Goal: Communication & Community: Answer question/provide support

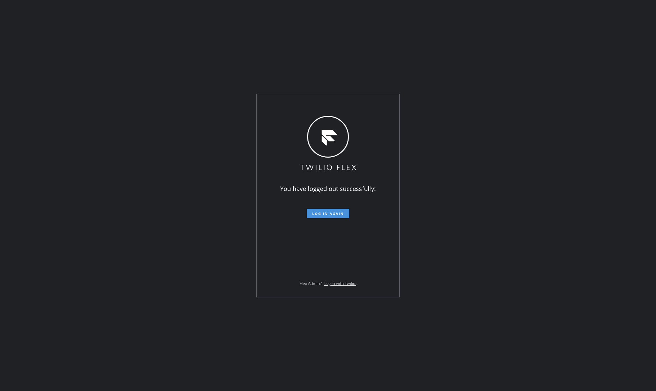
click at [325, 217] on button "Log in again" at bounding box center [328, 213] width 42 height 9
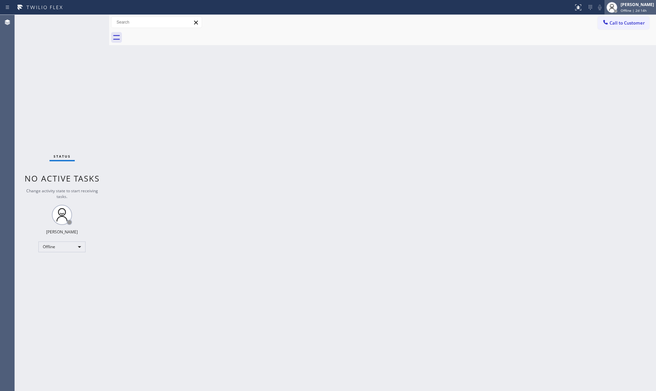
click at [639, 8] on span "Offline | 2d 14h" at bounding box center [634, 10] width 26 height 5
click at [613, 41] on button "Unavailable" at bounding box center [622, 44] width 67 height 9
click at [199, 48] on div "Back to Dashboard Change Sender ID Customers Technicians Select a contact Outbo…" at bounding box center [382, 203] width 547 height 376
click at [625, 34] on div at bounding box center [390, 37] width 532 height 15
click at [624, 29] on button "Call to Customer" at bounding box center [624, 23] width 52 height 13
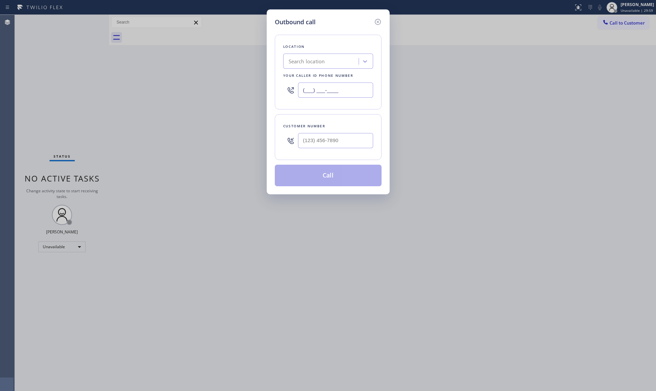
drag, startPoint x: 351, startPoint y: 87, endPoint x: 294, endPoint y: 88, distance: 57.0
click at [294, 89] on div "(___) ___-____" at bounding box center [328, 90] width 90 height 22
paste input "818) 650-3440"
type input "[PHONE_NUMBER]"
click at [352, 141] on input "(___) ___-____" at bounding box center [335, 140] width 75 height 15
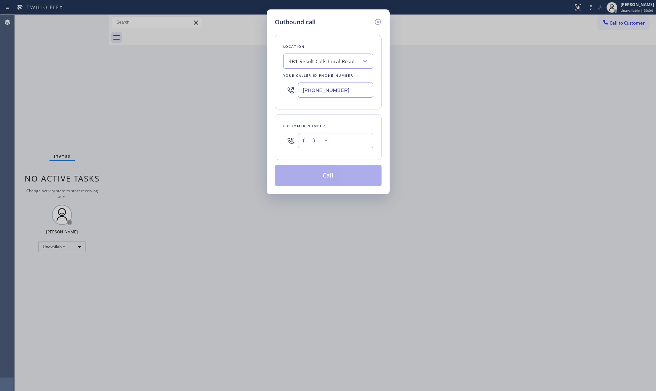
paste input "626) 919-7350"
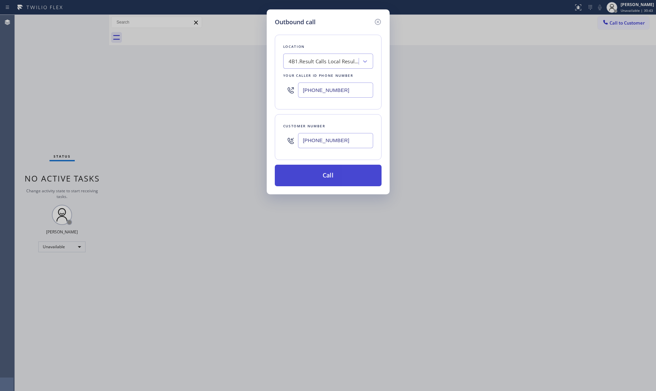
type input "[PHONE_NUMBER]"
click at [332, 166] on button "Call" at bounding box center [328, 176] width 107 height 22
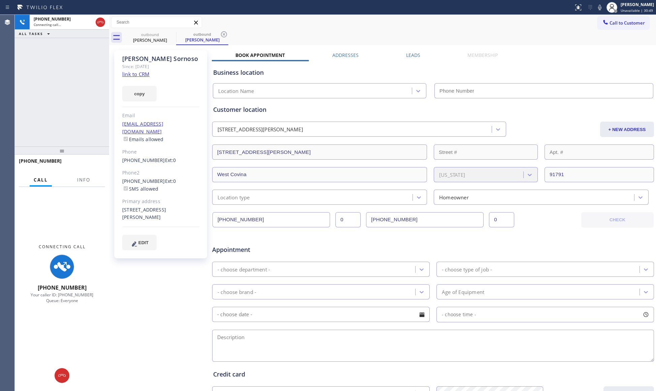
type input "[PHONE_NUMBER]"
click at [83, 178] on span "Info" at bounding box center [83, 180] width 13 height 6
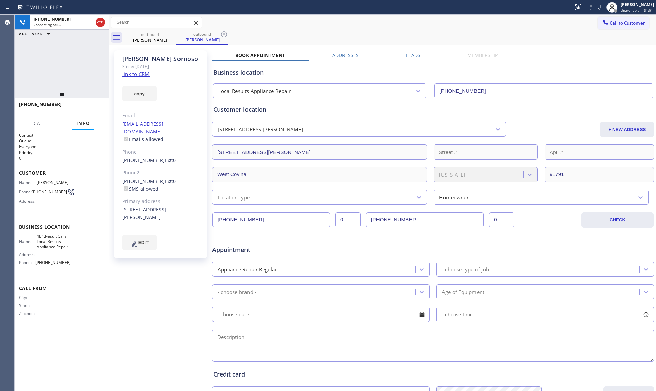
drag, startPoint x: 63, startPoint y: 150, endPoint x: 73, endPoint y: 88, distance: 62.5
click at [73, 90] on div at bounding box center [62, 94] width 94 height 8
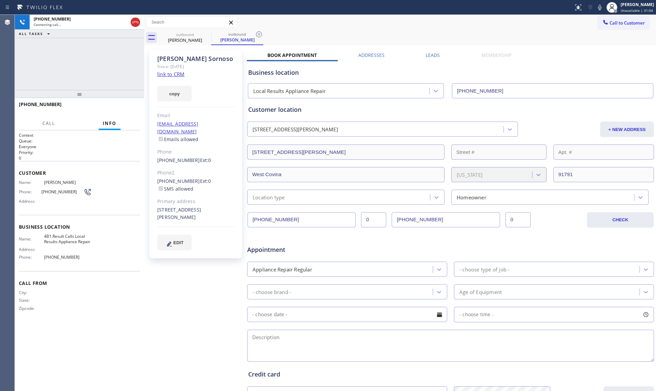
drag, startPoint x: 110, startPoint y: 72, endPoint x: 146, endPoint y: 72, distance: 35.7
click at [144, 72] on div at bounding box center [144, 203] width 0 height 376
click at [129, 75] on div "+16269197350 Connecting call… ALL TASKS ALL TASKS ACTIVE TASKS TASKS IN WRAP UP" at bounding box center [80, 52] width 131 height 75
click at [400, 22] on div "Call to Customer Outbound call Location Local Results Appliance Repair Your cal…" at bounding box center [401, 23] width 510 height 12
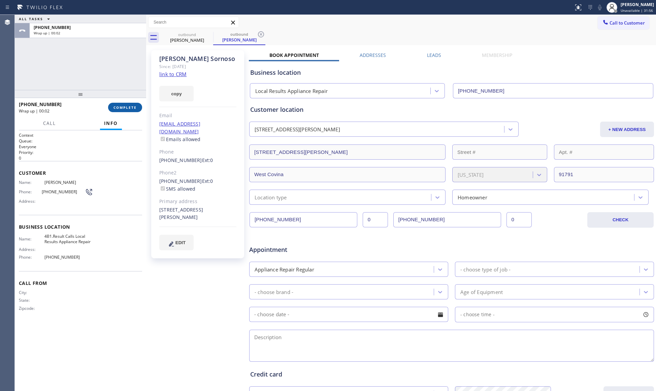
click at [125, 104] on button "COMPLETE" at bounding box center [125, 107] width 34 height 9
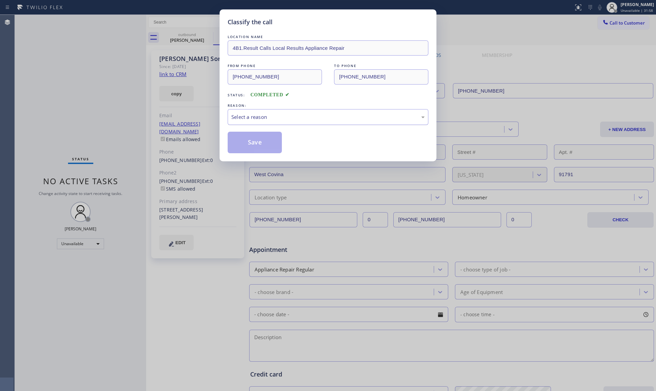
click at [276, 125] on div "Select a reason" at bounding box center [328, 117] width 201 height 16
click at [245, 142] on button "Save" at bounding box center [255, 143] width 54 height 22
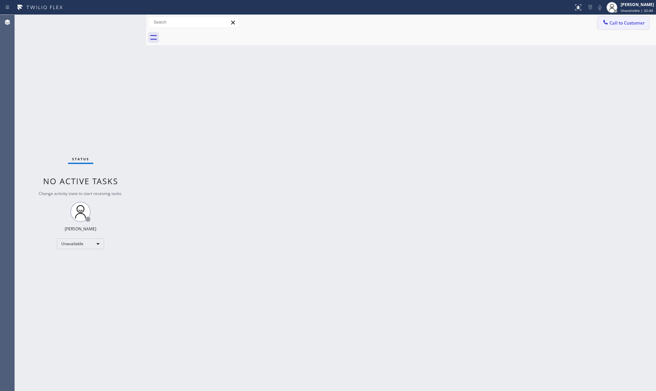
click at [626, 23] on span "Call to Customer" at bounding box center [627, 23] width 35 height 6
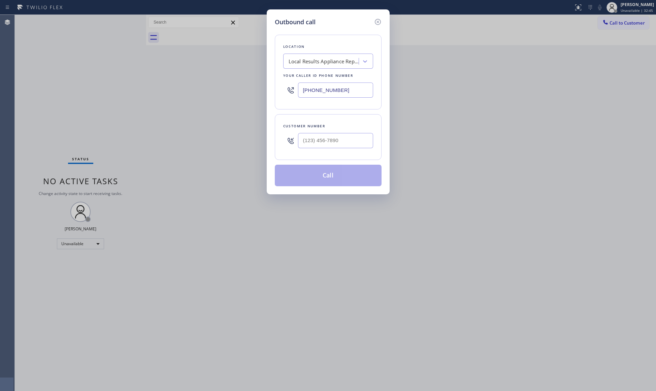
drag, startPoint x: 339, startPoint y: 92, endPoint x: 256, endPoint y: 92, distance: 82.6
click at [257, 92] on div "Outbound call Location Local Results Appliance Repair Your caller id phone numb…" at bounding box center [328, 195] width 656 height 391
paste input "949) 881-4668"
type input "(949) 881-4668"
click at [357, 136] on input "(___) ___-____" at bounding box center [335, 140] width 75 height 15
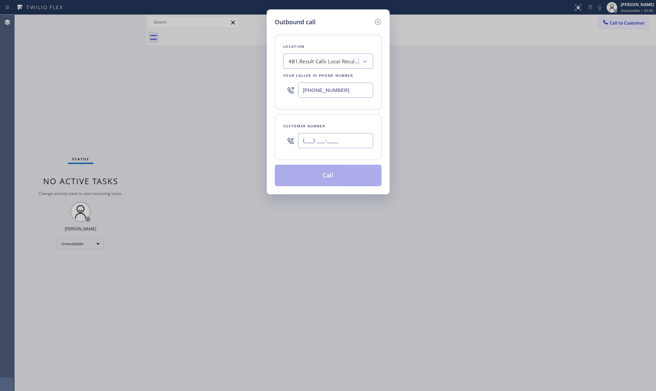
paste input "714) 501-8516"
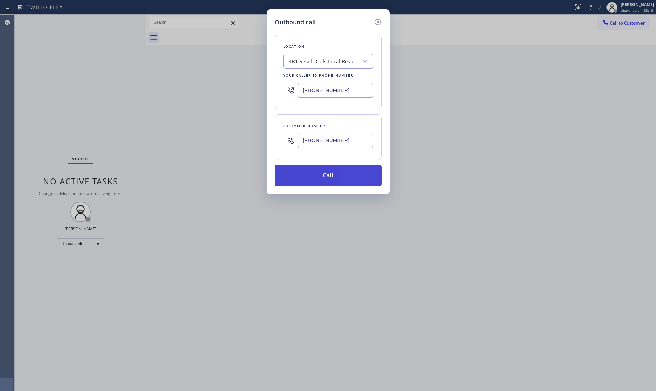
type input "(714) 501-8516"
click at [328, 186] on button "Call" at bounding box center [328, 176] width 107 height 22
click at [323, 146] on input "(714) 501-8516" at bounding box center [335, 140] width 75 height 15
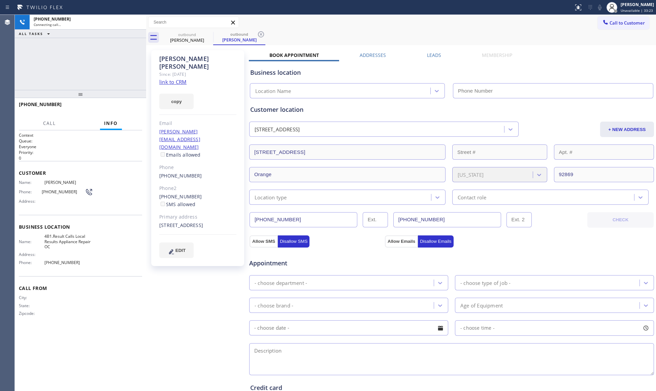
type input "(949) 881-4668"
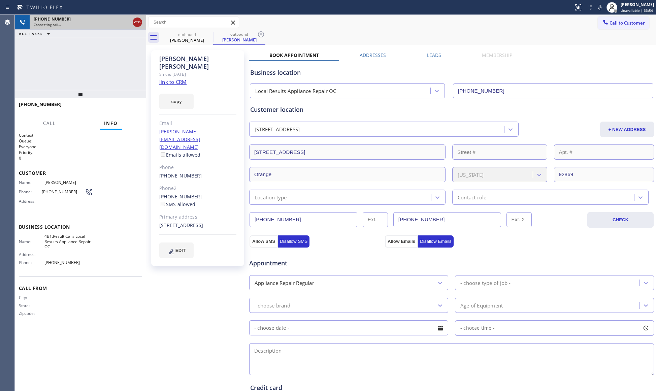
click at [135, 18] on icon at bounding box center [137, 22] width 8 height 8
drag, startPoint x: 196, startPoint y: 42, endPoint x: 201, endPoint y: 38, distance: 6.1
click at [197, 42] on div "Kristina Jonsef" at bounding box center [187, 40] width 51 height 6
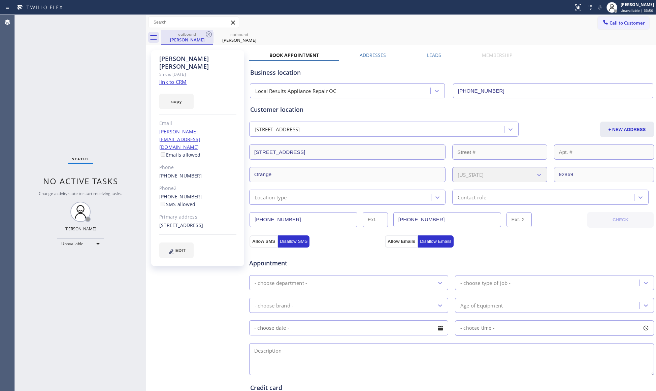
click at [203, 30] on div "outbound Kristina Jonsef" at bounding box center [187, 37] width 51 height 14
click at [207, 34] on icon at bounding box center [209, 34] width 8 height 8
click at [208, 34] on icon at bounding box center [209, 34] width 8 height 8
click at [208, 34] on div "outbound Kristina Jonsef" at bounding box center [408, 37] width 495 height 15
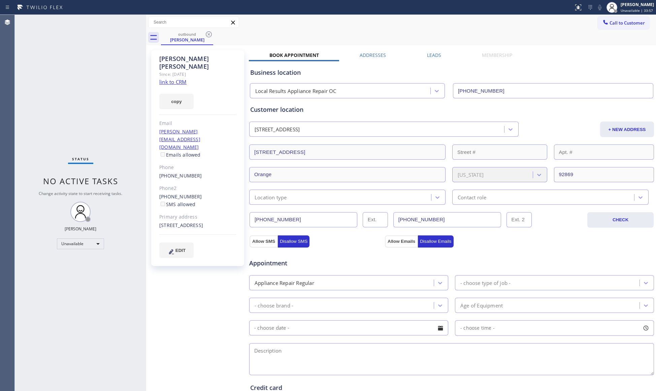
click at [210, 34] on div "outbound Kristina Jonsef" at bounding box center [408, 37] width 495 height 15
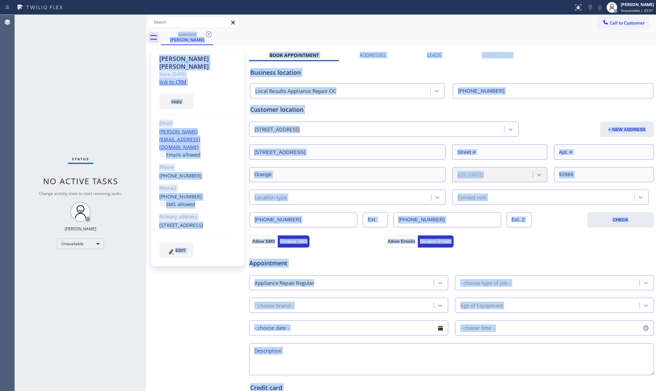
click at [211, 34] on div "outbound Kristina Jonsef" at bounding box center [408, 37] width 495 height 15
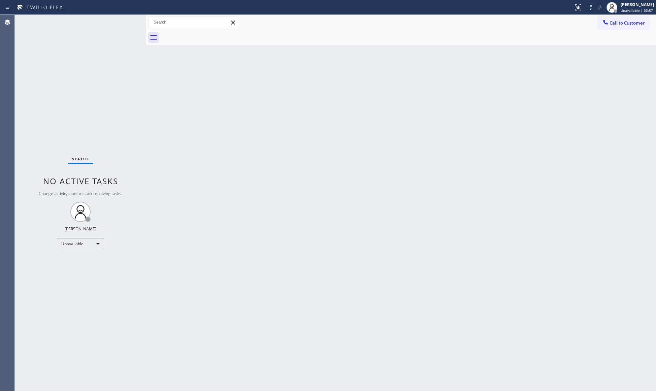
click at [213, 34] on div at bounding box center [408, 37] width 495 height 15
drag, startPoint x: 616, startPoint y: 19, endPoint x: 611, endPoint y: 23, distance: 6.3
click at [616, 20] on button "Call to Customer" at bounding box center [624, 23] width 52 height 13
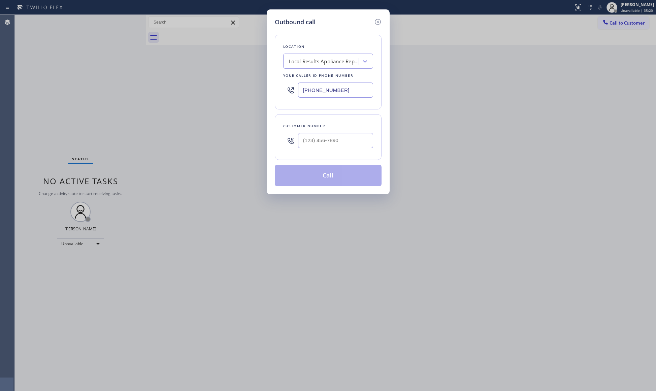
drag, startPoint x: 348, startPoint y: 92, endPoint x: 288, endPoint y: 88, distance: 60.8
click at [289, 91] on div "(949) 881-4668" at bounding box center [328, 90] width 90 height 22
paste input "425) 448-8081"
type input "(425) 448-8081"
click at [342, 143] on input "(___) ___-____" at bounding box center [335, 140] width 75 height 15
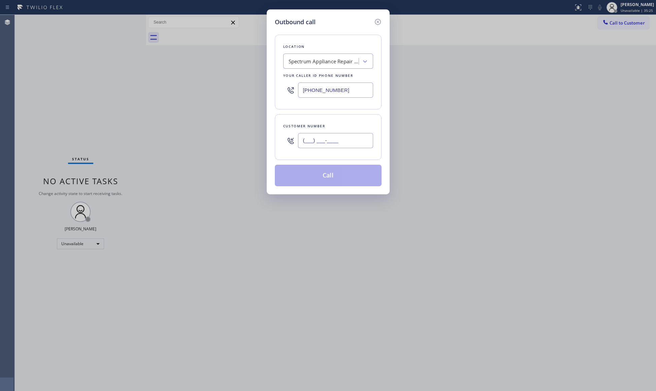
paste input "425) 628-3651"
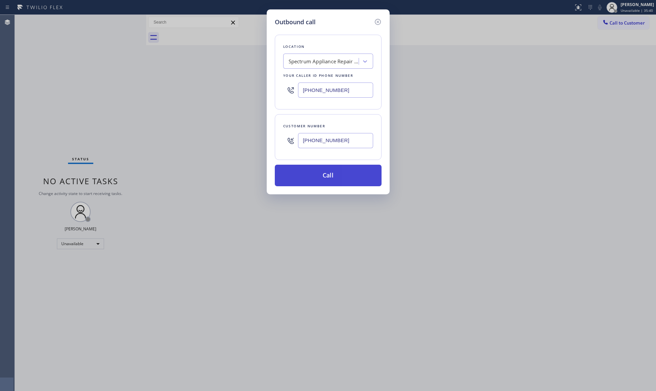
type input "(425) 628-3651"
click at [308, 176] on button "Call" at bounding box center [328, 176] width 107 height 22
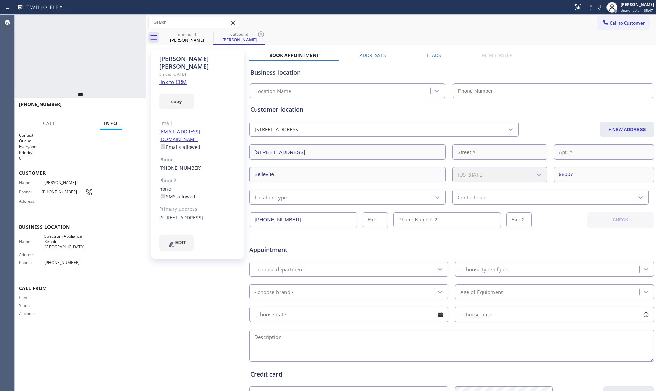
type input "(425) 448-8081"
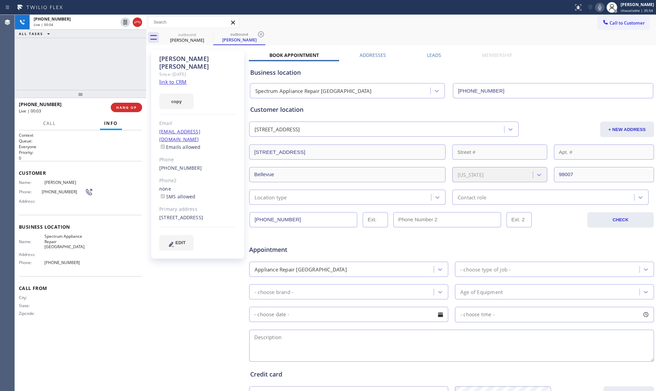
drag, startPoint x: 600, startPoint y: 6, endPoint x: 481, endPoint y: 41, distance: 123.8
click at [599, 7] on icon at bounding box center [600, 7] width 8 height 8
click at [126, 111] on button "HANG UP" at bounding box center [126, 107] width 31 height 9
click at [128, 110] on button "HANG UP" at bounding box center [126, 107] width 31 height 9
click at [128, 108] on span "HANG UP" at bounding box center [126, 107] width 21 height 5
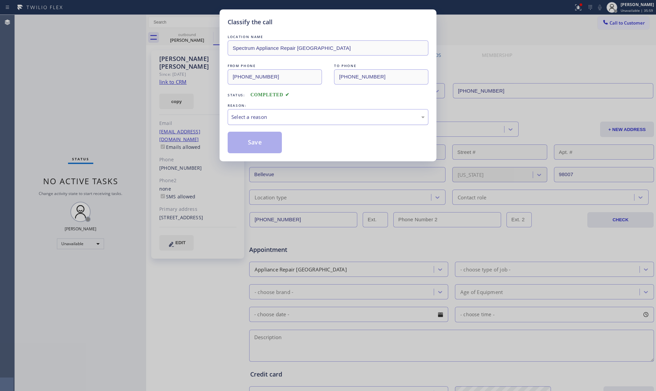
drag, startPoint x: 255, startPoint y: 112, endPoint x: 252, endPoint y: 120, distance: 8.4
click at [255, 114] on div "Select a reason" at bounding box center [328, 117] width 201 height 16
click at [249, 144] on button "Save" at bounding box center [255, 143] width 54 height 22
click at [250, 144] on button "Save" at bounding box center [255, 143] width 54 height 22
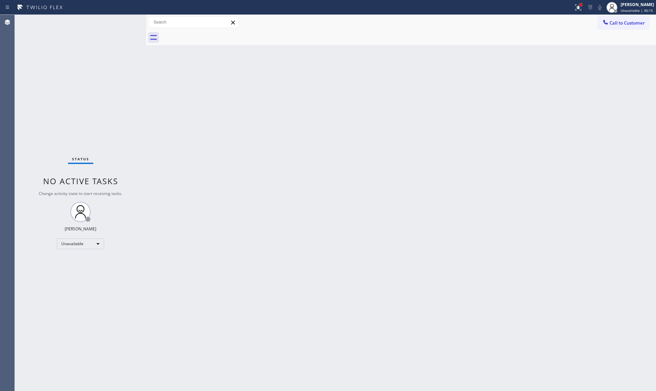
click at [581, 5] on div at bounding box center [581, 4] width 3 height 3
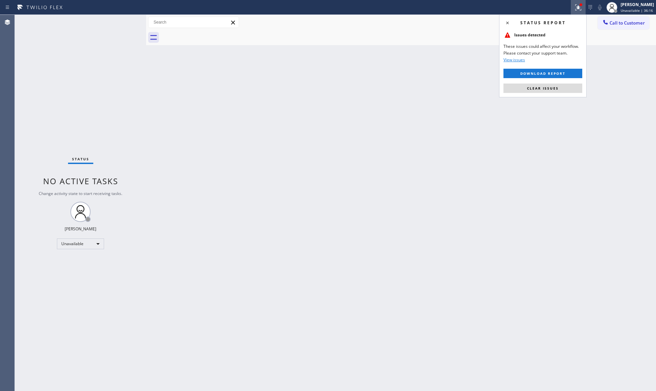
click at [549, 99] on div "Back to Dashboard Change Sender ID Customers Technicians Select a contact Outbo…" at bounding box center [401, 203] width 510 height 376
click at [549, 90] on span "Clear issues" at bounding box center [543, 88] width 32 height 5
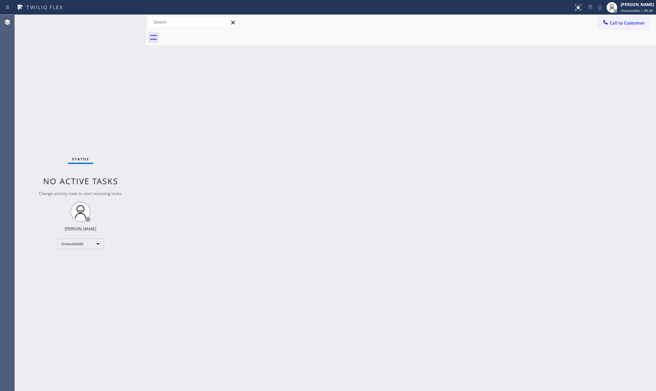
drag, startPoint x: 612, startPoint y: 19, endPoint x: 487, endPoint y: 40, distance: 126.8
click at [609, 20] on button "Call to Customer" at bounding box center [624, 23] width 52 height 13
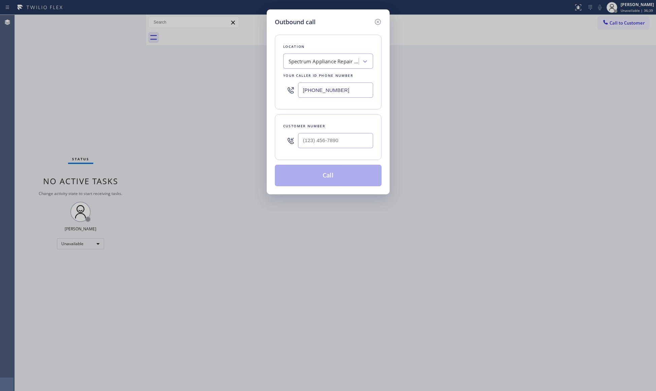
drag, startPoint x: 358, startPoint y: 88, endPoint x: 276, endPoint y: 91, distance: 81.9
click at [277, 93] on div "Location Spectrum Appliance Repair Bellevue Your caller id phone number (425) 4…" at bounding box center [328, 72] width 107 height 75
paste input "562) 358-591"
type input "(562) 358-5911"
paste input "562) 208-4364"
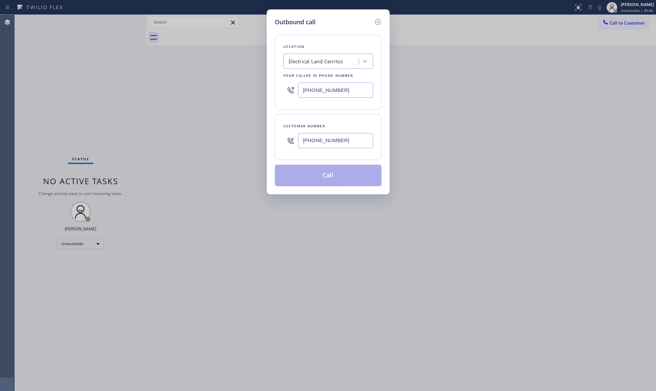
click at [343, 145] on input "(562) 208-4364" at bounding box center [335, 140] width 75 height 15
type input "(562) 208-4364"
click at [323, 176] on button "Call" at bounding box center [328, 176] width 107 height 22
drag, startPoint x: 338, startPoint y: 150, endPoint x: 332, endPoint y: 159, distance: 11.1
click at [337, 151] on div "(562) 208-4364" at bounding box center [335, 141] width 75 height 22
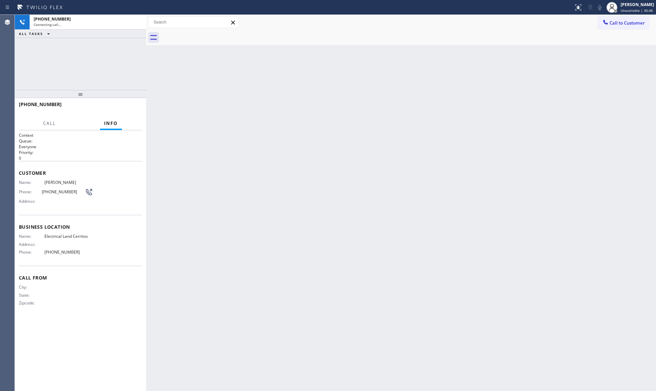
click at [329, 172] on div "Back to Dashboard Change Sender ID Customers Technicians Select a contact Outbo…" at bounding box center [401, 203] width 510 height 376
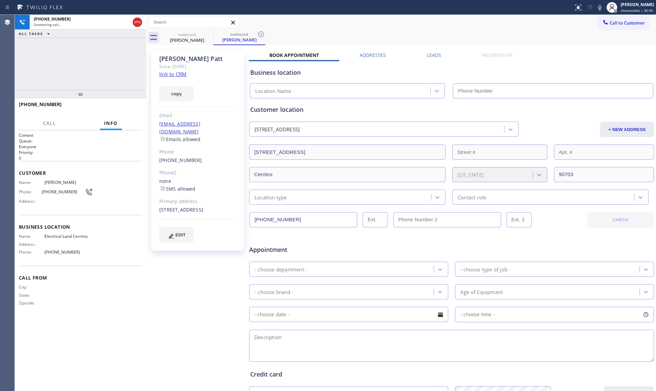
click at [438, 31] on div "outbound Tim Patt outbound Tim Patt" at bounding box center [408, 37] width 495 height 15
type input "(562) 358-5911"
click at [131, 107] on span "HANG UP" at bounding box center [126, 107] width 21 height 5
click at [130, 107] on span "HANG UP" at bounding box center [126, 107] width 21 height 5
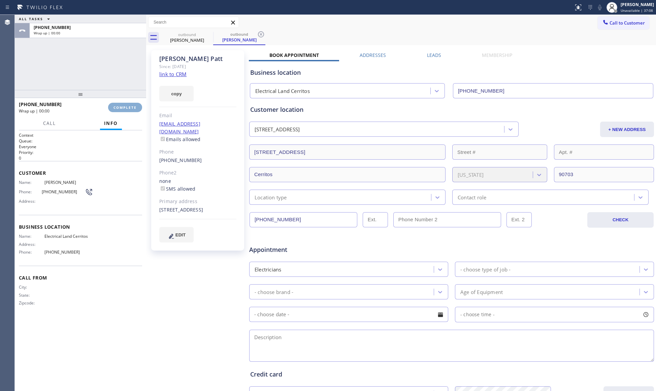
click at [130, 107] on span "COMPLETE" at bounding box center [125, 107] width 23 height 5
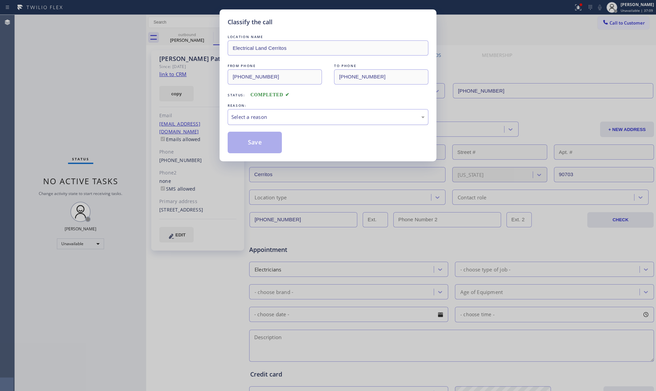
click at [270, 113] on div "Select a reason" at bounding box center [327, 117] width 193 height 8
click at [262, 146] on button "Save" at bounding box center [255, 143] width 54 height 22
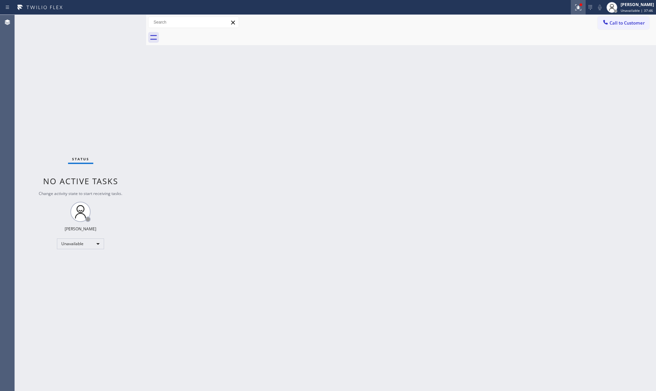
click at [579, 10] on icon at bounding box center [578, 7] width 8 height 8
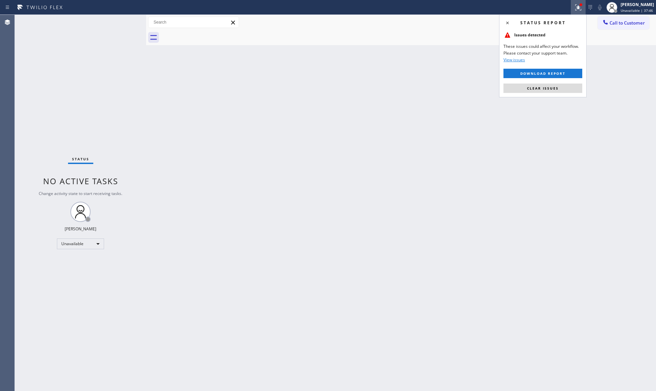
click at [540, 93] on button "Clear issues" at bounding box center [543, 88] width 79 height 9
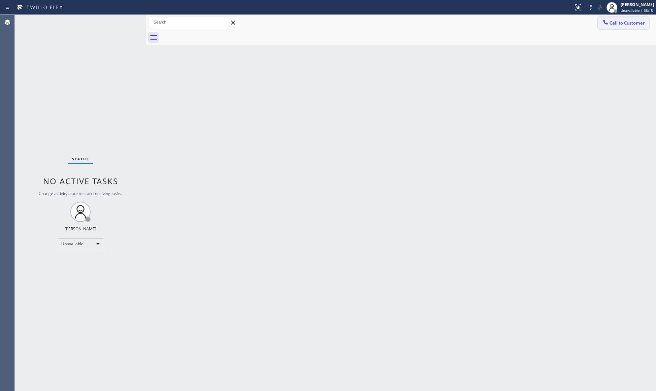
drag, startPoint x: 612, startPoint y: 22, endPoint x: 462, endPoint y: 53, distance: 152.6
click at [611, 23] on span "Call to Customer" at bounding box center [627, 23] width 35 height 6
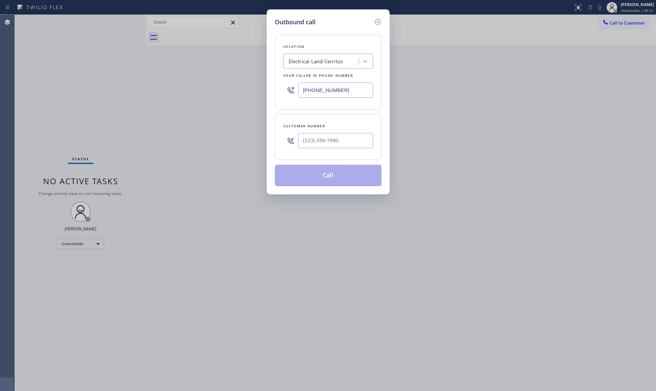
drag, startPoint x: 354, startPoint y: 94, endPoint x: 252, endPoint y: 97, distance: 101.8
click at [252, 97] on div "Outbound call Location Electrical Land Cerritos Your caller id phone number (56…" at bounding box center [328, 195] width 656 height 391
paste input "310) 388-3982"
type input "(310) 388-3982"
paste input "504) 715-2913"
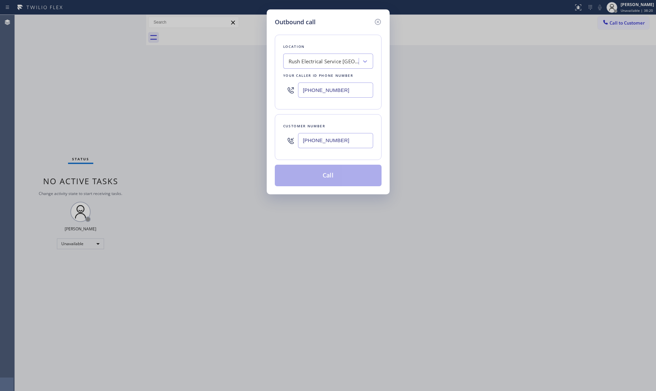
click at [332, 136] on input "(504) 715-2913" at bounding box center [335, 140] width 75 height 15
type input "(504) 715-2913"
click at [336, 175] on button "Call" at bounding box center [328, 176] width 107 height 22
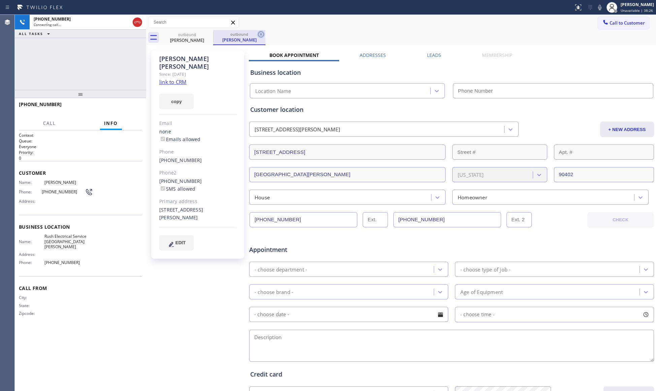
type input "(310) 388-3982"
click at [262, 35] on icon at bounding box center [261, 34] width 8 height 8
click at [265, 34] on div "outbound Lewis Schott" at bounding box center [408, 37] width 495 height 15
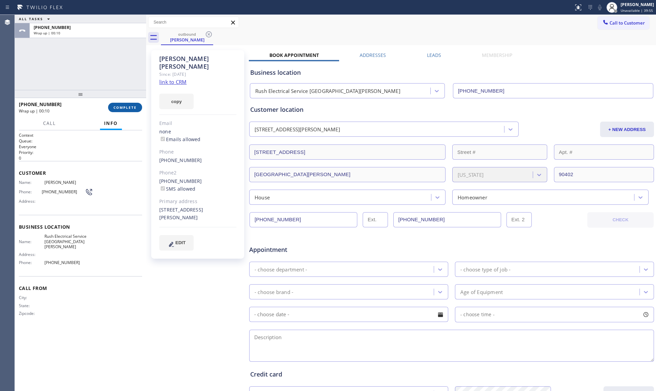
drag, startPoint x: 130, startPoint y: 106, endPoint x: 137, endPoint y: 103, distance: 7.7
click at [130, 106] on span "COMPLETE" at bounding box center [125, 107] width 23 height 5
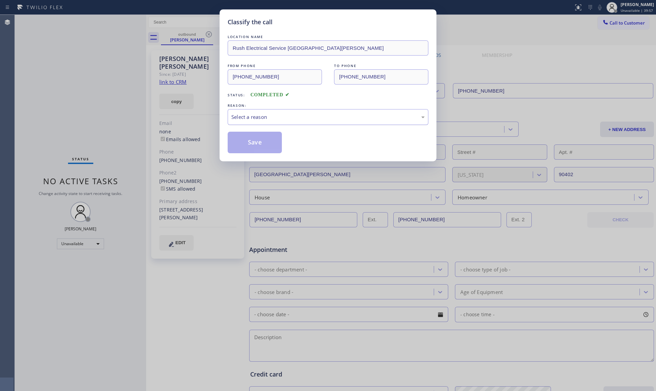
click at [325, 124] on div "Select a reason" at bounding box center [328, 117] width 201 height 16
click at [255, 125] on div "Existing Customer - ETA/PI/REDO/complain/cancel" at bounding box center [328, 117] width 201 height 16
click at [253, 144] on button "Save" at bounding box center [255, 143] width 54 height 22
click at [254, 144] on button "Save" at bounding box center [255, 143] width 54 height 22
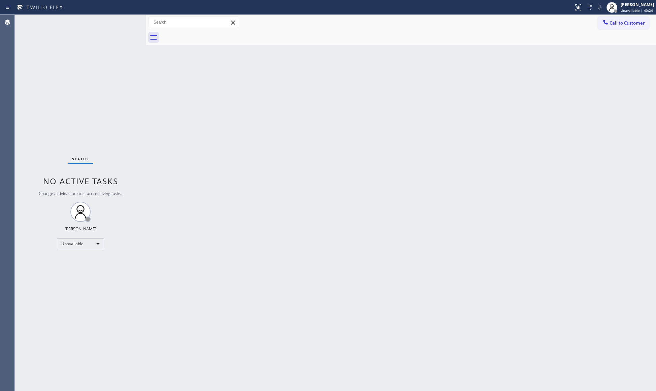
click at [634, 28] on button "Call to Customer" at bounding box center [624, 23] width 52 height 13
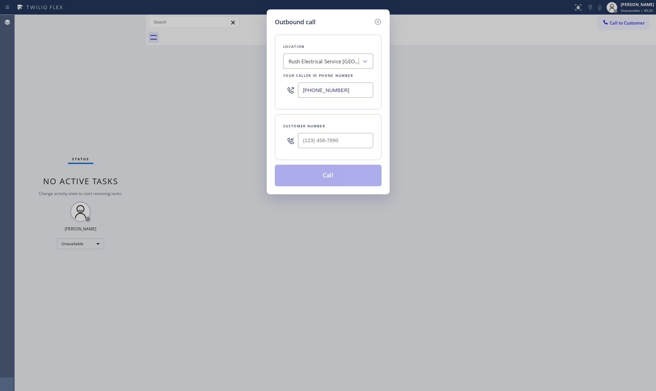
drag, startPoint x: 360, startPoint y: 92, endPoint x: 298, endPoint y: 92, distance: 62.0
click at [298, 92] on input "(310) 388-3982" at bounding box center [335, 90] width 75 height 15
paste input "626) 768-9548"
type input "(626) 768-9548"
click at [333, 138] on input "(___) ___-____" at bounding box center [335, 140] width 75 height 15
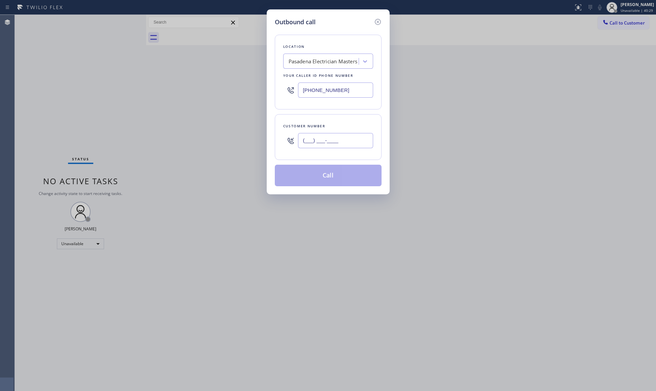
paste input "818) 422-2952"
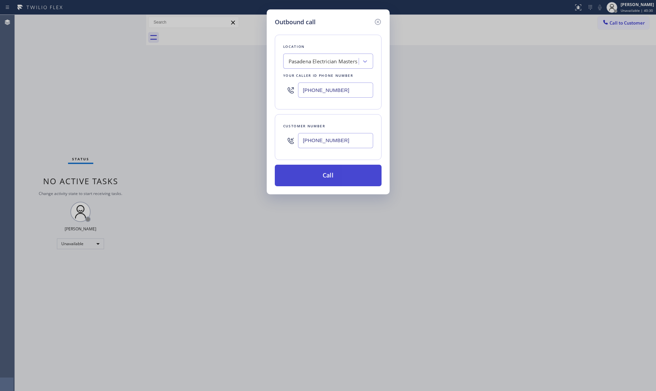
type input "(818) 422-2952"
click at [334, 178] on button "Call" at bounding box center [328, 176] width 107 height 22
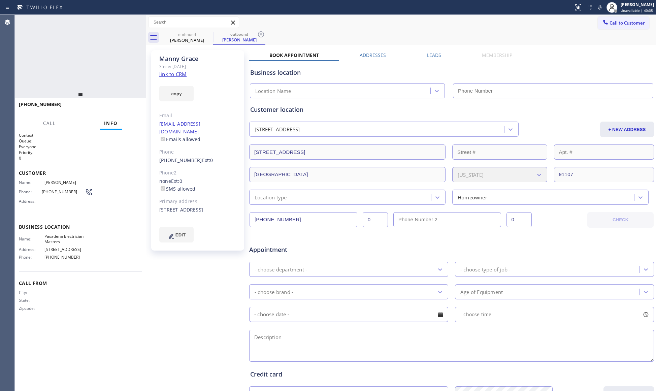
type input "(626) 768-9548"
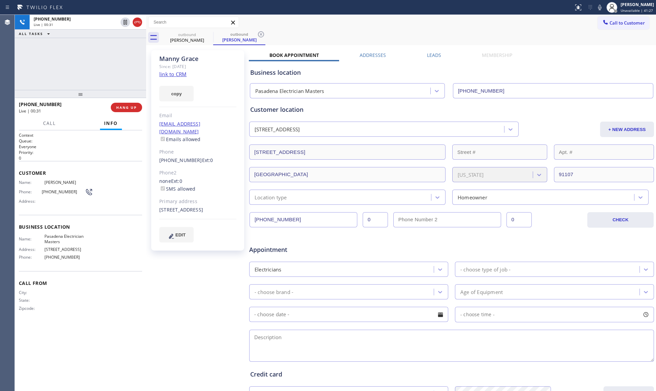
click at [484, 20] on div "Call to Customer Outbound call Location Pasadena Electrician Masters Your calle…" at bounding box center [401, 23] width 510 height 12
click at [189, 95] on button "copy" at bounding box center [176, 93] width 34 height 15
drag, startPoint x: 159, startPoint y: 201, endPoint x: 185, endPoint y: 209, distance: 26.4
click at [185, 209] on div "900 Chapea Road Pasadena, 91107 CA" at bounding box center [197, 210] width 77 height 8
copy div "900 Chapea Road Pasadena, 91107 CA"
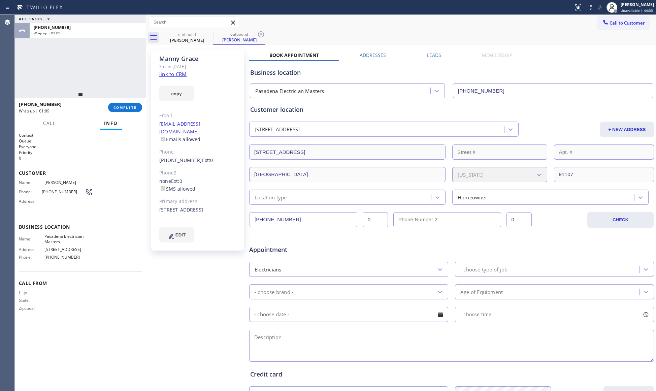
drag, startPoint x: 217, startPoint y: 113, endPoint x: 224, endPoint y: 112, distance: 7.1
click at [217, 113] on div "Email" at bounding box center [197, 116] width 77 height 8
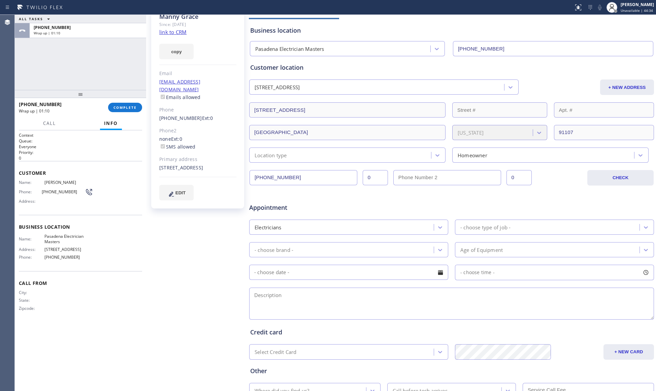
scroll to position [45, 0]
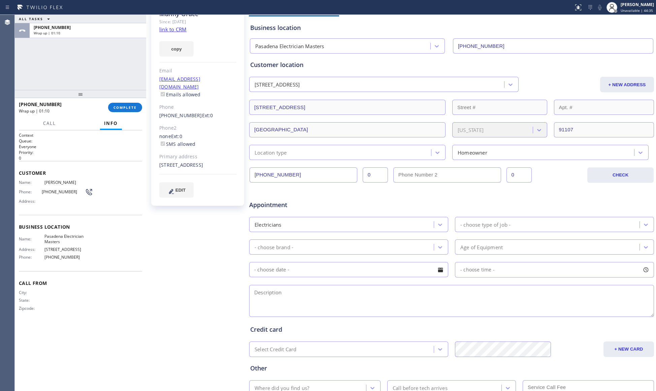
click at [305, 146] on div "Location type" at bounding box center [347, 152] width 196 height 15
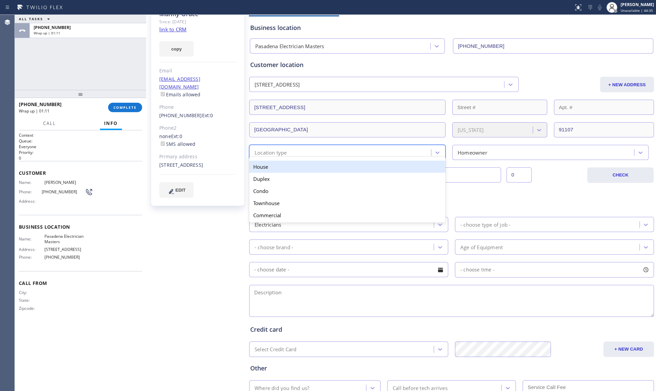
click at [289, 166] on div "House" at bounding box center [347, 167] width 196 height 12
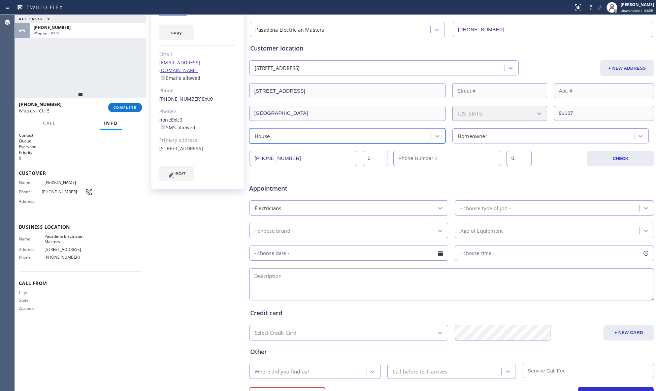
scroll to position [90, 0]
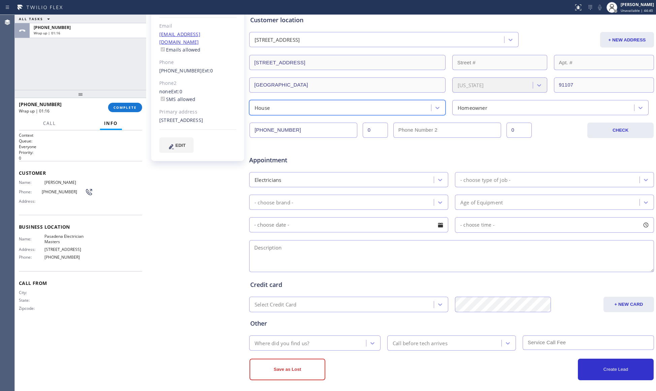
click at [382, 178] on div "Electricians" at bounding box center [342, 180] width 183 height 12
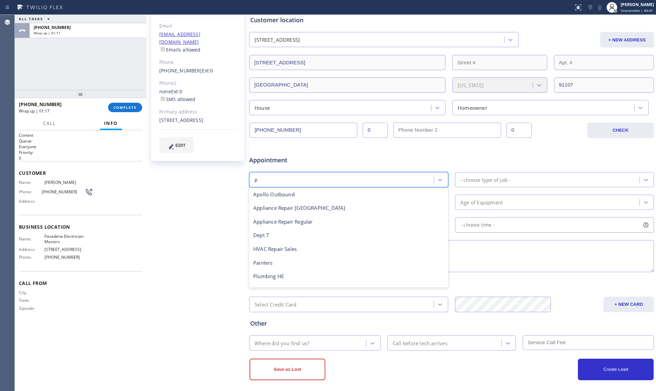
type input "pl"
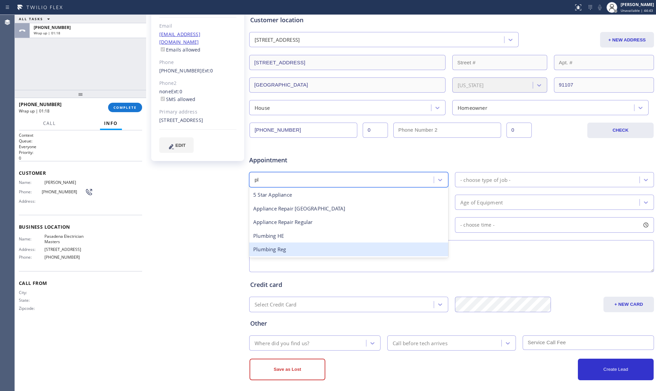
drag, startPoint x: 307, startPoint y: 246, endPoint x: 310, endPoint y: 246, distance: 3.7
click at [308, 246] on div "Plumbing Reg" at bounding box center [348, 250] width 199 height 14
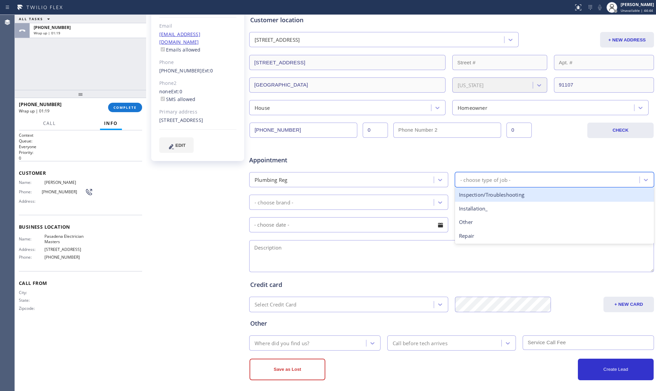
click at [479, 183] on div "- choose type of job -" at bounding box center [486, 180] width 50 height 8
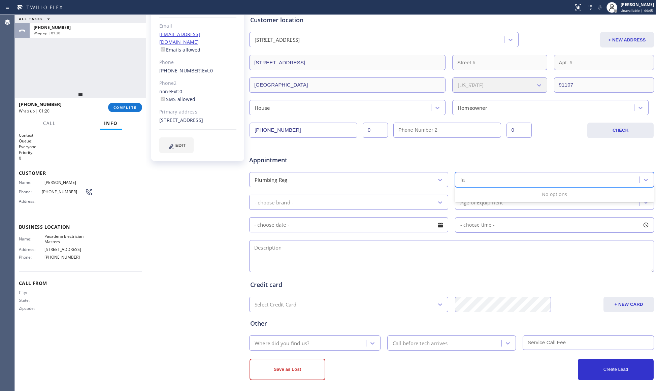
type input "f"
click at [486, 216] on div "Repair/Service" at bounding box center [554, 209] width 199 height 14
click at [371, 203] on div "- choose brand -" at bounding box center [342, 202] width 183 height 12
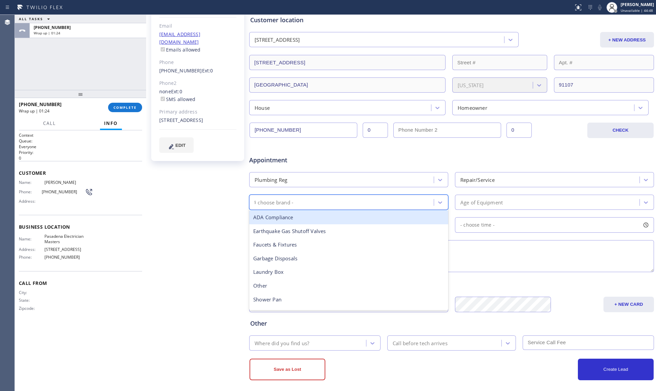
type input "fa"
drag, startPoint x: 334, startPoint y: 216, endPoint x: 384, endPoint y: 214, distance: 50.6
click at [335, 216] on div "Faucets & Fixtures" at bounding box center [348, 218] width 199 height 14
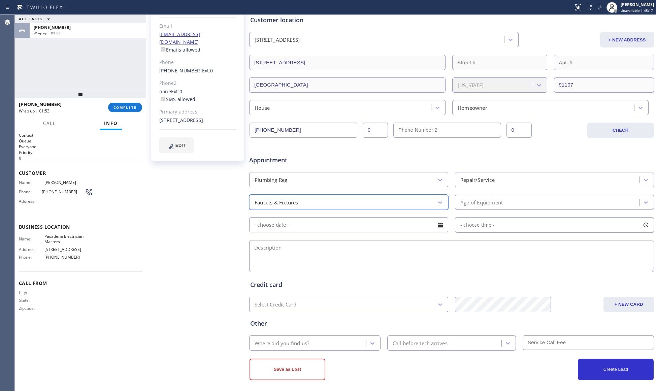
click at [504, 199] on div "Age of Equipment" at bounding box center [548, 202] width 183 height 12
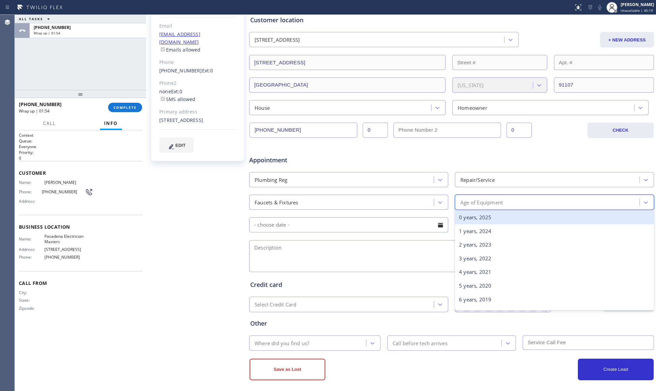
click at [477, 213] on div "0 years, 2025" at bounding box center [554, 218] width 199 height 14
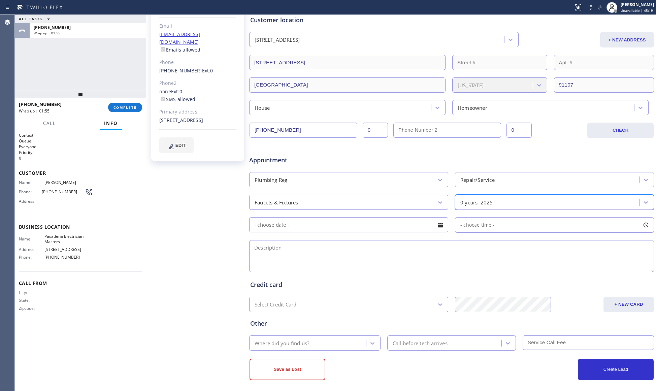
click at [382, 220] on input "text" at bounding box center [348, 224] width 199 height 15
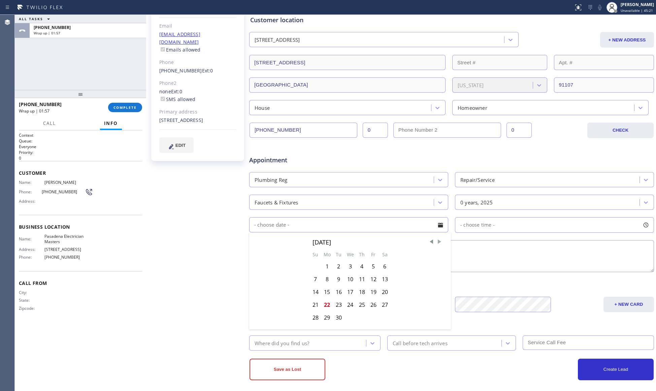
click at [437, 243] on span "Next Month" at bounding box center [439, 242] width 7 height 7
click at [325, 282] on div "6" at bounding box center [327, 279] width 12 height 13
type input "10/06/2025"
click at [470, 228] on span "- choose time -" at bounding box center [478, 225] width 34 height 6
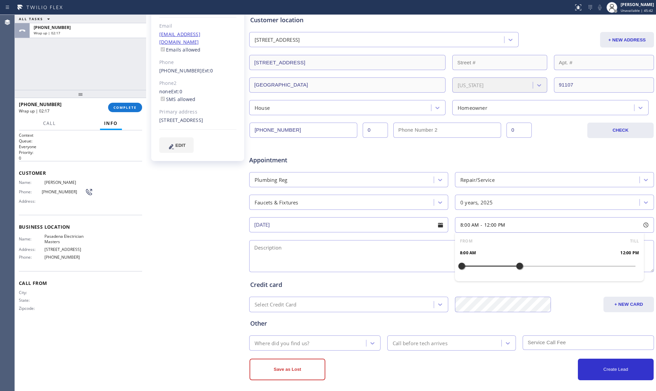
drag, startPoint x: 473, startPoint y: 271, endPoint x: 515, endPoint y: 270, distance: 41.8
click at [516, 270] on div at bounding box center [520, 266] width 8 height 14
drag, startPoint x: 458, startPoint y: 270, endPoint x: 470, endPoint y: 268, distance: 12.2
click at [472, 268] on div at bounding box center [476, 266] width 8 height 14
click at [396, 259] on textarea at bounding box center [451, 256] width 405 height 32
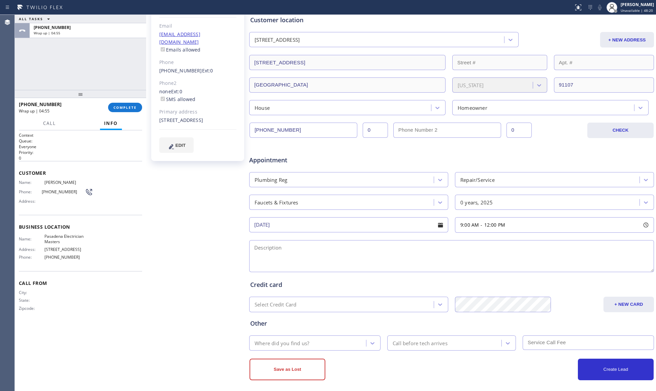
click at [281, 250] on textarea at bounding box center [451, 256] width 405 height 32
paste textarea "9-12, no scf, Replacing the faucets in my 3 bathrooms, No parts, 900 Chapea Roa…"
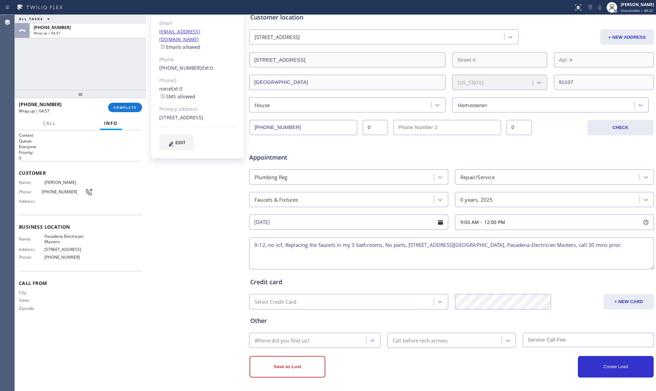
scroll to position [95, 0]
type textarea "9-12, no scf, Replacing the faucets in my 3 bathrooms, No parts, 900 Chapea Roa…"
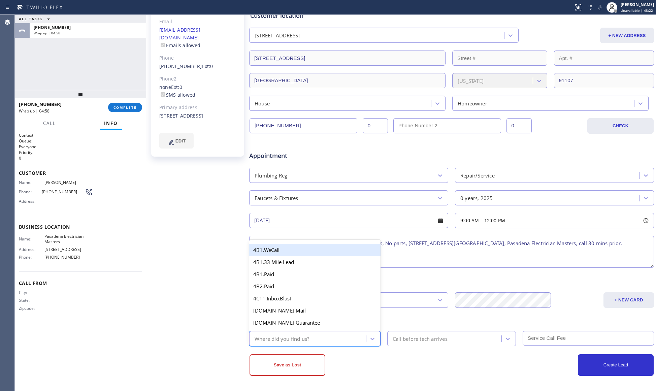
click at [292, 341] on div "Where did you find us?" at bounding box center [282, 339] width 55 height 8
type input "ou"
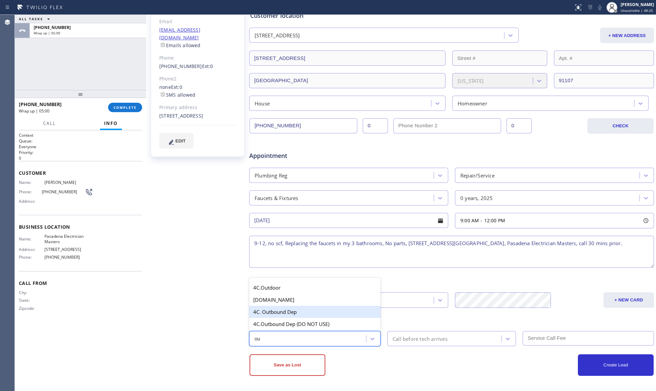
drag, startPoint x: 286, startPoint y: 311, endPoint x: 400, endPoint y: 324, distance: 113.9
click at [289, 310] on div "4C. Outbound Dep" at bounding box center [314, 312] width 131 height 12
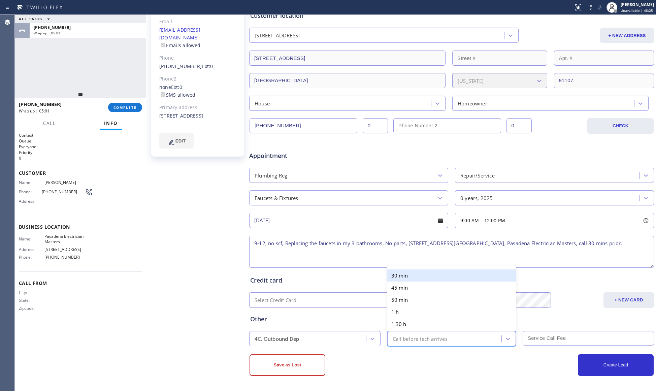
click at [444, 338] on div "Call before tech arrives" at bounding box center [420, 339] width 55 height 8
click at [400, 275] on div "30 min" at bounding box center [451, 276] width 129 height 12
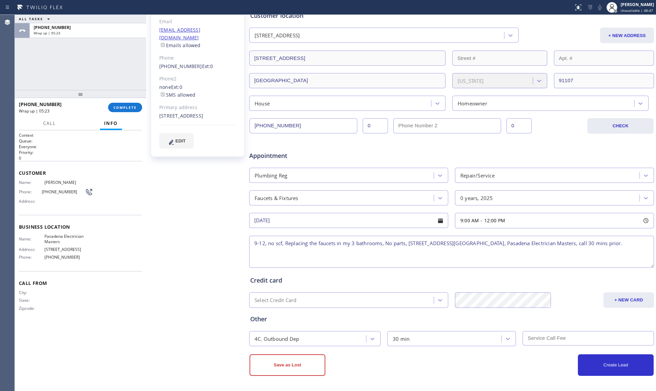
click at [535, 340] on input "text" at bounding box center [588, 338] width 131 height 14
type input "0"
drag, startPoint x: 180, startPoint y: 172, endPoint x: 442, endPoint y: 155, distance: 263.0
click at [442, 155] on div "Appointment" at bounding box center [452, 151] width 406 height 17
click at [602, 366] on button "Create Lead" at bounding box center [616, 365] width 76 height 22
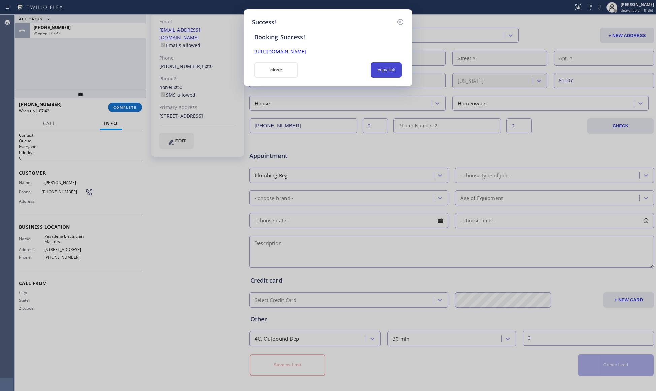
click at [392, 66] on button "copy link" at bounding box center [386, 69] width 31 height 15
drag, startPoint x: 278, startPoint y: 68, endPoint x: 273, endPoint y: 69, distance: 5.6
click at [275, 68] on button "close" at bounding box center [276, 69] width 44 height 15
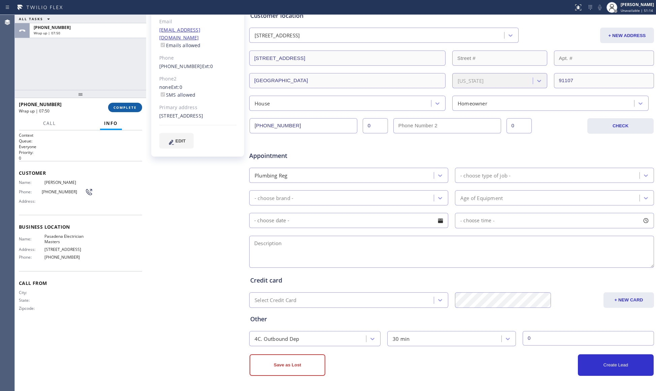
click at [122, 107] on span "COMPLETE" at bounding box center [125, 107] width 23 height 5
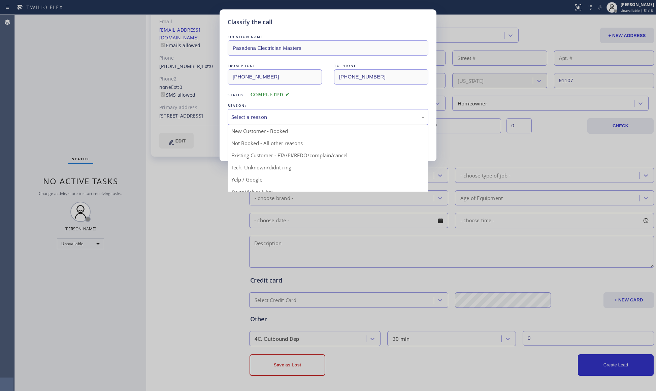
click at [305, 122] on div "Select a reason" at bounding box center [328, 117] width 201 height 16
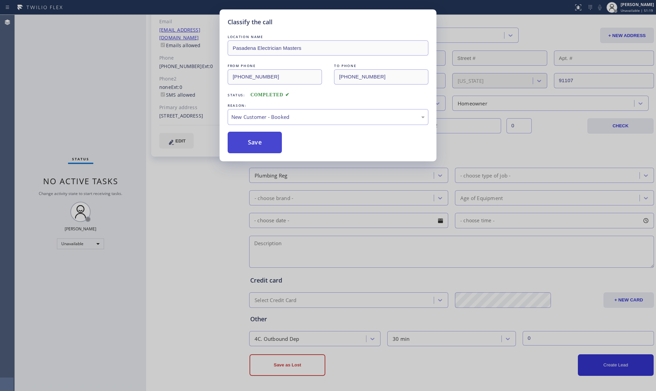
click at [249, 141] on button "Save" at bounding box center [255, 143] width 54 height 22
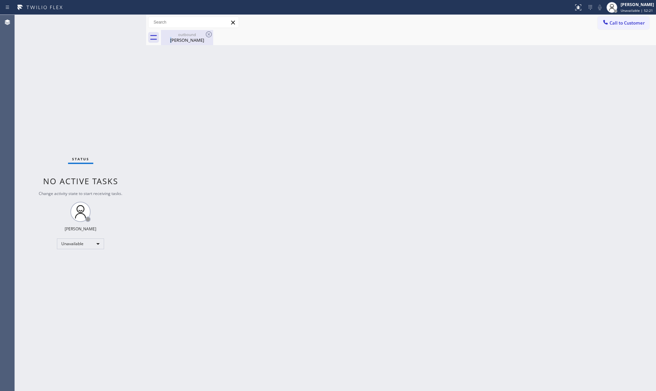
drag, startPoint x: 175, startPoint y: 40, endPoint x: 188, endPoint y: 40, distance: 12.5
click at [179, 40] on div "Manny Grace" at bounding box center [187, 40] width 51 height 6
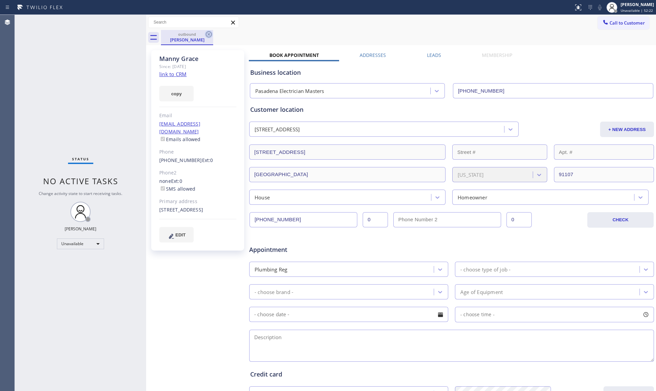
click at [210, 33] on icon at bounding box center [209, 34] width 8 height 8
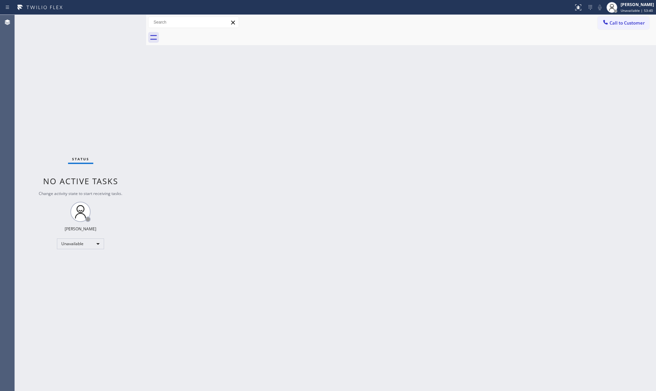
drag, startPoint x: 614, startPoint y: 20, endPoint x: 476, endPoint y: 32, distance: 138.0
click at [611, 21] on span "Call to Customer" at bounding box center [627, 23] width 35 height 6
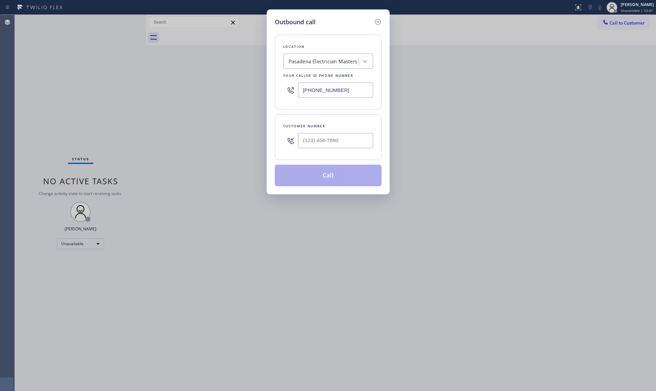
drag, startPoint x: 348, startPoint y: 92, endPoint x: 290, endPoint y: 97, distance: 57.8
click at [290, 97] on div "(626) 768-9548" at bounding box center [328, 90] width 90 height 22
paste input "424) 230-7286"
type input "(424) 230-7286"
click at [352, 147] on input "(___) ___-____" at bounding box center [335, 140] width 75 height 15
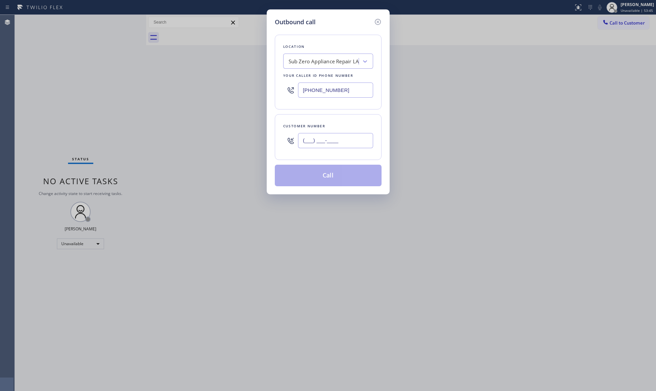
paste input "310) 259-4457"
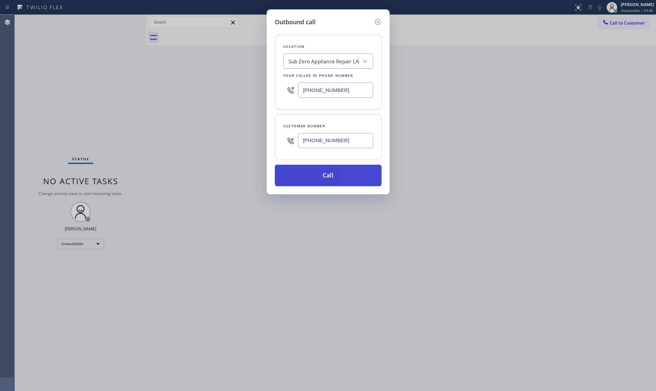
type input "(310) 259-4457"
click at [331, 175] on button "Call" at bounding box center [328, 176] width 107 height 22
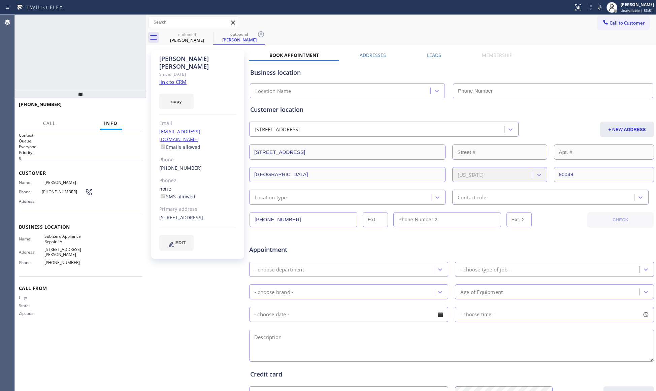
type input "(424) 230-7286"
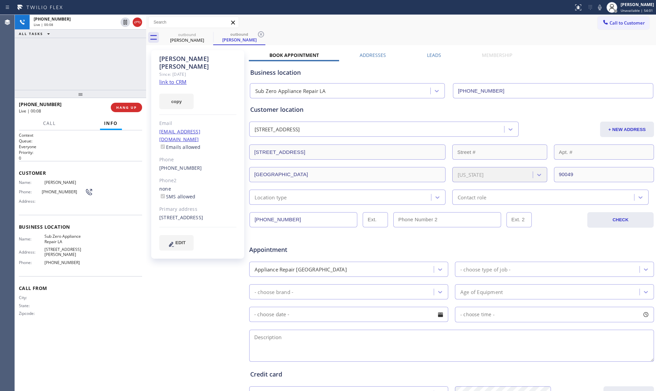
click at [131, 102] on div "+13102594457 Live | 00:08 HANG UP" at bounding box center [80, 108] width 123 height 18
click at [131, 102] on div "+13102594457 Live | 00:09 HANG UP" at bounding box center [80, 108] width 123 height 18
click at [129, 103] on button "HANG UP" at bounding box center [126, 107] width 31 height 9
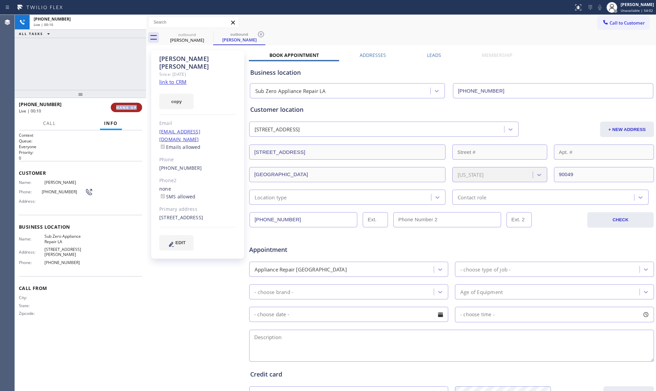
click at [129, 103] on button "HANG UP" at bounding box center [126, 107] width 31 height 9
click at [128, 103] on button "COMPLETE" at bounding box center [125, 107] width 34 height 9
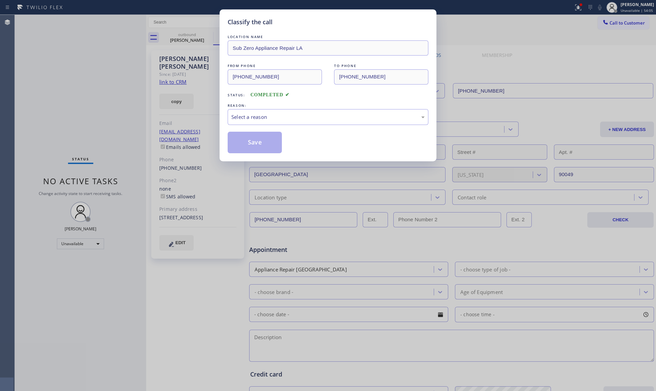
click at [248, 108] on div "REASON:" at bounding box center [328, 105] width 201 height 7
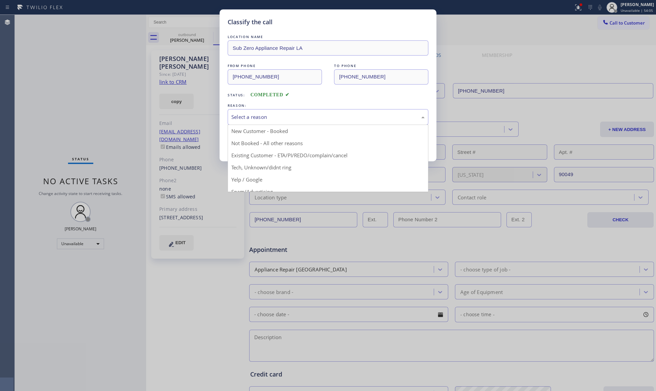
click at [250, 120] on div "Select a reason" at bounding box center [327, 117] width 193 height 8
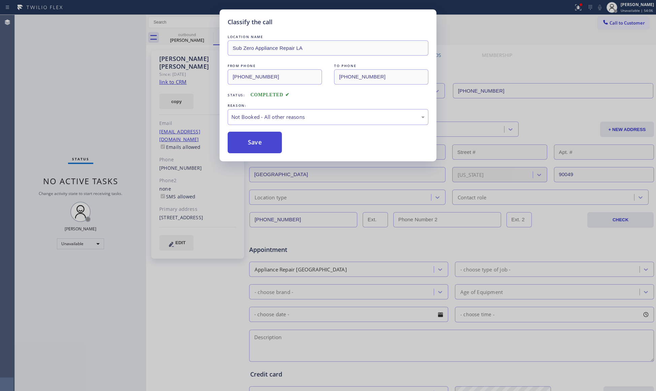
click at [249, 144] on button "Save" at bounding box center [255, 143] width 54 height 22
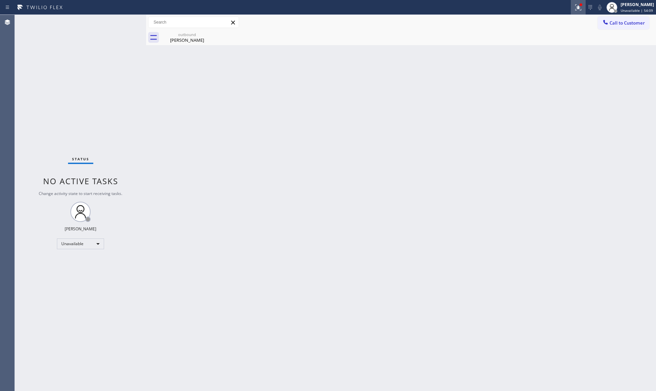
click at [586, 7] on div at bounding box center [578, 7] width 15 height 8
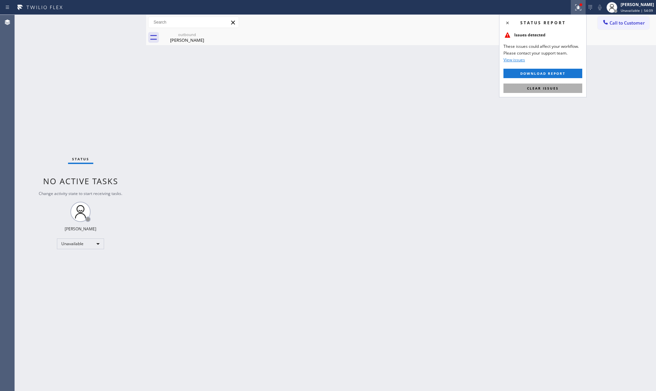
click at [554, 94] on div "Status report Issues detected These issues could affect your workflow. Please c…" at bounding box center [543, 55] width 88 height 83
click at [553, 91] on button "Clear issues" at bounding box center [543, 88] width 79 height 9
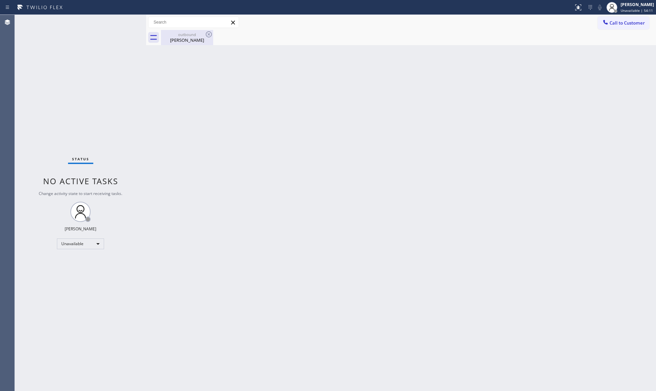
click at [201, 40] on div "Alexandra Mcgill" at bounding box center [187, 40] width 51 height 6
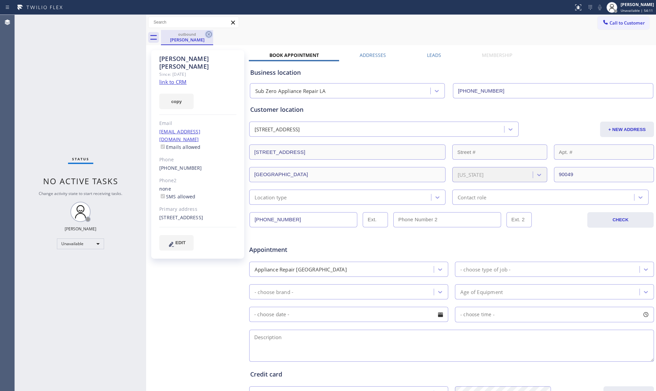
click at [205, 36] on icon at bounding box center [209, 34] width 8 height 8
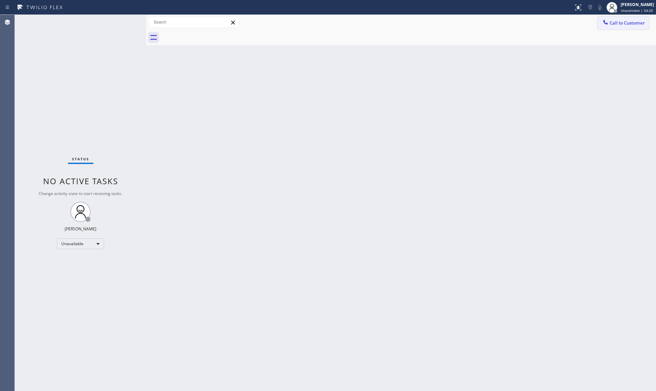
click at [613, 19] on button "Call to Customer" at bounding box center [624, 23] width 52 height 13
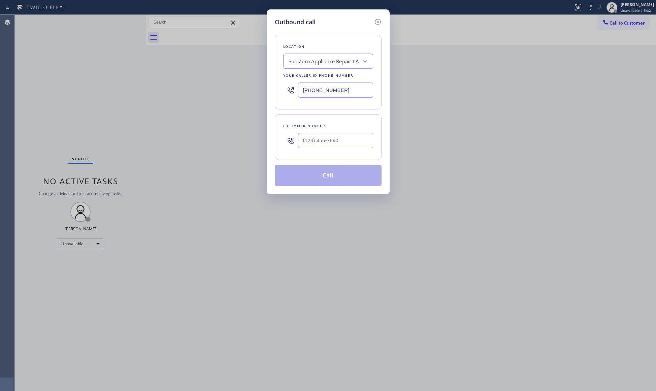
drag, startPoint x: 359, startPoint y: 87, endPoint x: 294, endPoint y: 89, distance: 64.8
click at [294, 89] on div "(424) 230-7286" at bounding box center [328, 90] width 90 height 22
paste input "844) 386-0017"
type input "(844) 386-0017"
click at [359, 146] on input "(___) ___-____" at bounding box center [335, 140] width 75 height 15
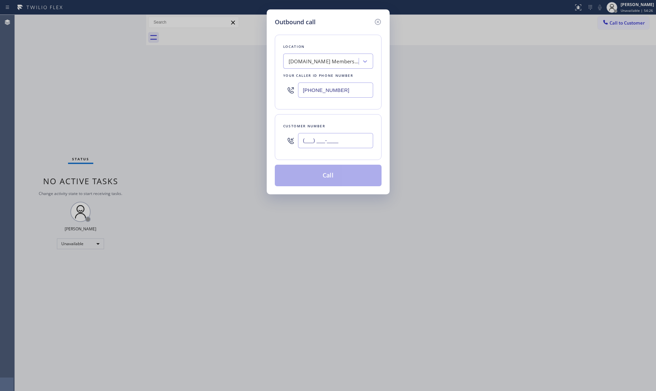
paste input "626) 644-2177"
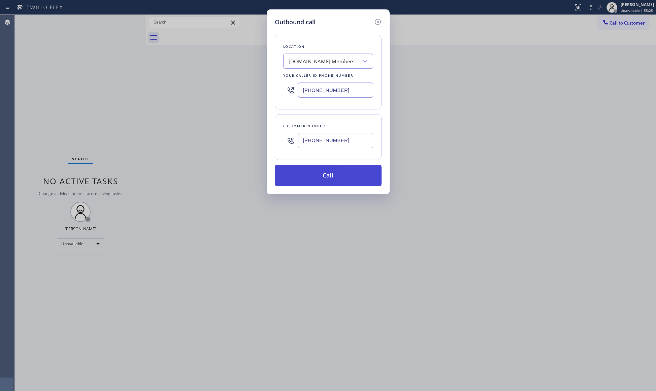
type input "(626) 644-2177"
drag, startPoint x: 330, startPoint y: 167, endPoint x: 309, endPoint y: 172, distance: 20.6
click at [305, 172] on button "Call" at bounding box center [328, 176] width 107 height 22
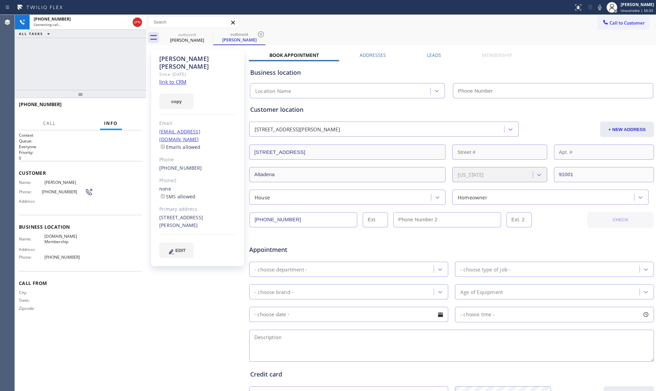
drag, startPoint x: 259, startPoint y: 33, endPoint x: 266, endPoint y: 33, distance: 7.1
click at [259, 33] on icon at bounding box center [261, 34] width 8 height 8
click at [402, 33] on div "outbound Trena Mims" at bounding box center [408, 37] width 495 height 15
type input "(844) 386-0017"
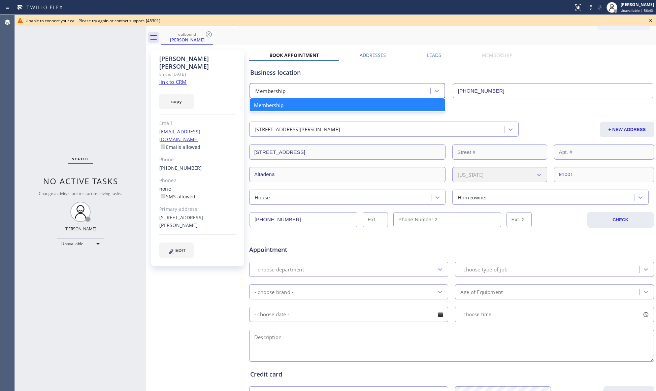
drag, startPoint x: 356, startPoint y: 90, endPoint x: 385, endPoint y: 45, distance: 53.1
click at [395, 46] on div "Trena Mims Since: 20 may 2020 link to CRM copy Email trenamims@sbcglobal.net Em…" at bounding box center [401, 265] width 510 height 440
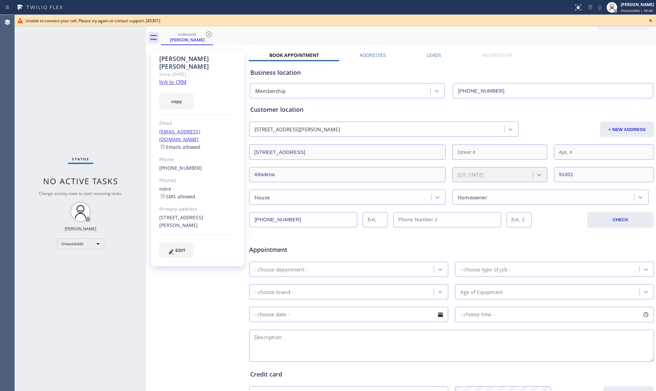
click at [206, 31] on icon at bounding box center [209, 34] width 8 height 8
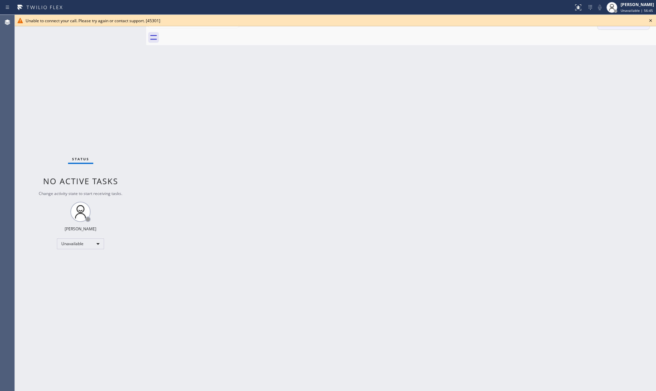
click at [650, 19] on icon at bounding box center [651, 21] width 8 height 8
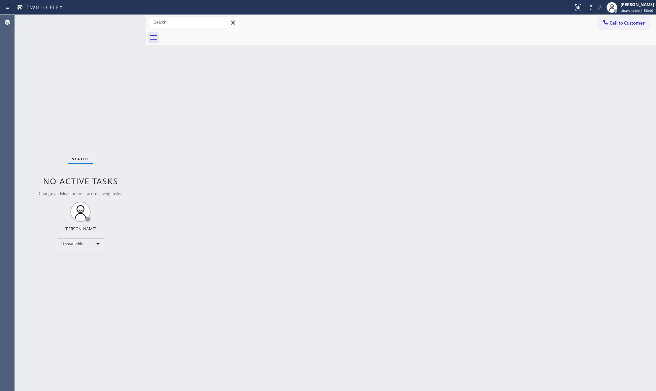
click at [552, 39] on div at bounding box center [408, 37] width 495 height 15
drag, startPoint x: 608, startPoint y: 23, endPoint x: 601, endPoint y: 24, distance: 7.1
click at [607, 23] on icon at bounding box center [605, 22] width 7 height 7
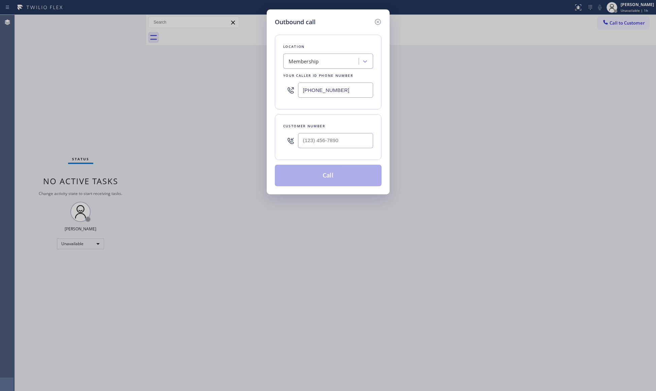
drag, startPoint x: 347, startPoint y: 89, endPoint x: 224, endPoint y: 81, distance: 122.9
click at [226, 91] on div "Outbound call Location Membership Your caller id phone number (844) 386-0017 Cu…" at bounding box center [328, 195] width 656 height 391
paste input "206) 594-3688"
type input "(206) 594-3688"
drag, startPoint x: 353, startPoint y: 135, endPoint x: 357, endPoint y: 129, distance: 7.3
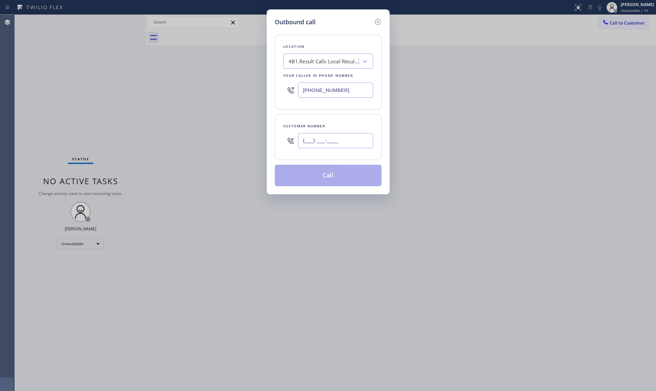
click at [353, 135] on input "(___) ___-____" at bounding box center [335, 140] width 75 height 15
paste input "206) 856-0244"
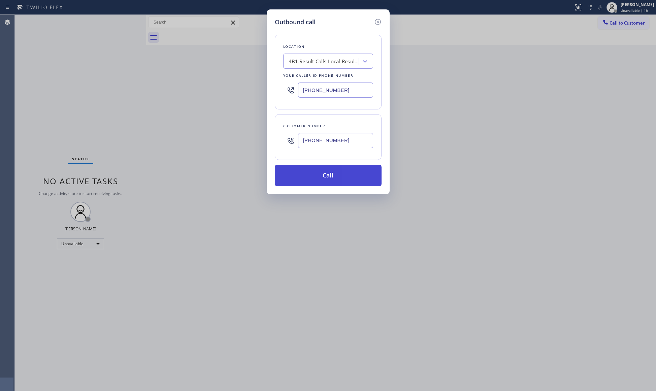
type input "(206) 856-0244"
click at [331, 177] on button "Call" at bounding box center [328, 176] width 107 height 22
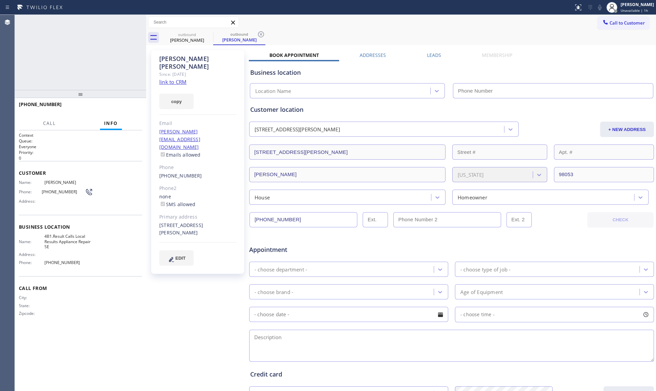
type input "(206) 594-3688"
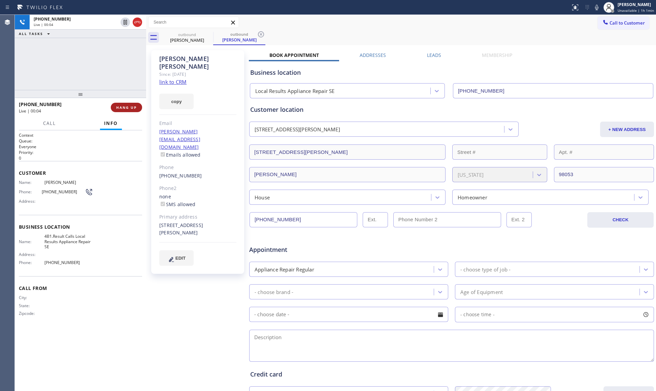
click at [131, 110] on span "HANG UP" at bounding box center [126, 107] width 21 height 5
click at [129, 108] on span "COMPLETE" at bounding box center [125, 107] width 23 height 5
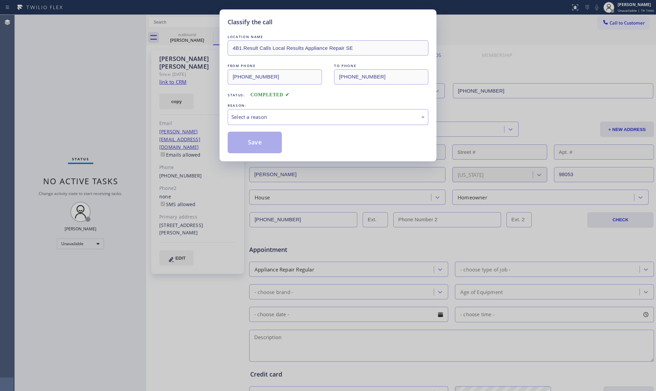
click at [288, 120] on div "Select a reason" at bounding box center [327, 117] width 193 height 8
click at [254, 144] on button "Save" at bounding box center [255, 143] width 54 height 22
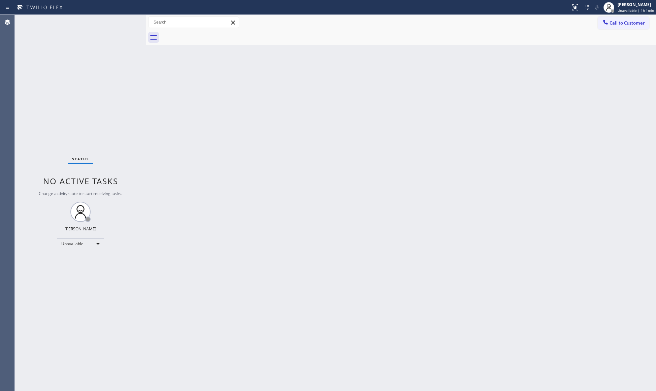
click at [605, 15] on div "Call to Customer Outbound call Location Local Results Appliance Repair SE Your …" at bounding box center [401, 22] width 510 height 15
drag, startPoint x: 615, startPoint y: 22, endPoint x: 542, endPoint y: 17, distance: 73.7
click at [615, 22] on span "Call to Customer" at bounding box center [627, 23] width 35 height 6
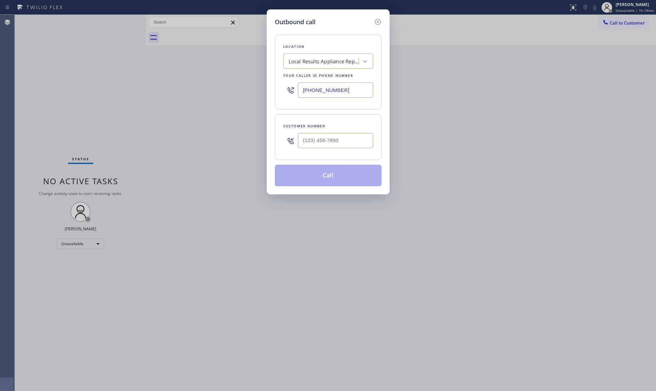
drag, startPoint x: 379, startPoint y: 19, endPoint x: 446, endPoint y: 26, distance: 67.8
click at [379, 19] on icon at bounding box center [378, 22] width 8 height 8
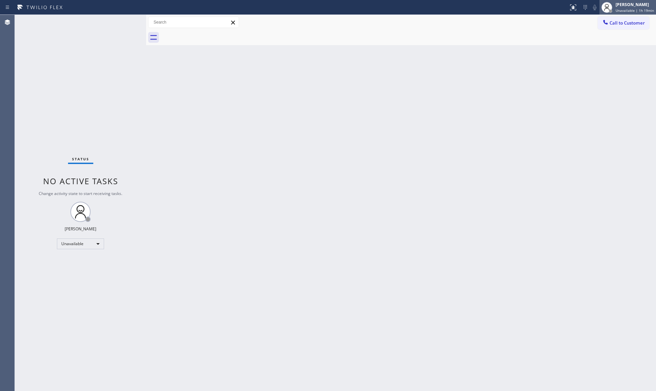
click at [615, 13] on div at bounding box center [607, 7] width 15 height 15
click at [602, 54] on button "Break" at bounding box center [622, 53] width 67 height 9
click at [624, 8] on span "Break | 22:29" at bounding box center [632, 10] width 22 height 5
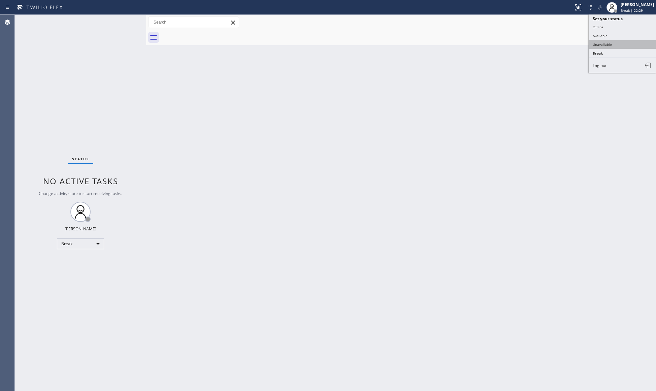
click at [615, 43] on button "Unavailable" at bounding box center [622, 44] width 67 height 9
click at [611, 24] on span "Call to Customer" at bounding box center [627, 23] width 35 height 6
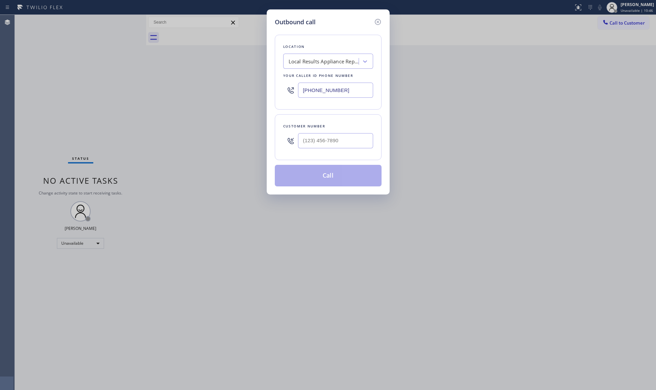
drag, startPoint x: 338, startPoint y: 86, endPoint x: 285, endPoint y: 85, distance: 53.3
click at [289, 89] on div "(206) 594-3688" at bounding box center [328, 90] width 90 height 22
paste input "786) 627-5543"
type input "(786) 627-5543"
click at [348, 139] on input "(___) ___-____" at bounding box center [335, 140] width 75 height 15
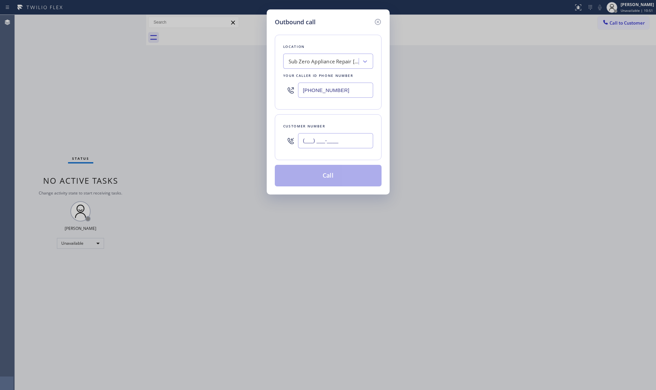
paste input "647) 221-0778"
type input "(647) 221-0778"
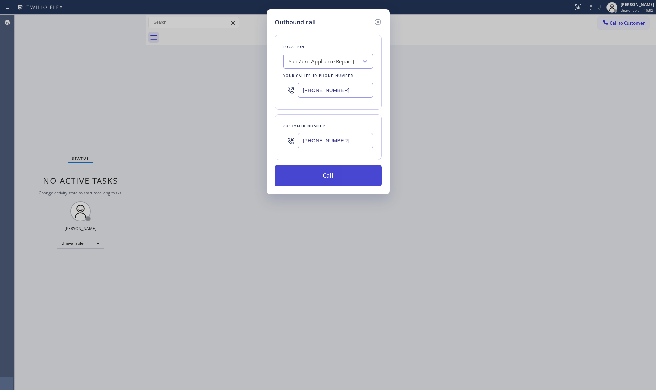
click at [331, 180] on button "Call" at bounding box center [328, 176] width 107 height 22
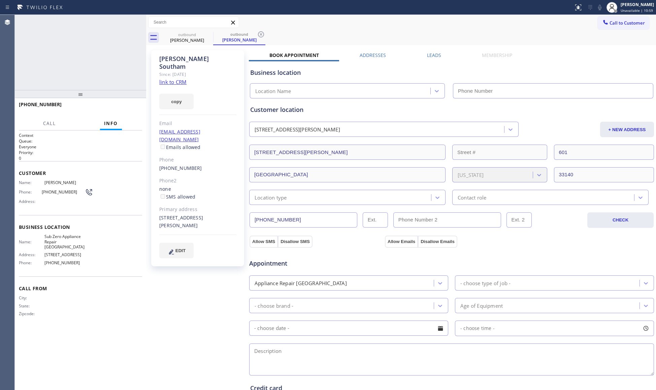
type input "(786) 627-5543"
click at [441, 31] on div "outbound Nicole Southam outbound Nicole Southam" at bounding box center [408, 37] width 495 height 15
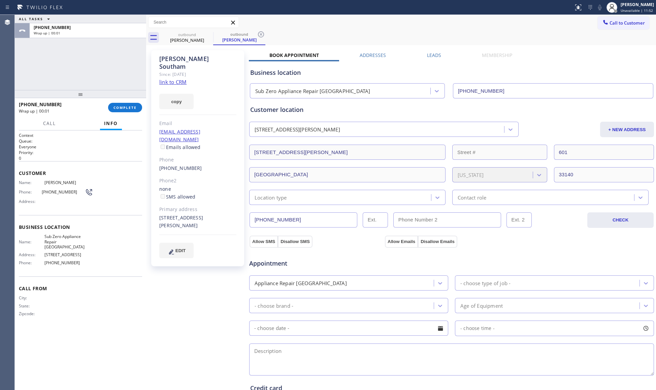
click at [142, 102] on div "+16472210778 Wrap up | 00:01 COMPLETE" at bounding box center [80, 108] width 123 height 18
click at [116, 108] on span "COMPLETE" at bounding box center [125, 107] width 23 height 5
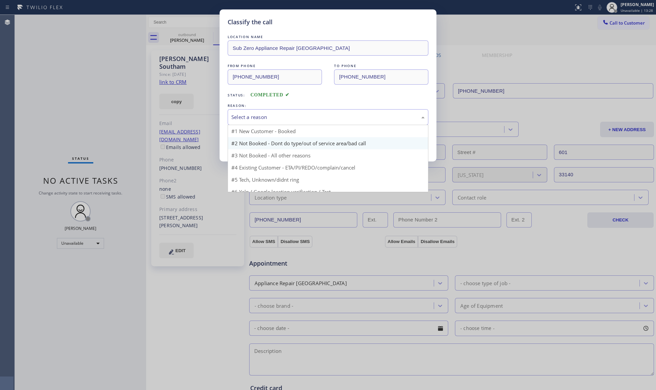
drag, startPoint x: 248, startPoint y: 117, endPoint x: 239, endPoint y: 149, distance: 33.3
click at [247, 119] on div "Select a reason" at bounding box center [327, 117] width 193 height 8
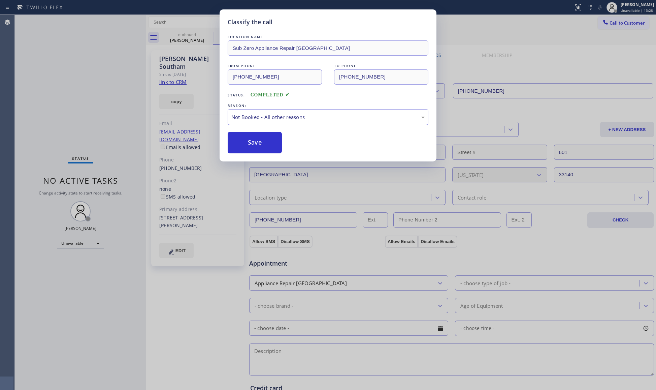
click at [239, 147] on button "Save" at bounding box center [255, 143] width 54 height 22
drag, startPoint x: 239, startPoint y: 147, endPoint x: 242, endPoint y: 150, distance: 3.8
click at [241, 149] on button "Save" at bounding box center [255, 143] width 54 height 22
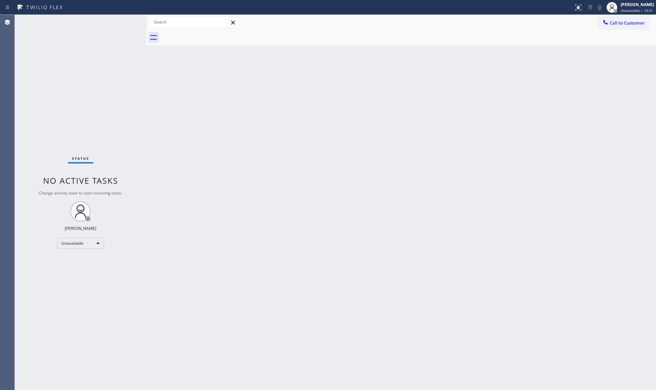
drag, startPoint x: 591, startPoint y: 69, endPoint x: 561, endPoint y: 26, distance: 52.3
click at [590, 69] on div "Back to Dashboard Change Sender ID Customers Technicians Select a contact Outbo…" at bounding box center [401, 202] width 510 height 375
click at [615, 22] on span "Call to Customer" at bounding box center [627, 23] width 35 height 6
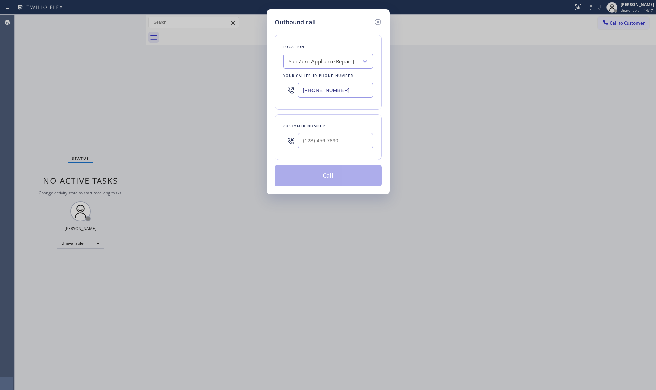
drag, startPoint x: 354, startPoint y: 93, endPoint x: 293, endPoint y: 87, distance: 61.3
click at [293, 87] on div "(786) 627-5543" at bounding box center [328, 90] width 90 height 22
paste input "805) 572-7654"
type input "(805) 572-7654"
click at [351, 146] on input "(___) ___-____" at bounding box center [335, 140] width 75 height 15
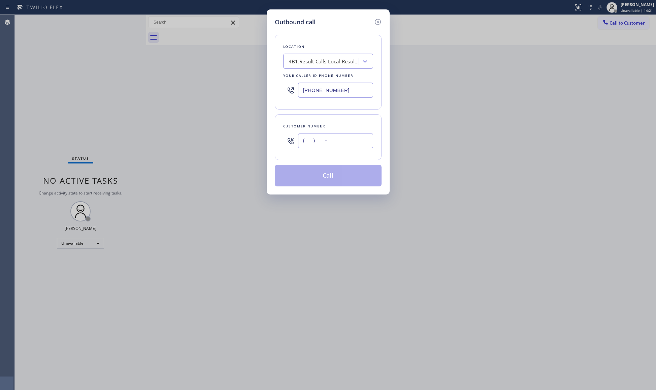
paste input "707) 363-5777"
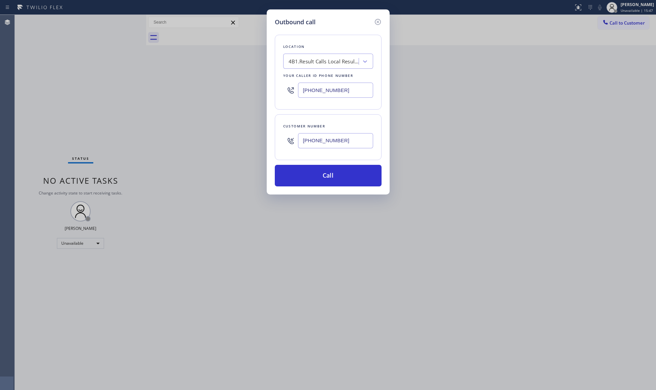
type input "(707) 363-5777"
click at [332, 170] on button "Call" at bounding box center [328, 176] width 107 height 22
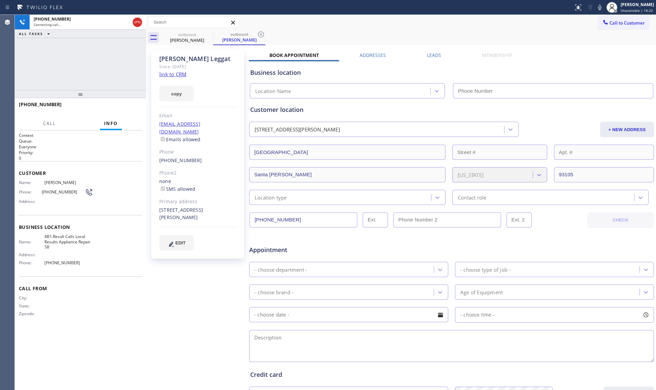
type input "(805) 572-7654"
click at [348, 44] on div "outbound Emma Leggat outbound Emma Leggat" at bounding box center [408, 37] width 495 height 15
click at [322, 34] on div "outbound Emma Leggat outbound Emma Leggat" at bounding box center [408, 37] width 495 height 15
click at [261, 35] on icon at bounding box center [261, 34] width 8 height 8
click at [263, 34] on div "outbound Emma Leggat" at bounding box center [408, 37] width 495 height 15
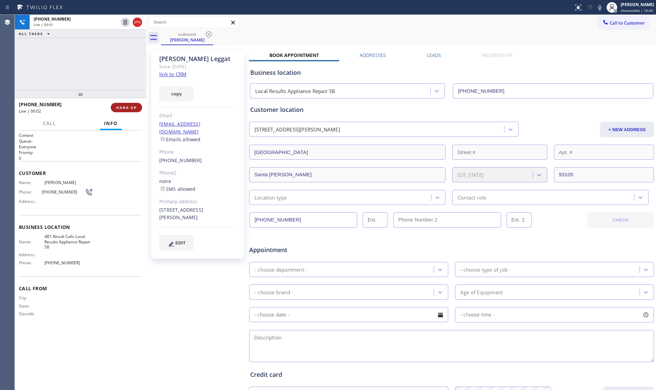
click at [120, 107] on span "HANG UP" at bounding box center [126, 107] width 21 height 5
click at [120, 106] on span "HANG UP" at bounding box center [126, 107] width 21 height 5
click at [128, 106] on span "COMPLETE" at bounding box center [125, 107] width 23 height 5
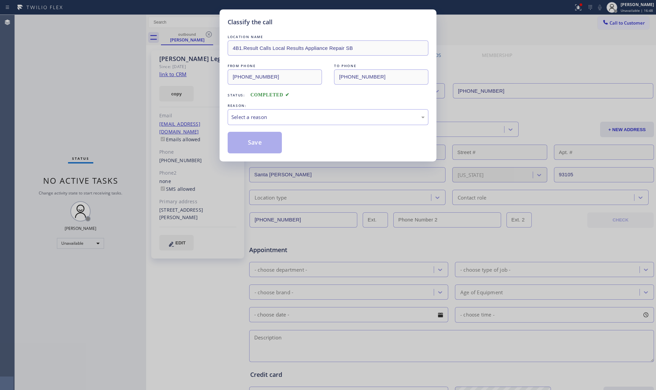
click at [263, 127] on div "LOCATION NAME 4B1.Result Calls Local Results Appliance Repair SB FROM PHONE (80…" at bounding box center [328, 93] width 201 height 120
click at [261, 117] on div "Select a reason" at bounding box center [327, 117] width 193 height 8
click at [260, 139] on button "Save" at bounding box center [255, 143] width 54 height 22
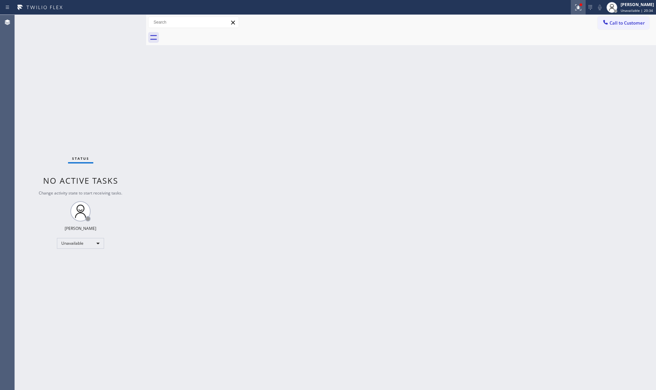
drag, startPoint x: 577, startPoint y: 7, endPoint x: 577, endPoint y: 11, distance: 4.4
click at [577, 7] on icon at bounding box center [578, 7] width 8 height 8
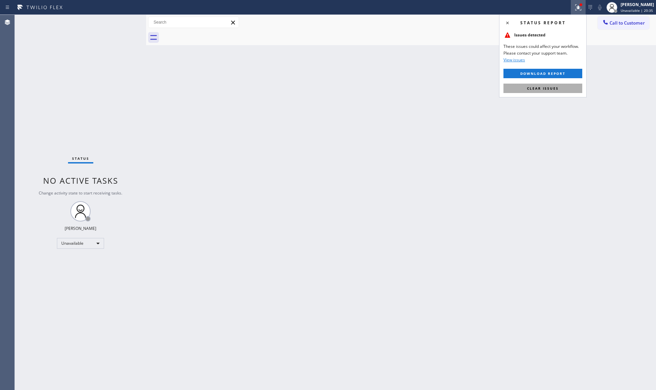
click at [560, 92] on button "Clear issues" at bounding box center [543, 88] width 79 height 9
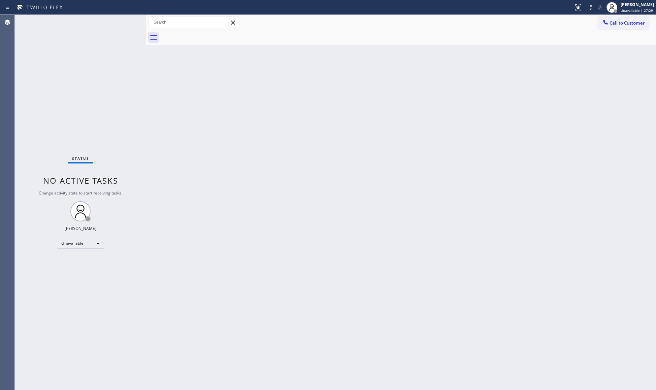
click at [626, 15] on div "Call to Customer Outbound call Location Local Results Appliance Repair SB Your …" at bounding box center [401, 22] width 510 height 15
drag, startPoint x: 621, startPoint y: 11, endPoint x: 616, endPoint y: 24, distance: 14.3
click at [621, 12] on div "Giovanni Pleños Unavailable | 27:30" at bounding box center [638, 7] width 37 height 12
drag, startPoint x: 600, startPoint y: 46, endPoint x: 600, endPoint y: 51, distance: 4.7
click at [600, 49] on ul "Set your status Offline Available Unavailable Break Log out" at bounding box center [622, 43] width 67 height 58
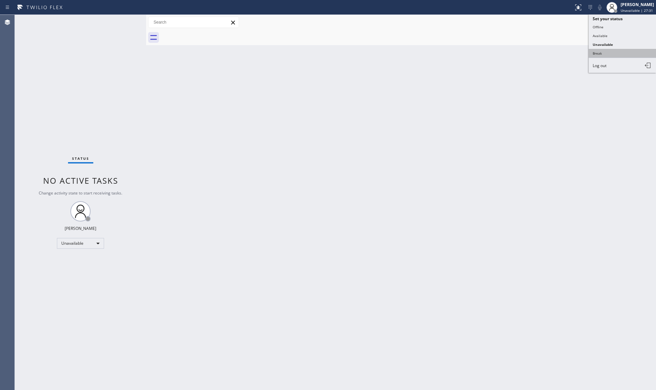
click at [599, 51] on button "Break" at bounding box center [622, 53] width 67 height 9
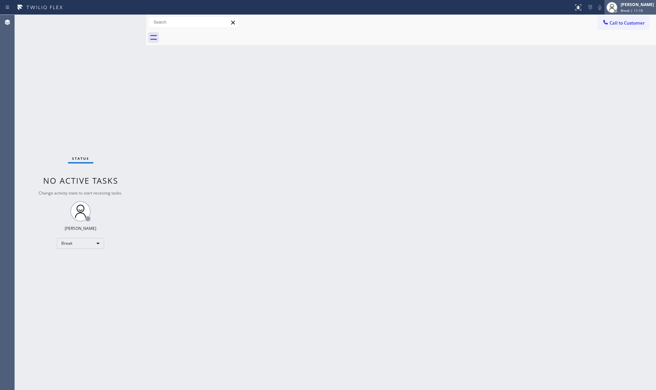
drag, startPoint x: 633, startPoint y: 1, endPoint x: 636, endPoint y: 8, distance: 7.3
click at [634, 5] on div "Giovanni Pleños" at bounding box center [637, 5] width 33 height 6
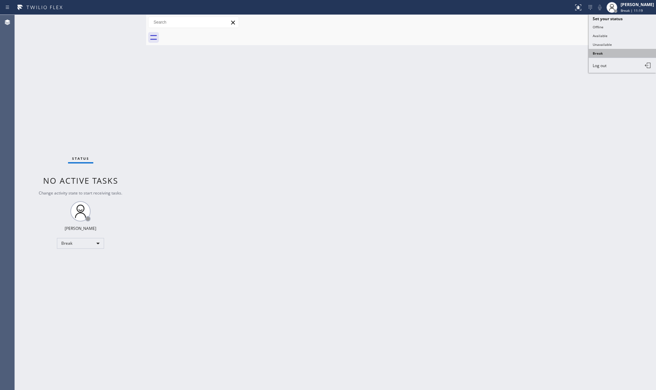
click at [613, 50] on button "Break" at bounding box center [622, 53] width 67 height 9
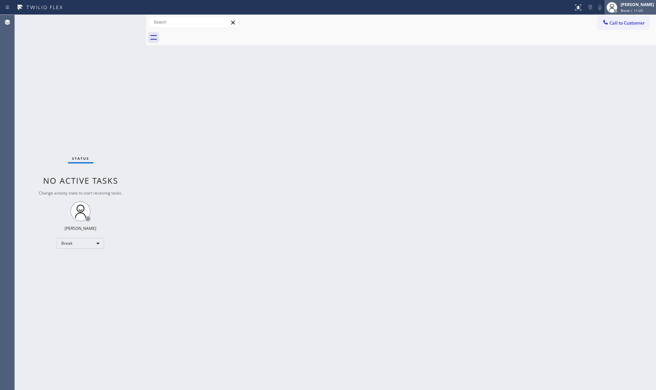
drag, startPoint x: 624, startPoint y: 9, endPoint x: 623, endPoint y: 12, distance: 3.8
click at [624, 8] on span "Break | 11:20" at bounding box center [632, 10] width 22 height 5
click at [612, 43] on button "Unavailable" at bounding box center [622, 44] width 67 height 9
click at [452, 87] on div "Back to Dashboard Change Sender ID Customers Technicians Select a contact Outbo…" at bounding box center [401, 202] width 510 height 375
click at [282, 194] on div "Back to Dashboard Change Sender ID Customers Technicians Select a contact Outbo…" at bounding box center [401, 202] width 510 height 375
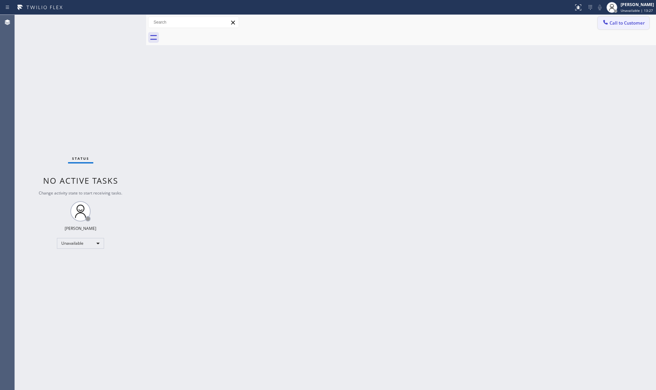
click at [607, 22] on icon at bounding box center [605, 22] width 7 height 7
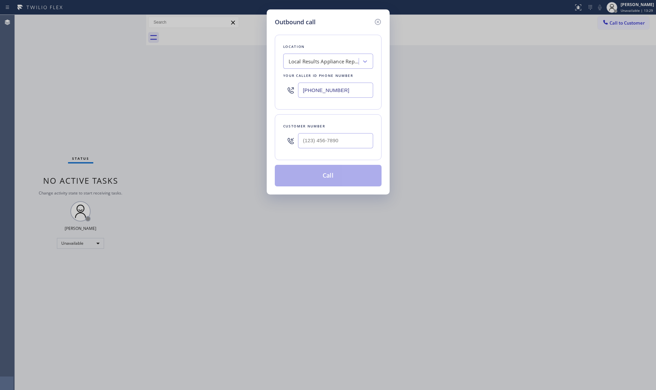
drag, startPoint x: 348, startPoint y: 92, endPoint x: 277, endPoint y: 88, distance: 71.6
click at [278, 88] on div "Location Local Results Appliance Repair SB Your caller id phone number (805) 57…" at bounding box center [328, 72] width 107 height 75
paste input "55) 662-5332"
type input "(855) 662-5332"
paste input "818) 726-1024"
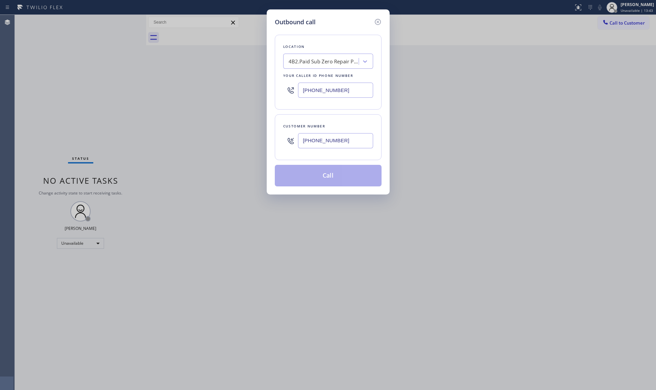
click at [346, 138] on input "(818) 726-1024" at bounding box center [335, 140] width 75 height 15
type input "(818) 726-1024"
click at [336, 176] on button "Call" at bounding box center [328, 176] width 107 height 22
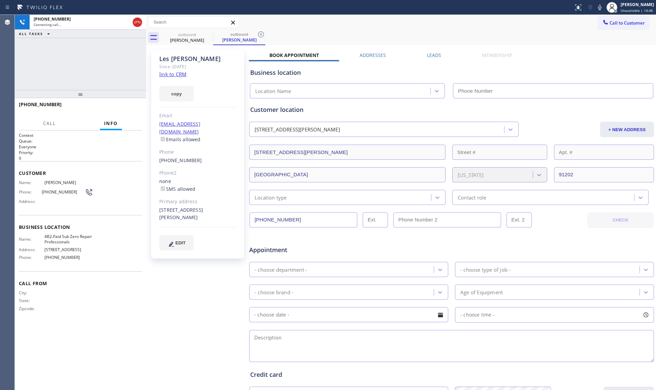
type input "(855) 662-5332"
drag, startPoint x: 261, startPoint y: 34, endPoint x: 266, endPoint y: 37, distance: 5.4
click at [260, 34] on icon at bounding box center [261, 34] width 6 height 6
drag, startPoint x: 506, startPoint y: 32, endPoint x: 508, endPoint y: 44, distance: 13.0
click at [506, 31] on div "outbound Les Weiser" at bounding box center [408, 37] width 495 height 15
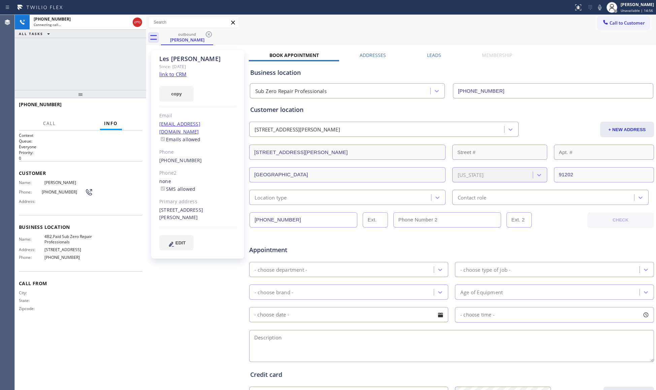
drag, startPoint x: 468, startPoint y: 38, endPoint x: 465, endPoint y: 34, distance: 5.0
click at [468, 37] on div "outbound Les Weiser" at bounding box center [408, 37] width 495 height 15
click at [122, 101] on div "+18187261024 Live | 00:01 HANG UP" at bounding box center [80, 108] width 123 height 18
click at [123, 104] on button "HANG UP" at bounding box center [126, 107] width 31 height 9
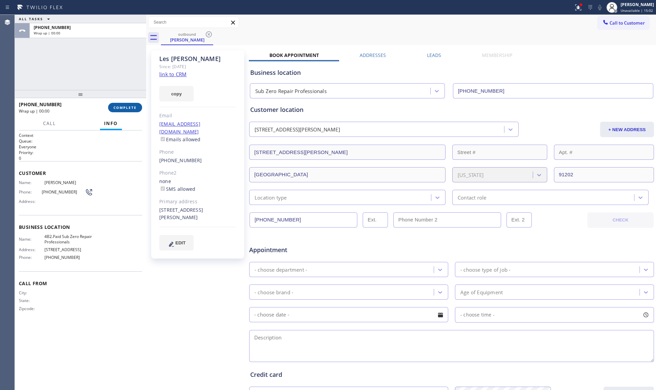
click at [124, 104] on button "COMPLETE" at bounding box center [125, 107] width 34 height 9
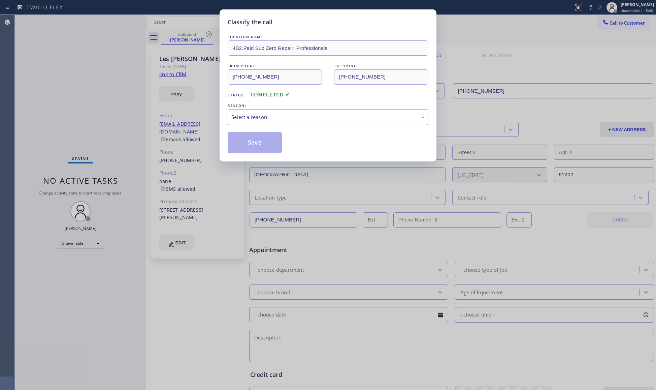
click at [298, 125] on div "Select a reason" at bounding box center [328, 117] width 201 height 16
click at [262, 141] on button "Save" at bounding box center [255, 143] width 54 height 22
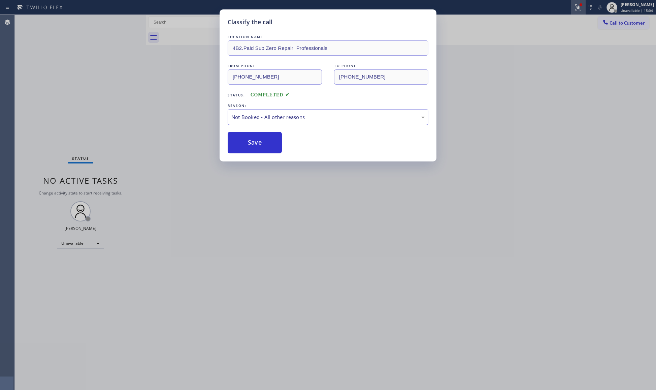
click at [579, 9] on icon at bounding box center [578, 7] width 8 height 8
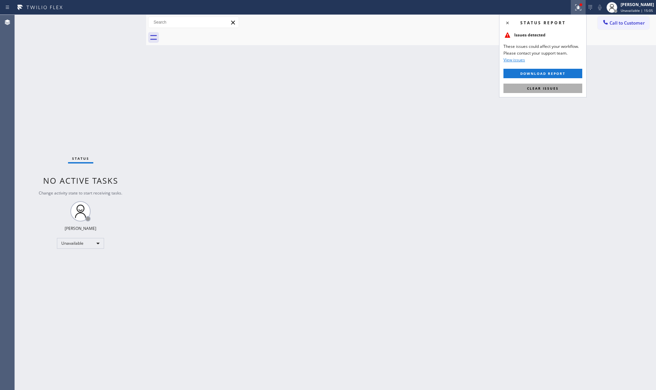
click at [546, 92] on button "Clear issues" at bounding box center [543, 88] width 79 height 9
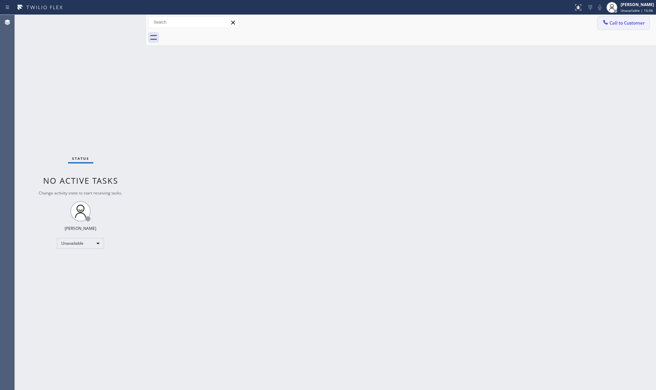
click at [610, 18] on button "Call to Customer" at bounding box center [624, 23] width 52 height 13
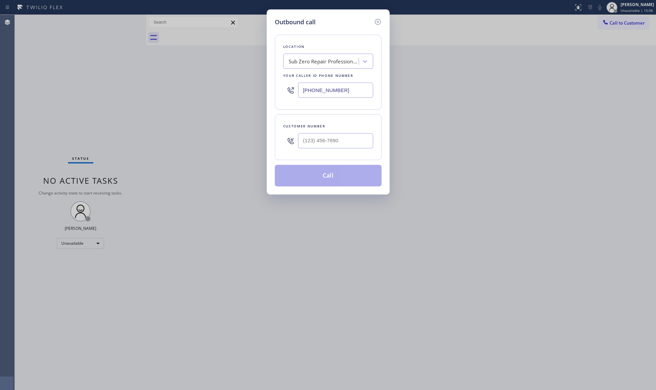
drag, startPoint x: 354, startPoint y: 92, endPoint x: 285, endPoint y: 92, distance: 69.4
click at [285, 92] on div "(855) 662-5332" at bounding box center [328, 90] width 90 height 22
paste input "626) 377-4127"
type input "(626) 377-4127"
click at [345, 148] on input "(___) ___-____" at bounding box center [335, 140] width 75 height 15
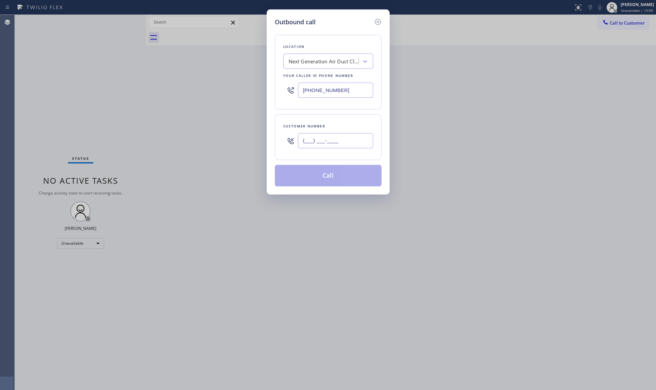
paste input "626) 481-6048"
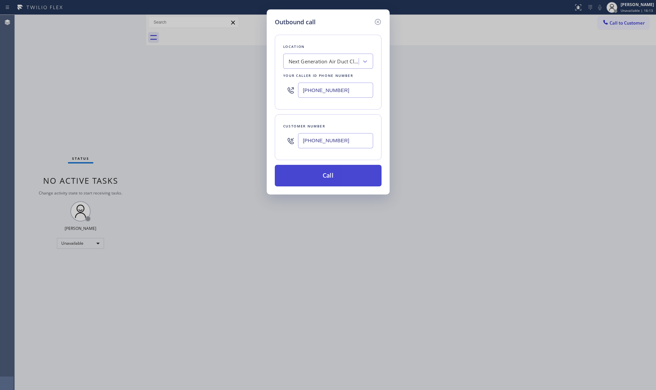
type input "(626) 481-6048"
click at [320, 166] on button "Call" at bounding box center [328, 176] width 107 height 22
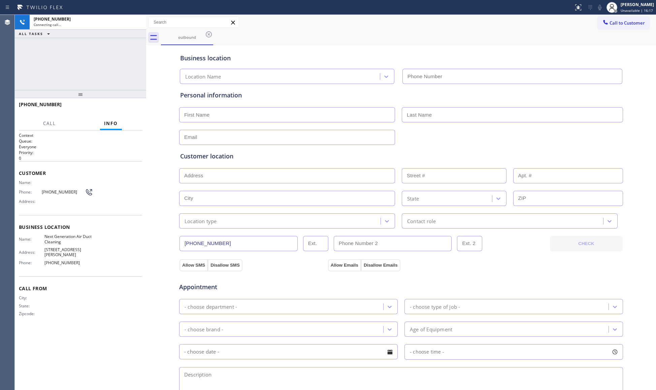
type input "(626) 377-4127"
click at [136, 108] on button "HANG UP" at bounding box center [126, 107] width 31 height 9
click at [135, 108] on span "HANG UP" at bounding box center [126, 107] width 21 height 5
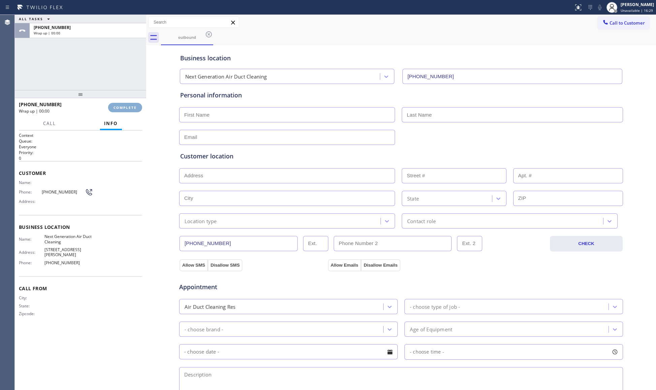
click at [135, 107] on span "COMPLETE" at bounding box center [125, 107] width 23 height 5
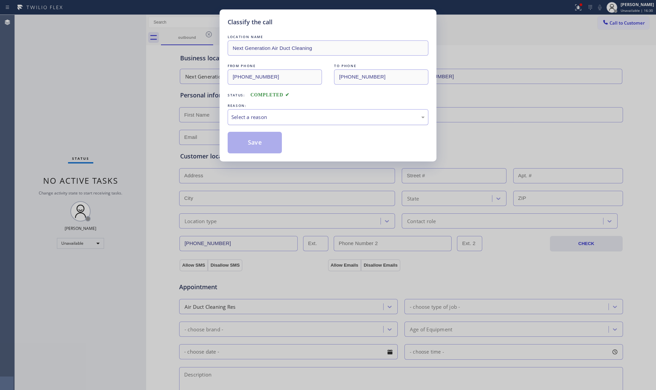
drag, startPoint x: 277, startPoint y: 118, endPoint x: 271, endPoint y: 123, distance: 7.6
click at [276, 118] on div "Select a reason" at bounding box center [327, 117] width 193 height 8
click at [243, 147] on button "Save" at bounding box center [255, 143] width 54 height 22
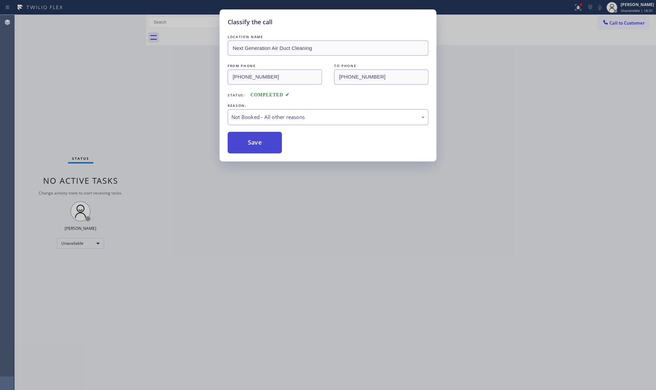
click at [243, 147] on button "Save" at bounding box center [255, 143] width 54 height 22
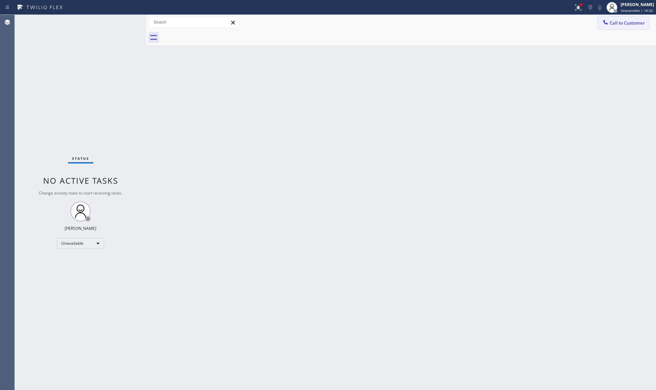
click at [610, 25] on div at bounding box center [606, 23] width 8 height 8
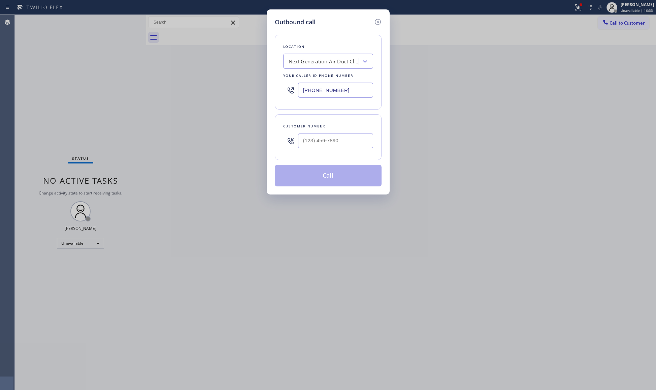
drag, startPoint x: 352, startPoint y: 90, endPoint x: 232, endPoint y: 81, distance: 120.3
click at [234, 82] on div "Outbound call Location Next Generation Air Duct Cleaning Your caller id phone n…" at bounding box center [328, 195] width 656 height 390
paste input "text"
type input "(626) 377-4127"
click at [312, 137] on input "(___) ___-____" at bounding box center [335, 140] width 75 height 15
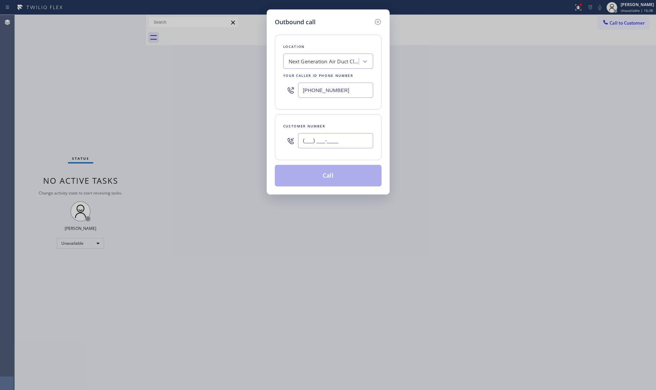
paste input "626) 481-6048"
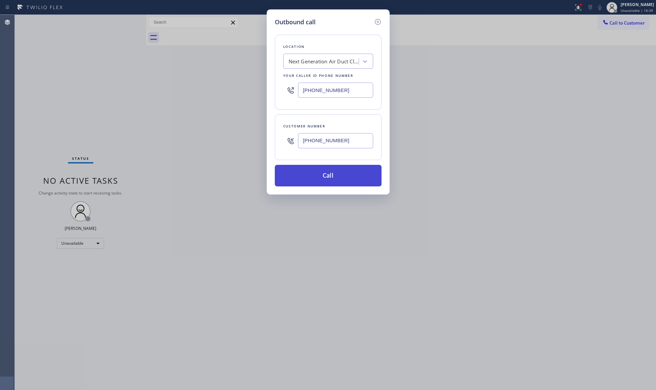
type input "(626) 481-6048"
click at [324, 173] on button "Call" at bounding box center [328, 176] width 107 height 22
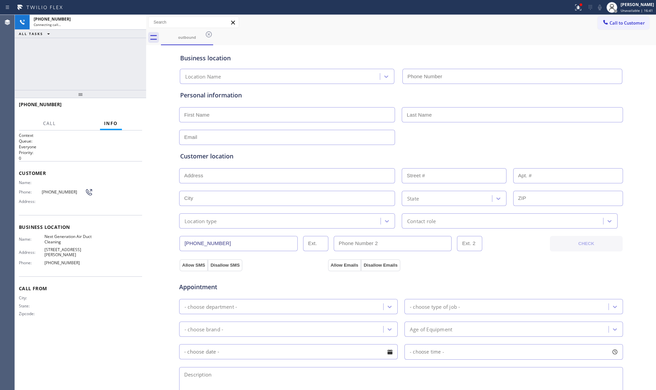
type input "(626) 377-4127"
click at [135, 106] on span "HANG UP" at bounding box center [126, 107] width 21 height 5
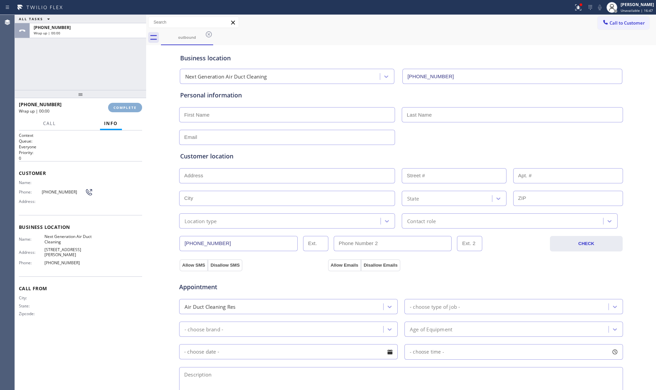
click at [135, 106] on span "COMPLETE" at bounding box center [125, 107] width 23 height 5
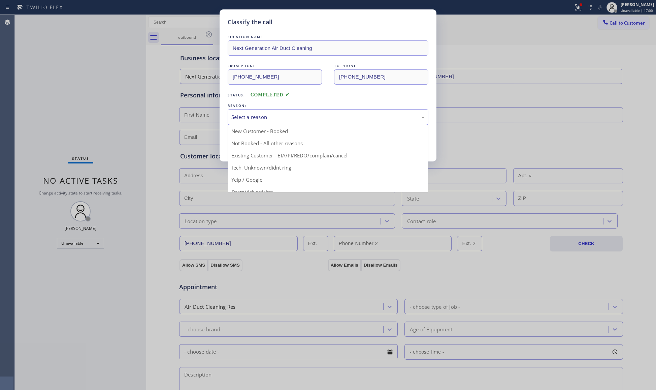
click at [229, 116] on div "Select a reason" at bounding box center [328, 117] width 201 height 16
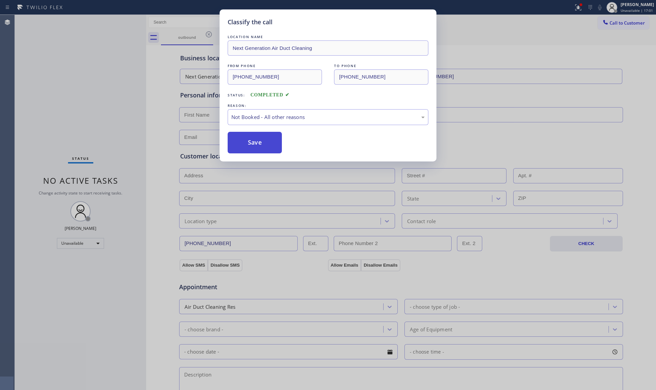
click at [250, 145] on button "Save" at bounding box center [255, 143] width 54 height 22
click at [251, 145] on button "Save" at bounding box center [255, 143] width 54 height 22
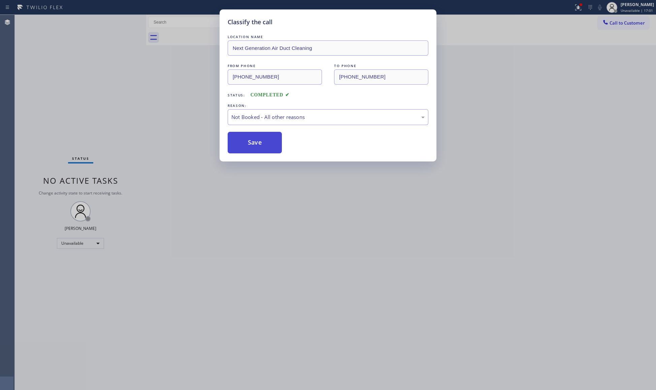
click at [251, 145] on button "Save" at bounding box center [255, 143] width 54 height 22
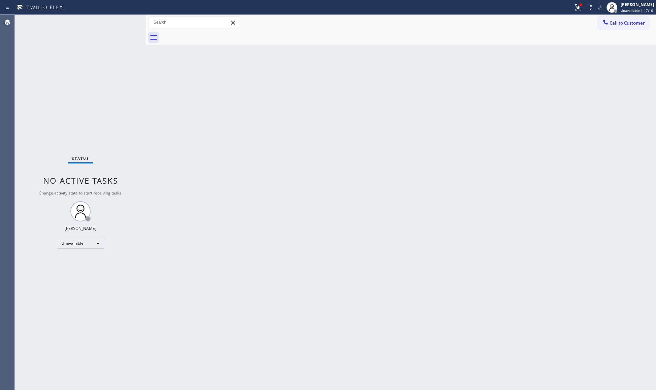
click at [538, 151] on div "Back to Dashboard Change Sender ID Customers Technicians Select a contact Outbo…" at bounding box center [401, 202] width 510 height 375
click at [622, 27] on button "Call to Customer" at bounding box center [624, 23] width 52 height 13
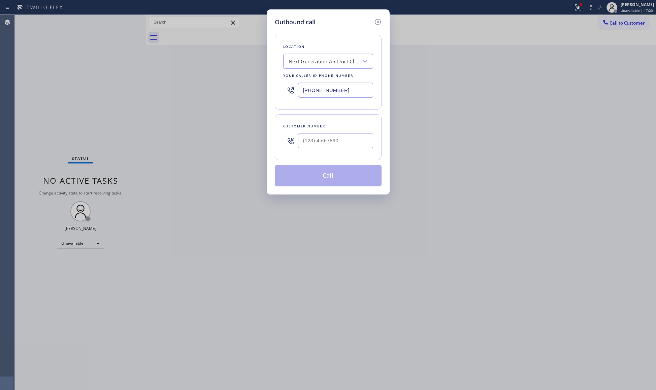
drag, startPoint x: 324, startPoint y: 88, endPoint x: 268, endPoint y: 96, distance: 56.4
click at [269, 96] on div "Outbound call Location Next Generation Air Duct Cleaning Your caller id phone n…" at bounding box center [328, 101] width 123 height 185
paste input "3) 263-2166"
type input "(623) 263-2166"
click at [323, 144] on input "(___) ___-____" at bounding box center [335, 140] width 75 height 15
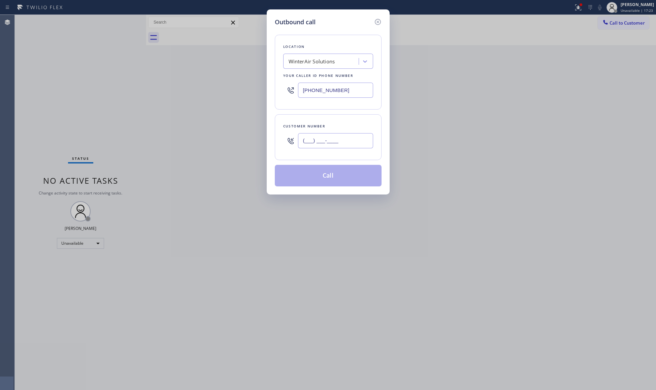
paste input "802) 243-7170"
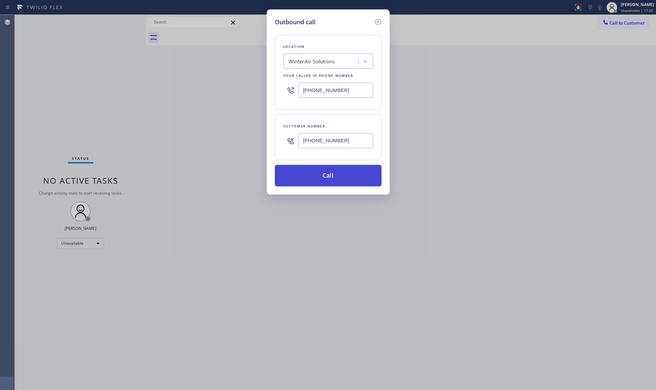
type input "(802) 243-7170"
click at [323, 179] on button "Call" at bounding box center [328, 176] width 107 height 22
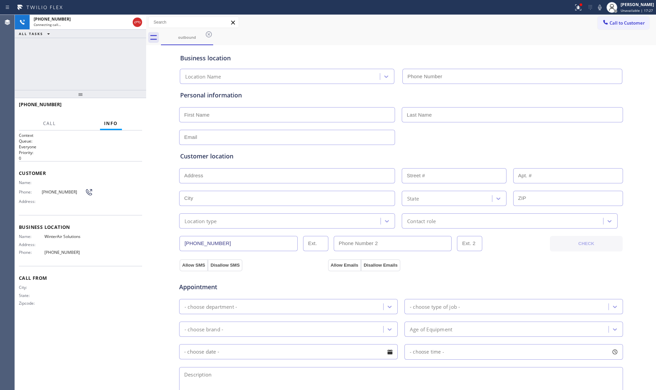
type input "(623) 263-2166"
click at [128, 111] on button "HANG UP" at bounding box center [126, 107] width 31 height 9
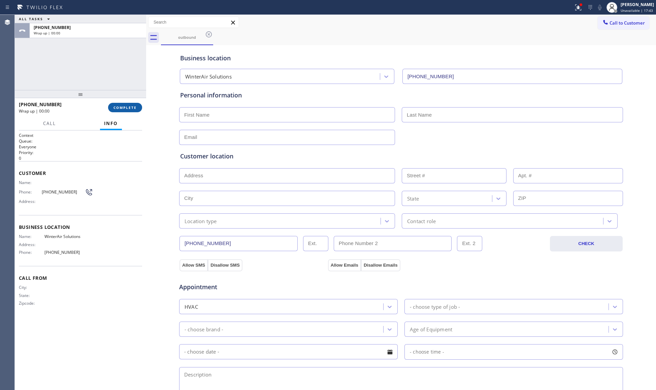
click at [128, 111] on button "COMPLETE" at bounding box center [125, 107] width 34 height 9
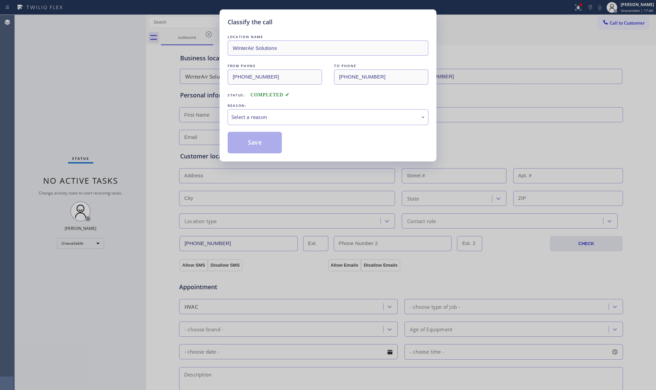
drag, startPoint x: 357, startPoint y: 144, endPoint x: 341, endPoint y: 132, distance: 20.2
click at [357, 144] on div "Save" at bounding box center [328, 143] width 201 height 22
drag, startPoint x: 335, startPoint y: 125, endPoint x: 323, endPoint y: 117, distance: 14.4
click at [332, 123] on div "LOCATION NAME WinterAir Solutions FROM PHONE (623) 263-2166 TO PHONE (802) 243-…" at bounding box center [328, 93] width 201 height 120
click at [322, 116] on div "Select a reason" at bounding box center [327, 117] width 193 height 8
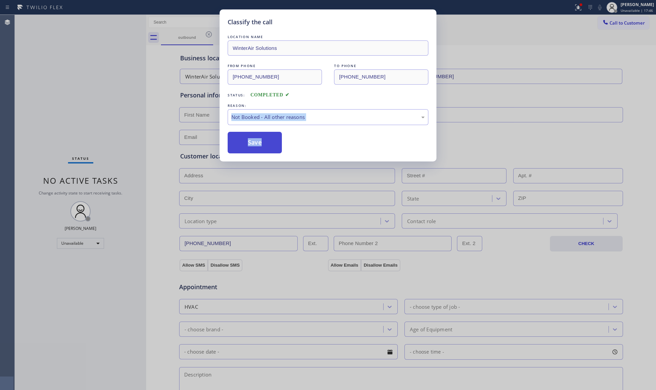
click at [258, 139] on button "Save" at bounding box center [255, 143] width 54 height 22
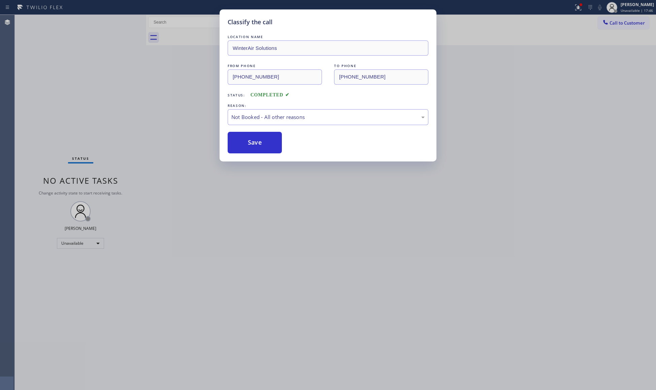
click at [305, 139] on div "Save" at bounding box center [328, 143] width 201 height 22
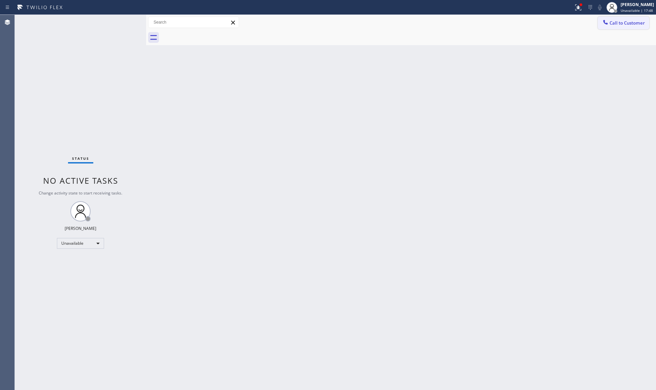
drag, startPoint x: 638, startPoint y: 18, endPoint x: 627, endPoint y: 24, distance: 12.2
click at [638, 18] on button "Call to Customer" at bounding box center [624, 23] width 52 height 13
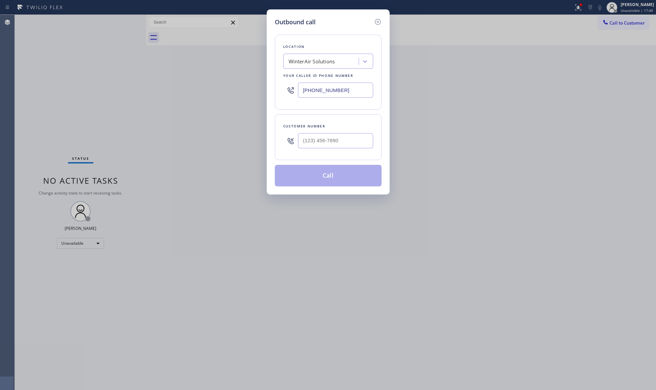
drag, startPoint x: 354, startPoint y: 94, endPoint x: 280, endPoint y: 94, distance: 74.1
click at [280, 94] on div "Location WinterAir Solutions Your caller id phone number (623) 263-2166" at bounding box center [328, 72] width 107 height 75
paste input "805) 360-3434"
type input "(805) 360-3434"
click at [346, 139] on input "(___) ___-____" at bounding box center [335, 140] width 75 height 15
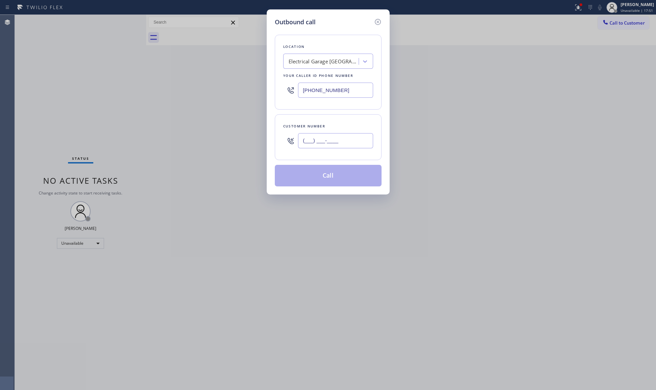
paste input "954) 348-8893"
type input "(954) 348-8893"
click at [328, 176] on button "Call" at bounding box center [328, 176] width 107 height 22
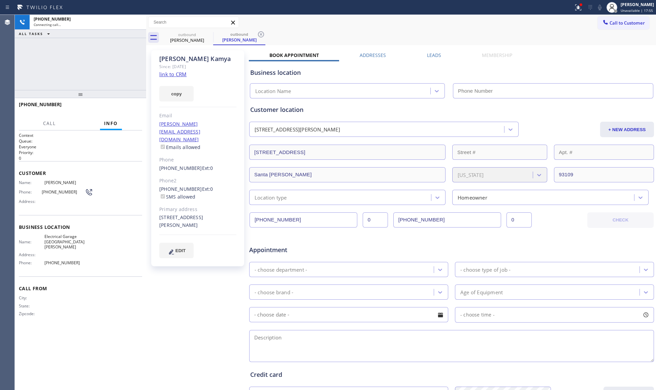
drag, startPoint x: 158, startPoint y: 37, endPoint x: 142, endPoint y: 32, distance: 16.3
click at [156, 36] on icon at bounding box center [153, 37] width 11 height 11
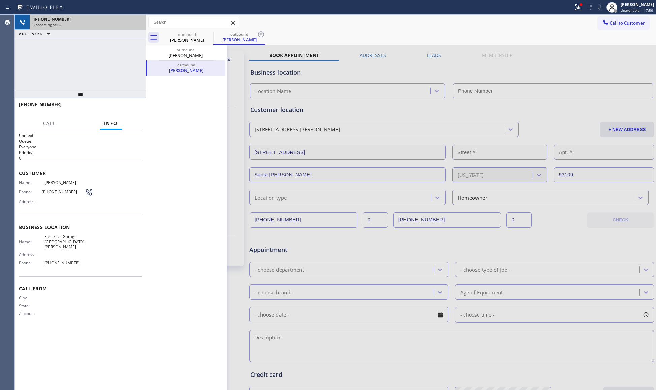
click at [141, 24] on div "Connecting call…" at bounding box center [88, 24] width 108 height 5
click at [141, 22] on div "Connecting call…" at bounding box center [88, 24] width 108 height 5
drag, startPoint x: 157, startPoint y: 38, endPoint x: 153, endPoint y: 36, distance: 4.4
click at [157, 38] on icon at bounding box center [153, 37] width 11 height 11
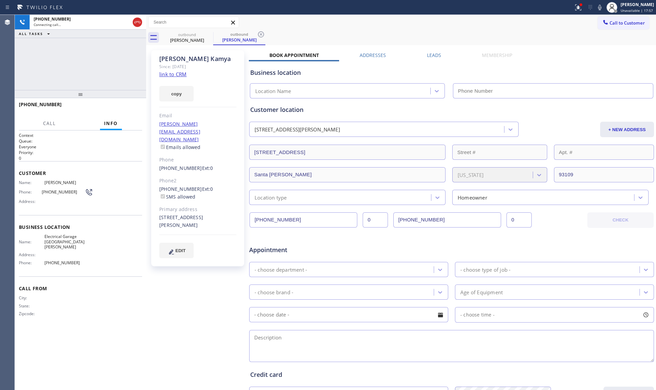
type input "(805) 360-3434"
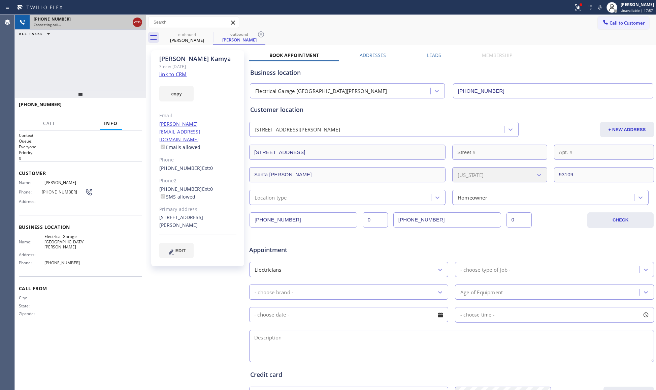
click at [141, 25] on icon at bounding box center [137, 22] width 8 height 8
click at [152, 37] on icon at bounding box center [153, 37] width 11 height 11
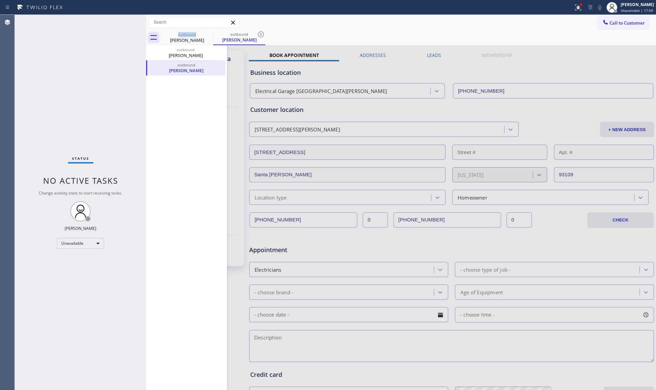
click at [152, 37] on icon at bounding box center [153, 37] width 11 height 11
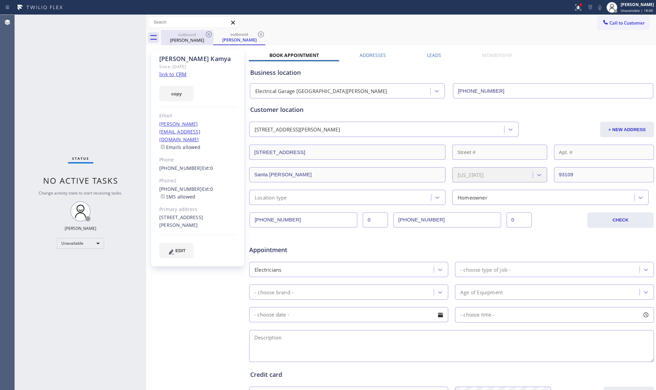
click at [203, 39] on div "Dorcas Kamya" at bounding box center [187, 40] width 51 height 6
click at [205, 36] on icon at bounding box center [209, 34] width 8 height 8
click at [0, 0] on icon at bounding box center [0, 0] width 0 height 0
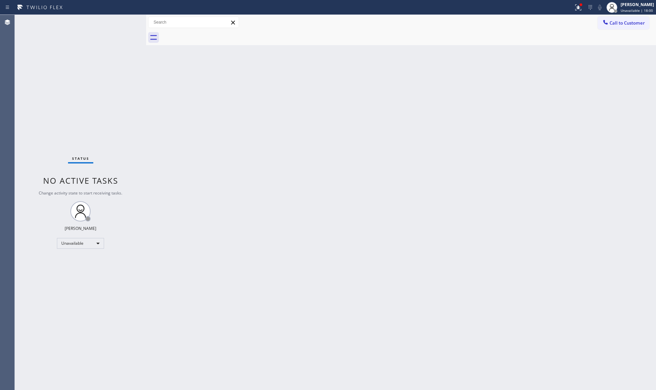
click at [207, 35] on div at bounding box center [408, 37] width 495 height 15
click at [210, 35] on div at bounding box center [408, 37] width 495 height 15
click at [571, 7] on div at bounding box center [287, 7] width 568 height 11
click at [576, 7] on icon at bounding box center [578, 7] width 8 height 8
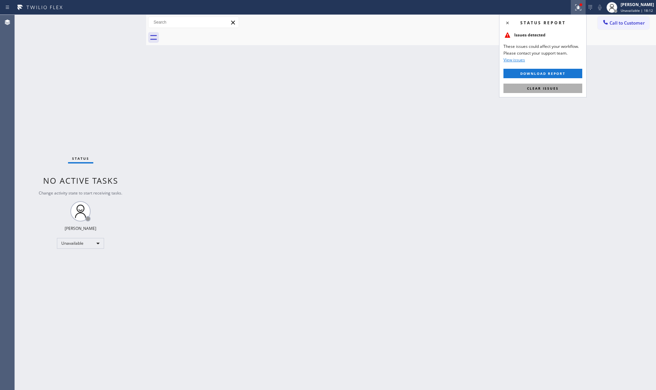
click at [559, 88] on button "Clear issues" at bounding box center [543, 88] width 79 height 9
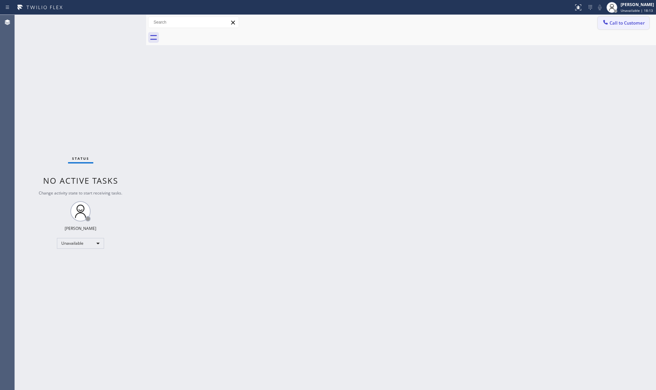
click at [614, 24] on span "Call to Customer" at bounding box center [627, 23] width 35 height 6
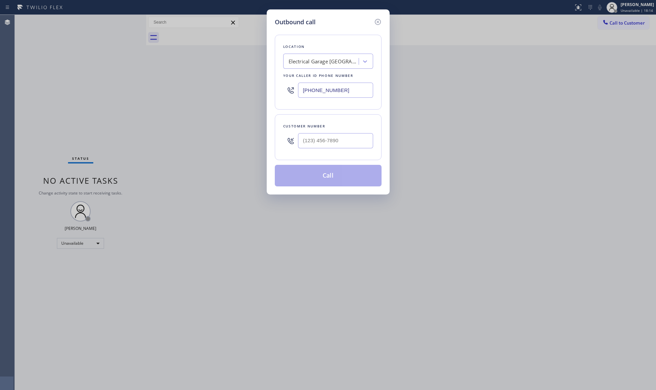
drag, startPoint x: 350, startPoint y: 94, endPoint x: 290, endPoint y: 91, distance: 60.7
click at [290, 92] on div "(805) 360-3434" at bounding box center [328, 90] width 90 height 22
paste input "714) 988-4622"
type input "(714) 988-4622"
click at [338, 137] on input "(___) ___-____" at bounding box center [335, 140] width 75 height 15
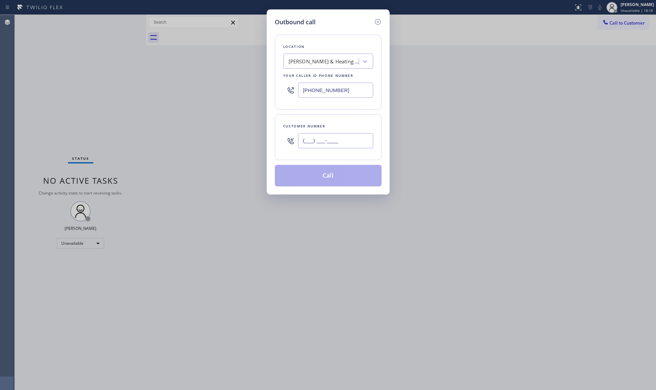
paste input "412) 998-1311"
type input "(412) 998-1311"
click at [339, 177] on button "Call" at bounding box center [328, 176] width 107 height 22
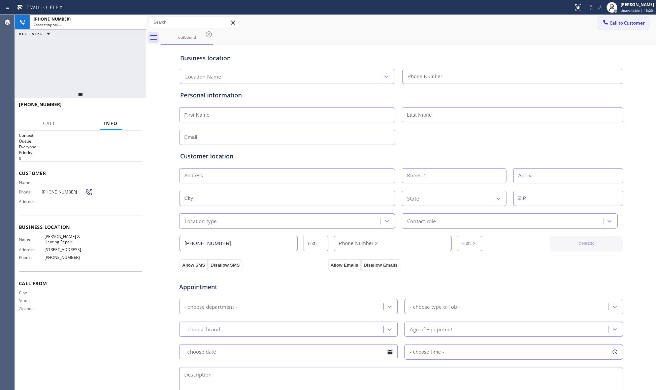
type input "(714) 988-4622"
drag, startPoint x: 332, startPoint y: 182, endPoint x: 405, endPoint y: 17, distance: 181.2
click at [412, 15] on div "Call to Customer Outbound call Location Davis AC & Heating Repair Your caller i…" at bounding box center [401, 22] width 510 height 15
click at [124, 104] on button "HANG UP" at bounding box center [126, 107] width 31 height 9
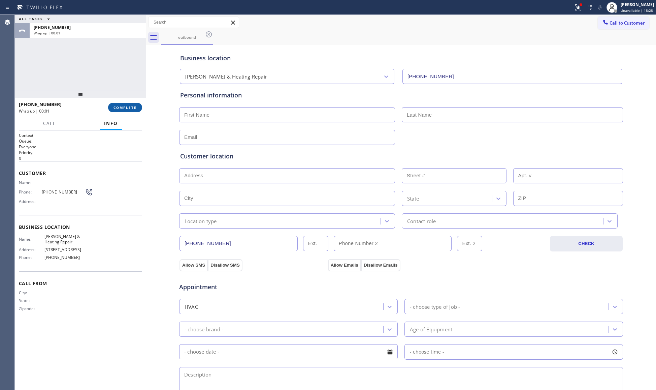
click at [128, 105] on span "COMPLETE" at bounding box center [125, 107] width 23 height 5
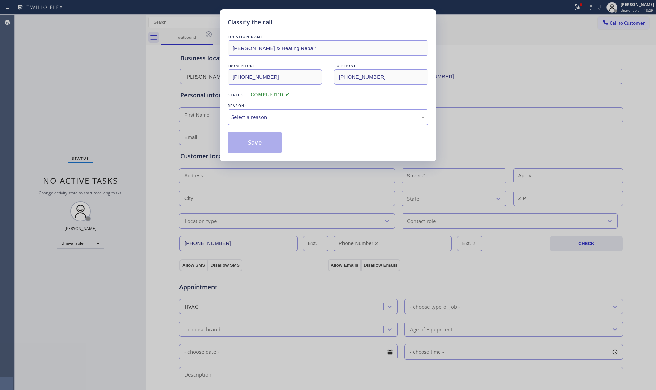
click at [260, 127] on div "LOCATION NAME Davis AC & Heating Repair FROM PHONE (714) 988-4622 TO PHONE (412…" at bounding box center [328, 93] width 201 height 120
click at [244, 124] on div "Select a reason" at bounding box center [328, 117] width 201 height 16
click at [239, 139] on button "Save" at bounding box center [255, 143] width 54 height 22
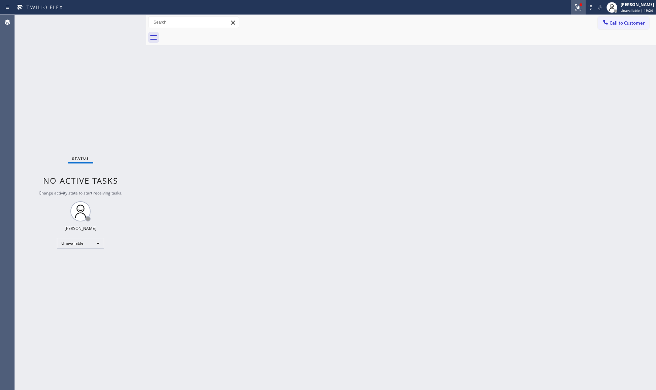
click at [581, 10] on icon at bounding box center [578, 7] width 8 height 8
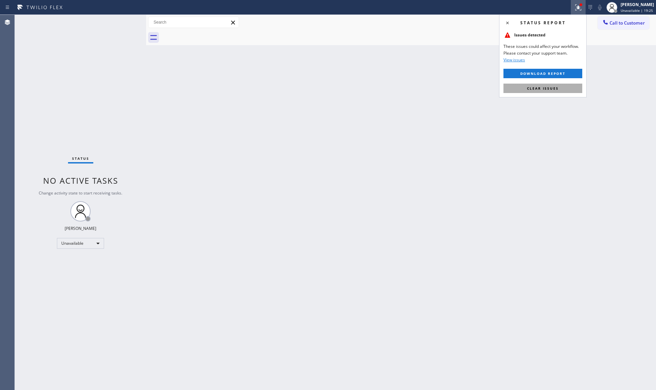
click at [566, 87] on button "Clear issues" at bounding box center [543, 88] width 79 height 9
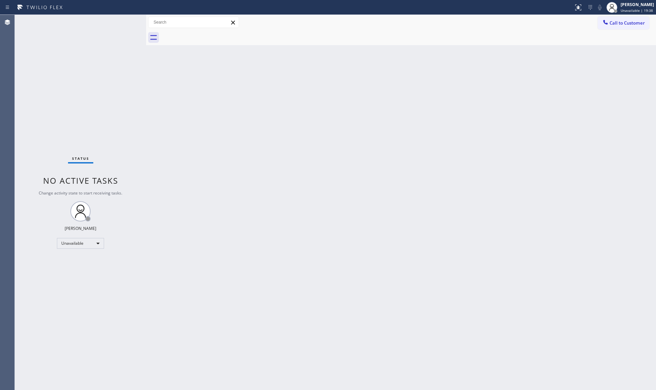
click at [550, 47] on div "Back to Dashboard Change Sender ID Customers Technicians Select a contact Outbo…" at bounding box center [401, 202] width 510 height 375
drag, startPoint x: 615, startPoint y: 22, endPoint x: 583, endPoint y: 42, distance: 37.4
click at [614, 22] on span "Call to Customer" at bounding box center [627, 23] width 35 height 6
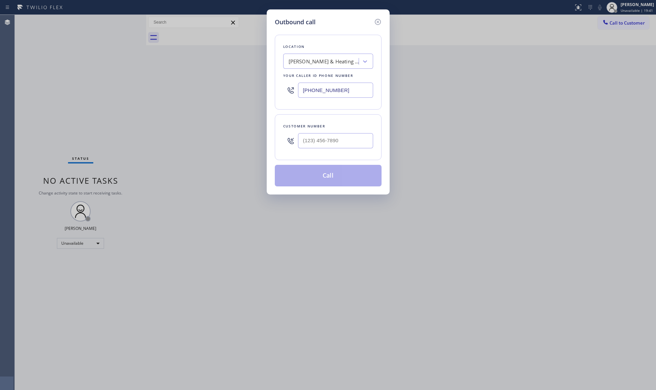
drag, startPoint x: 348, startPoint y: 94, endPoint x: 269, endPoint y: 94, distance: 79.5
click at [266, 94] on div "Outbound call Location Davis AC & Heating Repair Your caller id phone number (7…" at bounding box center [328, 195] width 656 height 390
paste input "583-9337"
type input "(714) 583-9337"
click at [345, 144] on input "(___) ___-____" at bounding box center [335, 140] width 75 height 15
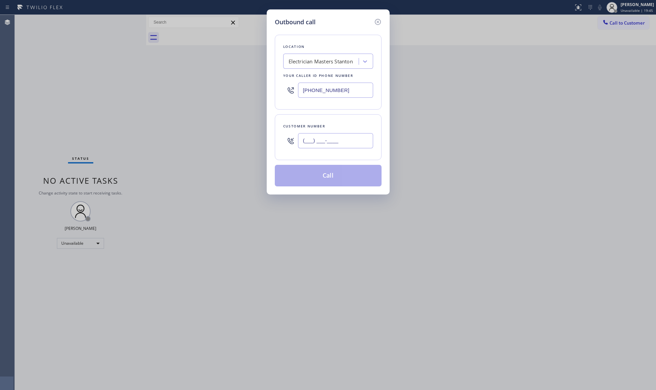
paste input "920) 226-6313"
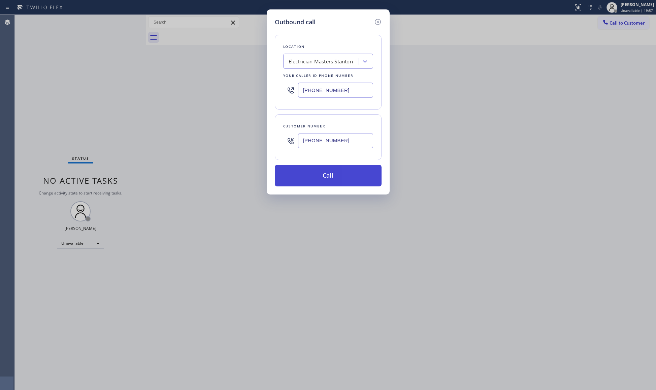
type input "(920) 226-6313"
click at [333, 179] on button "Call" at bounding box center [328, 176] width 107 height 22
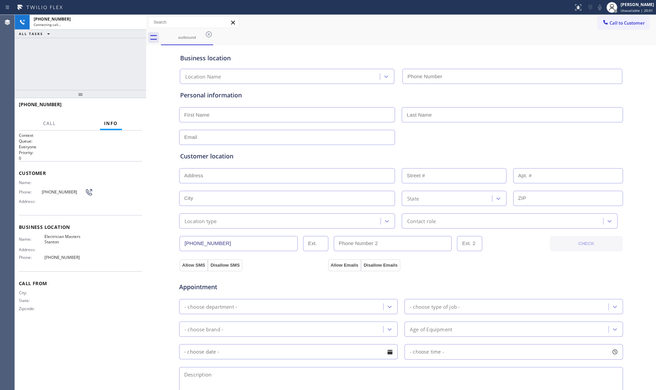
type input "(714) 583-9337"
click at [136, 107] on span "HANG UP" at bounding box center [126, 107] width 21 height 5
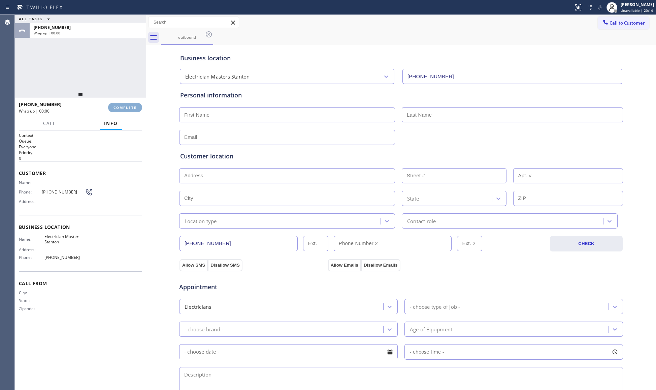
click at [135, 106] on span "COMPLETE" at bounding box center [125, 107] width 23 height 5
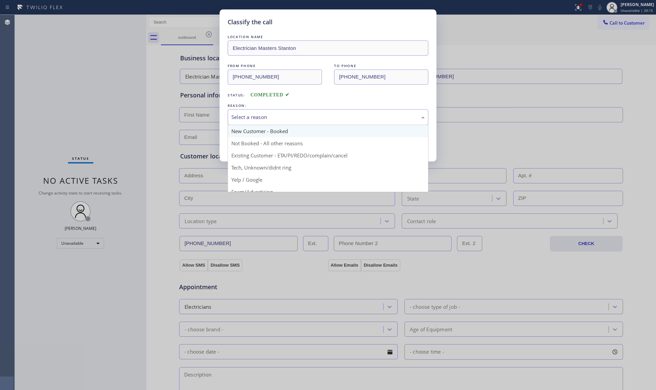
drag, startPoint x: 318, startPoint y: 116, endPoint x: 273, endPoint y: 136, distance: 50.1
click at [318, 116] on div "Select a reason" at bounding box center [327, 117] width 193 height 8
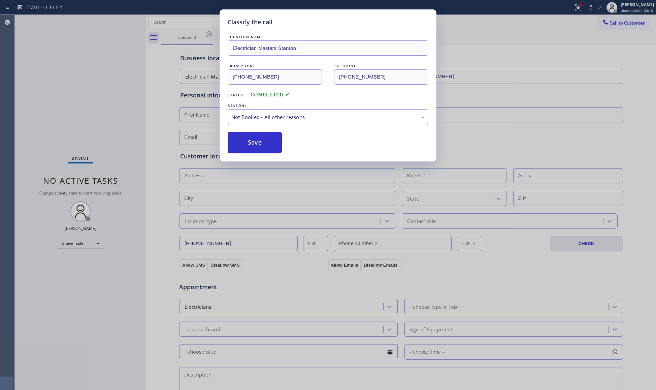
click at [249, 139] on button "Save" at bounding box center [255, 143] width 54 height 22
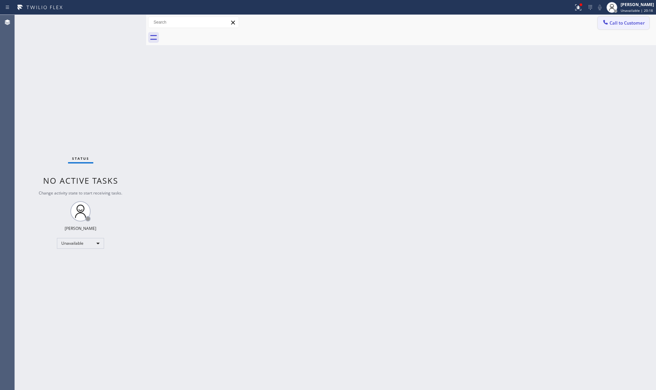
drag, startPoint x: 611, startPoint y: 26, endPoint x: 557, endPoint y: 38, distance: 54.9
click at [610, 26] on button "Call to Customer" at bounding box center [624, 23] width 52 height 13
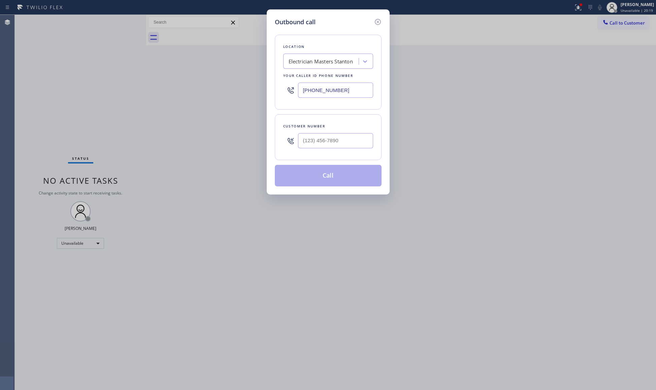
drag, startPoint x: 348, startPoint y: 90, endPoint x: 317, endPoint y: 91, distance: 30.7
click at [275, 91] on div "Location Electrician Masters Stanton Your caller id phone number (714) 583-9337" at bounding box center [328, 72] width 107 height 75
paste input "650) 747-8494"
type input "(650) 747-8494"
paste input "650) 209-0012"
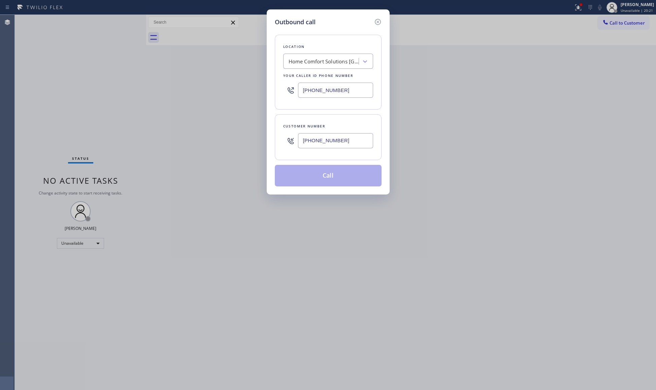
click at [338, 147] on input "(650) 209-0012" at bounding box center [335, 140] width 75 height 15
type input "(650) 209-0012"
click at [335, 183] on button "Call" at bounding box center [328, 176] width 107 height 22
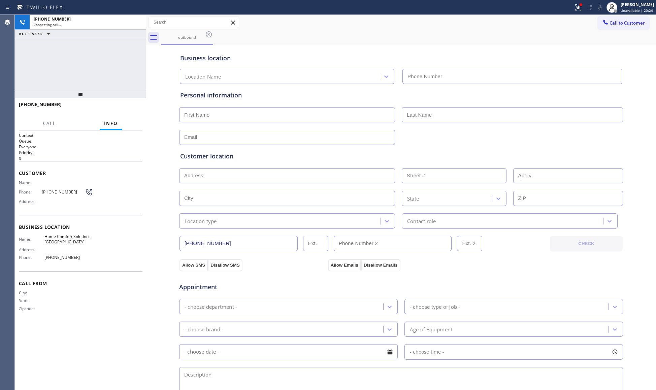
type input "(650) 747-8494"
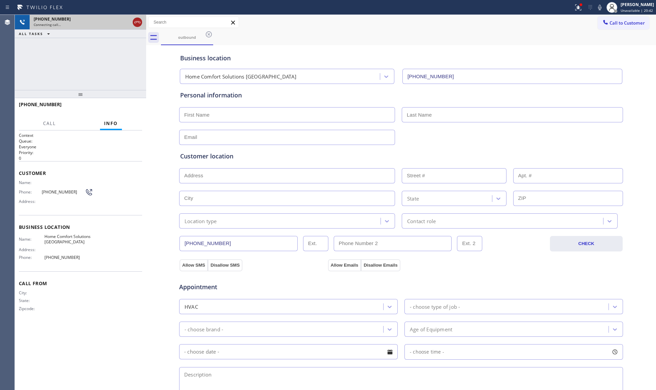
click at [138, 22] on icon at bounding box center [137, 22] width 8 height 8
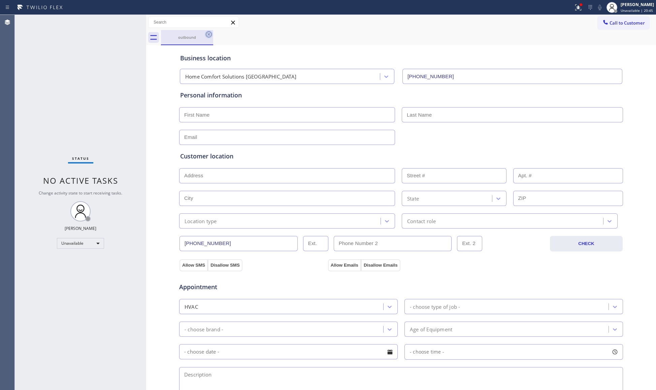
click at [208, 34] on icon at bounding box center [209, 34] width 6 height 6
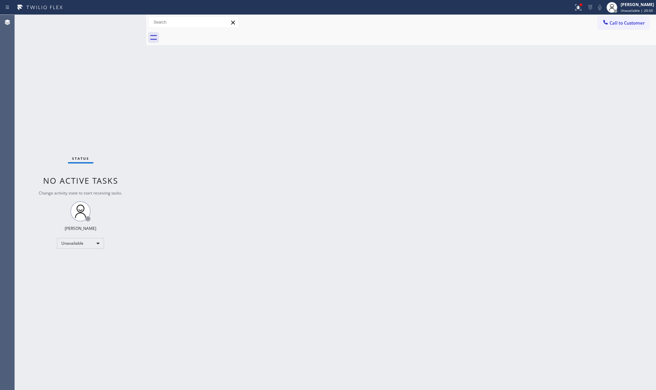
click at [573, 7] on div at bounding box center [578, 7] width 15 height 8
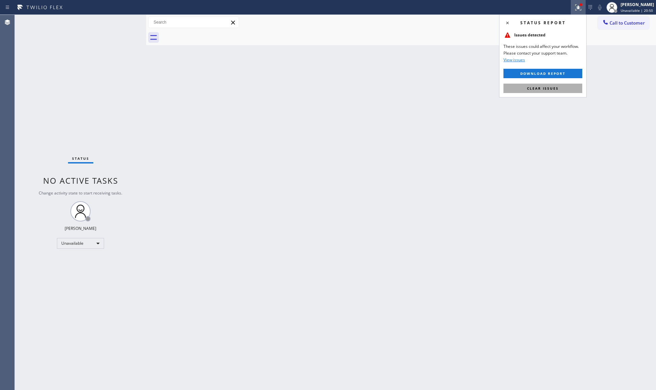
click at [551, 87] on span "Clear issues" at bounding box center [543, 88] width 32 height 5
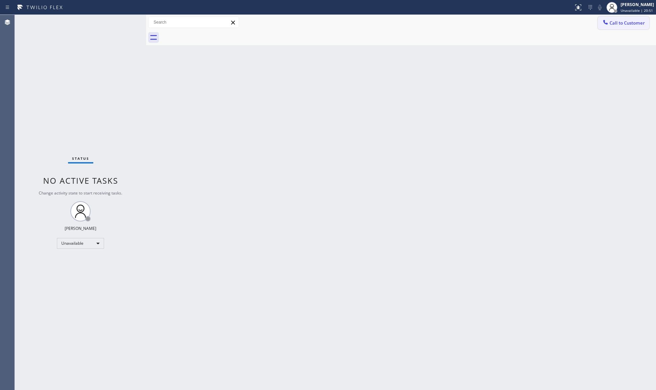
click at [616, 25] on span "Call to Customer" at bounding box center [627, 23] width 35 height 6
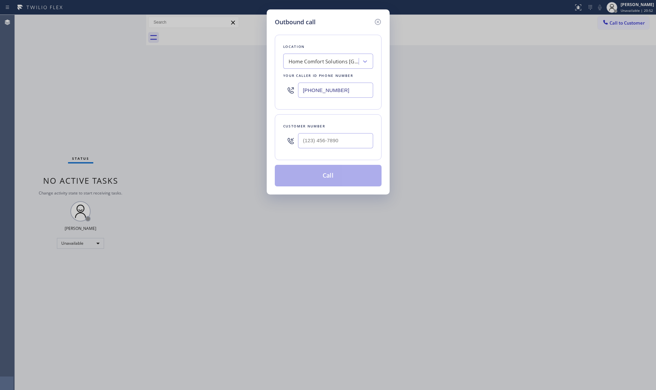
drag, startPoint x: 353, startPoint y: 86, endPoint x: 294, endPoint y: 97, distance: 60.7
click at [294, 97] on div "(650) 747-8494" at bounding box center [328, 90] width 90 height 22
paste input "61) 465-3388"
type input "(661) 465-3388"
paste input "661) 495-0187"
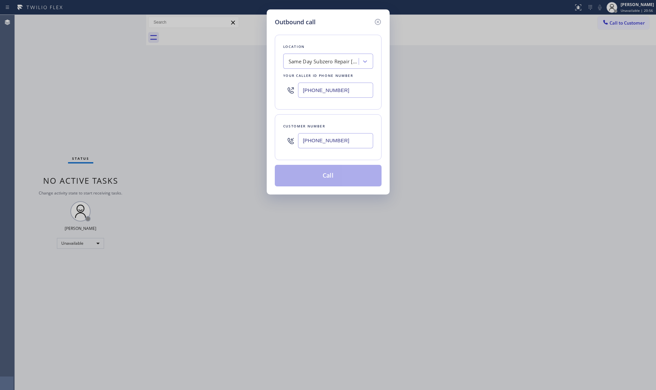
click at [356, 139] on input "(661) 495-0187" at bounding box center [335, 140] width 75 height 15
type input "(661) 495-0187"
click at [337, 173] on button "Call" at bounding box center [328, 176] width 107 height 22
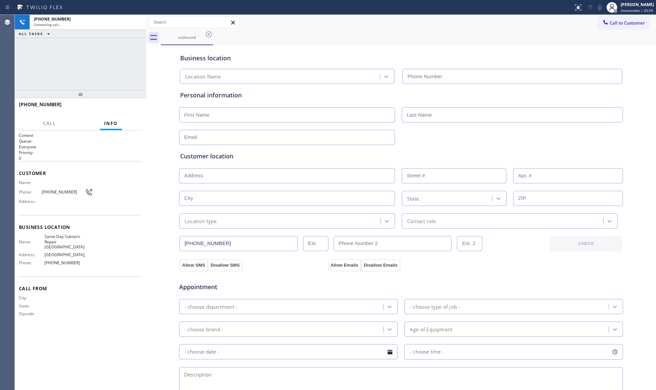
type input "(661) 465-3388"
click at [422, 47] on div "Business location Same Day Subzero Repair Santa Clarita (661) 465-3388" at bounding box center [401, 65] width 445 height 37
click at [271, 54] on div "Business location" at bounding box center [401, 58] width 442 height 9
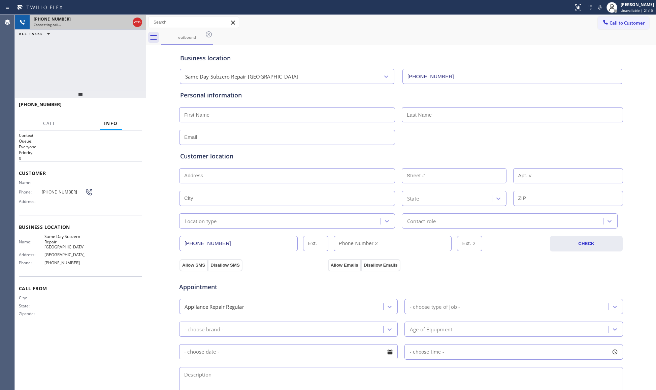
drag, startPoint x: 137, startPoint y: 22, endPoint x: 143, endPoint y: 25, distance: 7.1
click at [139, 23] on icon at bounding box center [137, 22] width 8 height 8
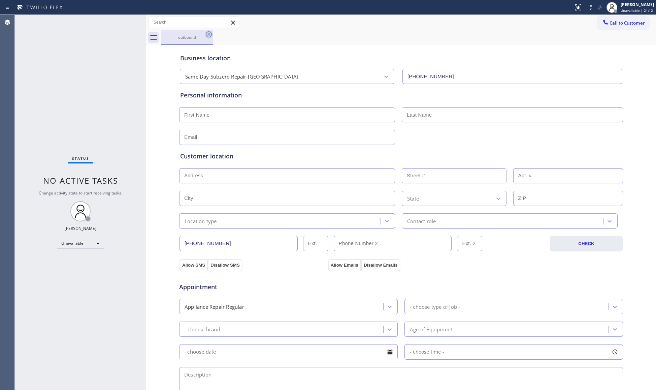
click at [209, 36] on icon at bounding box center [209, 34] width 8 height 8
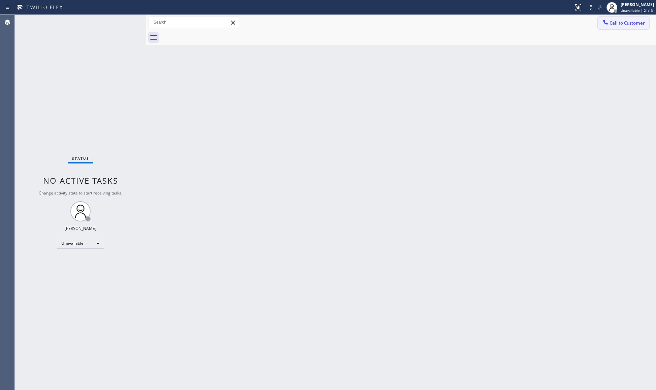
click at [612, 18] on button "Call to Customer" at bounding box center [624, 23] width 52 height 13
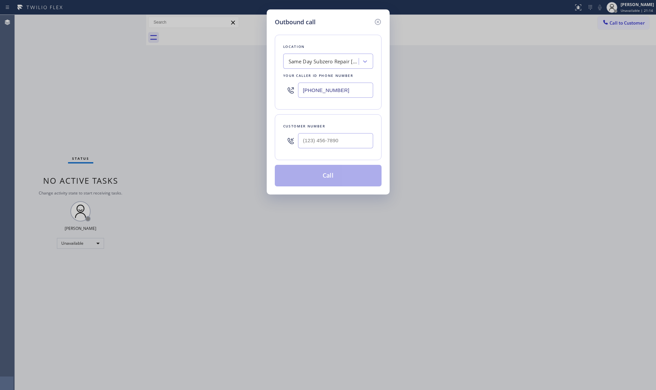
drag, startPoint x: 288, startPoint y: 89, endPoint x: 263, endPoint y: 88, distance: 25.0
click at [263, 88] on div "Outbound call Location Same Day Subzero Repair Santa Clarita Your caller id pho…" at bounding box center [328, 195] width 656 height 390
paste input "818) 798-3325"
type input "(818) 798-3325"
click at [344, 146] on input "(___) ___-____" at bounding box center [335, 140] width 75 height 15
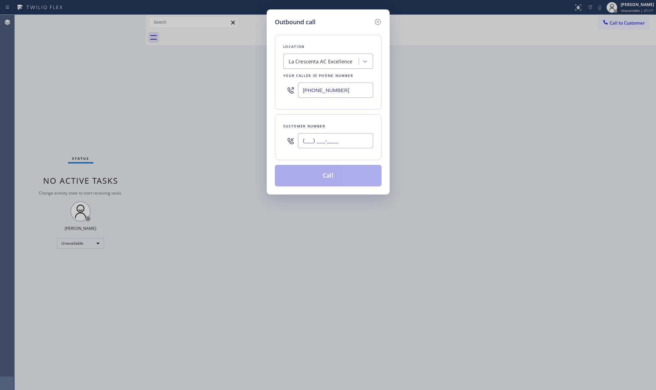
paste input "412) 998-1304"
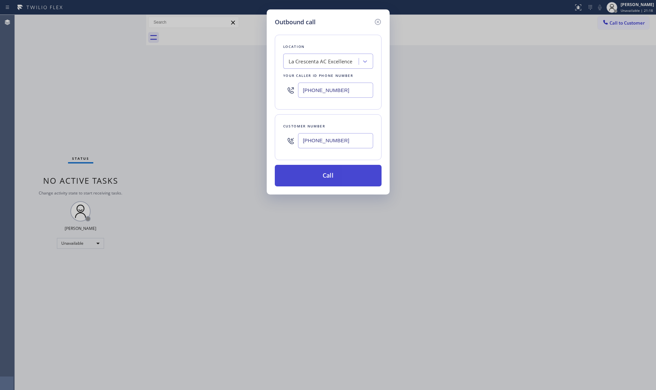
type input "(412) 998-1304"
click at [322, 172] on button "Call" at bounding box center [328, 176] width 107 height 22
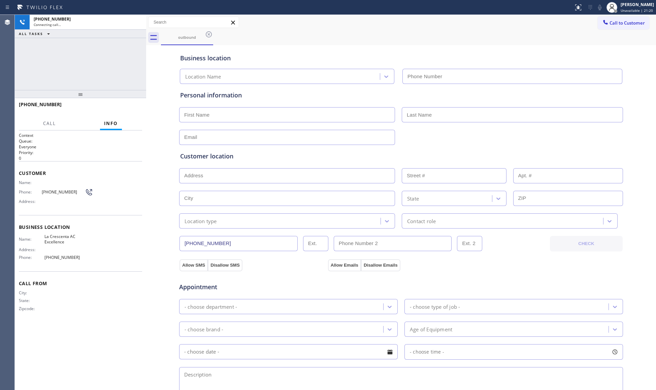
type input "(818) 798-3325"
click at [419, 56] on div "Business location" at bounding box center [401, 58] width 442 height 9
click at [131, 106] on span "HANG UP" at bounding box center [126, 107] width 21 height 5
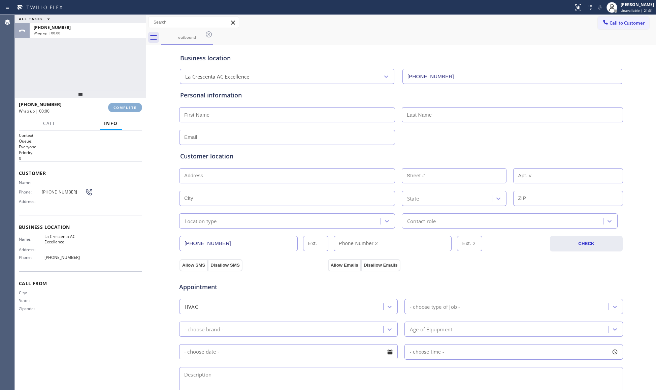
click at [131, 105] on span "COMPLETE" at bounding box center [125, 107] width 23 height 5
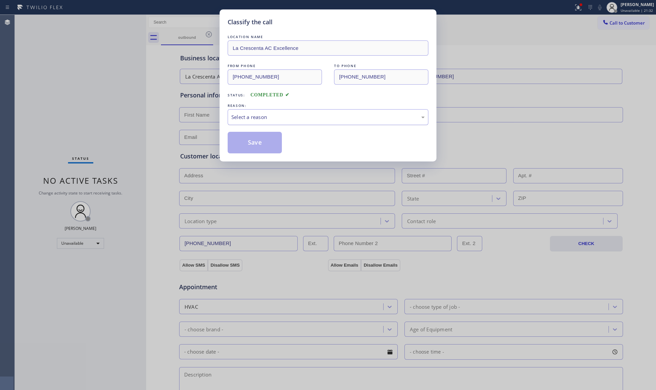
click at [296, 117] on div "Select a reason" at bounding box center [327, 117] width 193 height 8
click at [240, 136] on button "Save" at bounding box center [255, 143] width 54 height 22
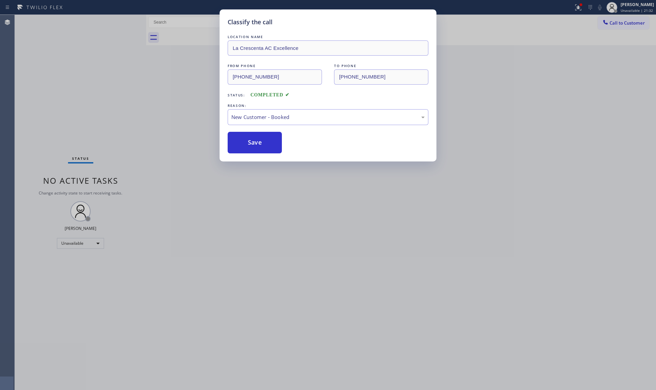
click at [251, 127] on div "LOCATION NAME La Crescenta AC Excellence FROM PHONE (818) 798-3325 TO PHONE (41…" at bounding box center [328, 93] width 201 height 120
click at [254, 137] on button "Save" at bounding box center [255, 143] width 54 height 22
click at [254, 139] on button "Save" at bounding box center [255, 143] width 54 height 22
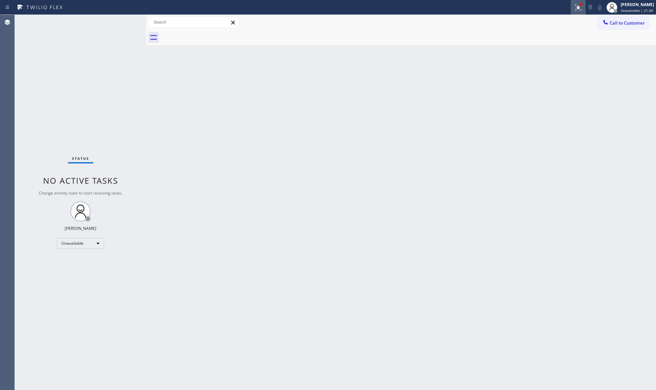
drag, startPoint x: 568, startPoint y: 1, endPoint x: 575, endPoint y: 6, distance: 8.5
click at [570, 4] on div "Status report Issues detected These issues could affect your workflow. Please c…" at bounding box center [328, 7] width 656 height 15
click at [576, 6] on div at bounding box center [578, 7] width 15 height 8
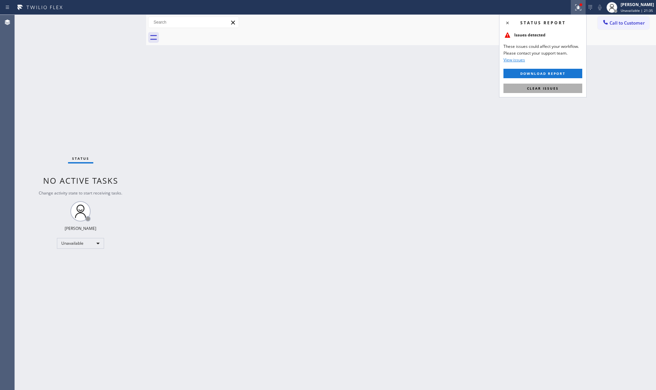
click at [524, 85] on button "Clear issues" at bounding box center [543, 88] width 79 height 9
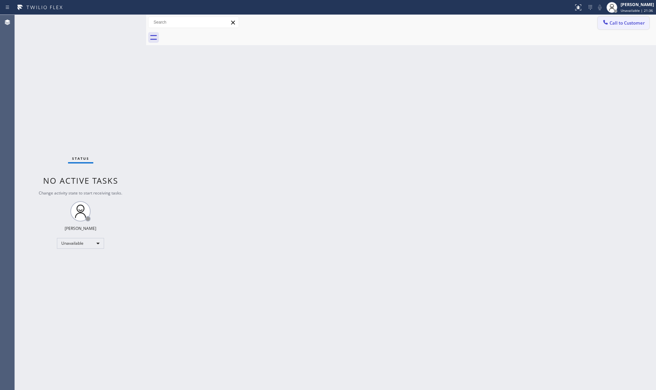
click at [614, 25] on span "Call to Customer" at bounding box center [627, 23] width 35 height 6
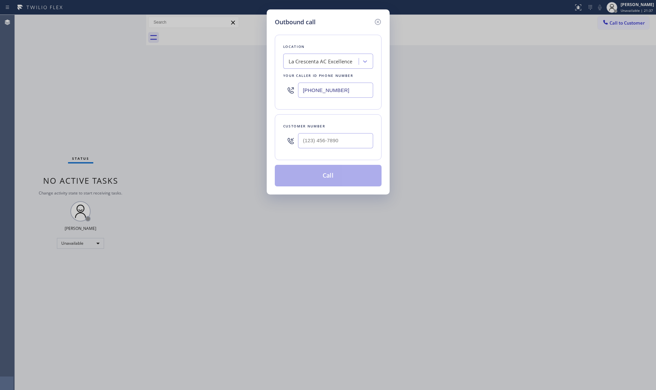
drag, startPoint x: 346, startPoint y: 87, endPoint x: 259, endPoint y: 83, distance: 86.7
click at [259, 83] on div "Outbound call Location La Crescenta AC Excellence Your caller id phone number (…" at bounding box center [328, 195] width 656 height 390
paste input "203) 577-540"
type input "(203) 577-5405"
paste input "315) 547-2529"
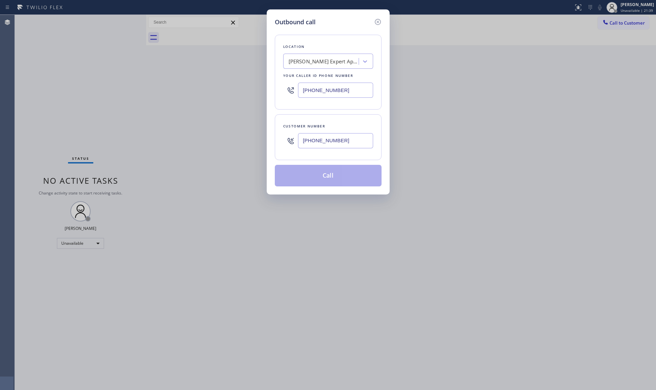
click at [350, 145] on input "(315) 547-2529" at bounding box center [335, 140] width 75 height 15
type input "(315) 547-2529"
click at [332, 176] on button "Call" at bounding box center [328, 176] width 107 height 22
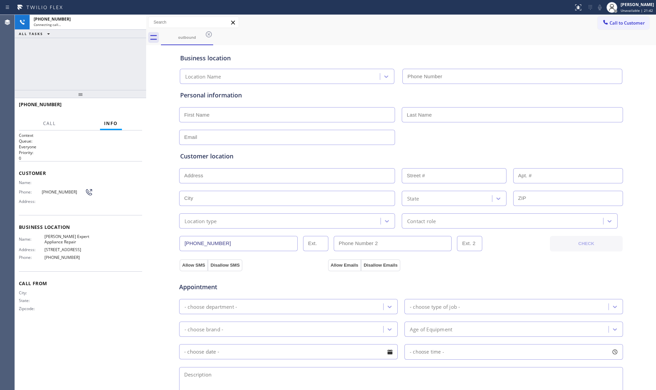
type input "(203) 577-5405"
click at [122, 108] on span "HANG UP" at bounding box center [126, 107] width 21 height 5
click at [121, 108] on span "HANG UP" at bounding box center [126, 107] width 21 height 5
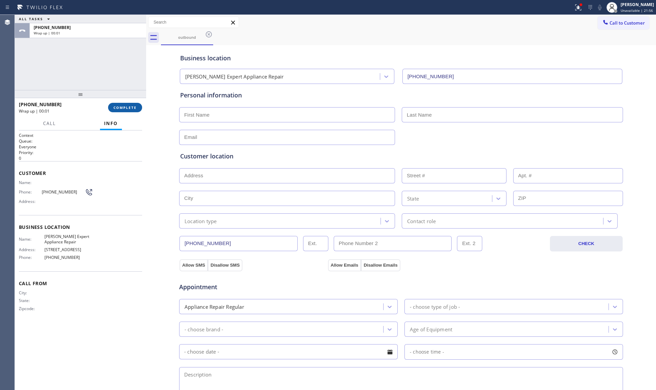
drag, startPoint x: 121, startPoint y: 108, endPoint x: 120, endPoint y: 112, distance: 4.6
click at [121, 107] on span "COMPLETE" at bounding box center [125, 107] width 23 height 5
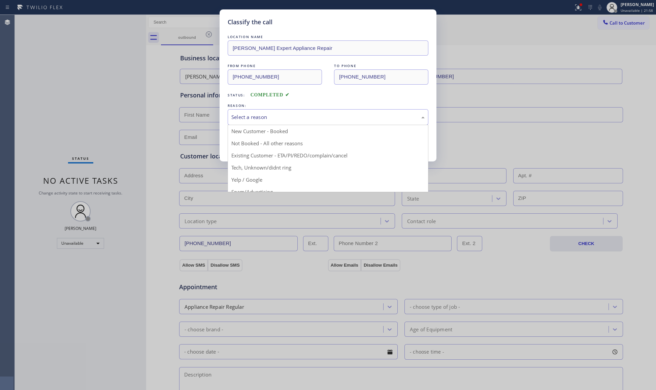
click at [313, 118] on div "Select a reason" at bounding box center [327, 117] width 193 height 8
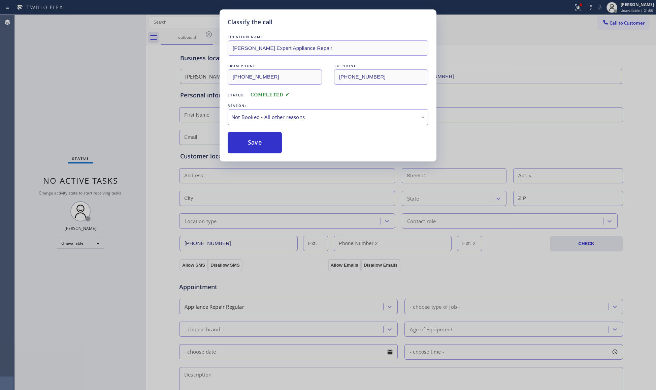
click at [267, 141] on button "Save" at bounding box center [255, 143] width 54 height 22
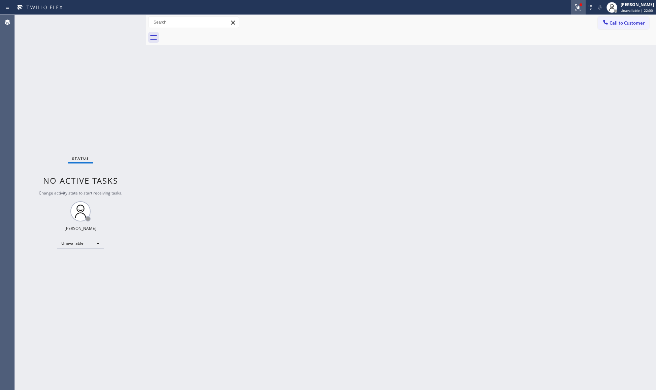
click at [578, 12] on button at bounding box center [578, 7] width 15 height 15
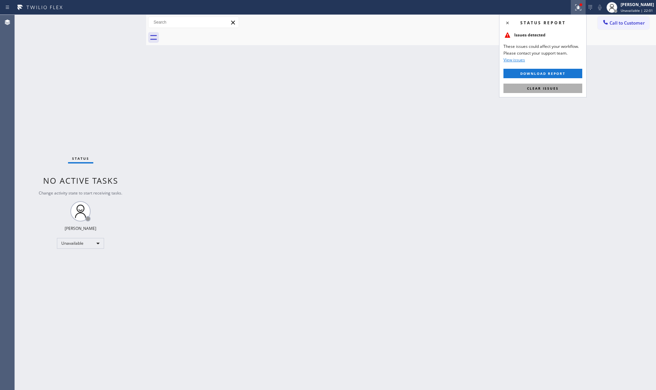
click at [562, 84] on button "Clear issues" at bounding box center [543, 88] width 79 height 9
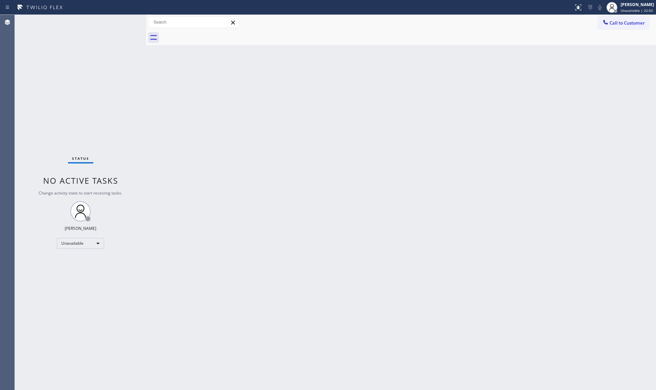
click at [618, 15] on div "Call to Customer Outbound call Location Booker's Expert Appliance Repair Your c…" at bounding box center [401, 22] width 510 height 15
click at [616, 26] on button "Call to Customer" at bounding box center [624, 23] width 52 height 13
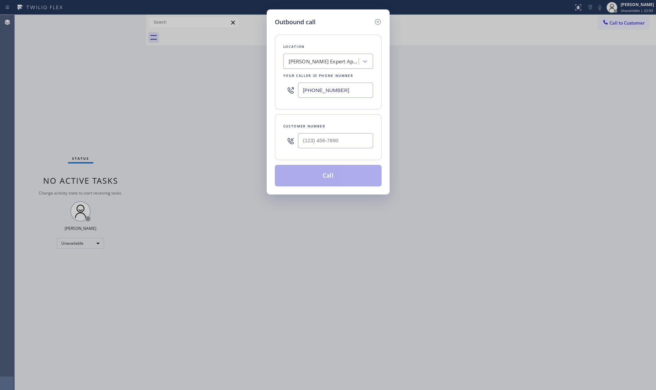
drag, startPoint x: 364, startPoint y: 91, endPoint x: 301, endPoint y: 91, distance: 63.3
click at [301, 92] on input "(203) 577-5405" at bounding box center [335, 90] width 75 height 15
paste input "424) 379-4293"
type input "(424) 379-4293"
click at [331, 147] on input "(___) ___-____" at bounding box center [335, 140] width 75 height 15
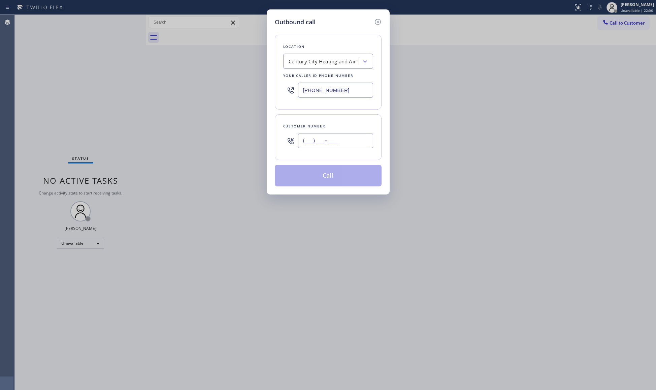
paste input "412) 998-1304"
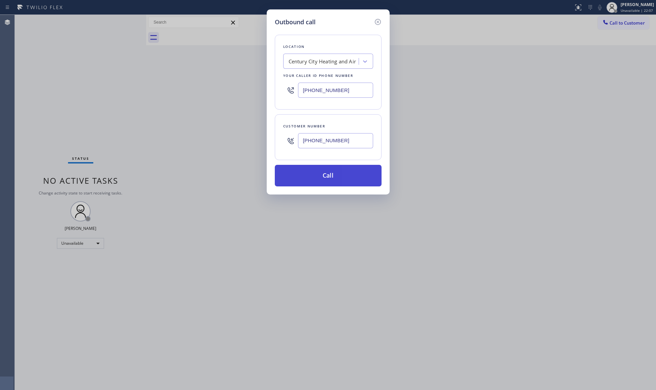
type input "(412) 998-1304"
click at [332, 175] on button "Call" at bounding box center [328, 176] width 107 height 22
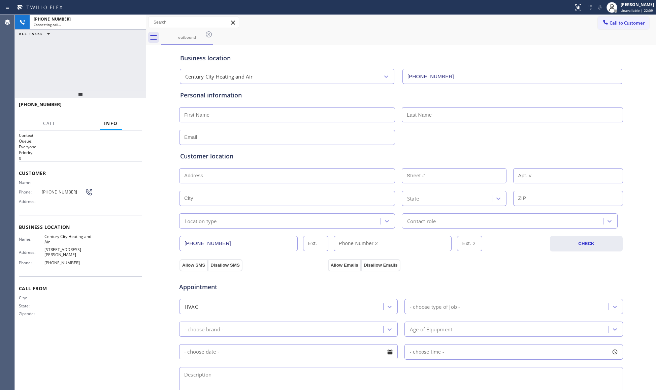
type input "(424) 379-4293"
click at [139, 24] on icon at bounding box center [137, 22] width 8 height 8
click at [130, 107] on span "COMPLETE" at bounding box center [125, 107] width 23 height 5
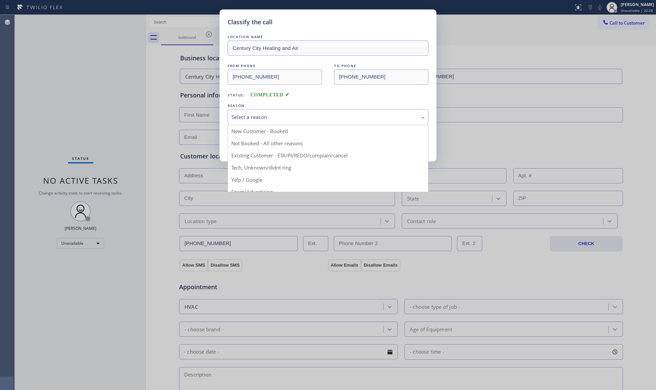
drag, startPoint x: 282, startPoint y: 110, endPoint x: 274, endPoint y: 107, distance: 8.1
click at [280, 112] on div "Select a reason" at bounding box center [328, 117] width 201 height 16
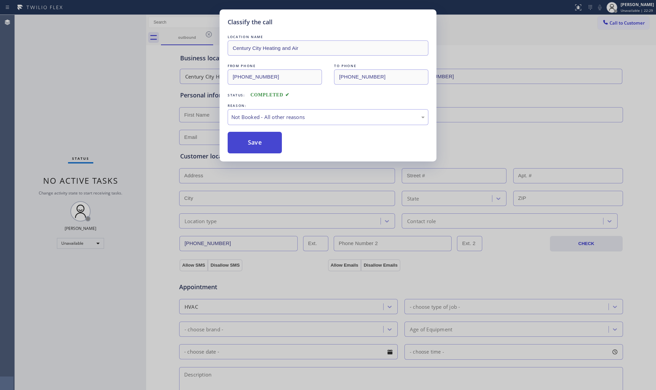
click at [249, 145] on button "Save" at bounding box center [255, 143] width 54 height 22
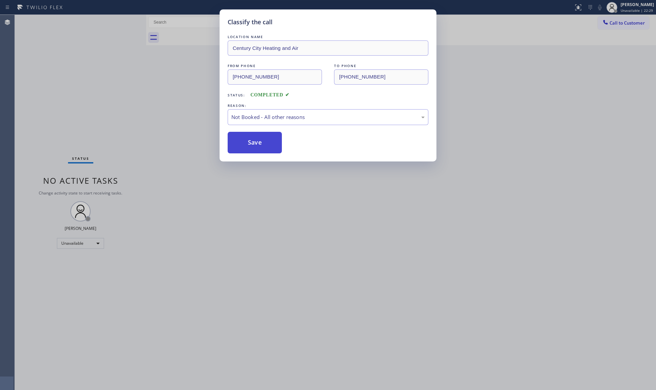
click at [250, 145] on button "Save" at bounding box center [255, 143] width 54 height 22
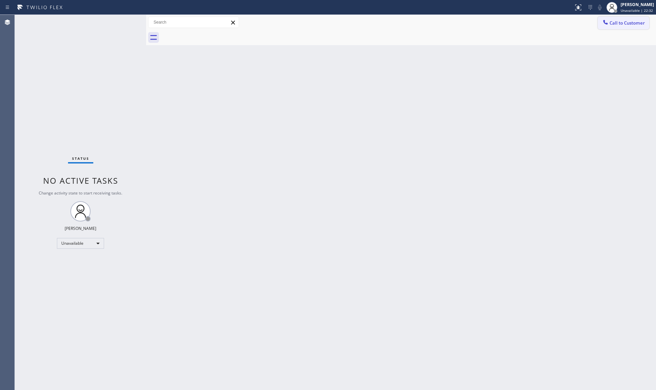
click at [606, 26] on div at bounding box center [606, 23] width 8 height 8
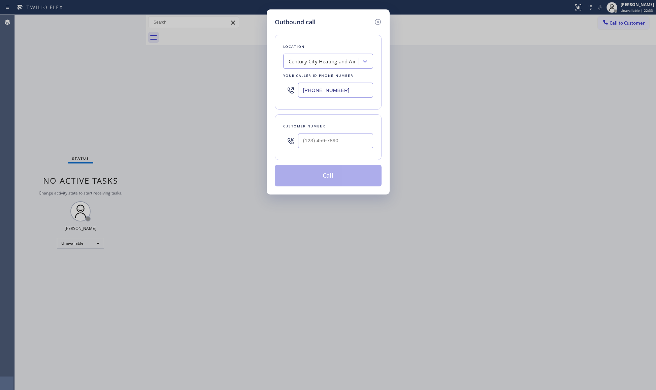
drag, startPoint x: 338, startPoint y: 92, endPoint x: 282, endPoint y: 92, distance: 56.3
click at [282, 92] on div "Location Century City Heating and Air Your caller id phone number (424) 379-4293" at bounding box center [328, 72] width 107 height 75
paste input "619) 639-4309"
type input "(619) 639-4309"
drag, startPoint x: 339, startPoint y: 139, endPoint x: 332, endPoint y: 139, distance: 6.7
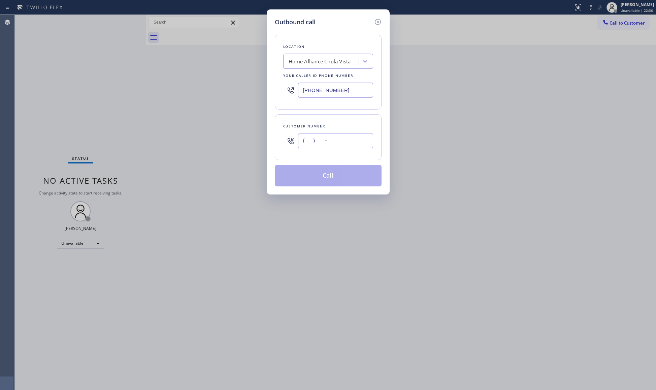
click at [332, 139] on input "(___) ___-____" at bounding box center [335, 140] width 75 height 15
paste input "61"
drag, startPoint x: 357, startPoint y: 134, endPoint x: 288, endPoint y: 144, distance: 70.1
click at [291, 146] on div "(___) ___-__61" at bounding box center [328, 141] width 90 height 22
paste input "619) 638-2132"
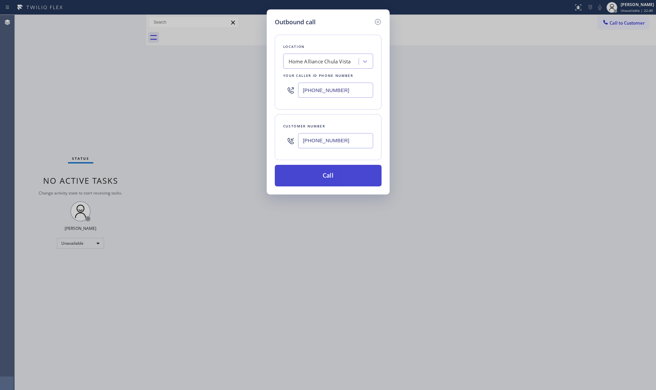
type input "(619) 638-2132"
click at [328, 173] on button "Call" at bounding box center [328, 176] width 107 height 22
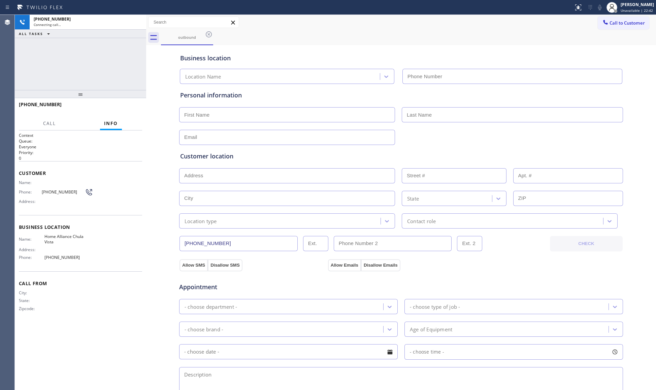
type input "(619) 639-4309"
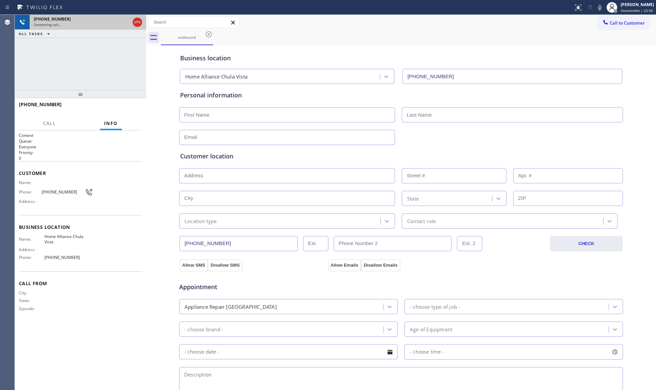
click at [127, 22] on div "Connecting call…" at bounding box center [82, 24] width 96 height 5
click at [134, 21] on icon at bounding box center [137, 22] width 8 height 8
click at [211, 36] on icon at bounding box center [209, 34] width 8 height 8
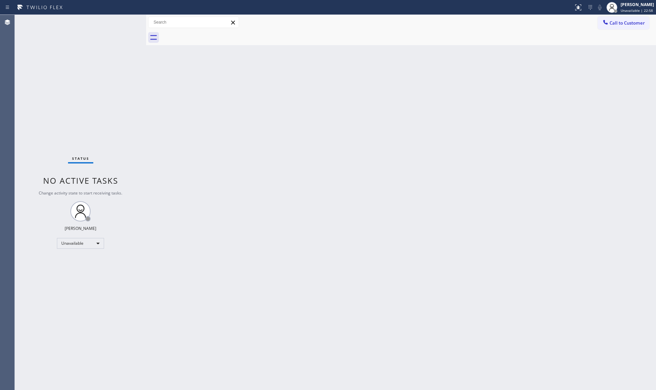
click at [212, 36] on div at bounding box center [408, 37] width 495 height 15
drag, startPoint x: 616, startPoint y: 22, endPoint x: 598, endPoint y: 25, distance: 18.7
click at [616, 22] on span "Call to Customer" at bounding box center [627, 23] width 35 height 6
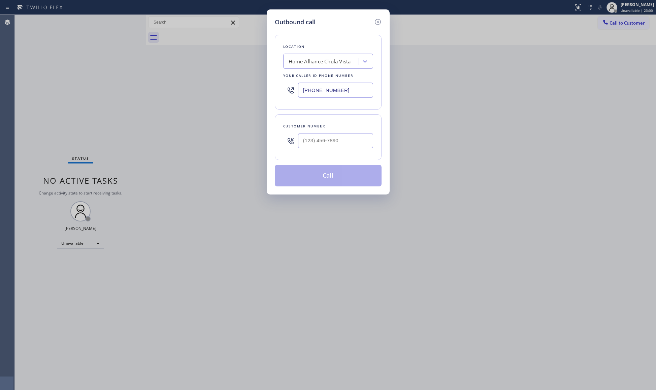
drag, startPoint x: 367, startPoint y: 84, endPoint x: 300, endPoint y: 87, distance: 67.1
click at [300, 87] on input "(619) 639-4309" at bounding box center [335, 90] width 75 height 15
paste input "855) 340-1313"
type input "(855) 340-1313"
click at [358, 153] on div "Customer number" at bounding box center [328, 137] width 107 height 46
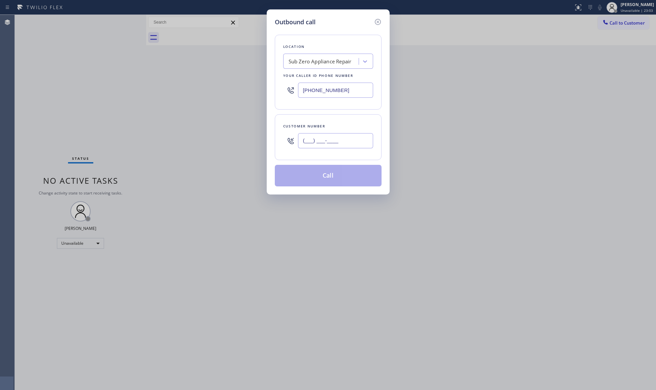
click at [352, 146] on input "(___) ___-____" at bounding box center [335, 140] width 75 height 15
paste input "360) 982-5111"
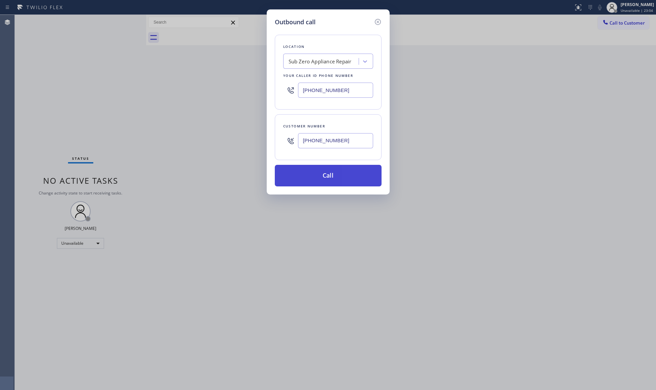
type input "(360) 982-5111"
click at [344, 176] on button "Call" at bounding box center [328, 176] width 107 height 22
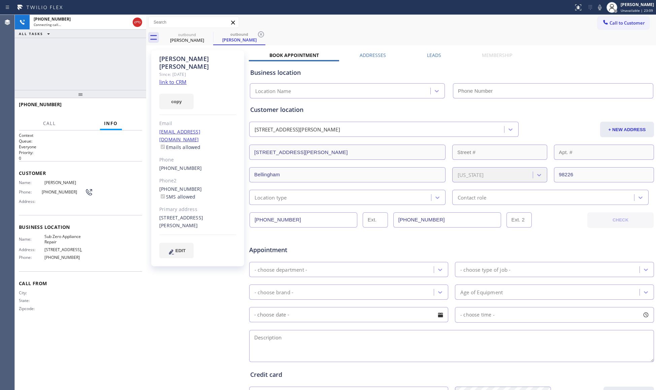
type input "(855) 340-1313"
click at [139, 104] on button "HANG UP" at bounding box center [126, 107] width 31 height 9
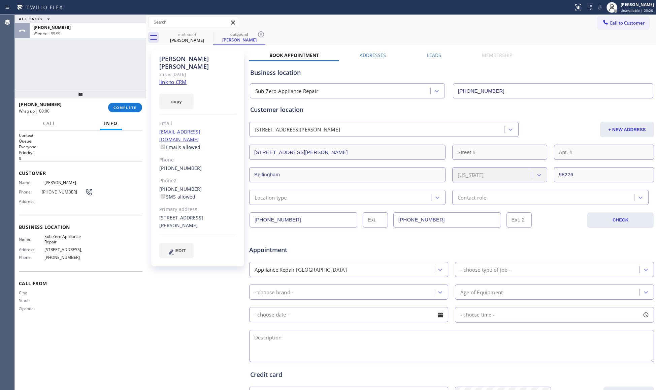
click at [88, 104] on div "+13609825111" at bounding box center [61, 104] width 85 height 6
click at [139, 106] on button "COMPLETE" at bounding box center [125, 107] width 34 height 9
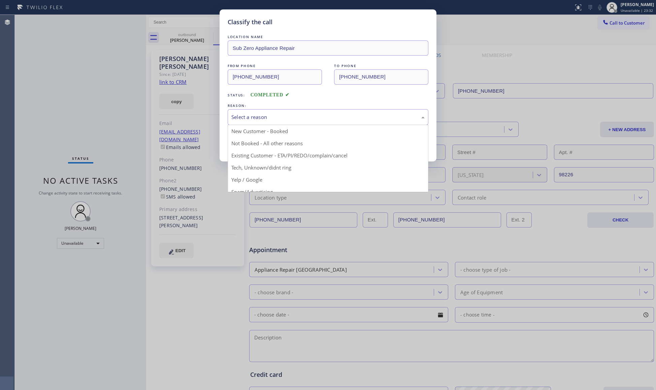
drag, startPoint x: 259, startPoint y: 112, endPoint x: 258, endPoint y: 140, distance: 28.3
click at [259, 112] on div "Select a reason" at bounding box center [328, 117] width 201 height 16
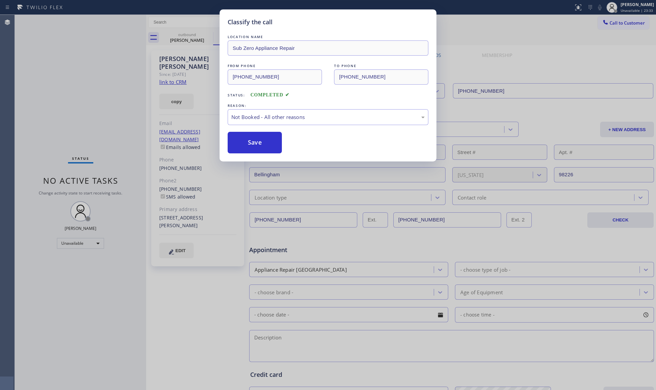
click at [258, 140] on button "Save" at bounding box center [255, 143] width 54 height 22
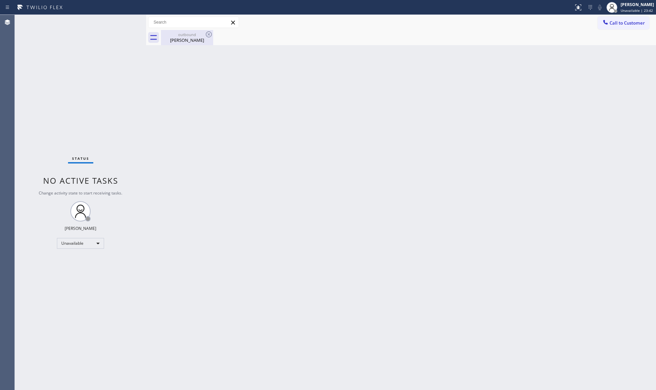
drag, startPoint x: 184, startPoint y: 43, endPoint x: 201, endPoint y: 42, distance: 17.6
click at [185, 43] on div "outbound Peter Schulte" at bounding box center [187, 37] width 51 height 15
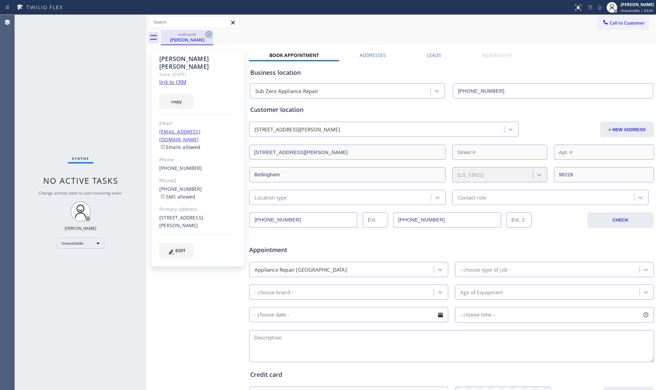
click at [208, 37] on icon at bounding box center [209, 34] width 6 height 6
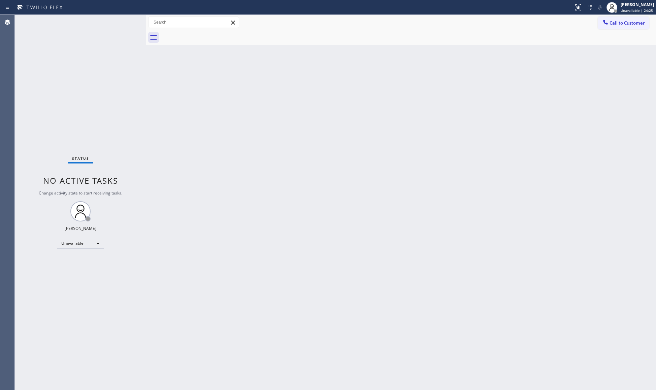
click at [414, 79] on div "Back to Dashboard Change Sender ID Customers Technicians Select a contact Outbo…" at bounding box center [401, 202] width 510 height 375
click at [603, 22] on icon at bounding box center [605, 22] width 7 height 7
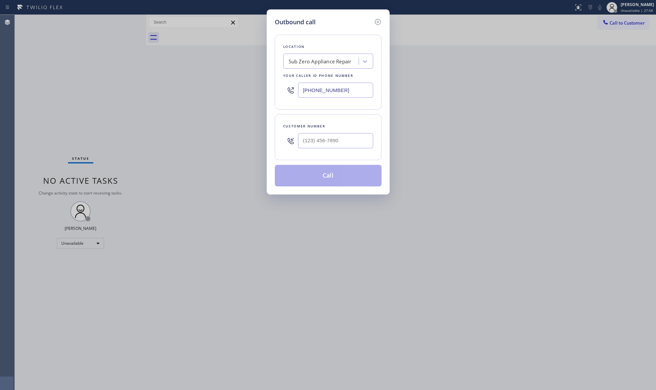
drag, startPoint x: 353, startPoint y: 94, endPoint x: 243, endPoint y: 95, distance: 110.5
click at [243, 95] on div "Outbound call Location Sub Zero Appliance Repair Your caller id phone number (8…" at bounding box center [328, 195] width 656 height 390
paste input "05) 386-9115"
type input "(805) 386-9115"
click at [320, 141] on input "(___) ___-____" at bounding box center [335, 140] width 75 height 15
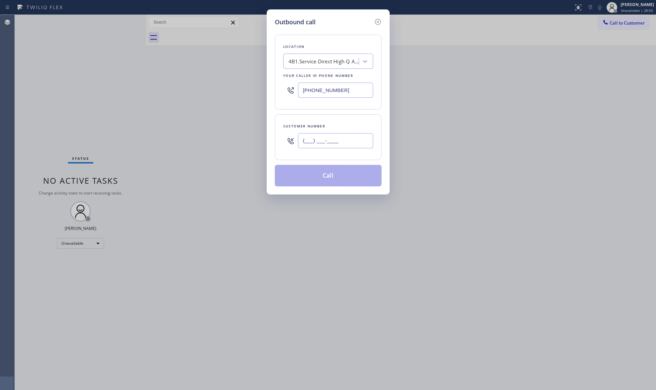
paste input "805) 967-9953"
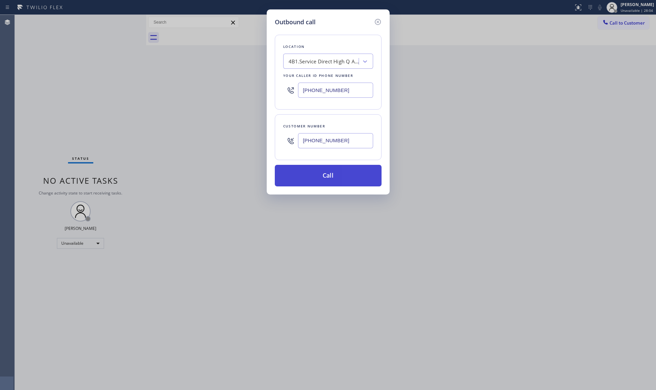
type input "(805) 967-9953"
click at [328, 177] on button "Call" at bounding box center [328, 176] width 107 height 22
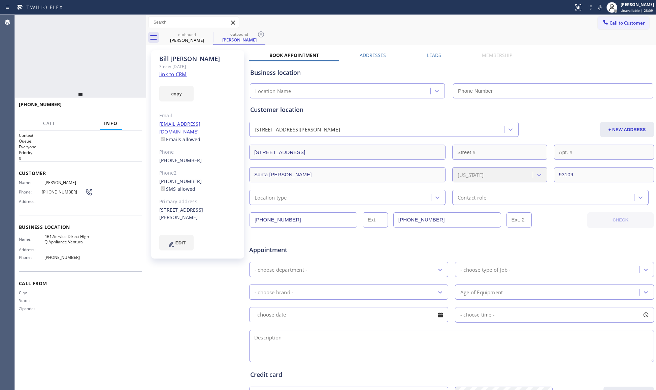
type input "(805) 386-9115"
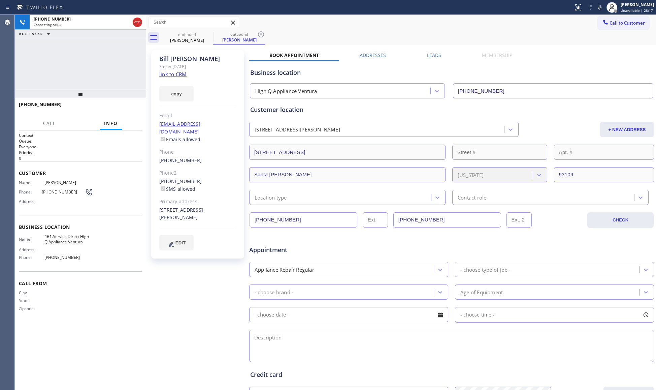
click at [260, 36] on icon at bounding box center [261, 34] width 8 height 8
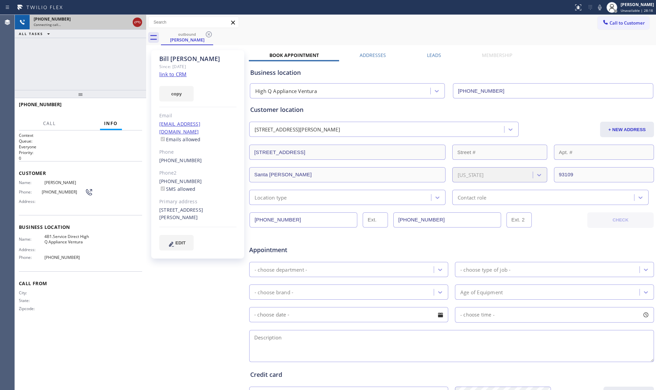
click at [138, 21] on icon at bounding box center [137, 22] width 8 height 8
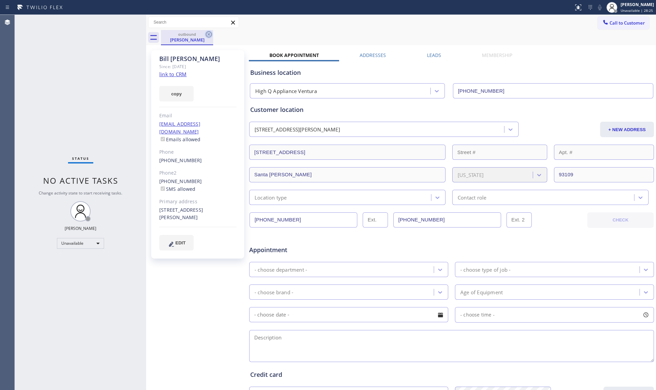
click at [208, 35] on icon at bounding box center [209, 34] width 8 height 8
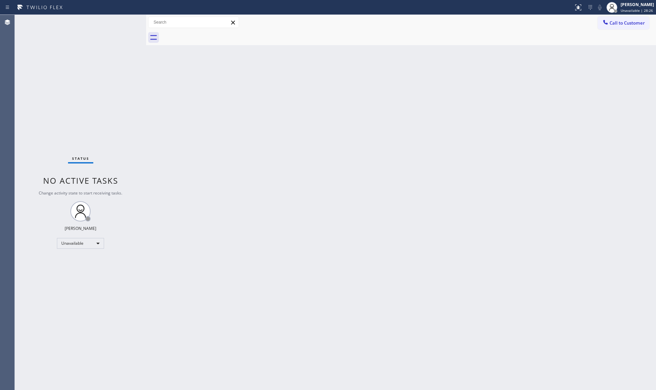
click at [227, 37] on div at bounding box center [408, 37] width 495 height 15
drag, startPoint x: 612, startPoint y: 22, endPoint x: 588, endPoint y: 28, distance: 25.2
click at [605, 24] on button "Call to Customer" at bounding box center [624, 23] width 52 height 13
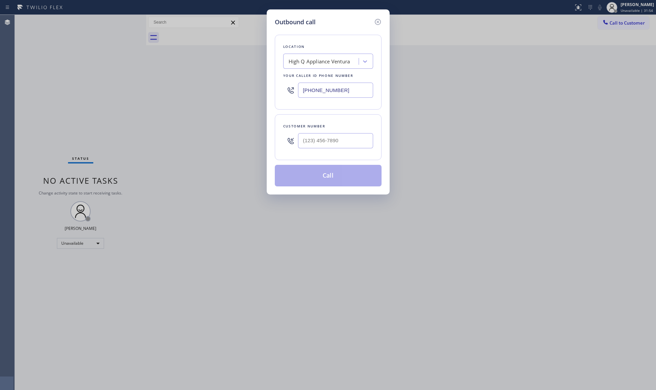
drag, startPoint x: 350, startPoint y: 91, endPoint x: 306, endPoint y: 90, distance: 43.8
click at [306, 91] on input "(805) 386-9115" at bounding box center [335, 90] width 75 height 15
paste input "562) 358-5911"
drag, startPoint x: 343, startPoint y: 91, endPoint x: 285, endPoint y: 85, distance: 58.6
click at [262, 91] on div "Outbound call Location Electrical Land Cerritos Your caller id phone number (56…" at bounding box center [328, 195] width 656 height 390
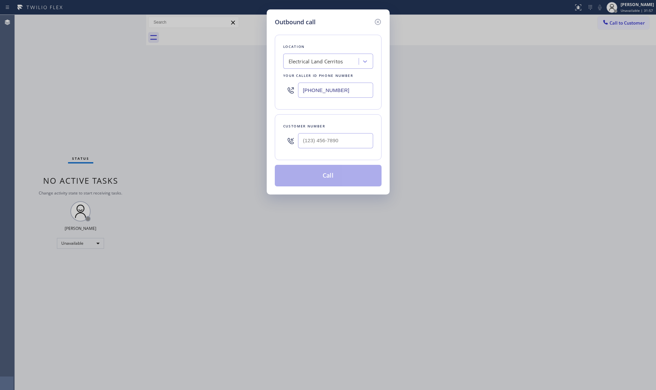
paste input "text"
type input "(562) 358-5911"
click at [326, 147] on input "(___) ___-____" at bounding box center [335, 140] width 75 height 15
paste input "714) 930-5274"
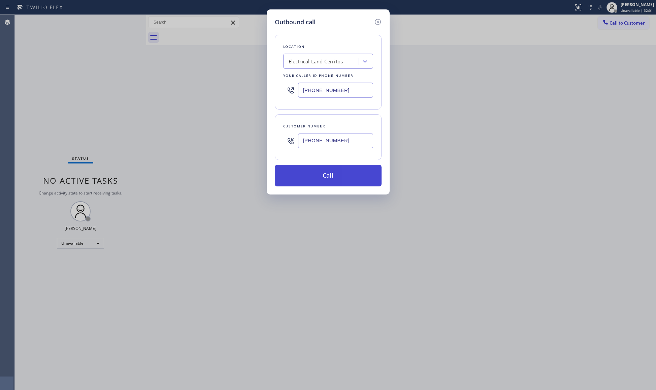
type input "(714) 930-5274"
drag, startPoint x: 328, startPoint y: 177, endPoint x: 338, endPoint y: 169, distance: 12.5
click at [330, 175] on button "Call" at bounding box center [328, 176] width 107 height 22
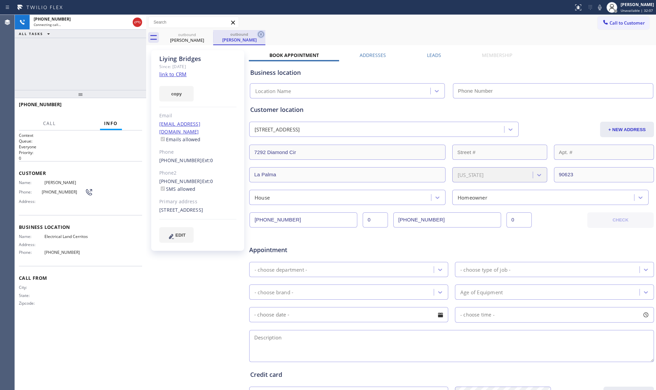
click at [263, 36] on icon at bounding box center [261, 34] width 8 height 8
click at [257, 36] on div "outbound Liying Bridges" at bounding box center [408, 37] width 495 height 15
click at [126, 104] on button "HANG UP" at bounding box center [126, 107] width 31 height 9
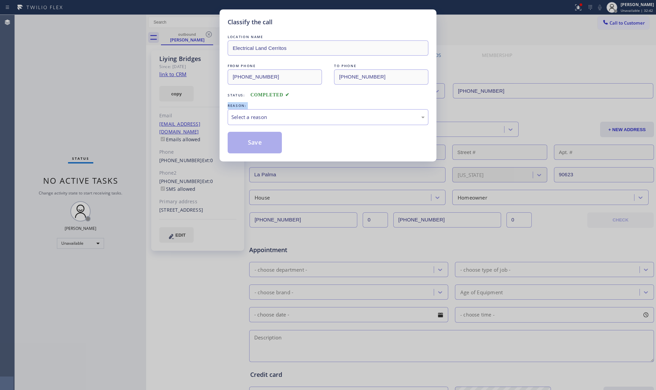
drag, startPoint x: 126, startPoint y: 104, endPoint x: 150, endPoint y: 131, distance: 35.8
click at [127, 104] on div "Classify the call LOCATION NAME Electrical Land Cerritos FROM PHONE (562) 358-5…" at bounding box center [328, 195] width 656 height 390
click at [257, 118] on div "Select a reason" at bounding box center [327, 117] width 193 height 8
click at [252, 142] on button "Save" at bounding box center [255, 143] width 54 height 22
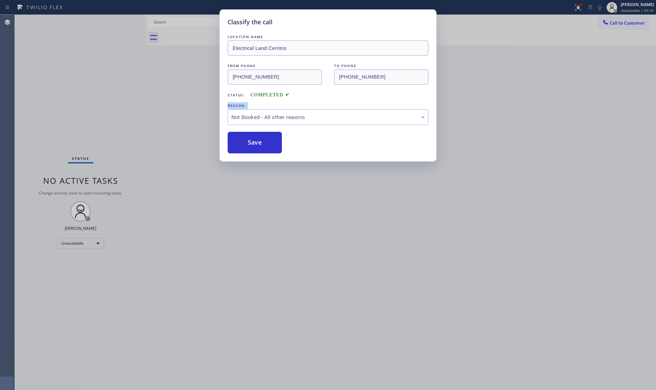
click at [222, 102] on div "Classify the call LOCATION NAME Electrical Land Cerritos FROM PHONE (562) 358-5…" at bounding box center [328, 85] width 217 height 152
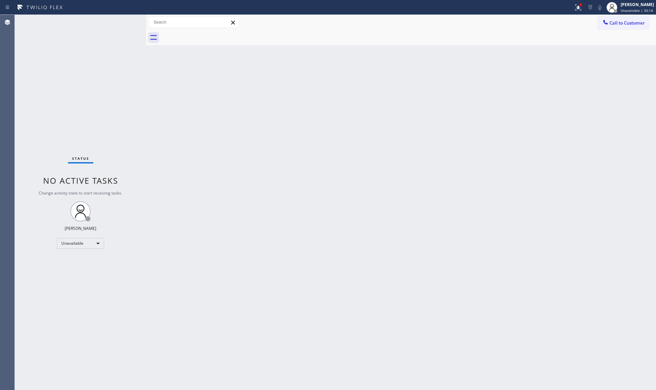
click at [194, 102] on div "Back to Dashboard Change Sender ID Customers Technicians Select a contact Outbo…" at bounding box center [401, 202] width 510 height 375
click at [589, 10] on icon at bounding box center [591, 7] width 8 height 8
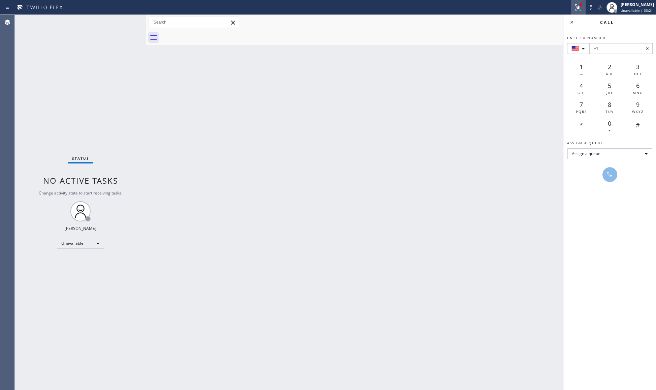
click at [578, 11] on button at bounding box center [578, 7] width 15 height 15
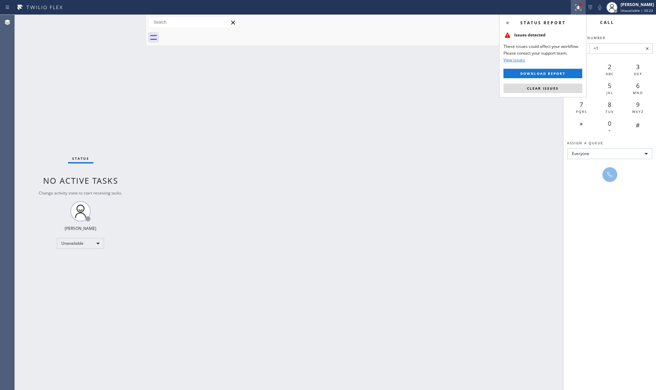
click at [558, 83] on div "Status report Issues detected These issues could affect your workflow. Please c…" at bounding box center [543, 55] width 88 height 83
click at [558, 84] on div "Status report Issues detected These issues could affect your workflow. Please c…" at bounding box center [543, 55] width 88 height 83
click at [558, 84] on button "Clear issues" at bounding box center [543, 88] width 79 height 9
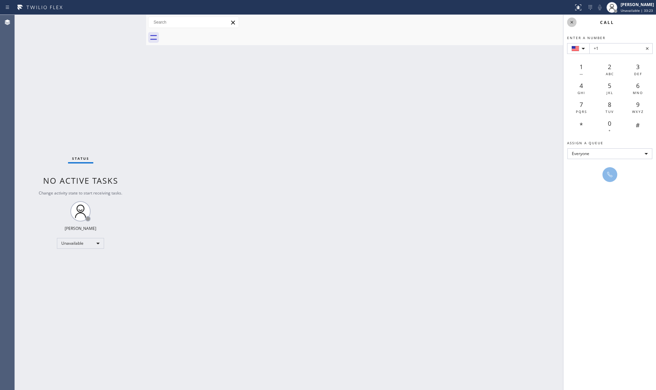
click at [572, 22] on icon at bounding box center [572, 22] width 8 height 8
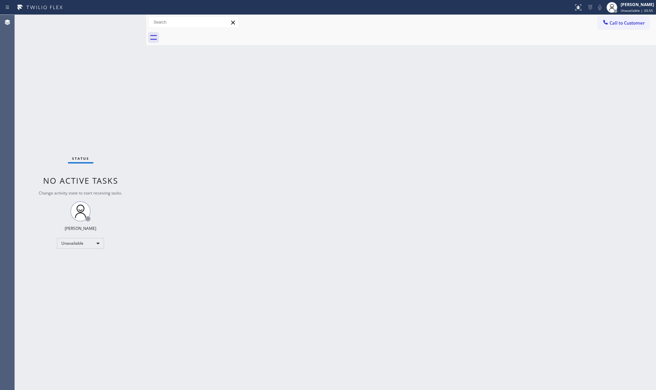
click at [615, 17] on button "Call to Customer" at bounding box center [624, 23] width 52 height 13
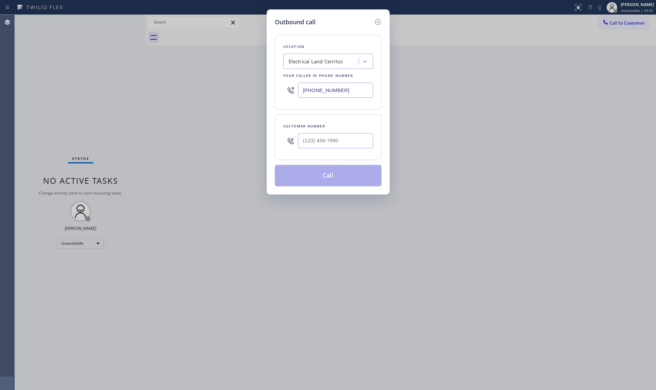
click at [302, 82] on div "(562) 358-5911" at bounding box center [328, 90] width 90 height 22
drag, startPoint x: 363, startPoint y: 89, endPoint x: 288, endPoint y: 90, distance: 74.8
click at [288, 90] on div "(562) 358-5911" at bounding box center [328, 90] width 90 height 22
paste input "657) 242-3670"
type input "(657) 242-3670"
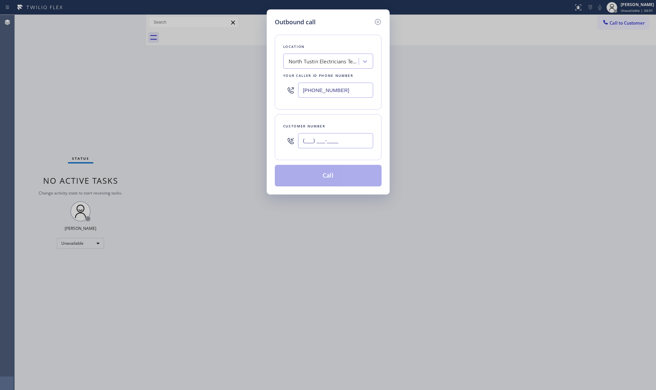
click at [349, 144] on input "(___) ___-____" at bounding box center [335, 140] width 75 height 15
paste input "626) 773-6571"
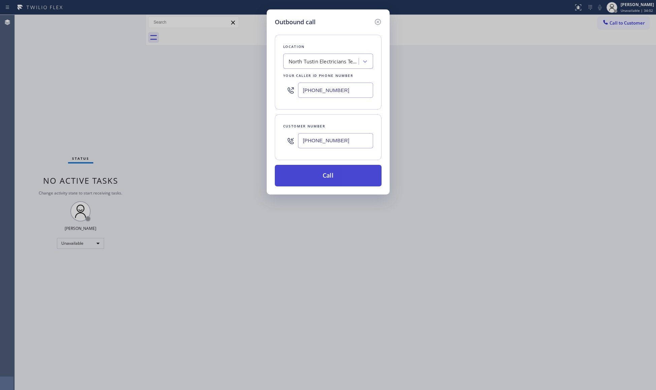
type input "(626) 773-6571"
click at [329, 177] on button "Call" at bounding box center [328, 176] width 107 height 22
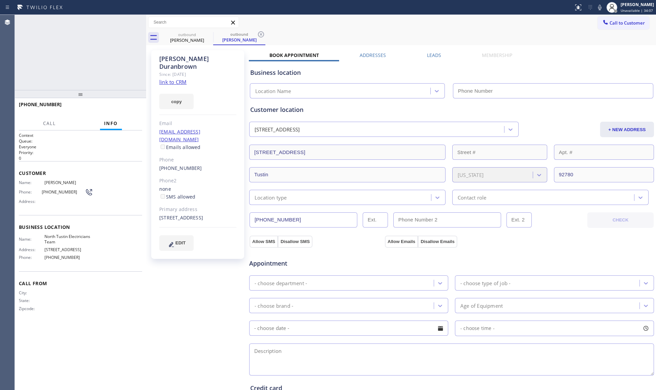
type input "(657) 242-3670"
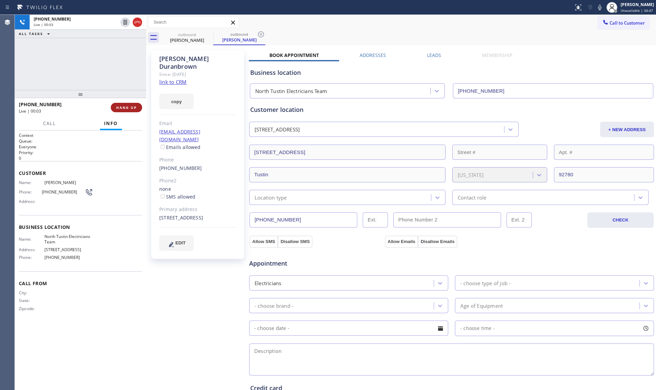
click at [132, 107] on span "HANG UP" at bounding box center [126, 107] width 21 height 5
click at [131, 107] on span "COMPLETE" at bounding box center [125, 107] width 23 height 5
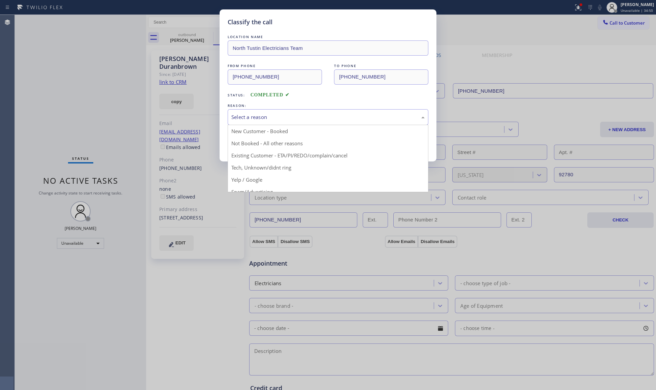
drag, startPoint x: 244, startPoint y: 119, endPoint x: 243, endPoint y: 150, distance: 31.0
click at [244, 119] on div "Select a reason" at bounding box center [327, 117] width 193 height 8
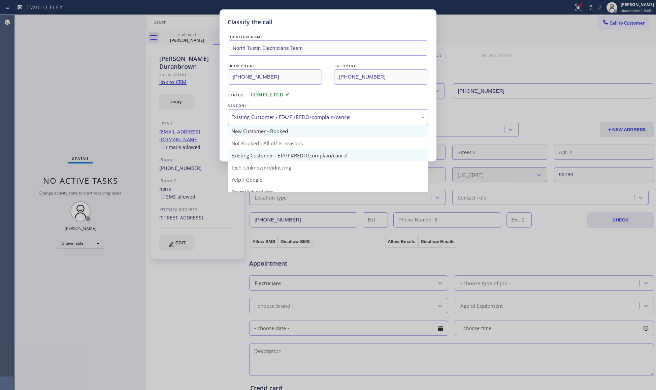
drag, startPoint x: 245, startPoint y: 119, endPoint x: 248, endPoint y: 132, distance: 13.9
click at [245, 120] on div "Existing Customer - ETA/PI/REDO/complain/cancel" at bounding box center [327, 117] width 193 height 8
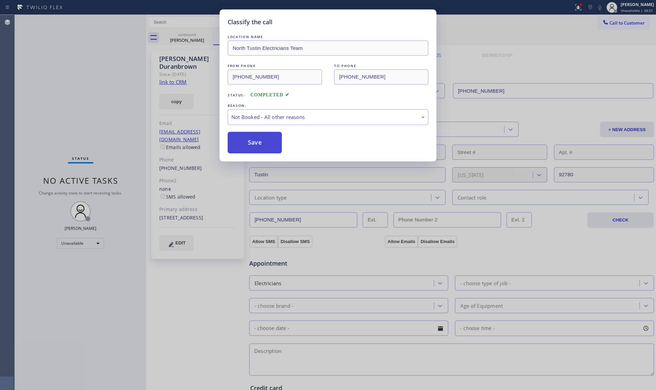
click at [251, 144] on button "Save" at bounding box center [255, 143] width 54 height 22
click at [251, 143] on button "Save" at bounding box center [255, 143] width 54 height 22
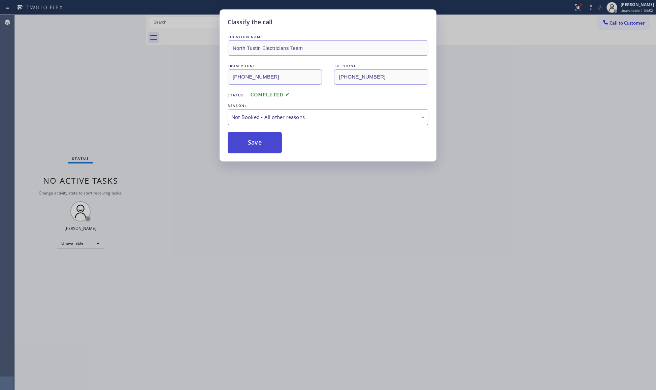
click at [251, 143] on button "Save" at bounding box center [255, 143] width 54 height 22
drag, startPoint x: 90, startPoint y: 88, endPoint x: 104, endPoint y: 87, distance: 14.2
click at [91, 88] on div "Classify the call LOCATION NAME North Tustin Electricians Team FROM PHONE (657)…" at bounding box center [328, 195] width 656 height 390
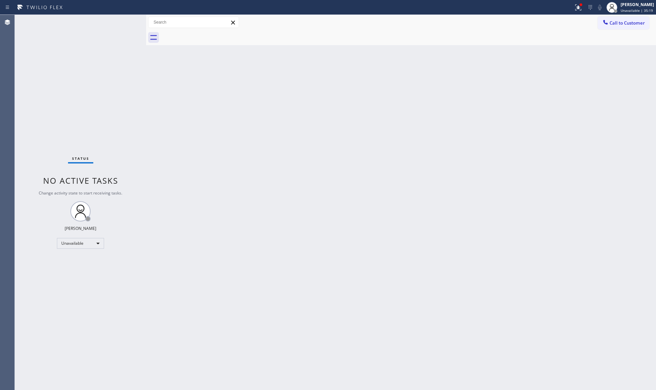
drag, startPoint x: 609, startPoint y: 22, endPoint x: 599, endPoint y: 27, distance: 11.2
click at [607, 23] on div at bounding box center [606, 23] width 8 height 8
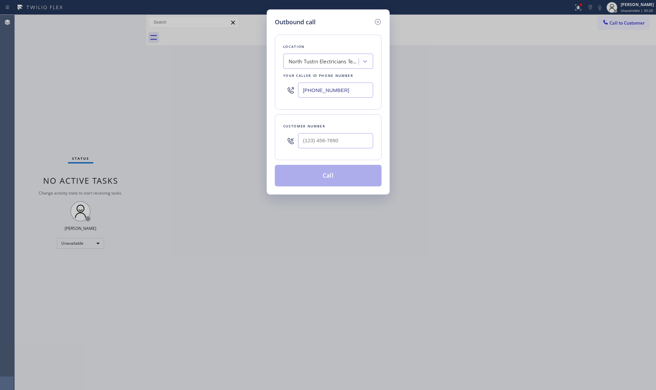
drag, startPoint x: 349, startPoint y: 89, endPoint x: 274, endPoint y: 88, distance: 75.5
click at [274, 88] on div "Outbound call Location North Tustin Electricians Team Your caller id phone numb…" at bounding box center [328, 101] width 123 height 185
paste input "888) 527-1249"
type input "(888) 527-1249"
click at [343, 138] on input "(___) ___-____" at bounding box center [335, 140] width 75 height 15
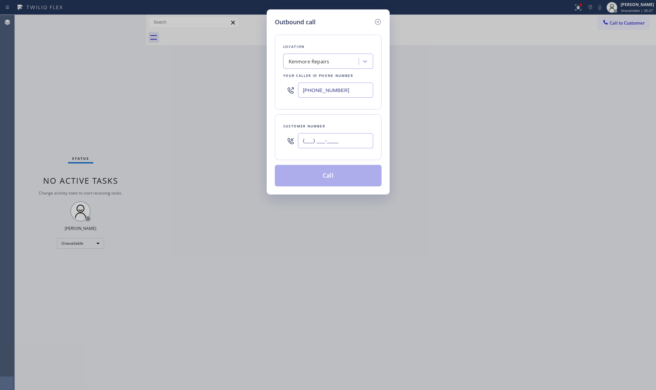
paste input "702) 252-4509"
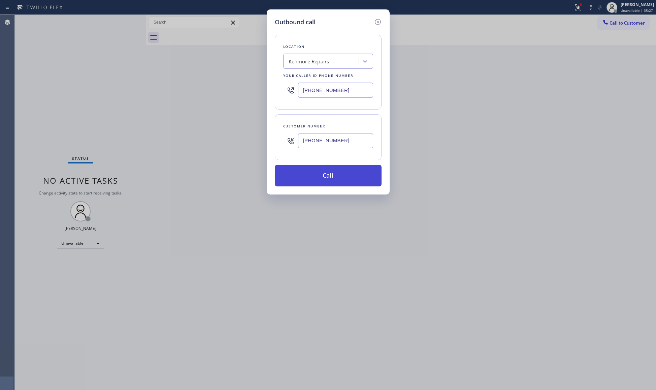
type input "(702) 252-4509"
click at [336, 175] on button "Call" at bounding box center [328, 176] width 107 height 22
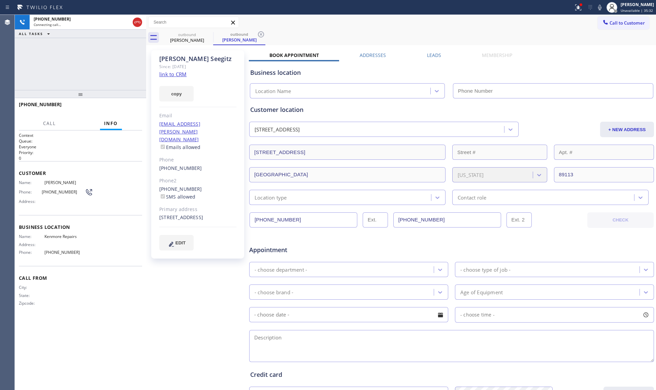
type input "(888) 527-1249"
click at [123, 102] on div "+17022524509 Live | 00:03 HANG UP" at bounding box center [80, 108] width 123 height 18
click at [123, 104] on button "HANG UP" at bounding box center [126, 107] width 31 height 9
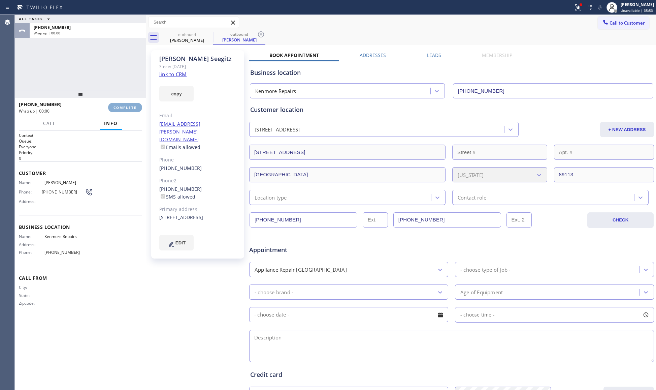
click at [124, 104] on button "COMPLETE" at bounding box center [125, 107] width 34 height 9
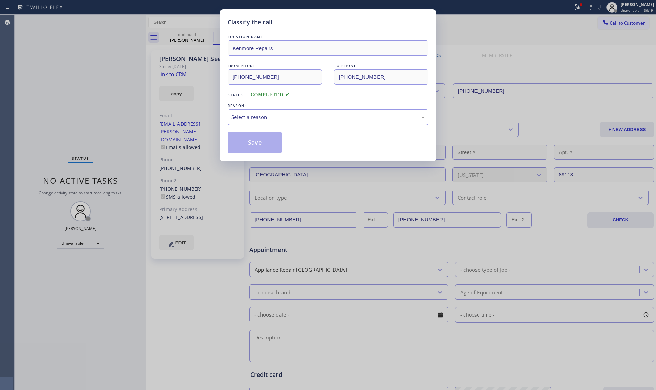
drag, startPoint x: 253, startPoint y: 118, endPoint x: 253, endPoint y: 124, distance: 6.7
click at [253, 122] on div "Select a reason" at bounding box center [328, 117] width 201 height 16
click at [254, 146] on button "Save" at bounding box center [255, 143] width 54 height 22
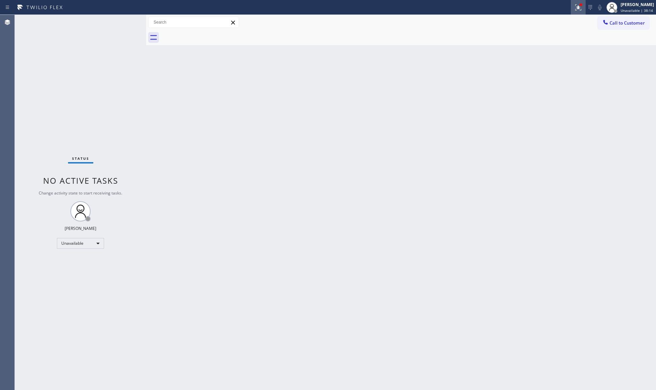
click at [575, 11] on button at bounding box center [578, 7] width 15 height 15
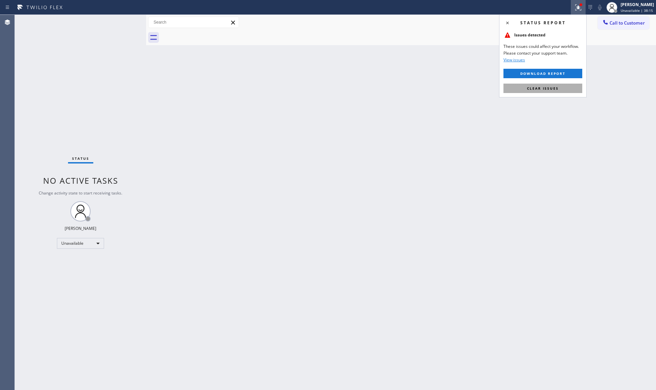
click at [551, 90] on span "Clear issues" at bounding box center [543, 88] width 32 height 5
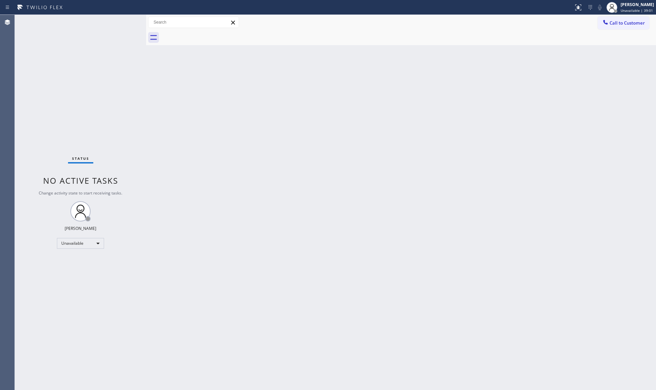
drag, startPoint x: 609, startPoint y: 17, endPoint x: 543, endPoint y: 34, distance: 68.2
click at [604, 19] on button "Call to Customer" at bounding box center [624, 23] width 52 height 13
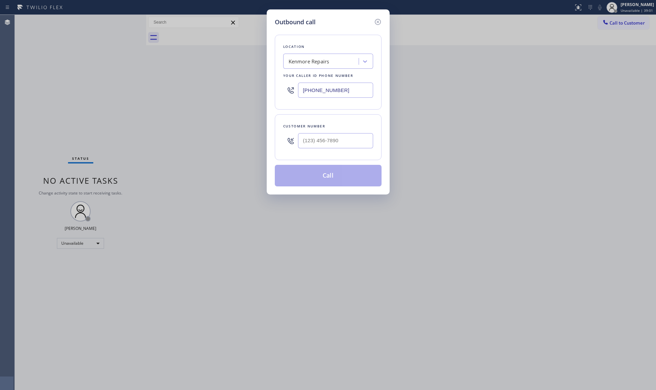
drag, startPoint x: 355, startPoint y: 90, endPoint x: 253, endPoint y: 113, distance: 104.3
click at [255, 113] on div "Outbound call Location Kenmore Repairs Your caller id phone number (888) 527-12…" at bounding box center [328, 195] width 656 height 390
paste input "18) 626-3683"
type input "(818) 626-3683"
drag, startPoint x: 336, startPoint y: 140, endPoint x: 341, endPoint y: 141, distance: 5.1
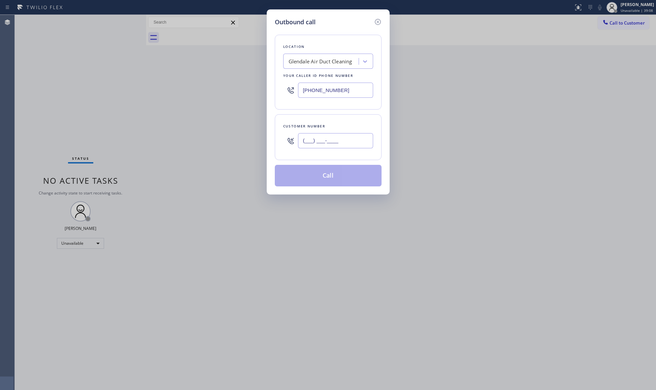
click at [337, 140] on input "(___) ___-____" at bounding box center [335, 140] width 75 height 15
paste input "786) 271-5795"
type input "(786) 271-5795"
click at [334, 185] on button "Call" at bounding box center [328, 176] width 107 height 22
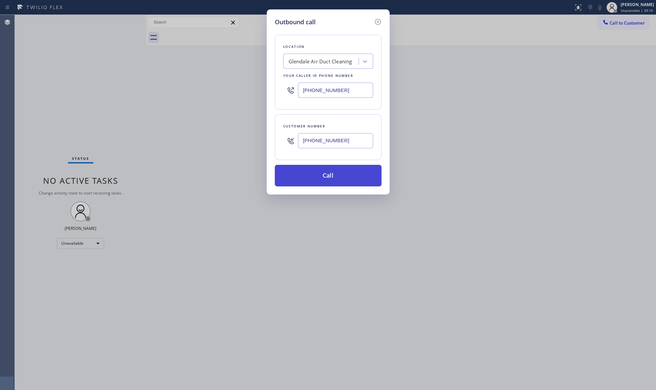
click at [333, 174] on button "Call" at bounding box center [328, 176] width 107 height 22
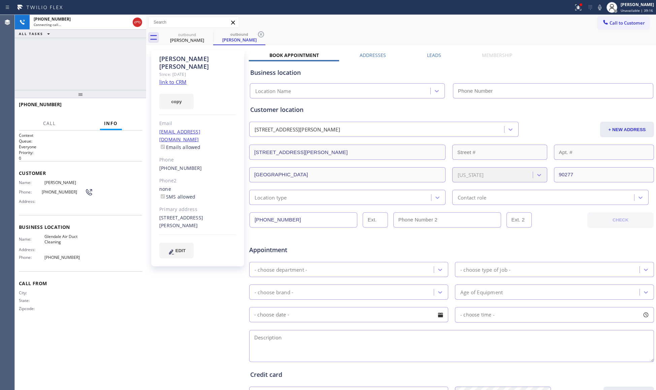
type input "(818) 626-3683"
click at [266, 29] on div "Call to Customer Outbound call Location Glendale Air Duct Cleaning Your caller …" at bounding box center [401, 22] width 510 height 15
drag, startPoint x: 121, startPoint y: 81, endPoint x: 123, endPoint y: 108, distance: 27.3
click at [124, 97] on div "+17862715795 Live | 00:02 ALL TASKS ALL TASKS ACTIVE TASKS TASKS IN WRAP UP +17…" at bounding box center [80, 202] width 131 height 375
drag, startPoint x: 123, startPoint y: 107, endPoint x: 124, endPoint y: 103, distance: 4.3
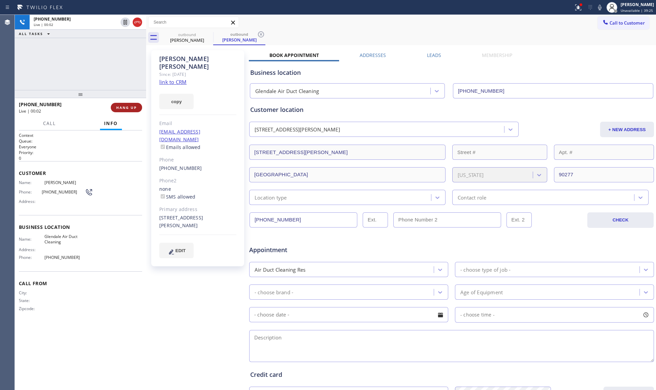
click at [123, 105] on span "HANG UP" at bounding box center [126, 107] width 21 height 5
click at [124, 103] on button "HANG UP" at bounding box center [126, 107] width 31 height 9
click at [126, 102] on div "+17862715795 Live | 00:03 HANG UP" at bounding box center [80, 108] width 123 height 18
click at [126, 102] on div "+17862715795 Wrap up | 00:00 COMPLETE" at bounding box center [80, 108] width 123 height 18
click at [127, 102] on div "+17862715795 Wrap up | 00:00 COMPLETE" at bounding box center [80, 108] width 123 height 18
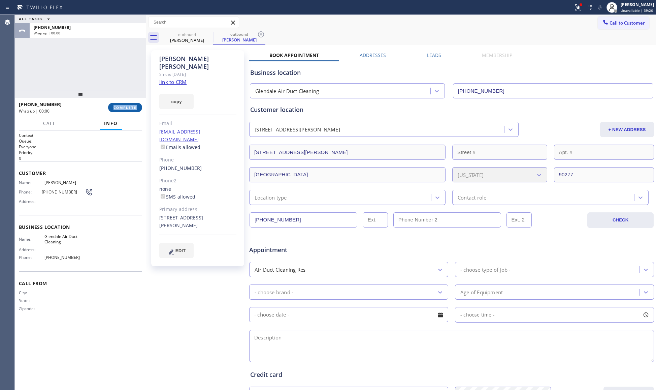
click at [129, 103] on div "+17862715795 Wrap up | 00:00 COMPLETE" at bounding box center [80, 108] width 123 height 18
click at [134, 105] on span "COMPLETE" at bounding box center [125, 107] width 23 height 5
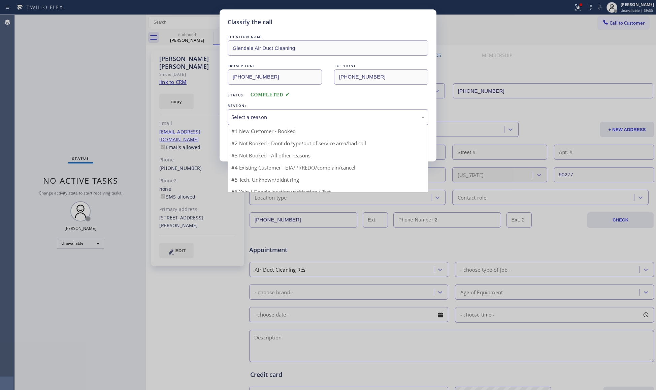
drag, startPoint x: 267, startPoint y: 117, endPoint x: 261, endPoint y: 127, distance: 11.8
click at [267, 117] on div "Select a reason" at bounding box center [327, 117] width 193 height 8
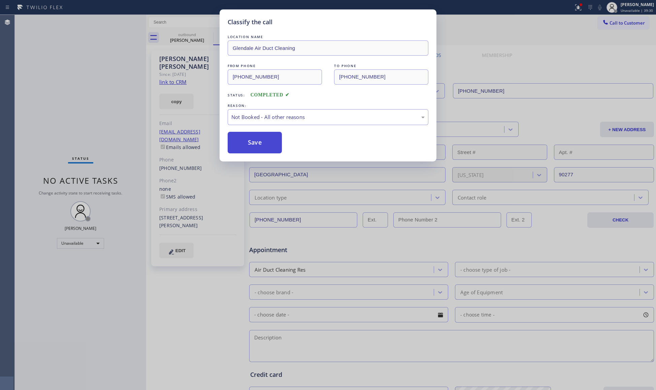
click at [247, 141] on button "Save" at bounding box center [255, 143] width 54 height 22
drag, startPoint x: 247, startPoint y: 141, endPoint x: 254, endPoint y: 133, distance: 9.5
click at [248, 141] on button "Save" at bounding box center [255, 143] width 54 height 22
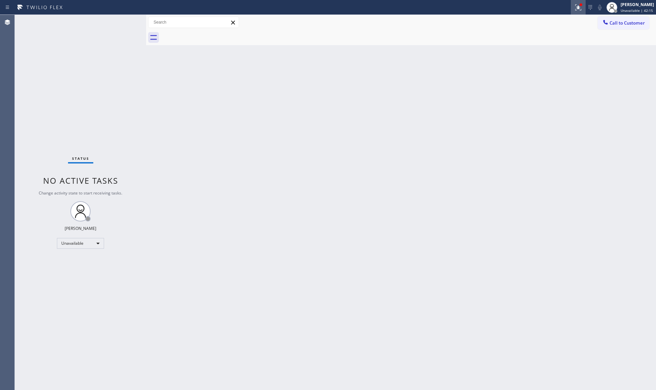
click at [576, 7] on icon at bounding box center [578, 7] width 8 height 8
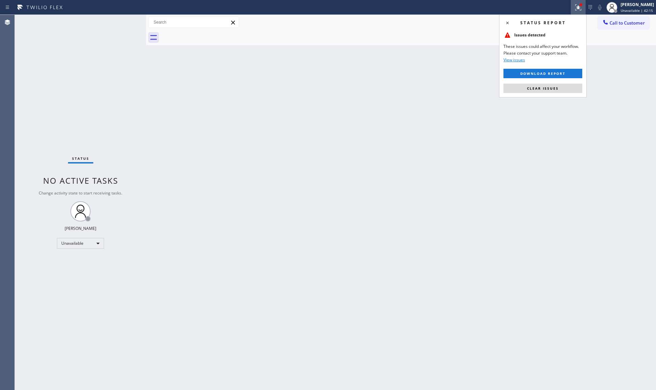
click at [551, 91] on button "Clear issues" at bounding box center [543, 88] width 79 height 9
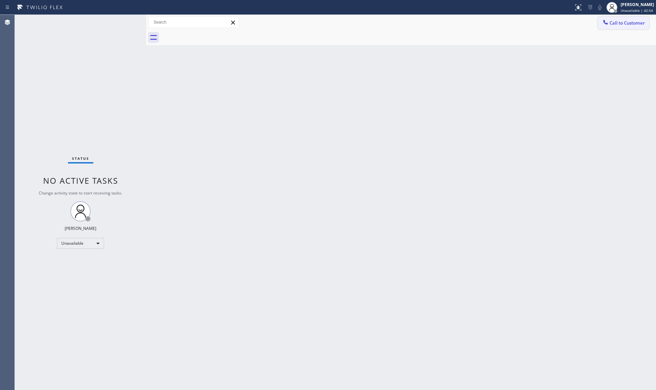
click at [623, 29] on button "Call to Customer" at bounding box center [624, 23] width 52 height 13
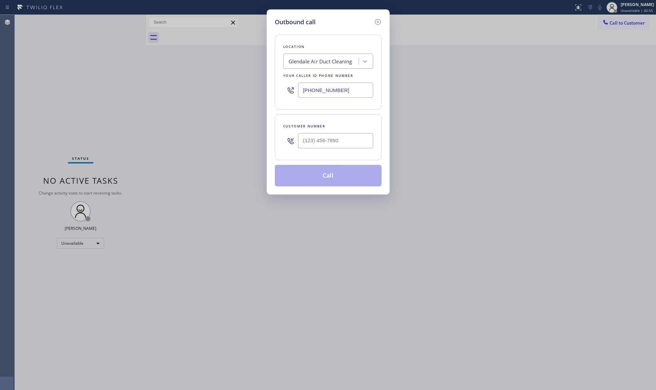
drag, startPoint x: 328, startPoint y: 92, endPoint x: 276, endPoint y: 90, distance: 51.3
click at [276, 90] on div "Location Glendale Air Duct Cleaning Your caller id phone number (818) 626-3683" at bounding box center [328, 72] width 107 height 75
paste input "213) 344-0758"
type input "(213) 344-0758"
click at [352, 140] on input "(___) ___-____" at bounding box center [335, 140] width 75 height 15
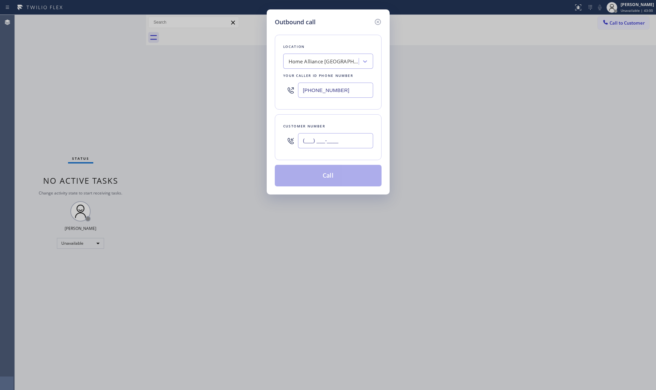
paste input "310) 801-1871"
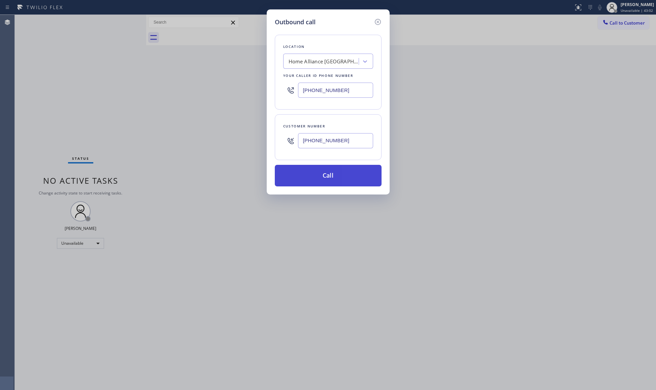
type input "(310) 801-1871"
click at [331, 176] on button "Call" at bounding box center [328, 176] width 107 height 22
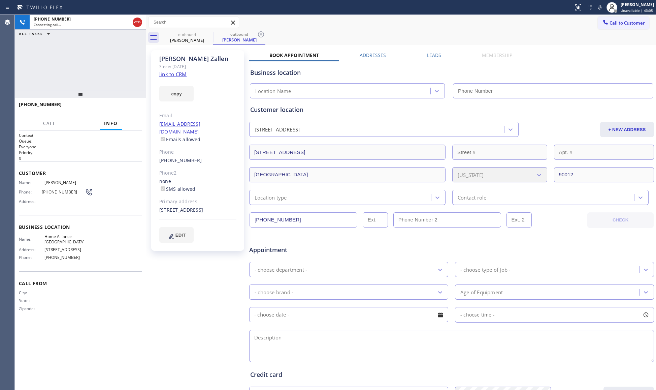
click at [431, 32] on div "outbound Harry Zallen outbound Harry Zallen" at bounding box center [408, 37] width 495 height 15
type input "(213) 344-0758"
drag, startPoint x: 261, startPoint y: 32, endPoint x: 266, endPoint y: 31, distance: 4.8
click at [261, 32] on icon at bounding box center [261, 34] width 8 height 8
click at [268, 30] on div "outbound Harry Zallen" at bounding box center [408, 37] width 495 height 15
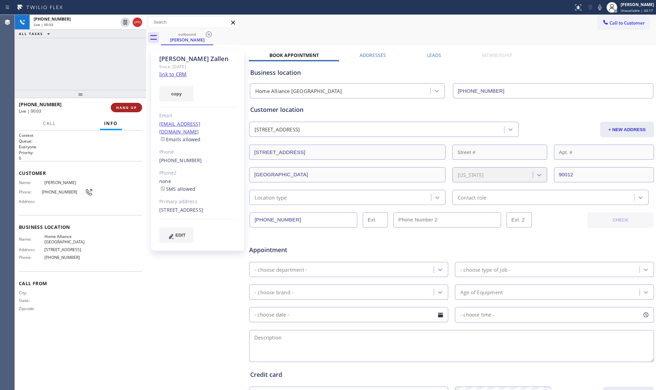
click at [133, 106] on span "HANG UP" at bounding box center [126, 107] width 21 height 5
click at [133, 105] on span "HANG UP" at bounding box center [126, 107] width 21 height 5
click at [133, 105] on span "COMPLETE" at bounding box center [125, 107] width 23 height 5
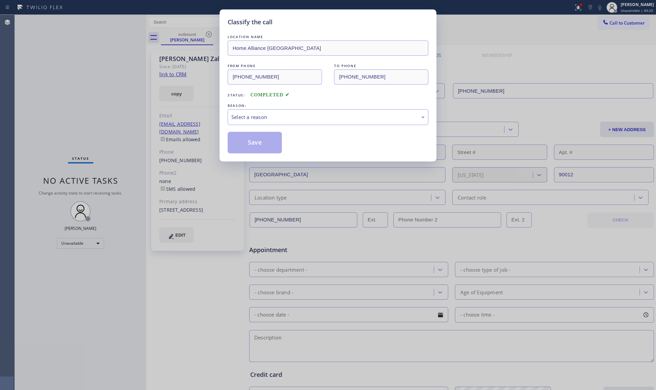
click at [276, 128] on div "LOCATION NAME Home Alliance Los Angeles FROM PHONE (213) 344-0758 TO PHONE (310…" at bounding box center [328, 93] width 201 height 120
click at [273, 119] on div "Select a reason" at bounding box center [327, 117] width 193 height 8
drag, startPoint x: 255, startPoint y: 146, endPoint x: 255, endPoint y: 142, distance: 3.4
click at [255, 145] on button "Save" at bounding box center [255, 143] width 54 height 22
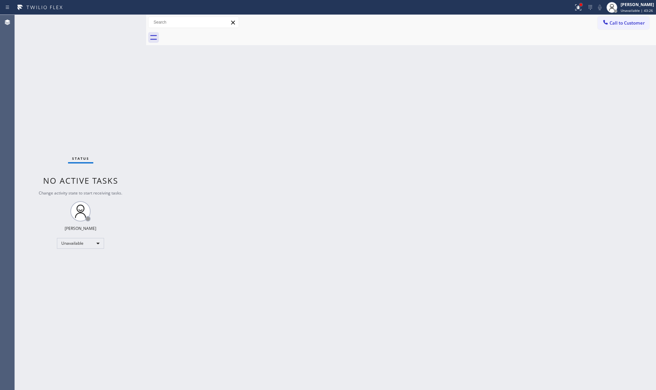
click at [583, 6] on div at bounding box center [581, 5] width 4 height 4
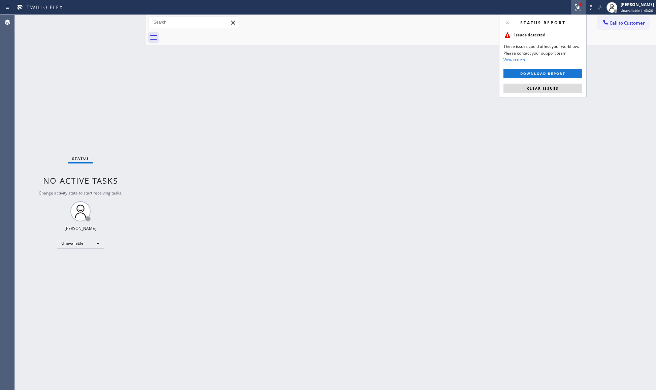
click at [561, 81] on div "Status report Issues detected These issues could affect your workflow. Please c…" at bounding box center [543, 55] width 88 height 83
click at [556, 90] on span "Clear issues" at bounding box center [543, 88] width 32 height 5
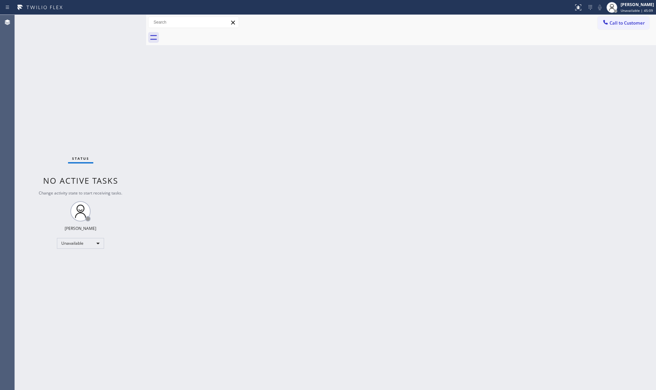
drag, startPoint x: 610, startPoint y: 19, endPoint x: 441, endPoint y: 62, distance: 173.9
click at [607, 22] on div at bounding box center [606, 23] width 8 height 8
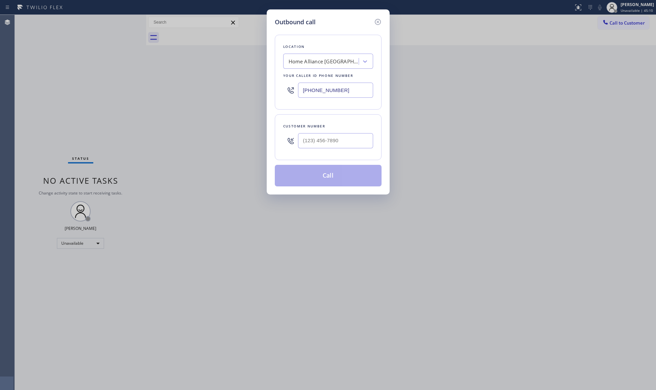
drag, startPoint x: 347, startPoint y: 92, endPoint x: 270, endPoint y: 94, distance: 76.9
click at [270, 94] on div "Outbound call Location Home Alliance Los Angeles Your caller id phone number (2…" at bounding box center [328, 101] width 123 height 185
paste input "833) 692-2271"
type input "(833) 692-2271"
click at [367, 135] on input "(___) ___-____" at bounding box center [335, 140] width 75 height 15
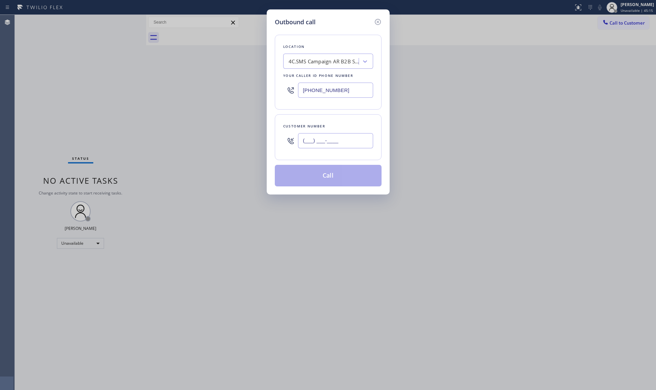
paste input "626) 676-9933"
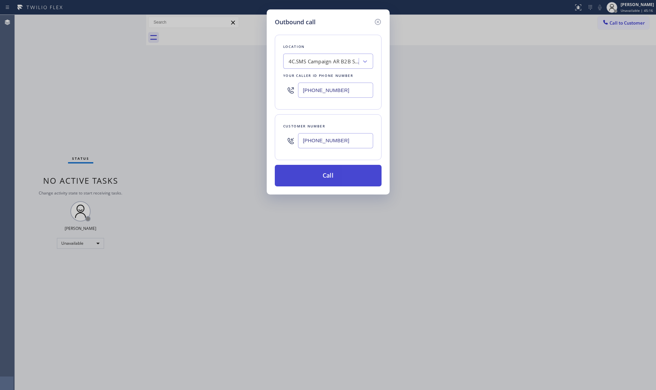
type input "(626) 676-9933"
click at [334, 169] on button "Call" at bounding box center [328, 176] width 107 height 22
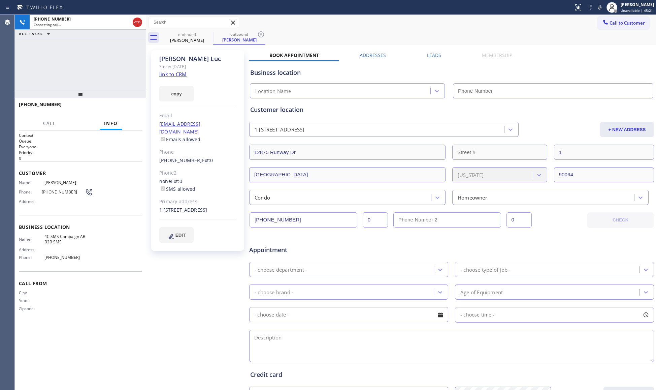
type input "(833) 692-2271"
click at [118, 106] on span "HANG UP" at bounding box center [126, 107] width 21 height 5
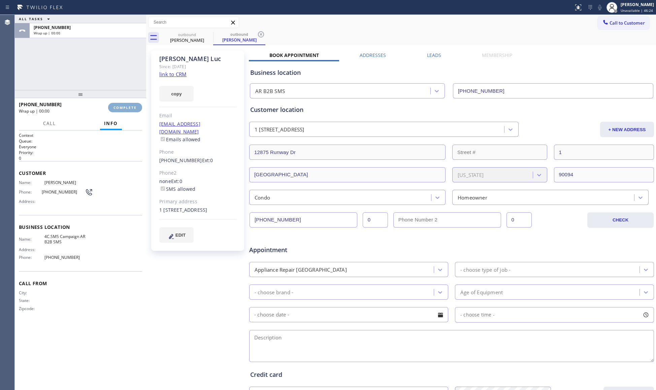
click at [118, 106] on span "COMPLETE" at bounding box center [125, 107] width 23 height 5
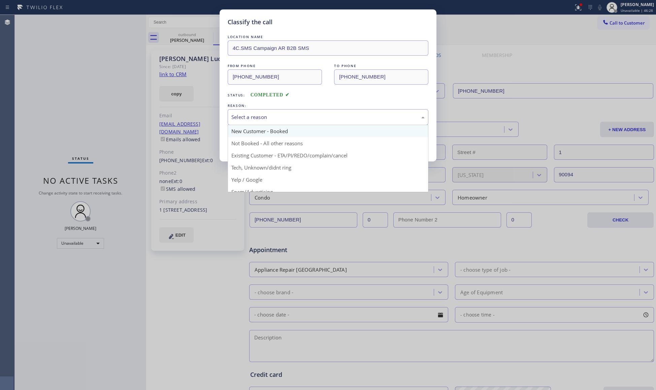
drag, startPoint x: 241, startPoint y: 120, endPoint x: 244, endPoint y: 130, distance: 10.5
click at [242, 122] on div "Select a reason" at bounding box center [328, 117] width 201 height 16
click at [245, 121] on div "New Customer - Booked" at bounding box center [327, 117] width 193 height 8
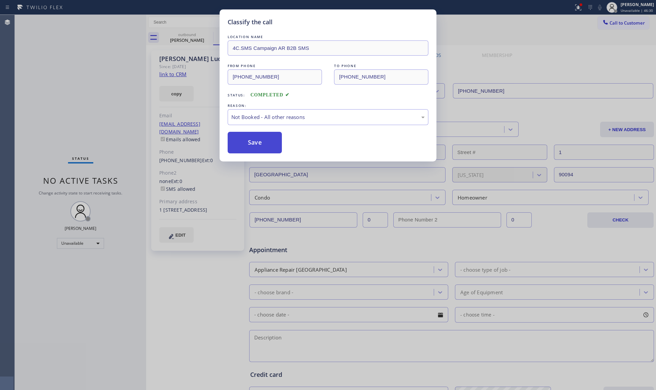
click at [247, 139] on button "Save" at bounding box center [255, 143] width 54 height 22
click at [248, 139] on button "Save" at bounding box center [255, 143] width 54 height 22
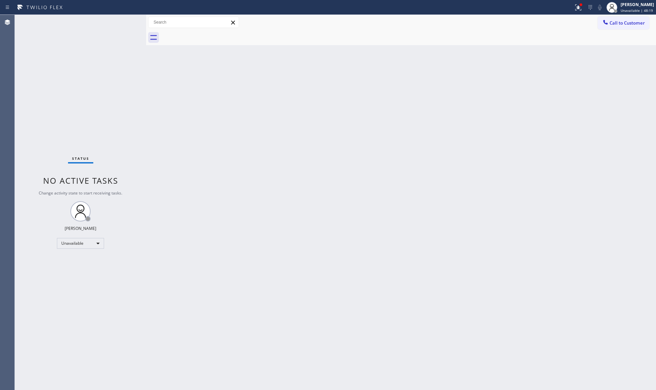
drag, startPoint x: 612, startPoint y: 22, endPoint x: 433, endPoint y: 48, distance: 180.8
click at [604, 22] on button "Call to Customer" at bounding box center [624, 23] width 52 height 13
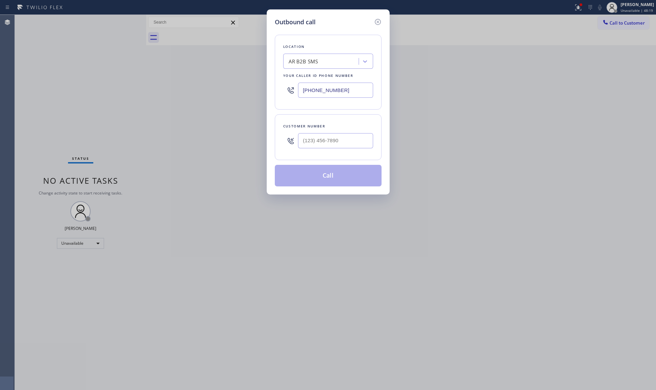
drag, startPoint x: 352, startPoint y: 89, endPoint x: 270, endPoint y: 77, distance: 83.4
click at [270, 77] on div "Outbound call Location AR B2B SMS Your caller id phone number (833) 692-2271 Cu…" at bounding box center [328, 101] width 123 height 185
paste input "00) 568-8664"
type input "(800) 568-8664"
paste input "714) 949-4954"
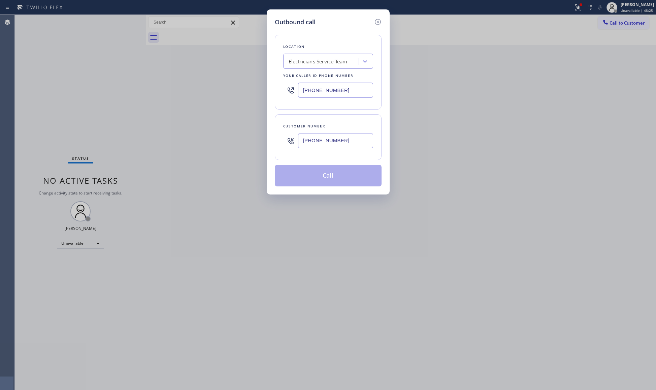
click at [328, 146] on input "(714) 949-4954" at bounding box center [335, 140] width 75 height 15
type input "(714) 949-4954"
click at [335, 165] on div "Location Electricians Service Team Your caller id phone number (800) 568-8664 C…" at bounding box center [328, 107] width 107 height 160
drag, startPoint x: 330, startPoint y: 172, endPoint x: 336, endPoint y: 173, distance: 6.3
click at [331, 172] on button "Call" at bounding box center [328, 176] width 107 height 22
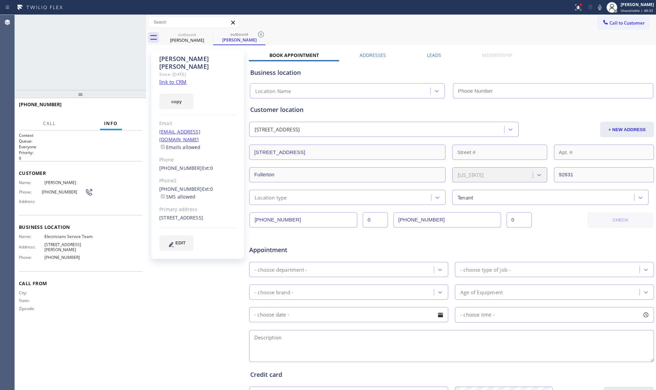
type input "(800) 568-8664"
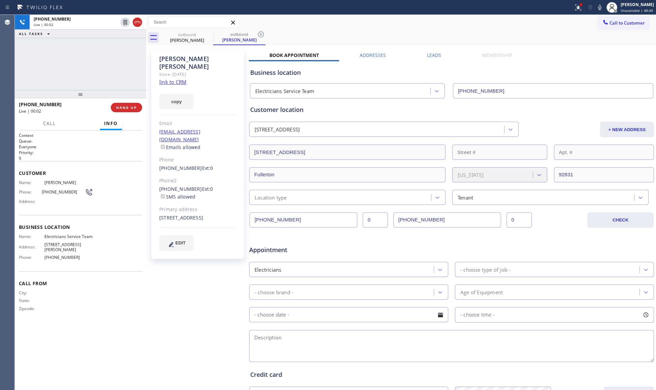
drag, startPoint x: 248, startPoint y: 32, endPoint x: 482, endPoint y: 23, distance: 233.7
click at [482, 23] on div "Call to Customer Outbound call Location Electricians Service Team Your caller i…" at bounding box center [401, 23] width 510 height 12
click at [115, 106] on span "COMPLETE" at bounding box center [125, 107] width 23 height 5
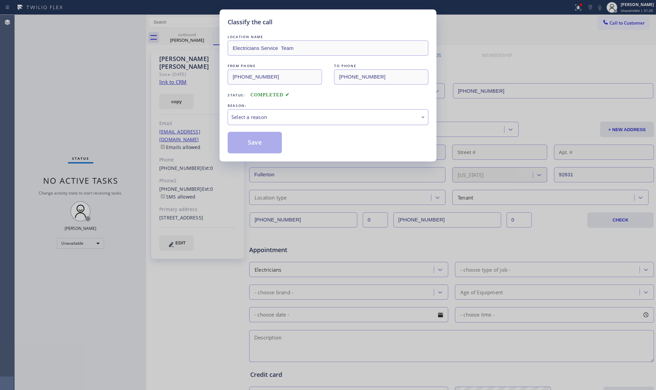
drag, startPoint x: 269, startPoint y: 105, endPoint x: 266, endPoint y: 111, distance: 6.5
click at [269, 105] on div "REASON:" at bounding box center [328, 105] width 201 height 7
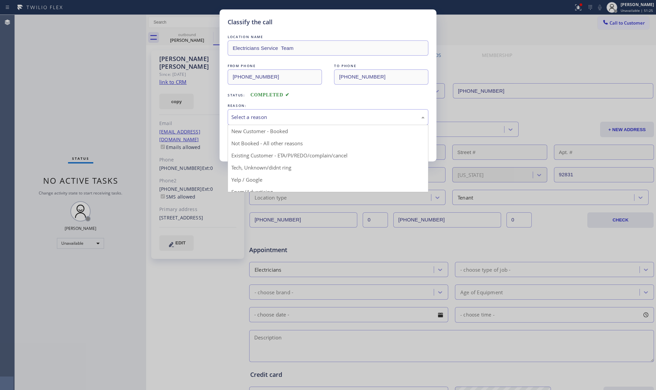
drag, startPoint x: 266, startPoint y: 111, endPoint x: 259, endPoint y: 120, distance: 11.1
click at [263, 114] on div "Select a reason" at bounding box center [328, 117] width 201 height 16
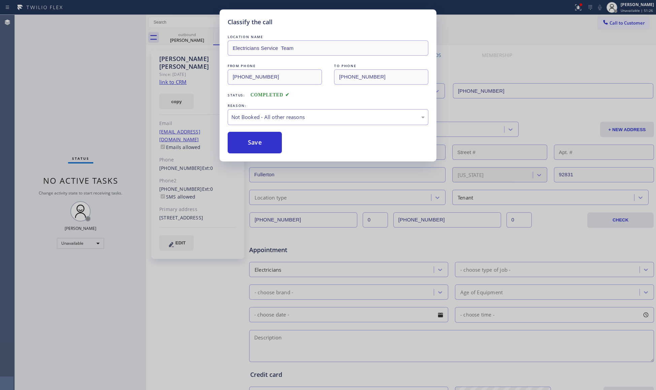
click at [259, 144] on button "Save" at bounding box center [255, 143] width 54 height 22
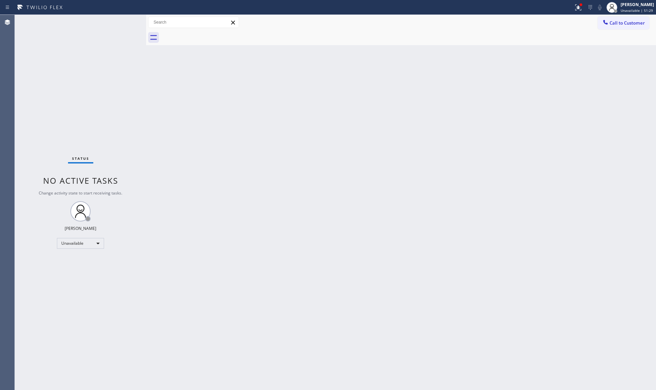
drag, startPoint x: 624, startPoint y: 20, endPoint x: 589, endPoint y: 34, distance: 37.8
click at [621, 21] on span "Call to Customer" at bounding box center [627, 23] width 35 height 6
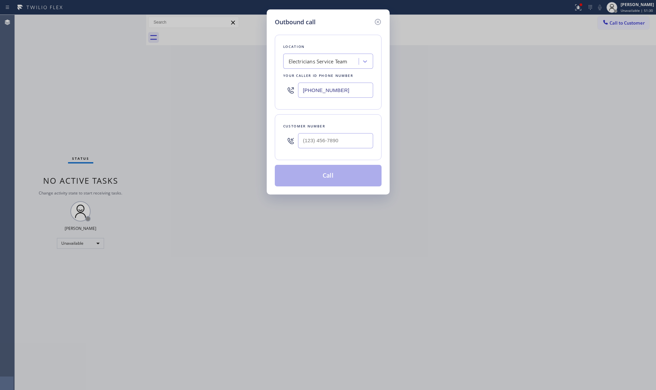
drag, startPoint x: 320, startPoint y: 100, endPoint x: 287, endPoint y: 99, distance: 32.4
click at [300, 100] on div "(800) 568-8664" at bounding box center [328, 90] width 90 height 22
click at [338, 91] on input "(___) ___-____" at bounding box center [335, 90] width 75 height 15
click at [339, 90] on input "(___) ___-____" at bounding box center [335, 90] width 75 height 15
paste input "8005"
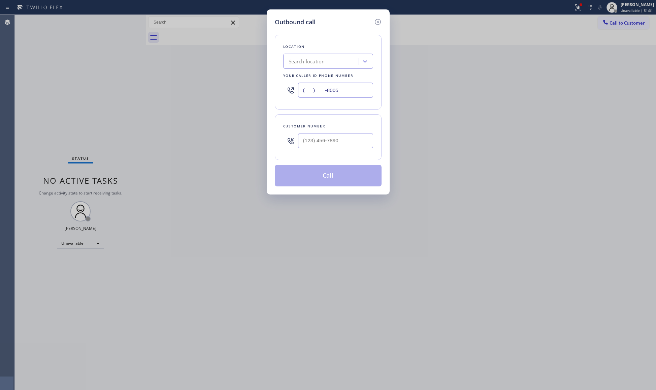
drag, startPoint x: 327, startPoint y: 90, endPoint x: 261, endPoint y: 91, distance: 66.0
click at [249, 90] on div "Outbound call Location Search location Your caller id phone number (___) ___-80…" at bounding box center [328, 195] width 656 height 390
paste input "800) 568-8664"
type input "(800) 568-8664"
click at [314, 152] on div at bounding box center [335, 141] width 75 height 22
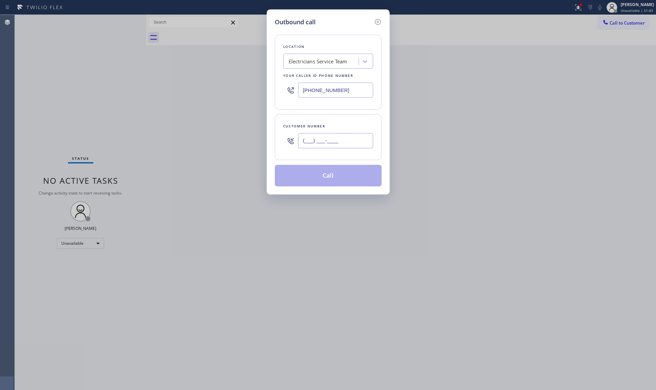
paste input "415) 374-6580"
click at [327, 144] on input "(415) 374-6580" at bounding box center [335, 140] width 75 height 15
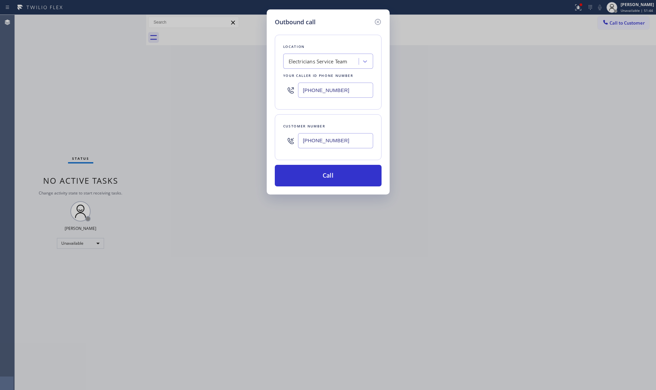
type input "(415) 374-6580"
click at [329, 162] on div "Location Electricians Service Team Your caller id phone number (800) 568-8664 C…" at bounding box center [328, 107] width 107 height 160
click at [356, 172] on button "Call" at bounding box center [328, 176] width 107 height 22
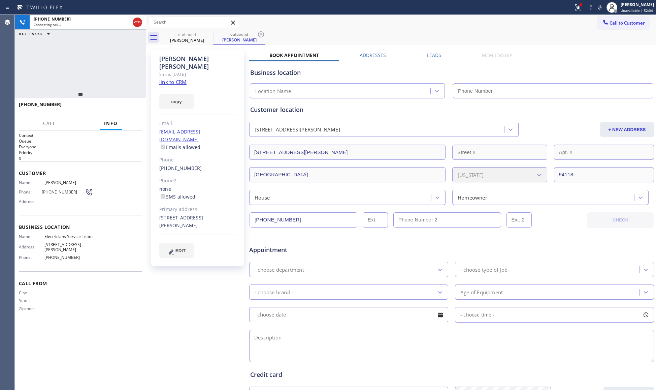
type input "(800) 568-8664"
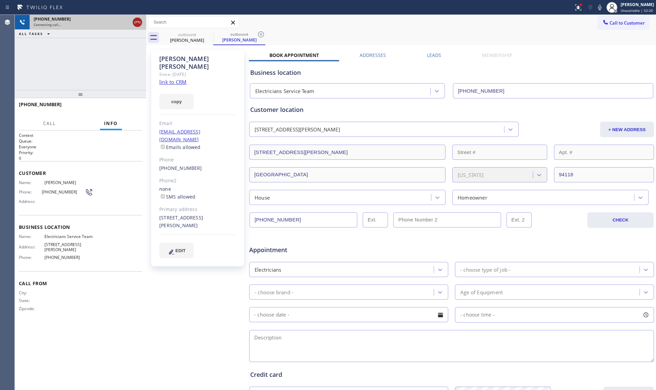
click at [139, 20] on icon at bounding box center [137, 22] width 8 height 8
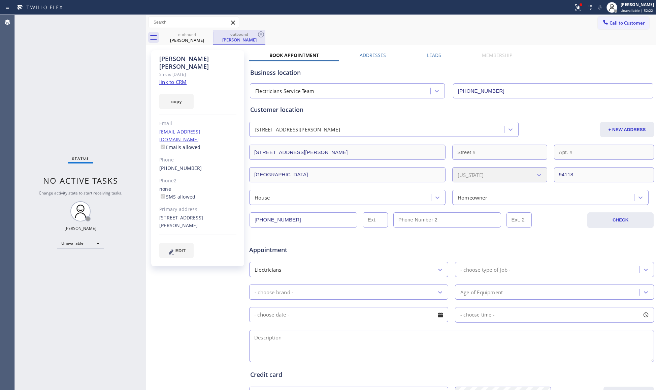
drag, startPoint x: 210, startPoint y: 36, endPoint x: 214, endPoint y: 34, distance: 4.5
click at [0, 0] on icon at bounding box center [0, 0] width 0 height 0
click at [215, 34] on div "outbound" at bounding box center [239, 34] width 51 height 5
click at [214, 34] on div "outbound" at bounding box center [239, 34] width 51 height 5
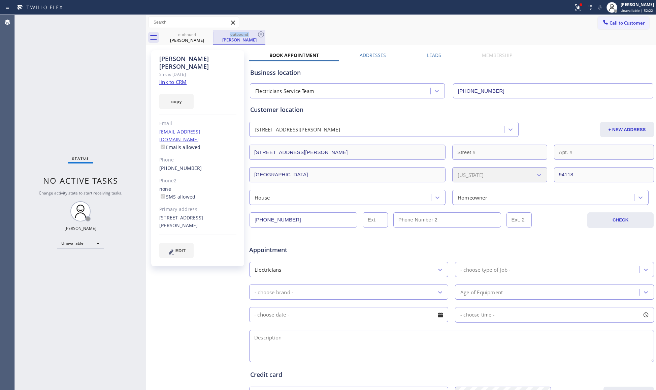
click at [214, 34] on div "outbound" at bounding box center [239, 34] width 51 height 5
click at [193, 35] on div "outbound" at bounding box center [187, 34] width 51 height 5
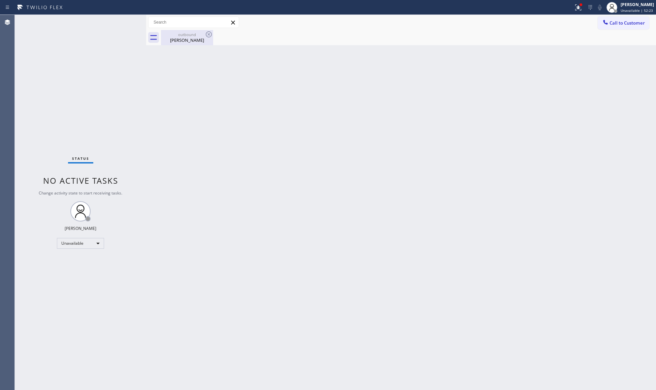
click at [200, 34] on div "outbound" at bounding box center [187, 34] width 51 height 5
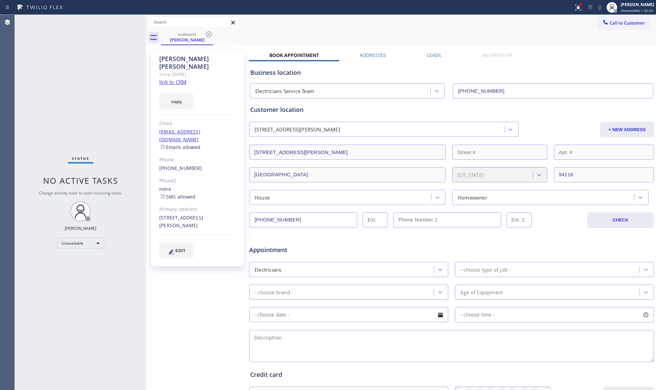
click at [209, 34] on icon at bounding box center [209, 34] width 6 height 6
click at [210, 34] on div "outbound Mike Kazemi" at bounding box center [408, 37] width 495 height 15
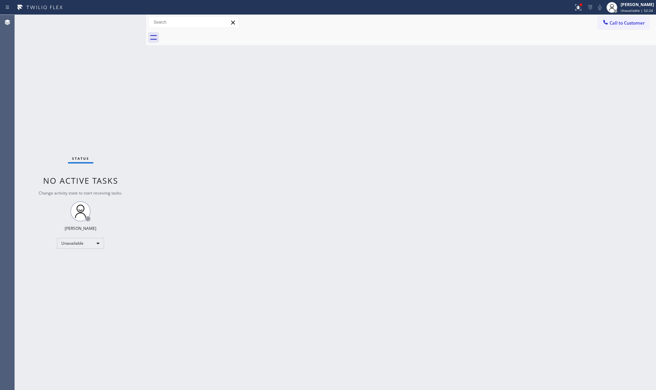
click at [210, 33] on div at bounding box center [408, 37] width 495 height 15
click at [610, 24] on div at bounding box center [606, 23] width 8 height 8
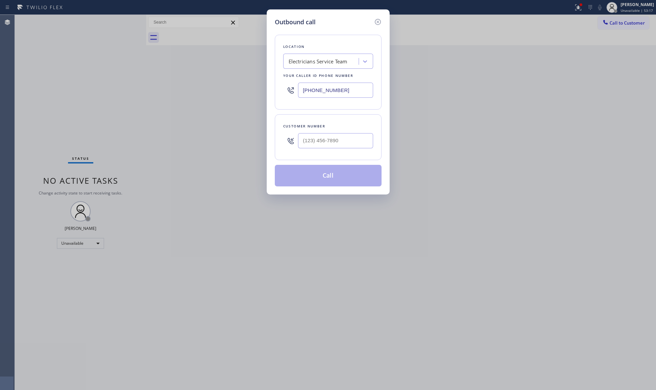
drag, startPoint x: 368, startPoint y: 85, endPoint x: 275, endPoint y: 88, distance: 93.0
click at [275, 88] on div "Location Electricians Service Team Your caller id phone number (800) 568-8664" at bounding box center [328, 72] width 107 height 75
paste input "602) 536-8319"
type input "(602) 536-8319"
click at [357, 142] on input "(___) ___-____" at bounding box center [335, 140] width 75 height 15
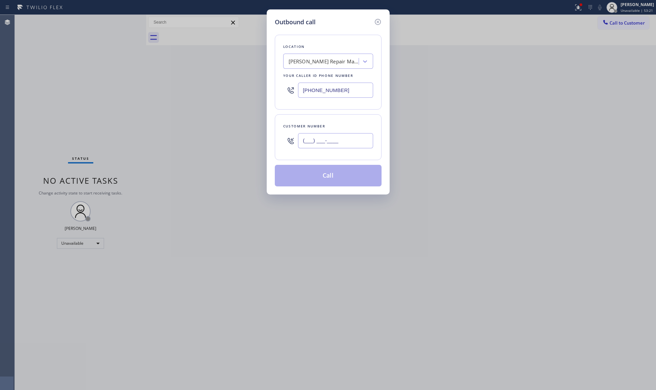
paste input "602) 578-2183"
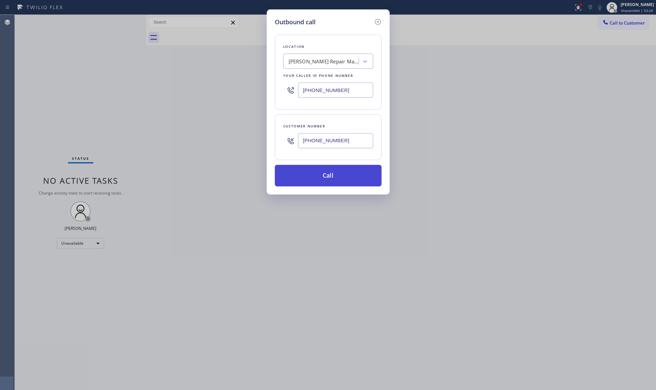
type input "(602) 578-2183"
drag, startPoint x: 343, startPoint y: 169, endPoint x: 340, endPoint y: 173, distance: 4.1
click at [343, 170] on button "Call" at bounding box center [328, 176] width 107 height 22
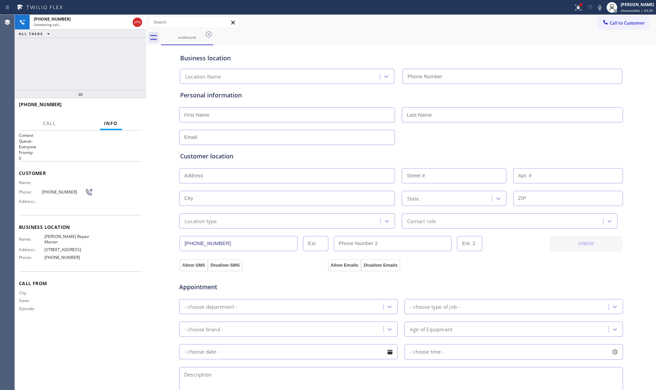
type input "(602) 536-8319"
click at [134, 107] on span "HANG UP" at bounding box center [126, 107] width 21 height 5
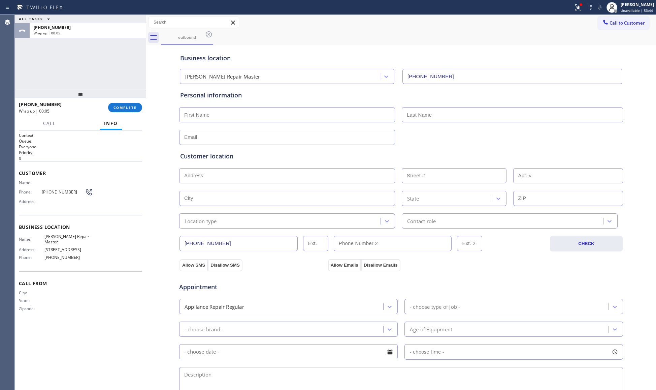
click at [123, 102] on div "+16025782183 Wrap up | 00:05 COMPLETE" at bounding box center [80, 108] width 123 height 18
click at [121, 103] on div "+16025782183 Wrap up | 00:05 COMPLETE" at bounding box center [80, 108] width 123 height 18
click at [120, 103] on button "COMPLETE" at bounding box center [125, 107] width 34 height 9
click at [119, 102] on div "+16025782183 Wrap up | 00:06 COMPLETE" at bounding box center [80, 108] width 123 height 18
click at [119, 101] on div "+16025782183 Wrap up | 00:06 COMPLETE" at bounding box center [80, 108] width 123 height 18
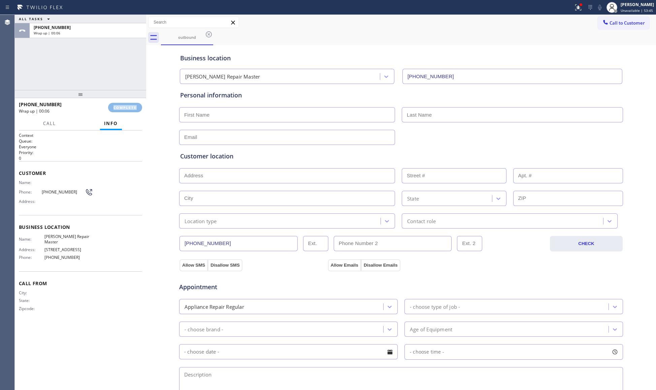
click at [119, 101] on div "+16025782183 Wrap up | 00:06 COMPLETE" at bounding box center [80, 108] width 123 height 18
click at [119, 100] on div "+16025782183 Wrap up | 00:06 COMPLETE" at bounding box center [80, 108] width 123 height 18
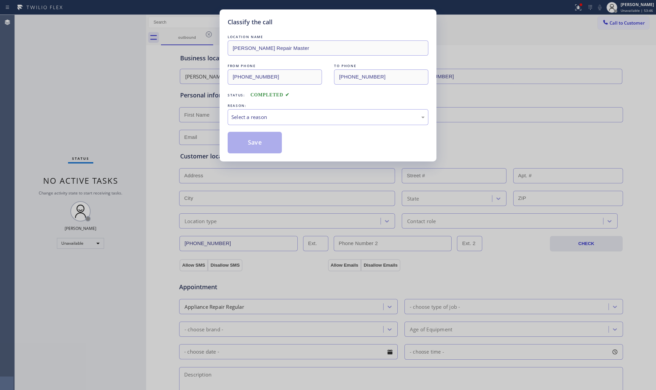
click at [300, 127] on div "LOCATION NAME Moses KitchenAid Repair Master FROM PHONE (602) 536-8319 TO PHONE…" at bounding box center [328, 93] width 201 height 120
click at [296, 125] on div "Select a reason" at bounding box center [328, 117] width 201 height 16
click at [269, 148] on button "Save" at bounding box center [255, 143] width 54 height 22
click at [269, 147] on button "Save" at bounding box center [255, 143] width 54 height 22
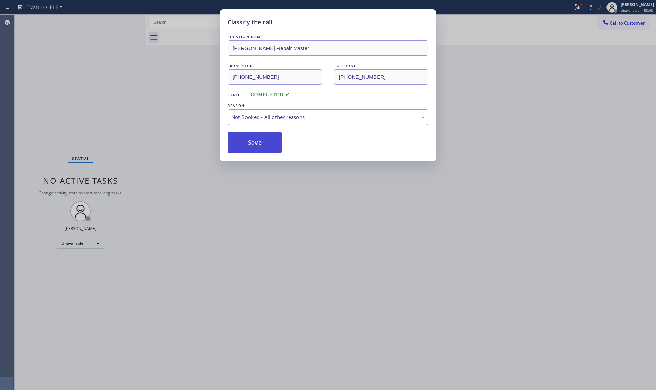
click at [269, 147] on button "Save" at bounding box center [255, 143] width 54 height 22
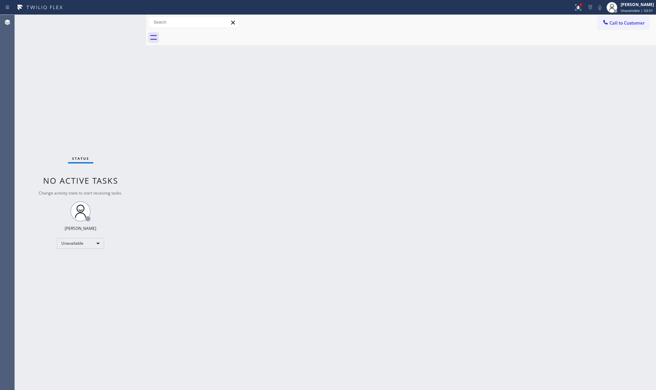
drag, startPoint x: 617, startPoint y: 20, endPoint x: 506, endPoint y: 54, distance: 115.5
click at [616, 20] on span "Call to Customer" at bounding box center [627, 23] width 35 height 6
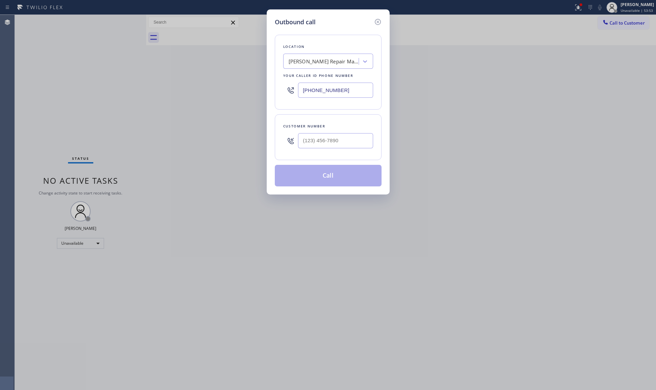
drag, startPoint x: 353, startPoint y: 96, endPoint x: 235, endPoint y: 74, distance: 120.6
click at [235, 74] on div "Outbound call Location Moses KitchenAid Repair Master Your caller id phone numb…" at bounding box center [328, 195] width 656 height 390
paste input "732) 314-7046"
type input "(732) 314-7046"
drag, startPoint x: 131, startPoint y: 98, endPoint x: 115, endPoint y: 94, distance: 16.7
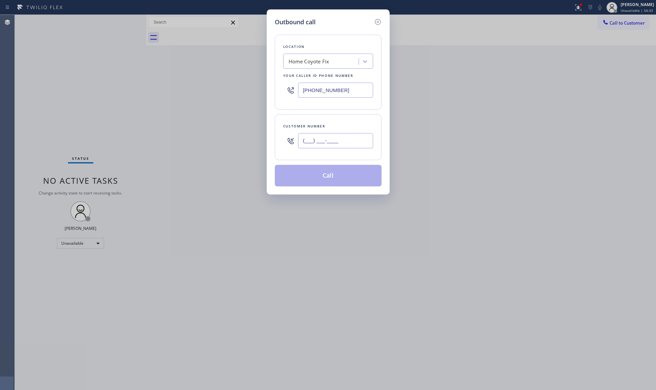
click at [354, 136] on input "(___) ___-____" at bounding box center [335, 140] width 75 height 15
paste input "848) 295-4528"
type input "(848) 295-4528"
click at [336, 171] on button "Call" at bounding box center [328, 176] width 107 height 22
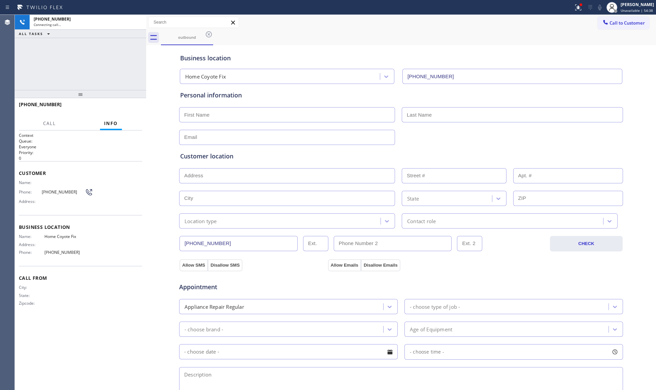
type input "(732) 314-7046"
click at [397, 41] on div "outbound" at bounding box center [408, 37] width 495 height 15
click at [124, 104] on button "HANG UP" at bounding box center [126, 107] width 31 height 9
click at [124, 103] on button "HANG UP" at bounding box center [126, 107] width 31 height 9
click at [124, 102] on div "+18482954528 Live | 00:03 HANG UP" at bounding box center [80, 108] width 123 height 18
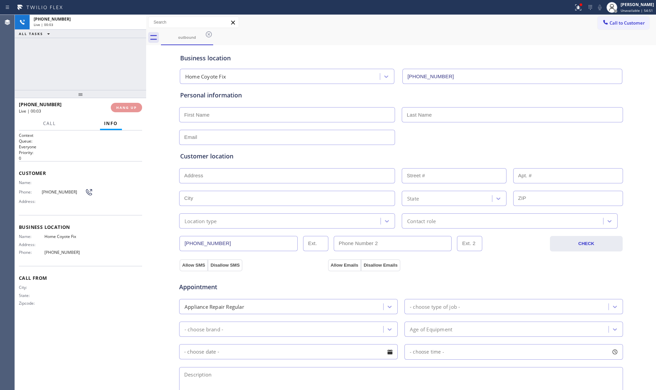
click at [124, 102] on div "+18482954528 Live | 00:03 HANG UP" at bounding box center [80, 108] width 123 height 18
click at [124, 102] on div "+18482954528 Wrap up | 00:00 COMPLETE" at bounding box center [80, 108] width 123 height 18
click at [123, 103] on button "COMPLETE" at bounding box center [125, 107] width 34 height 9
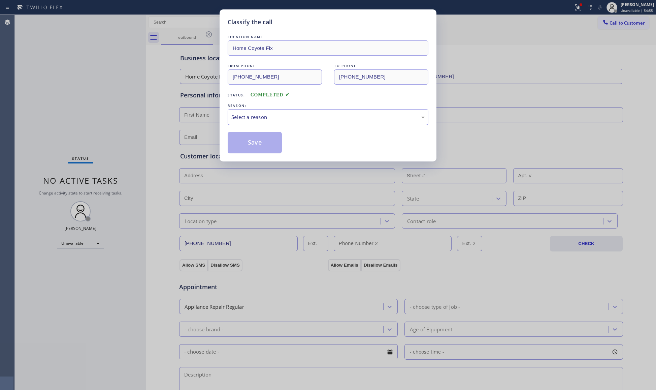
click at [377, 146] on div "Save" at bounding box center [328, 143] width 201 height 22
click at [294, 119] on div "Select a reason" at bounding box center [327, 117] width 193 height 8
click at [266, 138] on button "Save" at bounding box center [255, 143] width 54 height 22
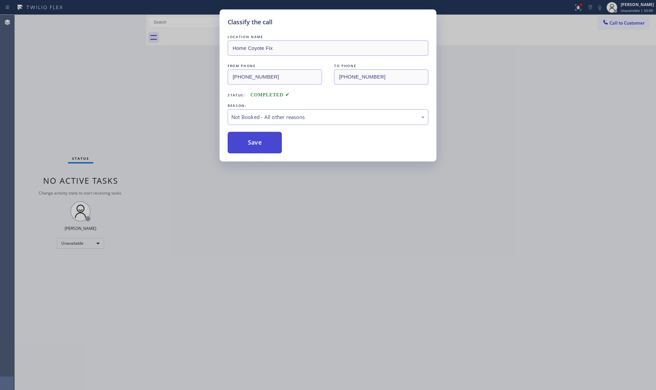
click at [268, 138] on button "Save" at bounding box center [255, 143] width 54 height 22
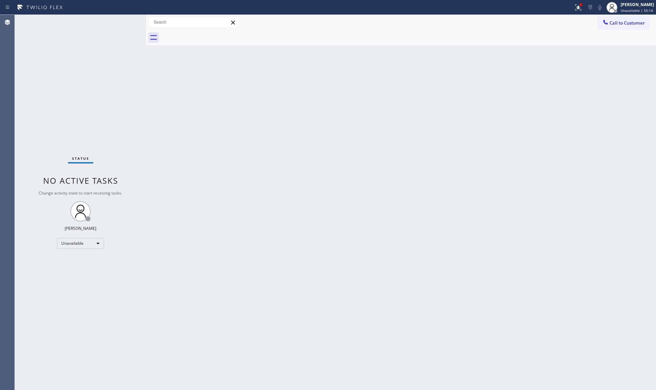
drag, startPoint x: 592, startPoint y: 79, endPoint x: 534, endPoint y: 64, distance: 60.1
drag, startPoint x: 574, startPoint y: 7, endPoint x: 531, endPoint y: 63, distance: 70.1
click at [572, 10] on div at bounding box center [578, 7] width 15 height 8
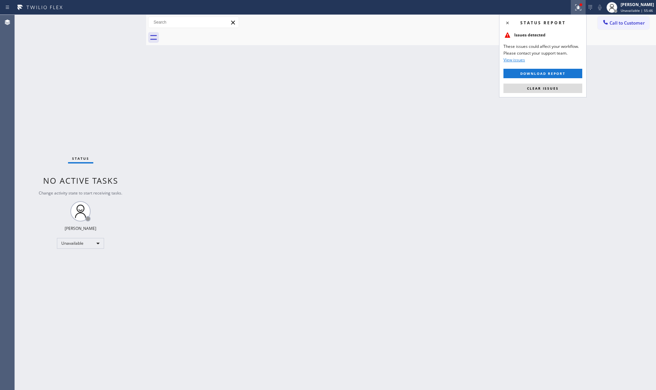
drag, startPoint x: 512, startPoint y: 90, endPoint x: 513, endPoint y: 75, distance: 15.5
click at [513, 89] on button "Clear issues" at bounding box center [543, 88] width 79 height 9
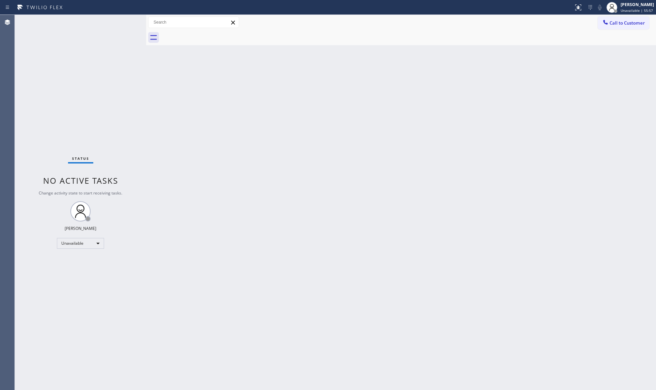
click at [504, 126] on div "Back to Dashboard Change Sender ID Customers Technicians Select a contact Outbo…" at bounding box center [401, 202] width 510 height 375
click at [500, 73] on div "Back to Dashboard Change Sender ID Customers Technicians Select a contact Outbo…" at bounding box center [401, 202] width 510 height 375
click at [616, 22] on span "Call to Customer" at bounding box center [627, 23] width 35 height 6
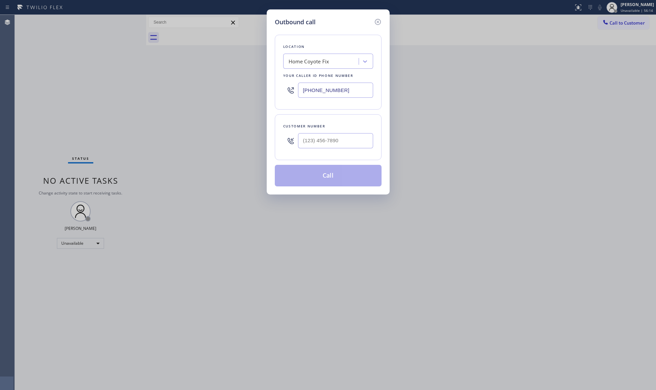
drag, startPoint x: 349, startPoint y: 88, endPoint x: 267, endPoint y: 98, distance: 83.2
click at [283, 98] on div "(732) 314-7046" at bounding box center [328, 90] width 90 height 22
paste input "310) 868-2328"
type input "(310) 868-2328"
paste input "424) 479-3320"
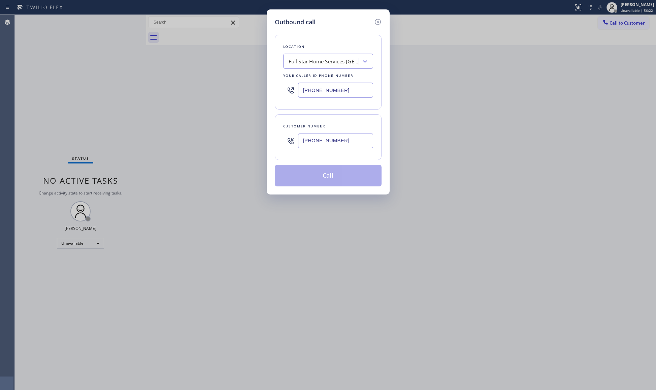
click at [360, 135] on input "(424) 479-3320" at bounding box center [335, 140] width 75 height 15
type input "(424) 479-3320"
drag, startPoint x: 356, startPoint y: 138, endPoint x: 335, endPoint y: 170, distance: 38.4
click at [336, 170] on button "Call" at bounding box center [328, 176] width 107 height 22
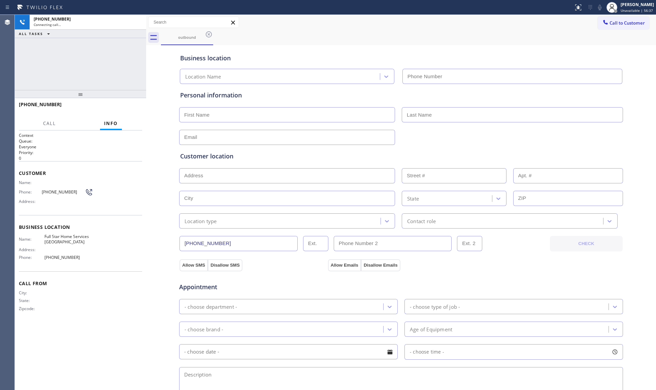
type input "(310) 868-2328"
drag, startPoint x: 327, startPoint y: 166, endPoint x: 333, endPoint y: 166, distance: 6.1
drag, startPoint x: 333, startPoint y: 166, endPoint x: 135, endPoint y: 105, distance: 207.0
click at [135, 105] on span "HANG UP" at bounding box center [126, 107] width 21 height 5
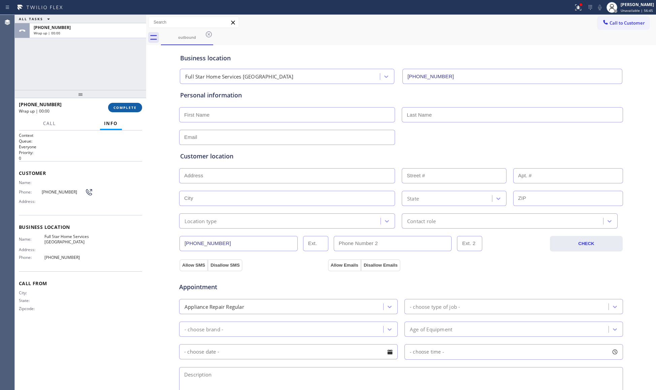
click at [134, 104] on button "COMPLETE" at bounding box center [125, 107] width 34 height 9
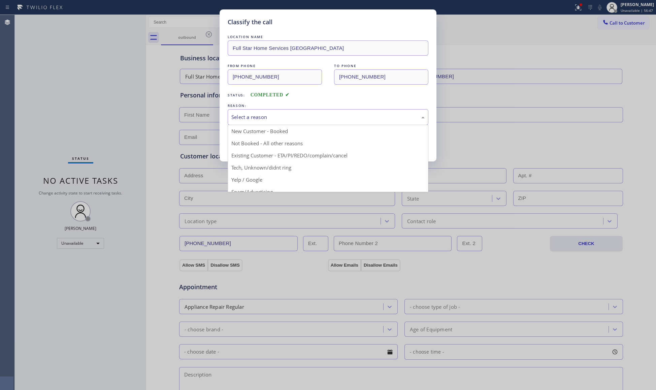
drag, startPoint x: 134, startPoint y: 104, endPoint x: 364, endPoint y: 121, distance: 230.8
click at [364, 121] on div "Select a reason" at bounding box center [328, 117] width 201 height 16
drag, startPoint x: 279, startPoint y: 148, endPoint x: 260, endPoint y: 142, distance: 19.5
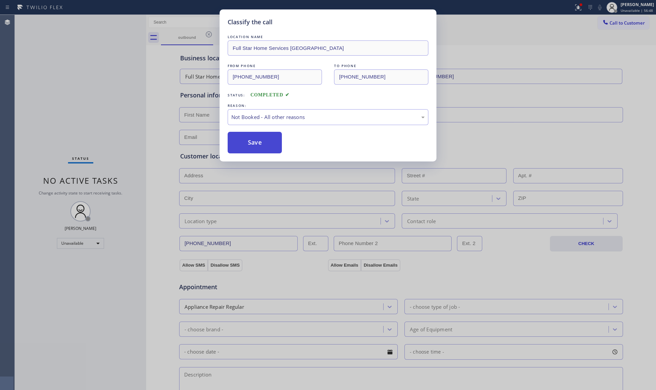
click at [257, 141] on button "Save" at bounding box center [255, 143] width 54 height 22
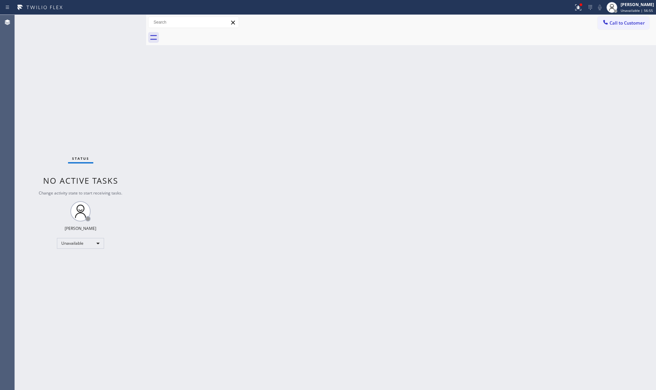
click at [584, 17] on div "Call to Customer Outbound call Location Full Star Home Services Rolling Hills E…" at bounding box center [401, 23] width 510 height 12
drag, startPoint x: 607, startPoint y: 15, endPoint x: 556, endPoint y: 62, distance: 69.7
click at [605, 18] on div "Call to Customer Outbound call Location Full Star Home Services Rolling Hills E…" at bounding box center [401, 22] width 510 height 15
drag, startPoint x: 493, startPoint y: 129, endPoint x: 495, endPoint y: 138, distance: 9.4
click at [462, 95] on div "Back to Dashboard Change Sender ID Customers Technicians Select a contact Outbo…" at bounding box center [400, 202] width 509 height 375
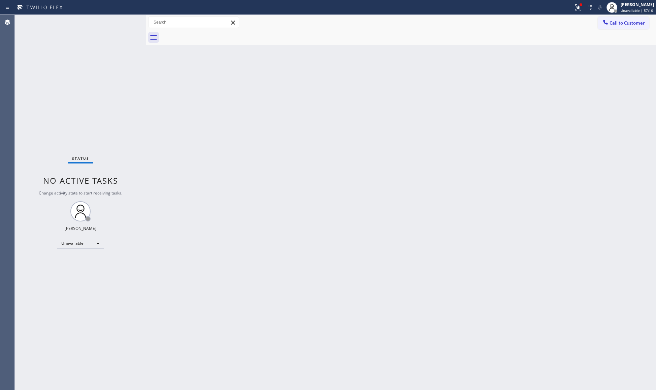
click at [569, 18] on div "Call to Customer Outbound call Location Full Star Home Services Rolling Hills E…" at bounding box center [401, 23] width 510 height 12
click at [571, 18] on div "Call to Customer Outbound call Location Full Star Home Services Rolling Hills E…" at bounding box center [401, 23] width 510 height 12
click at [569, 11] on div at bounding box center [287, 7] width 568 height 11
click at [571, 9] on div at bounding box center [287, 7] width 568 height 11
click at [577, 8] on icon at bounding box center [578, 7] width 8 height 8
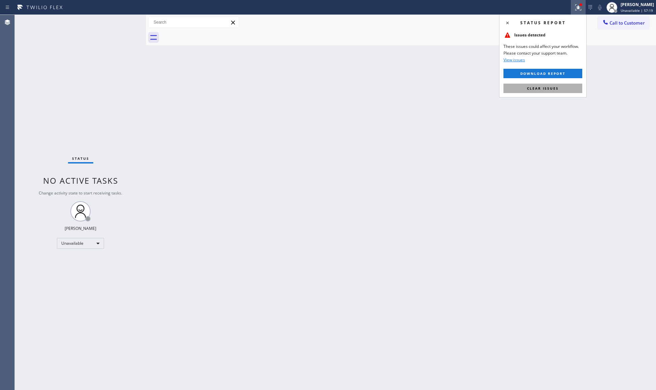
click at [549, 90] on button "Clear issues" at bounding box center [543, 88] width 79 height 9
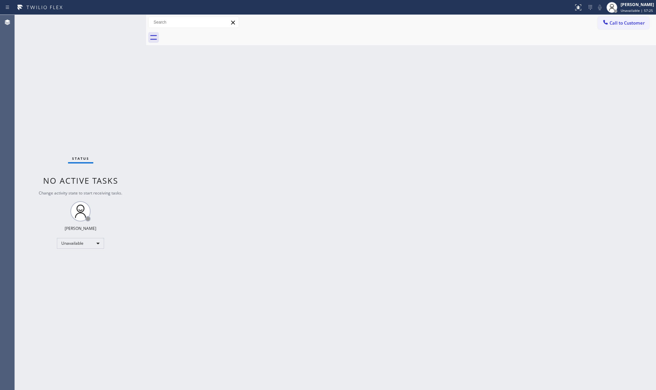
click at [572, 127] on div "Back to Dashboard Change Sender ID Customers Technicians Select a contact Outbo…" at bounding box center [401, 202] width 510 height 375
click at [416, 106] on div "Back to Dashboard Change Sender ID Customers Technicians Select a contact Outbo…" at bounding box center [401, 202] width 510 height 375
drag, startPoint x: 618, startPoint y: 24, endPoint x: 444, endPoint y: 101, distance: 189.9
click at [615, 26] on button "Call to Customer" at bounding box center [624, 23] width 52 height 13
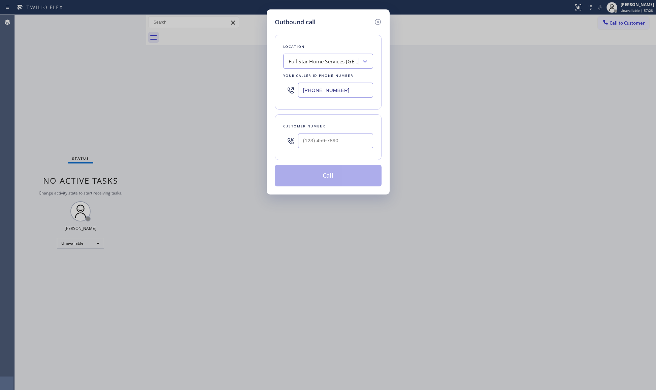
drag, startPoint x: 352, startPoint y: 86, endPoint x: 305, endPoint y: 90, distance: 47.7
click at [305, 90] on input "(310) 868-2328" at bounding box center [335, 90] width 75 height 15
paste input "510) 880-1070"
type input "(510) 880-1070"
drag, startPoint x: 356, startPoint y: 137, endPoint x: 356, endPoint y: 142, distance: 4.7
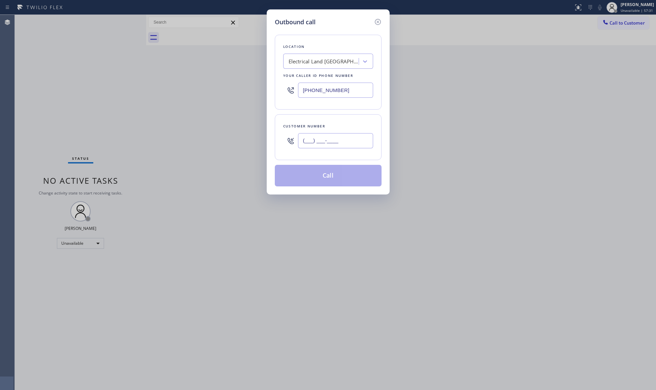
click at [355, 137] on input "(___) ___-____" at bounding box center [335, 140] width 75 height 15
paste input "442) 264-3620"
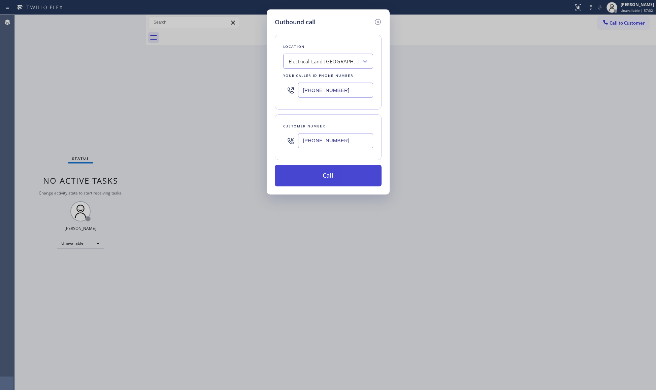
type input "(442) 264-3620"
drag, startPoint x: 327, startPoint y: 176, endPoint x: 337, endPoint y: 176, distance: 10.4
click at [328, 176] on button "Call" at bounding box center [328, 176] width 107 height 22
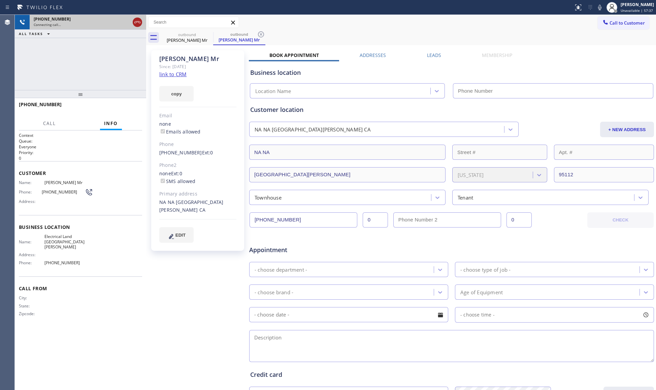
click at [139, 24] on icon at bounding box center [137, 22] width 8 height 8
type input "(510) 880-1070"
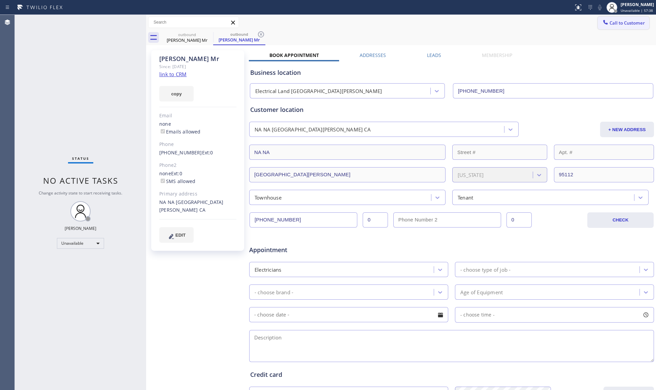
click at [610, 21] on span "Call to Customer" at bounding box center [627, 23] width 35 height 6
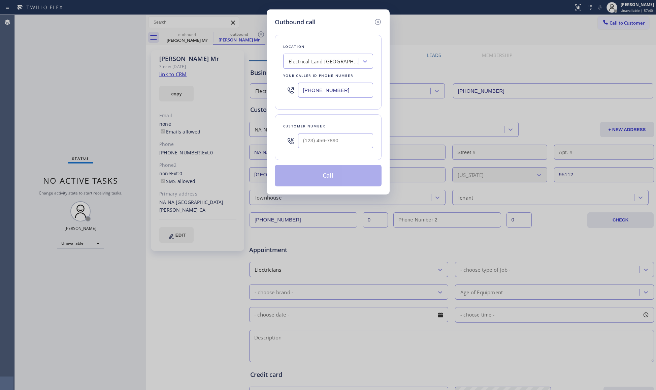
drag, startPoint x: 349, startPoint y: 89, endPoint x: 269, endPoint y: 91, distance: 80.9
click at [269, 91] on div "Outbound call Location Electrical Land San Carlos Your caller id phone number (…" at bounding box center [328, 101] width 123 height 185
paste input "442) 264-362"
type input "(510) 880-1070"
click at [330, 137] on input "(___) ___-____" at bounding box center [335, 140] width 75 height 15
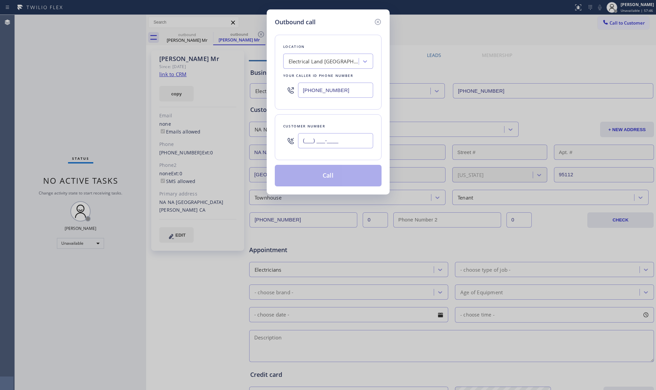
paste input "866) 469-1354"
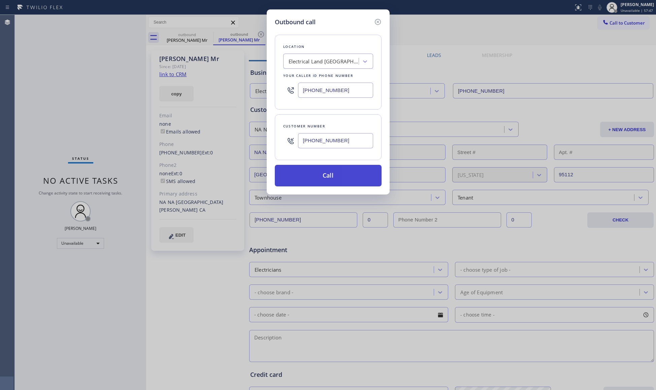
type input "(866) 469-1354"
click at [352, 172] on button "Call" at bounding box center [328, 176] width 107 height 22
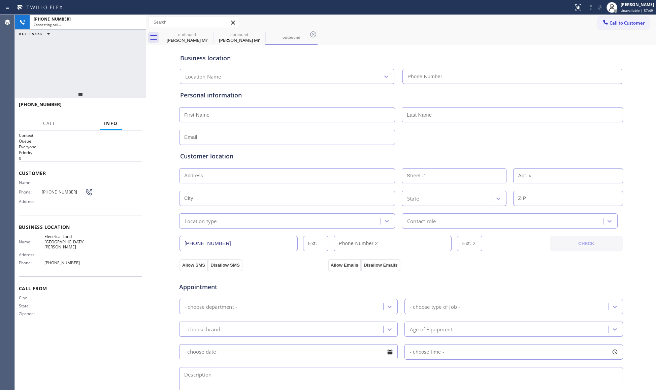
type input "(510) 880-1070"
drag, startPoint x: 423, startPoint y: 93, endPoint x: 123, endPoint y: 105, distance: 299.4
click at [120, 100] on div "+18664691354 Live | 00:01 HANG UP" at bounding box center [80, 108] width 123 height 18
click at [126, 107] on span "HANG UP" at bounding box center [126, 107] width 21 height 5
click at [127, 107] on span "HANG UP" at bounding box center [126, 107] width 21 height 5
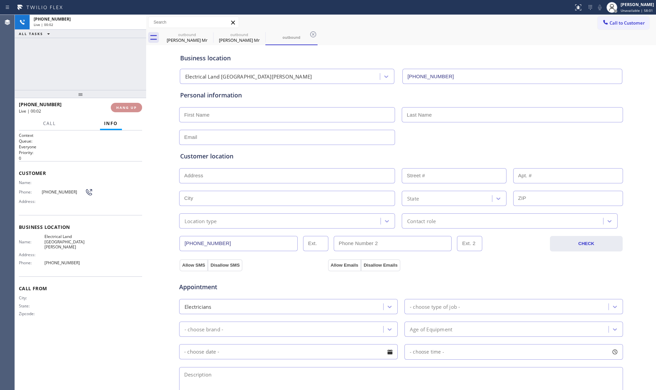
click at [127, 107] on span "HANG UP" at bounding box center [126, 107] width 21 height 5
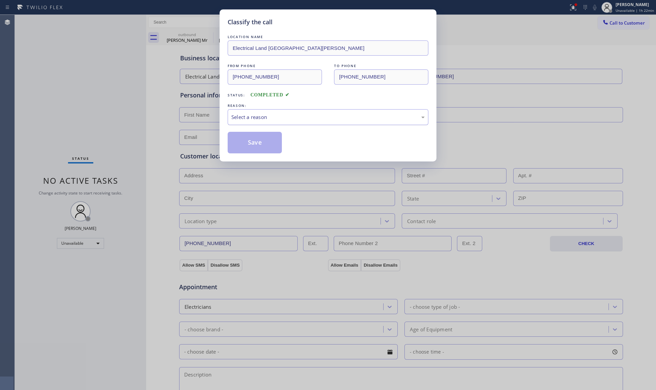
drag, startPoint x: 253, startPoint y: 108, endPoint x: 251, endPoint y: 124, distance: 16.3
click at [253, 109] on div "REASON: Select a reason" at bounding box center [328, 113] width 201 height 23
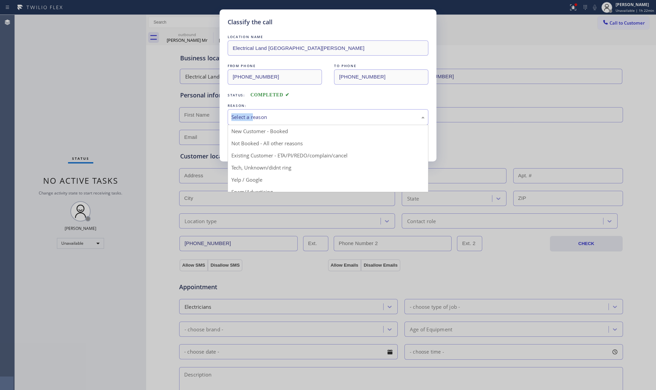
click at [251, 124] on div "Select a reason" at bounding box center [328, 117] width 201 height 16
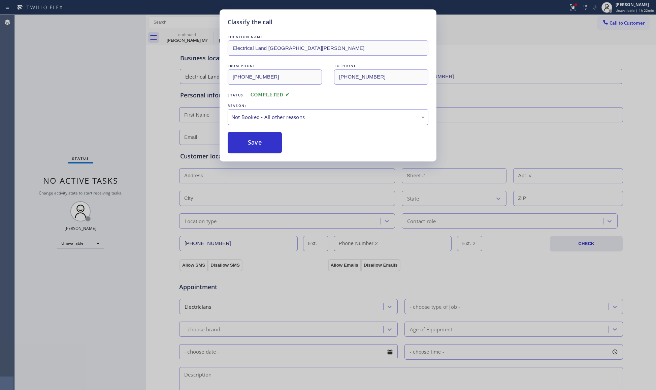
click at [247, 139] on button "Save" at bounding box center [255, 143] width 54 height 22
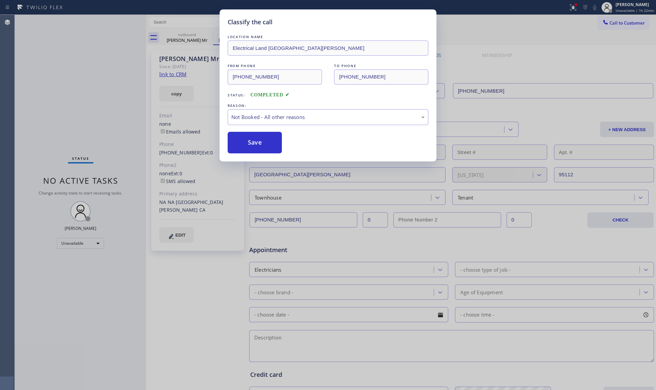
click at [247, 139] on button "Save" at bounding box center [255, 143] width 54 height 22
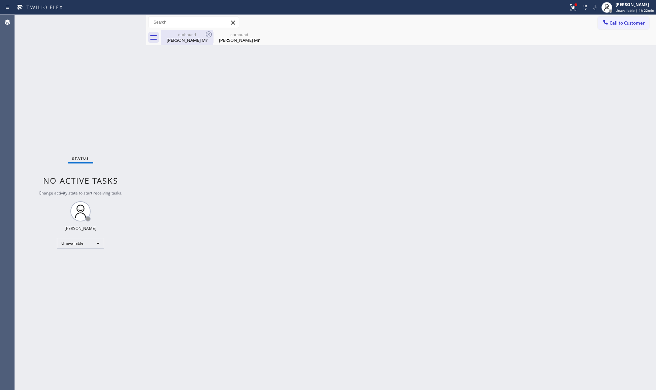
click at [197, 39] on div "David Mr" at bounding box center [187, 40] width 51 height 6
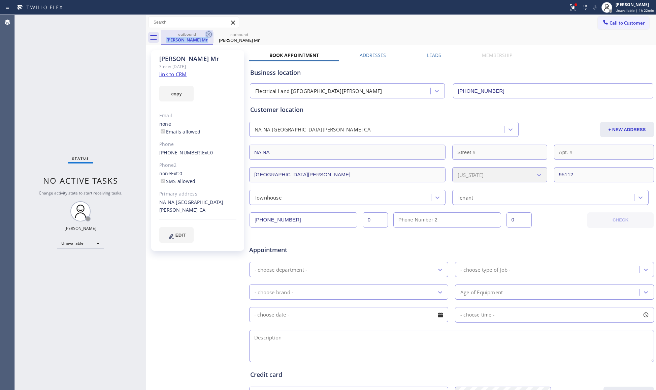
click at [205, 34] on div "outbound David Mr" at bounding box center [187, 37] width 52 height 15
click at [206, 34] on icon at bounding box center [209, 34] width 8 height 8
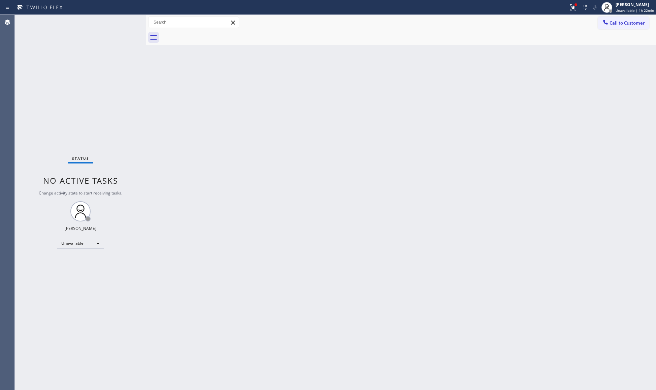
click at [206, 34] on div at bounding box center [408, 37] width 495 height 15
click at [191, 37] on div at bounding box center [408, 37] width 495 height 15
click at [571, 5] on icon at bounding box center [573, 7] width 8 height 8
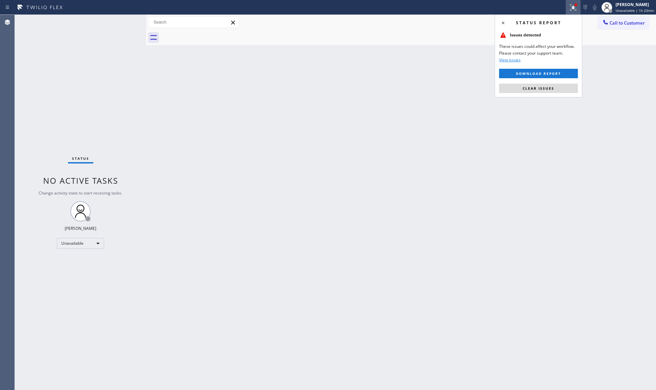
click at [542, 93] on div "Status report Issues detected These issues could affect your workflow. Please c…" at bounding box center [539, 55] width 88 height 83
click at [547, 90] on span "Clear issues" at bounding box center [539, 88] width 32 height 5
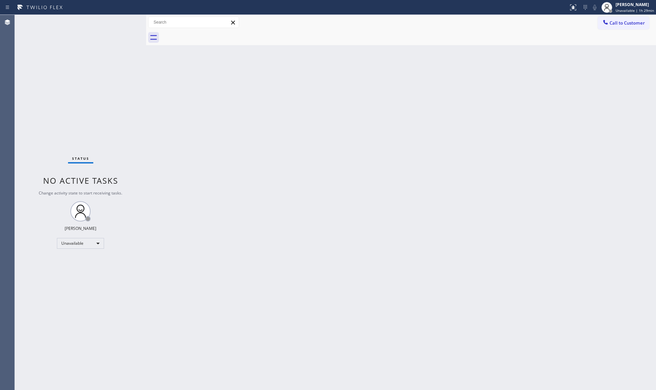
drag, startPoint x: 617, startPoint y: 24, endPoint x: 558, endPoint y: 42, distance: 62.2
click at [617, 23] on span "Call to Customer" at bounding box center [627, 23] width 35 height 6
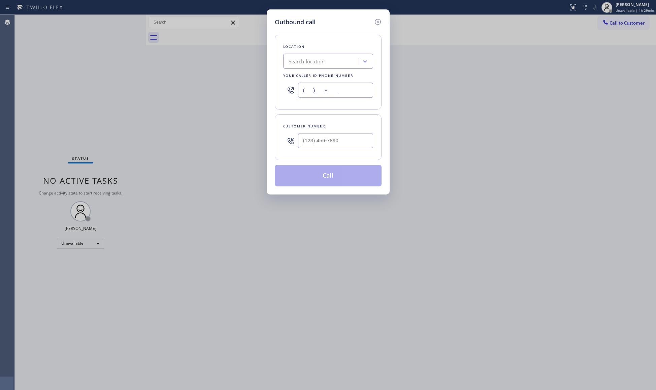
drag, startPoint x: 356, startPoint y: 88, endPoint x: 293, endPoint y: 93, distance: 63.2
click at [293, 93] on div "(___) ___-____" at bounding box center [328, 90] width 90 height 22
paste input "650) 484-5874"
type input "(650) 484-5874"
click at [344, 137] on input "(___) ___-____" at bounding box center [335, 140] width 75 height 15
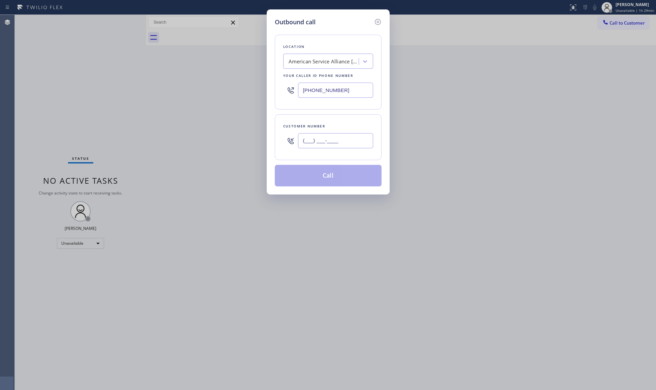
paste input "415) 722-0467"
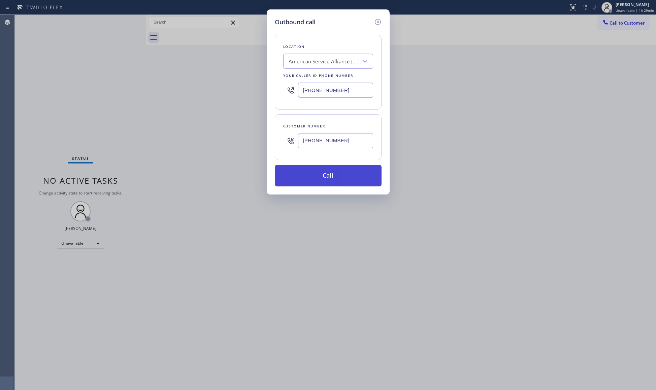
type input "(415) 722-0467"
click at [313, 177] on button "Call" at bounding box center [328, 176] width 107 height 22
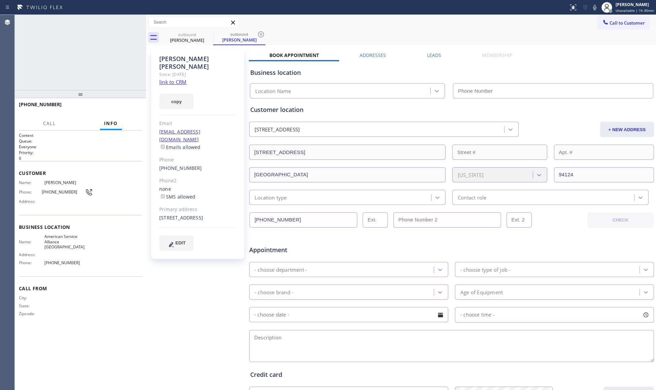
type input "(650) 484-5874"
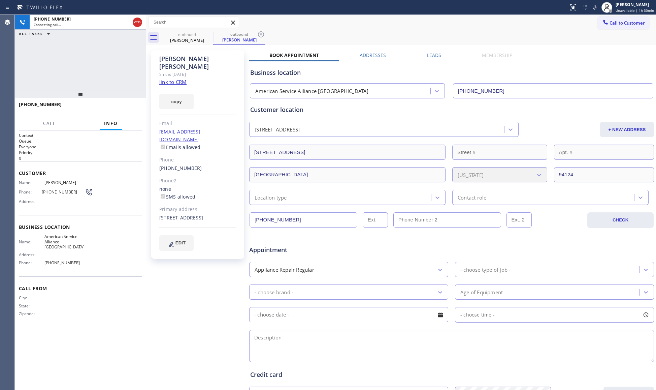
drag, startPoint x: 258, startPoint y: 33, endPoint x: 262, endPoint y: 31, distance: 4.4
click at [259, 33] on icon at bounding box center [261, 34] width 8 height 8
click at [128, 106] on span "HANG UP" at bounding box center [126, 107] width 21 height 5
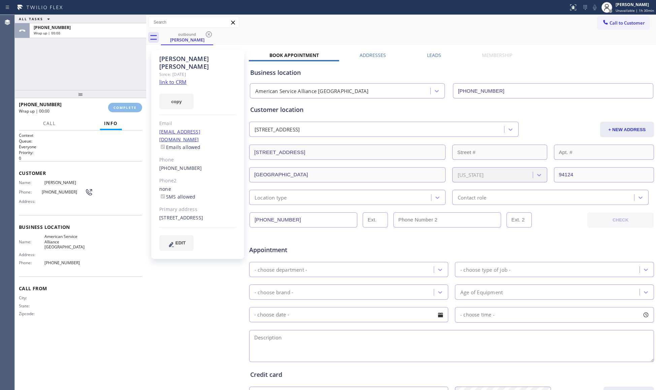
click at [128, 102] on div "+14157220467 Wrap up | 00:00 COMPLETE" at bounding box center [80, 108] width 123 height 18
click at [129, 102] on div "+14157220467 Wrap up | 00:01 COMPLETE" at bounding box center [80, 108] width 123 height 18
click at [129, 101] on div "+14157220467 Wrap up | 00:01 COMPLETE" at bounding box center [80, 108] width 123 height 18
click at [128, 109] on span "COMPLETE" at bounding box center [125, 107] width 23 height 5
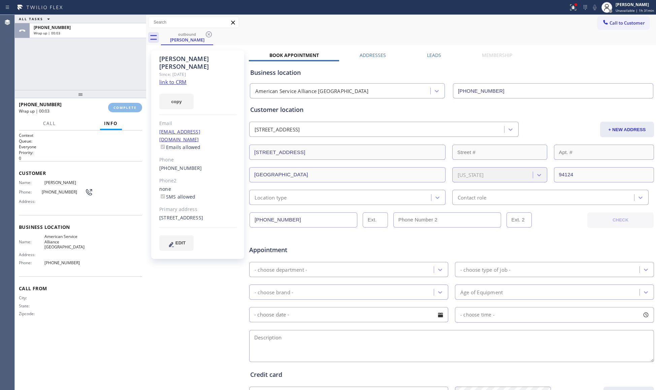
click at [132, 43] on div "ALL TASKS ALL TASKS ACTIVE TASKS TASKS IN WRAP UP +14157220467 Wrap up | 00:03" at bounding box center [80, 52] width 131 height 75
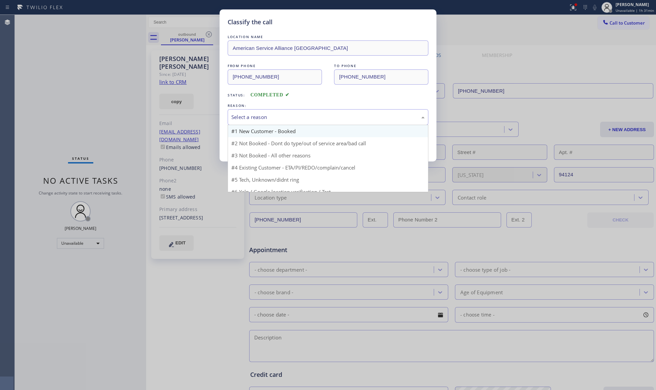
drag, startPoint x: 258, startPoint y: 121, endPoint x: 248, endPoint y: 137, distance: 18.1
click at [256, 123] on div "Select a reason" at bounding box center [328, 117] width 201 height 16
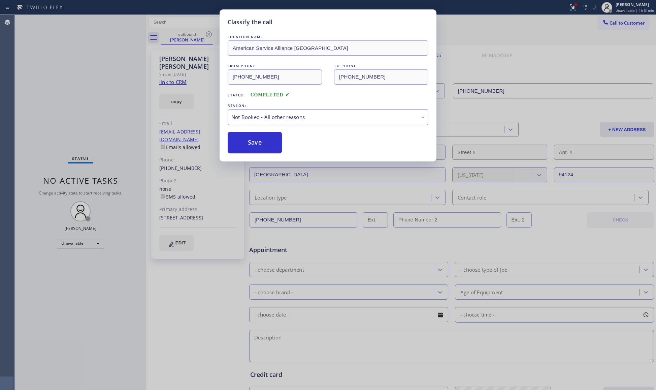
drag, startPoint x: 248, startPoint y: 139, endPoint x: 255, endPoint y: 131, distance: 10.8
click at [249, 139] on button "Save" at bounding box center [255, 143] width 54 height 22
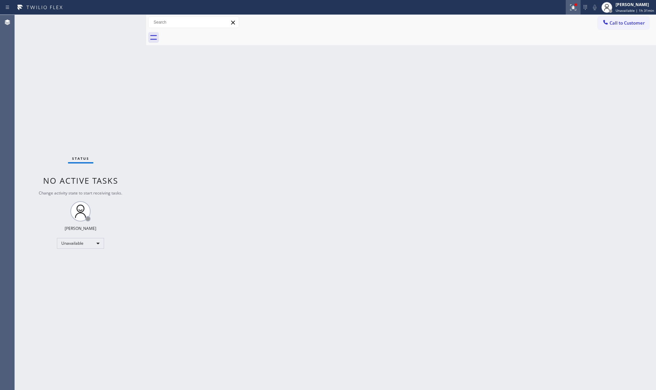
click at [573, 3] on icon at bounding box center [573, 7] width 8 height 8
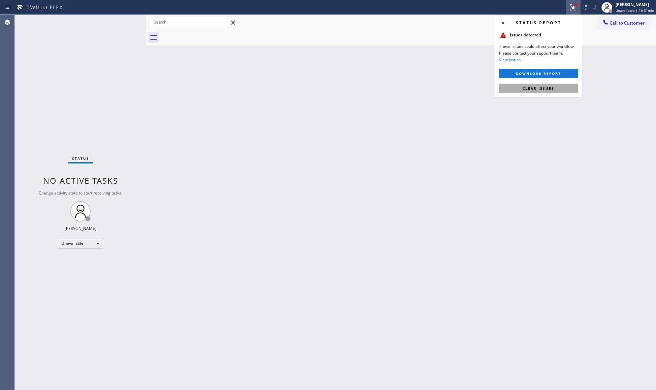
click at [510, 93] on button "Clear issues" at bounding box center [538, 88] width 79 height 9
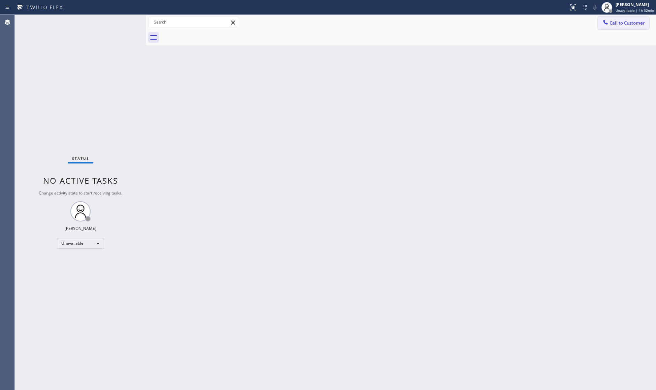
click at [609, 20] on icon at bounding box center [605, 22] width 7 height 7
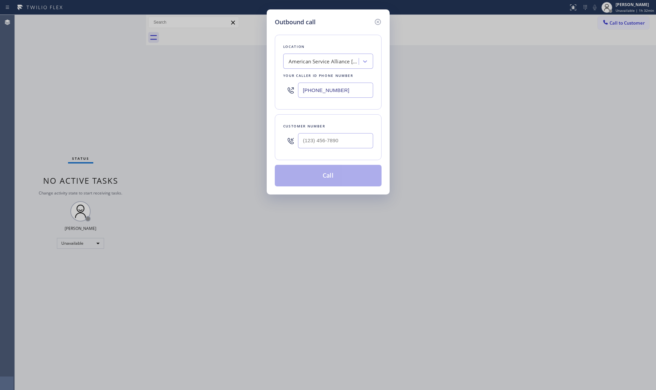
drag, startPoint x: 356, startPoint y: 92, endPoint x: 238, endPoint y: 90, distance: 118.6
click at [257, 91] on div "Outbound call Location American Service Alliance Daly City Your caller id phone…" at bounding box center [328, 195] width 656 height 390
paste input "720) 704-141"
type input "(720) 704-1414"
drag, startPoint x: 340, startPoint y: 141, endPoint x: 340, endPoint y: 137, distance: 3.4
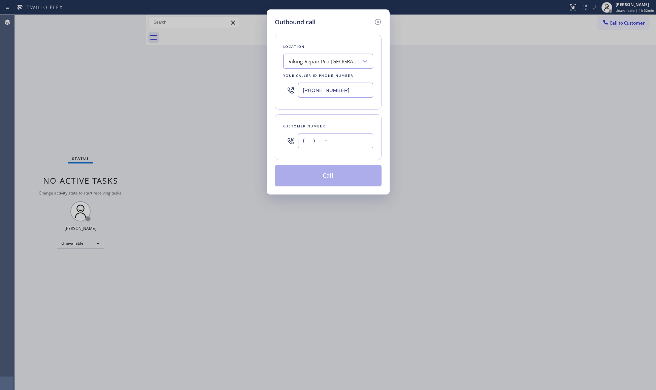
click at [340, 141] on input "(___) ___-____" at bounding box center [335, 140] width 75 height 15
paste input "405) 401-3541"
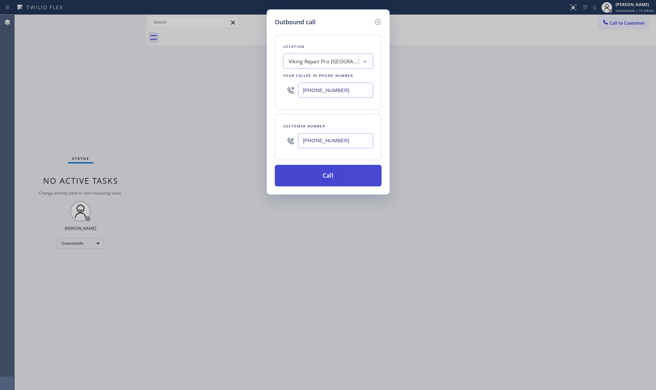
type input "(405) 401-3541"
drag, startPoint x: 336, startPoint y: 177, endPoint x: 333, endPoint y: 174, distance: 4.3
click at [336, 175] on button "Call" at bounding box center [328, 176] width 107 height 22
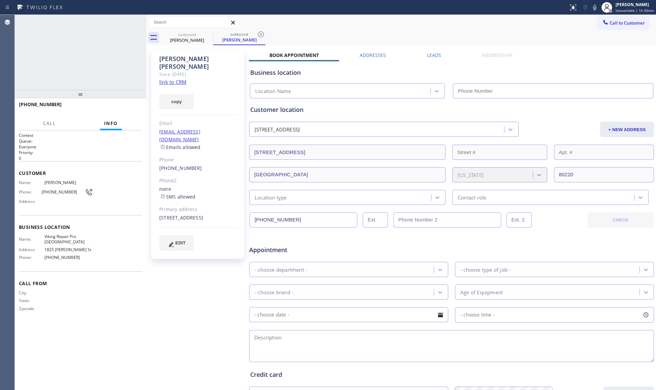
type input "(720) 704-1414"
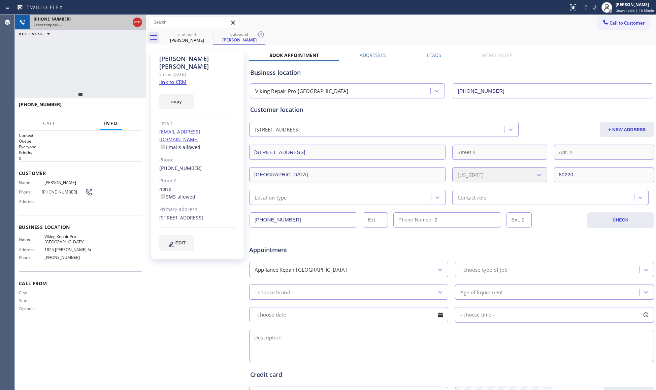
click at [141, 19] on icon at bounding box center [137, 22] width 8 height 8
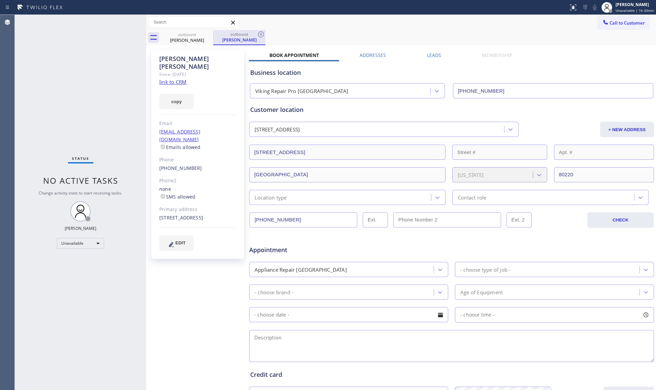
drag, startPoint x: 137, startPoint y: 25, endPoint x: 253, endPoint y: 44, distance: 117.5
click at [297, 40] on div "outbound Melissa Thomas outbound Melissa Thomas" at bounding box center [408, 37] width 495 height 15
drag, startPoint x: 261, startPoint y: 37, endPoint x: 227, endPoint y: 29, distance: 34.9
click at [260, 36] on icon at bounding box center [261, 34] width 8 height 8
click at [205, 31] on icon at bounding box center [209, 34] width 8 height 8
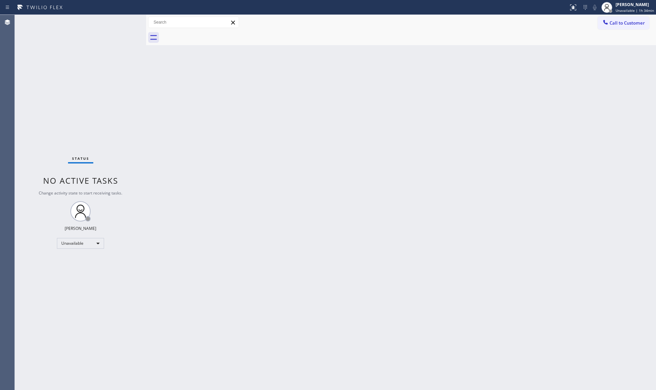
drag, startPoint x: 214, startPoint y: 42, endPoint x: 201, endPoint y: 48, distance: 13.9
drag, startPoint x: 201, startPoint y: 48, endPoint x: 420, endPoint y: 106, distance: 225.9
click at [418, 106] on div "Back to Dashboard Change Sender ID Customers Technicians Select a contact Outbo…" at bounding box center [401, 202] width 510 height 375
drag, startPoint x: 616, startPoint y: 20, endPoint x: 528, endPoint y: 52, distance: 94.0
click at [615, 22] on span "Call to Customer" at bounding box center [627, 23] width 35 height 6
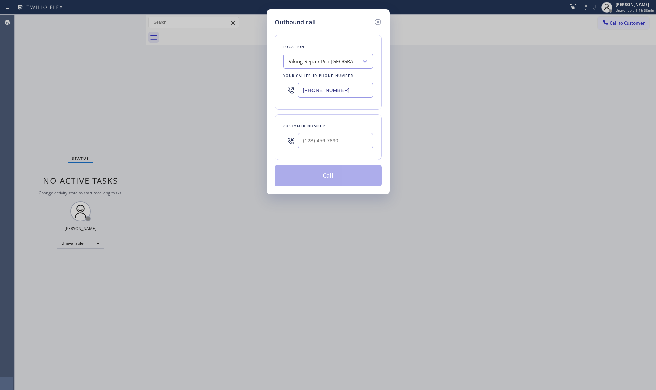
drag, startPoint x: 334, startPoint y: 95, endPoint x: 269, endPoint y: 97, distance: 65.7
click at [269, 97] on div "Outbound call Location Viking Repair Pro Denver Your caller id phone number (72…" at bounding box center [328, 101] width 123 height 185
paste input "833) 692-2271"
type input "(833) 692-2271"
paste input "510) 368-2170"
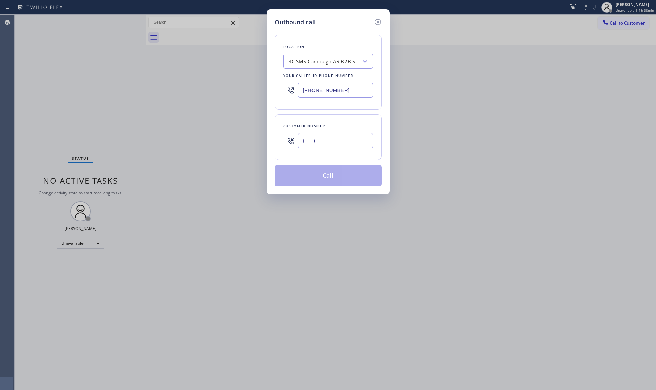
click at [319, 144] on input "(___) ___-____" at bounding box center [335, 140] width 75 height 15
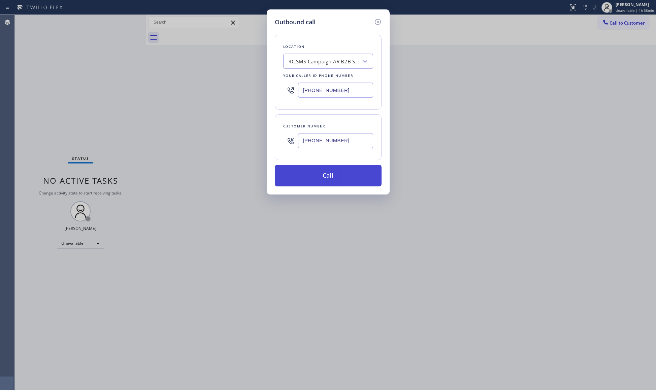
type input "(510) 368-2170"
click at [330, 174] on button "Call" at bounding box center [328, 176] width 107 height 22
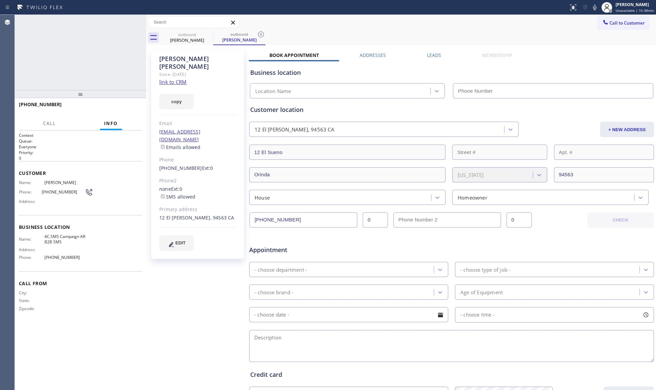
type input "(833) 692-2271"
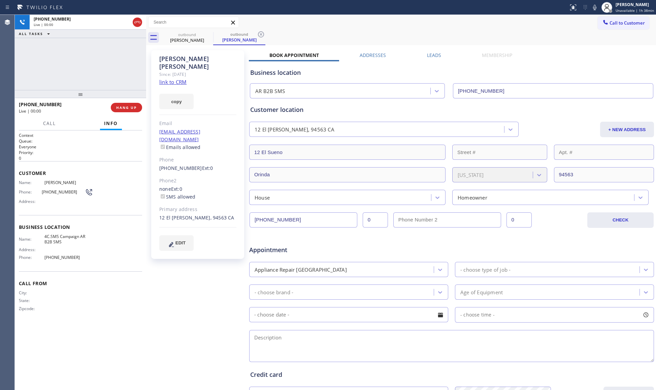
click at [397, 47] on div "Gail Buchbinder Since: 20 may 2020 link to CRM copy Email gailbuchbinder@gmail.…" at bounding box center [401, 265] width 507 height 437
click at [256, 31] on div "outbound Gail Buchbinder" at bounding box center [239, 37] width 51 height 14
click at [257, 35] on icon at bounding box center [261, 34] width 8 height 8
click at [125, 111] on button "HANG UP" at bounding box center [126, 107] width 31 height 9
click at [124, 111] on button "HANG UP" at bounding box center [126, 107] width 31 height 9
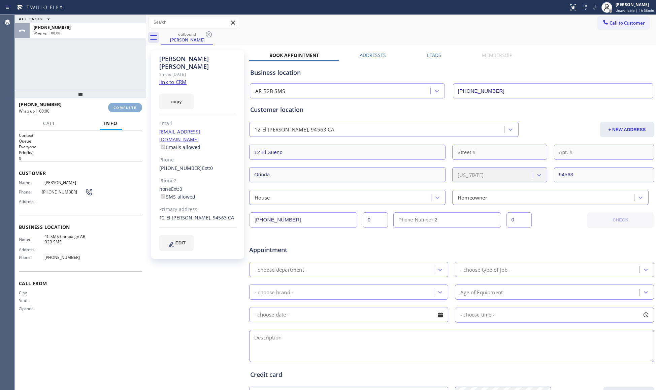
click at [124, 111] on button "COMPLETE" at bounding box center [125, 107] width 34 height 9
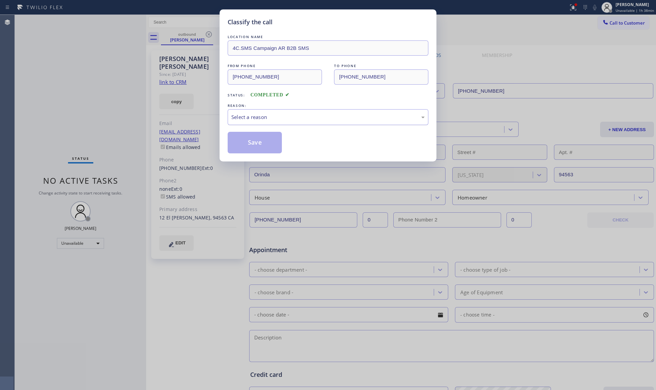
drag, startPoint x: 247, startPoint y: 111, endPoint x: 250, endPoint y: 114, distance: 4.3
click at [247, 111] on div "Select a reason" at bounding box center [328, 117] width 201 height 16
click at [265, 145] on button "Save" at bounding box center [255, 143] width 54 height 22
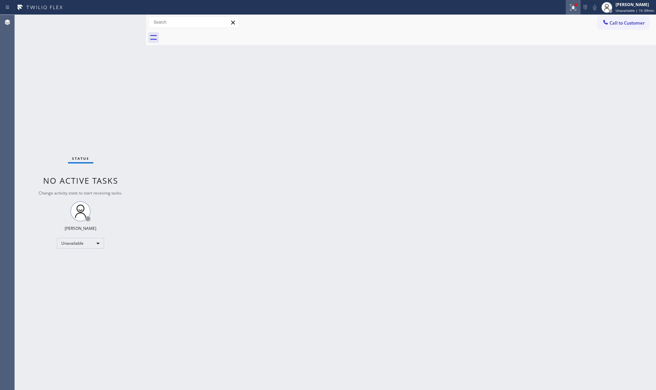
click at [573, 6] on icon at bounding box center [573, 7] width 8 height 8
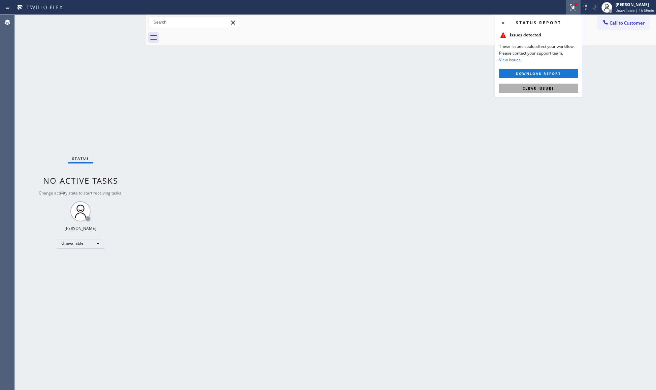
click at [547, 88] on span "Clear issues" at bounding box center [539, 88] width 32 height 5
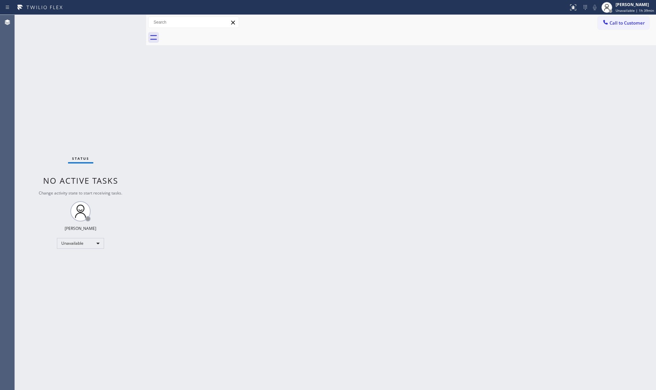
drag, startPoint x: 555, startPoint y: 125, endPoint x: 556, endPoint y: 116, distance: 8.5
click at [555, 124] on div "Back to Dashboard Change Sender ID Customers Technicians Select a contact Outbo…" at bounding box center [401, 202] width 510 height 375
click at [621, 21] on span "Call to Customer" at bounding box center [627, 23] width 35 height 6
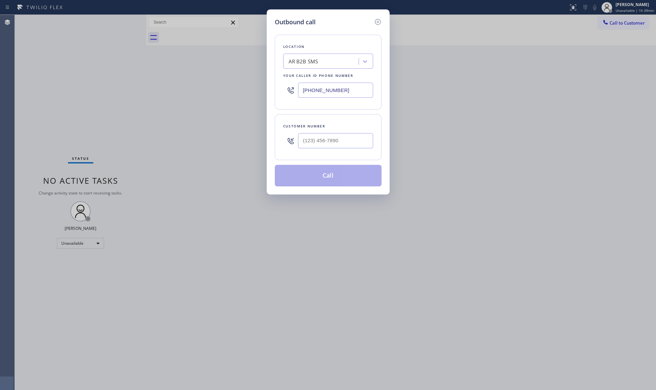
drag, startPoint x: 344, startPoint y: 96, endPoint x: 294, endPoint y: 96, distance: 50.2
click at [294, 96] on div "(833) 692-2271" at bounding box center [328, 90] width 90 height 22
paste input "213) 297-3942"
type input "(213) 297-3942"
click at [342, 144] on input "(___) ___-____" at bounding box center [335, 140] width 75 height 15
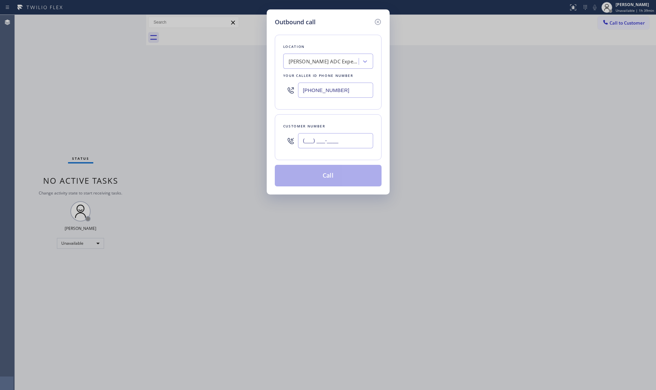
paste input "310) 971-7496"
type input "(310) 971-7496"
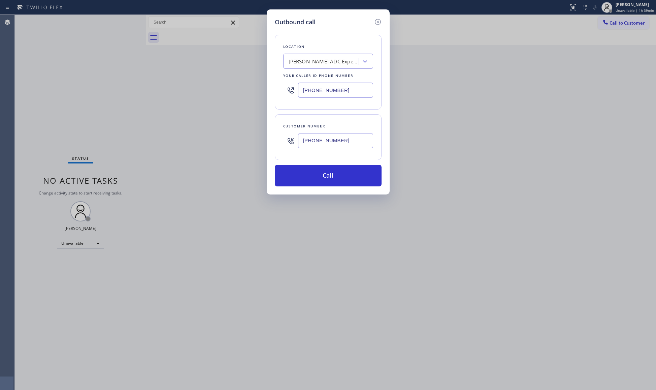
drag, startPoint x: 330, startPoint y: 169, endPoint x: 343, endPoint y: 165, distance: 13.0
click at [332, 170] on button "Call" at bounding box center [328, 176] width 107 height 22
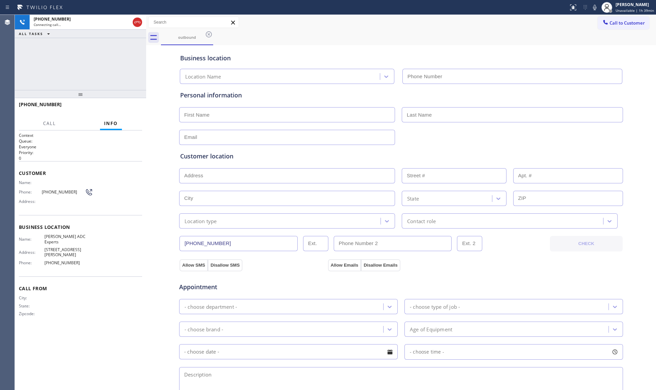
type input "(213) 297-3942"
click at [282, 26] on div "Call to Customer Outbound call Location Gooch ADC Experts Your caller id phone …" at bounding box center [401, 23] width 510 height 12
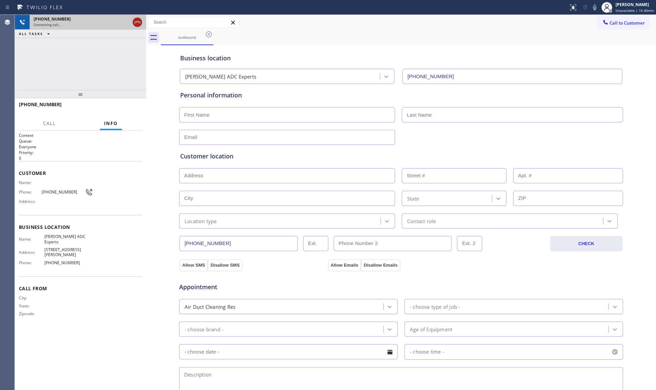
click at [139, 21] on icon at bounding box center [137, 22] width 8 height 8
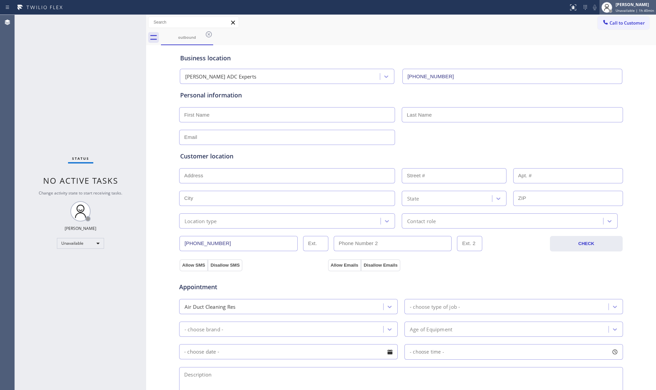
click at [604, 11] on div at bounding box center [607, 7] width 15 height 15
click at [606, 17] on div "Status report No issues detected If you experience an issue, please download th…" at bounding box center [328, 195] width 656 height 390
click at [610, 23] on span "Call to Customer" at bounding box center [627, 23] width 35 height 6
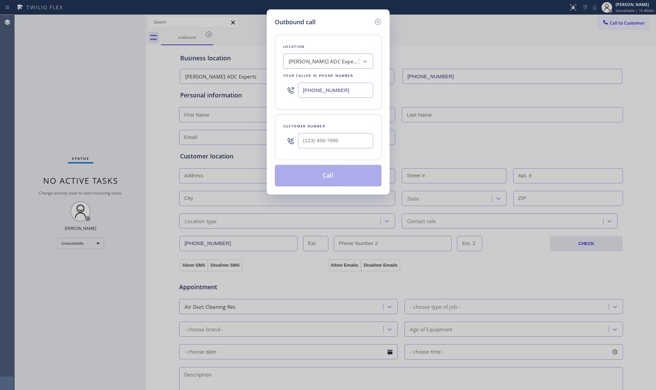
drag, startPoint x: 366, startPoint y: 96, endPoint x: 227, endPoint y: 91, distance: 138.6
click at [225, 92] on div "Outbound call Location Gooch ADC Experts Your caller id phone number (213) 297-…" at bounding box center [328, 195] width 656 height 390
paste input "650) 933-4988"
type input "(650) 933-4988"
click at [351, 135] on input "(___) ___-____" at bounding box center [335, 140] width 75 height 15
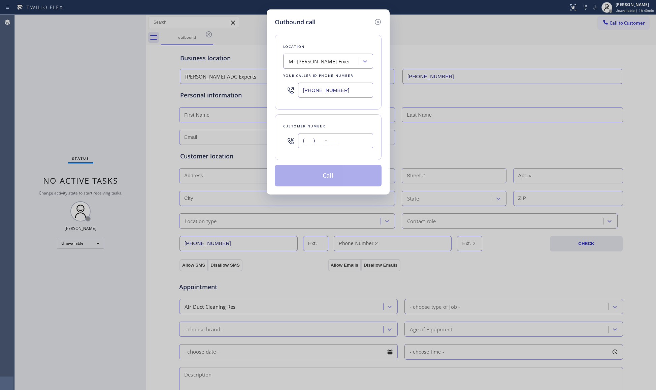
paste input "925) 719-2892"
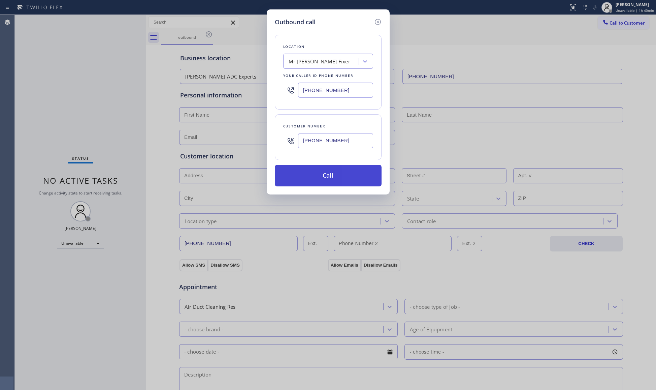
type input "(925) 719-2892"
click at [340, 178] on button "Call" at bounding box center [328, 176] width 107 height 22
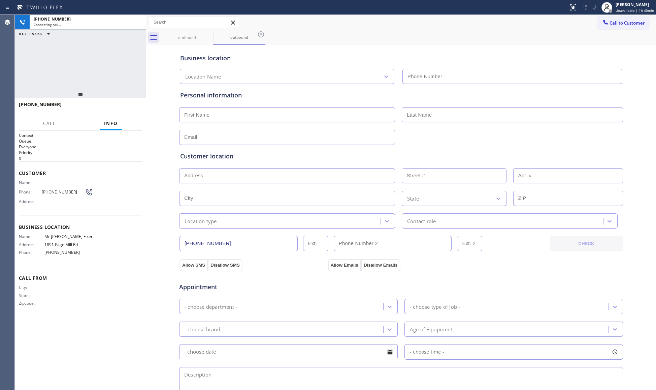
type input "(650) 933-4988"
click at [391, 41] on div "outbound outbound" at bounding box center [408, 37] width 495 height 15
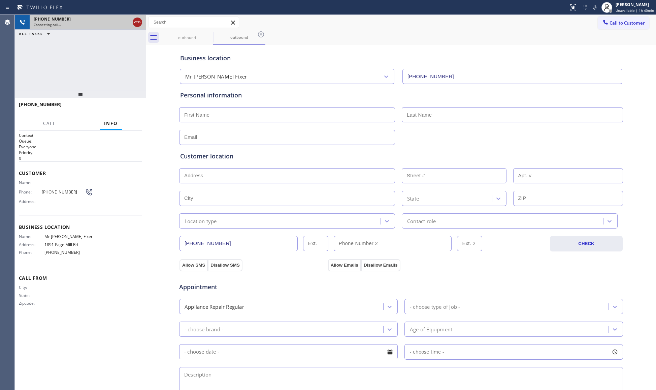
click at [136, 26] on icon at bounding box center [137, 22] width 8 height 8
drag, startPoint x: 199, startPoint y: 37, endPoint x: 209, endPoint y: 37, distance: 10.4
click at [203, 37] on div "outbound" at bounding box center [187, 37] width 51 height 5
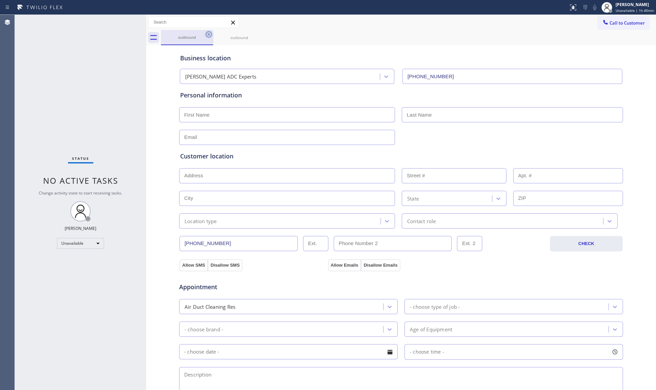
click at [210, 37] on icon at bounding box center [209, 34] width 8 height 8
click at [208, 36] on icon at bounding box center [209, 34] width 8 height 8
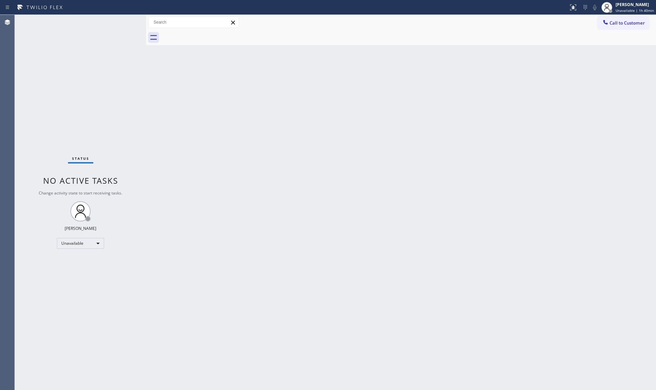
click at [208, 36] on div at bounding box center [408, 37] width 495 height 15
drag, startPoint x: 613, startPoint y: 23, endPoint x: 379, endPoint y: 75, distance: 239.3
click at [604, 25] on button "Call to Customer" at bounding box center [624, 23] width 52 height 13
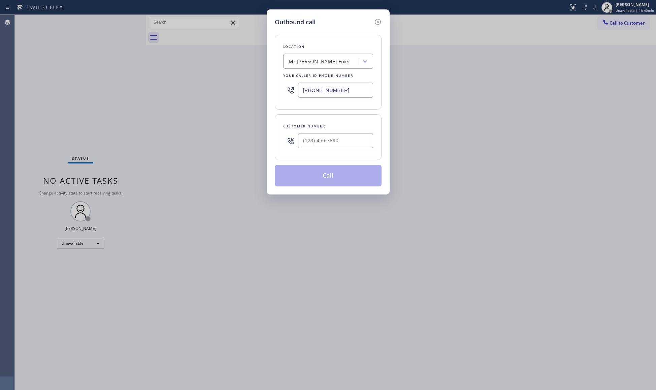
drag, startPoint x: 307, startPoint y: 93, endPoint x: 292, endPoint y: 88, distance: 15.7
click at [292, 91] on div "(650) 933-4988" at bounding box center [328, 90] width 90 height 22
paste input "917) 935-4352"
type input "(917) 935-4352"
click at [316, 137] on input "(___) ___-____" at bounding box center [335, 140] width 75 height 15
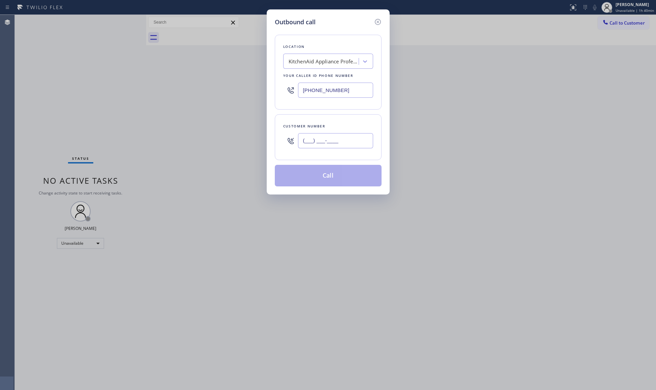
paste input "917) 657-2516"
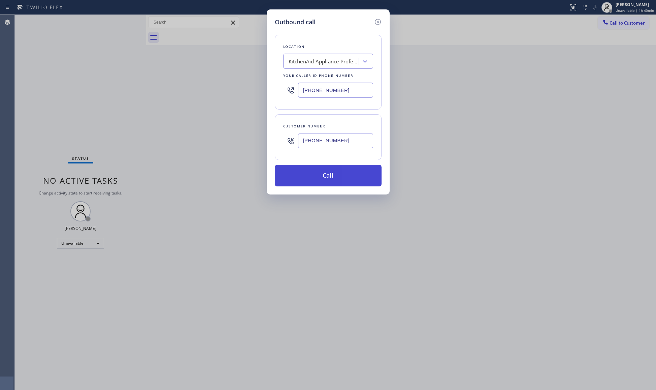
type input "(917) 657-2516"
click at [330, 180] on button "Call" at bounding box center [328, 176] width 107 height 22
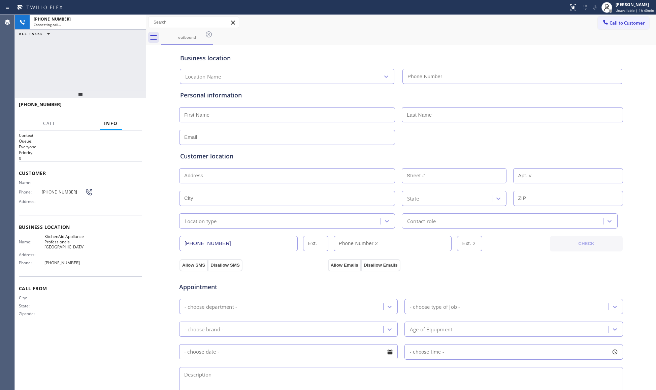
type input "(917) 935-4352"
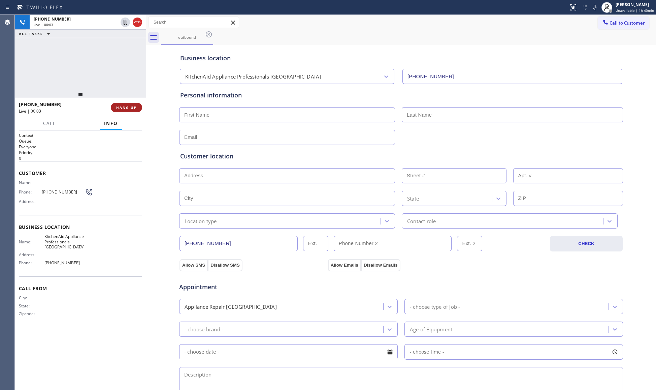
click at [127, 105] on span "HANG UP" at bounding box center [126, 107] width 21 height 5
click at [127, 104] on button "HANG UP" at bounding box center [126, 107] width 31 height 9
click at [127, 104] on button "COMPLETE" at bounding box center [125, 107] width 34 height 9
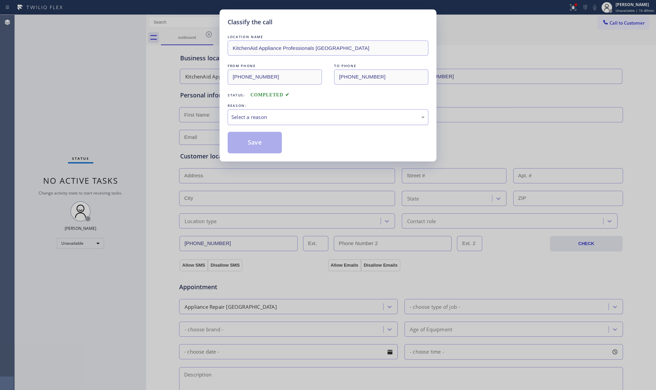
click at [270, 121] on div "Select a reason" at bounding box center [327, 117] width 193 height 8
click at [256, 145] on button "Save" at bounding box center [255, 143] width 54 height 22
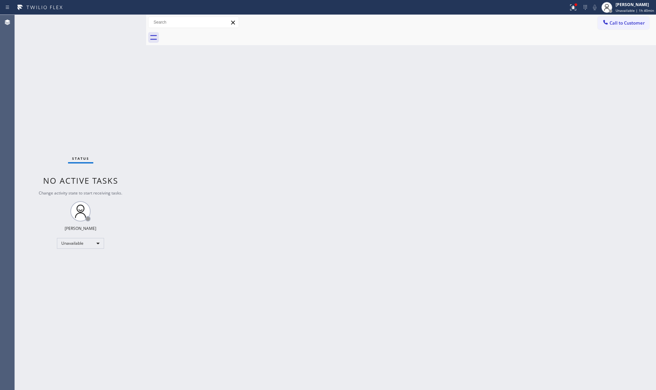
click at [620, 14] on div "Status report Issues detected These issues could affect your workflow. Please c…" at bounding box center [328, 7] width 656 height 15
click at [608, 31] on div at bounding box center [408, 37] width 495 height 15
click at [609, 22] on icon at bounding box center [605, 22] width 7 height 7
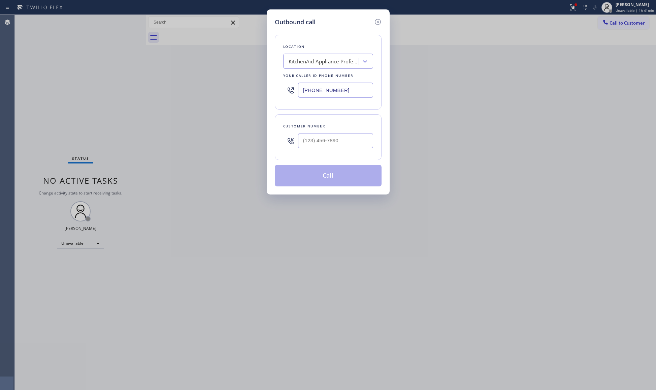
drag, startPoint x: 362, startPoint y: 89, endPoint x: 284, endPoint y: 87, distance: 78.2
click at [289, 89] on div "(917) 935-4352" at bounding box center [328, 90] width 90 height 22
paste input "805) 892-6989"
drag, startPoint x: 344, startPoint y: 92, endPoint x: 293, endPoint y: 92, distance: 50.9
click at [293, 92] on div "(805) 892-6989" at bounding box center [328, 90] width 90 height 22
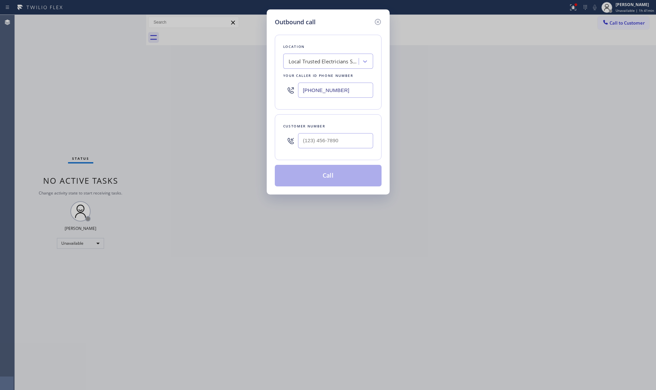
paste input "760) 314-4653"
type input "(760) 314-4653"
drag, startPoint x: 367, startPoint y: 132, endPoint x: 362, endPoint y: 139, distance: 9.0
click at [365, 135] on div at bounding box center [335, 141] width 75 height 22
paste input "704) 649-5128"
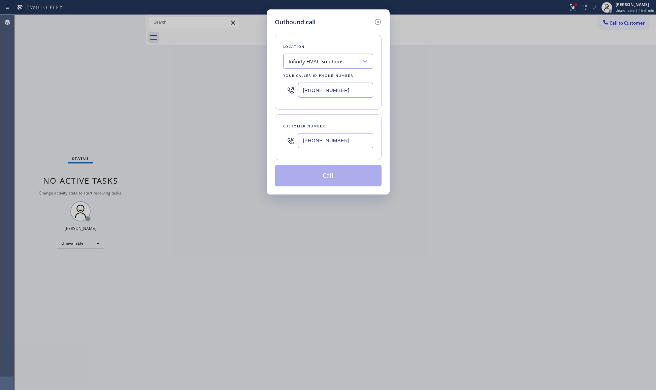
click at [362, 139] on input "(704) 649-5128" at bounding box center [335, 140] width 75 height 15
type input "(704) 649-5128"
click at [341, 175] on button "Call" at bounding box center [328, 176] width 107 height 22
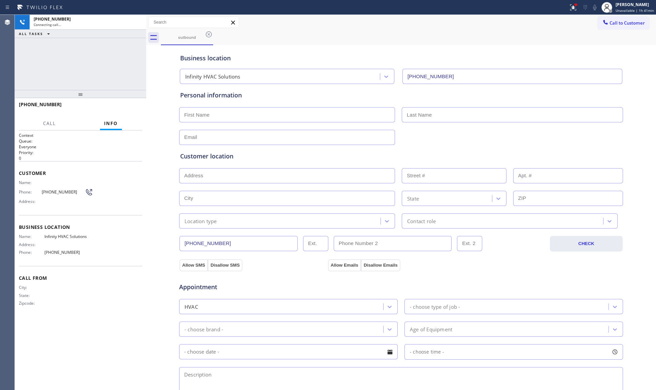
type input "(760) 314-4653"
click at [135, 105] on span "HANG UP" at bounding box center [126, 107] width 21 height 5
click at [138, 104] on button "COMPLETE" at bounding box center [125, 107] width 34 height 9
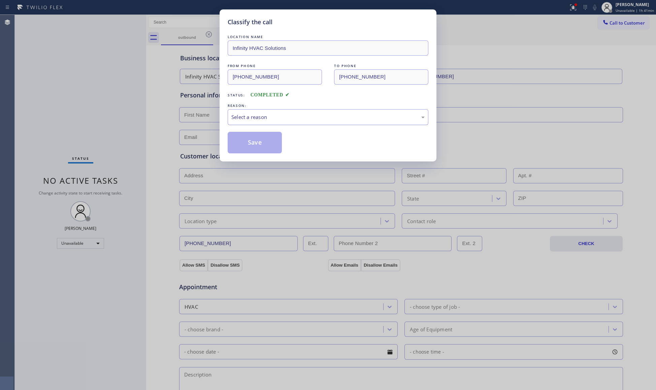
click at [386, 122] on div "Select a reason" at bounding box center [328, 117] width 201 height 16
click at [267, 142] on button "Save" at bounding box center [255, 143] width 54 height 22
click at [266, 142] on button "Save" at bounding box center [255, 143] width 54 height 22
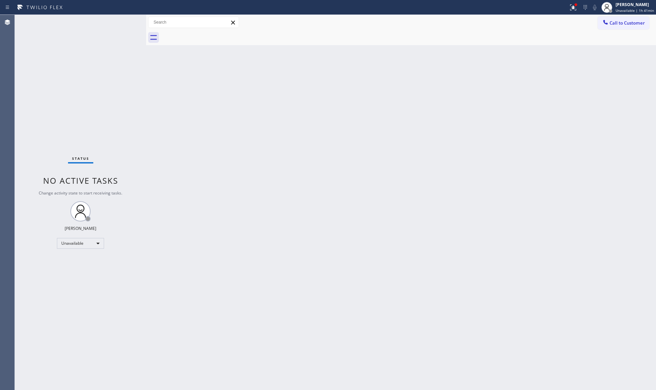
drag, startPoint x: 564, startPoint y: 83, endPoint x: 590, endPoint y: 49, distance: 42.3
click at [566, 80] on div "Back to Dashboard Change Sender ID Customers Technicians Select a contact Outbo…" at bounding box center [401, 202] width 510 height 375
drag, startPoint x: 571, startPoint y: 12, endPoint x: 555, endPoint y: 50, distance: 41.1
click at [570, 15] on div "Status report Issues detected These issues could affect your workflow. Please c…" at bounding box center [328, 195] width 656 height 390
drag, startPoint x: 576, startPoint y: 7, endPoint x: 572, endPoint y: 15, distance: 9.0
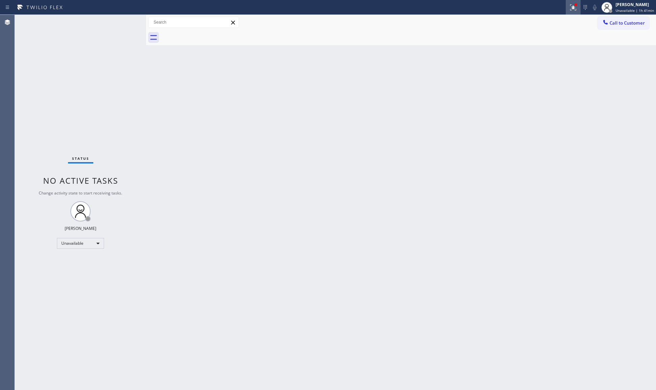
click at [576, 8] on g at bounding box center [573, 7] width 6 height 6
click at [552, 79] on div "Status report Issues detected These issues could affect your workflow. Please c…" at bounding box center [539, 55] width 88 height 83
click at [553, 83] on div "Status report Issues detected These issues could affect your workflow. Please c…" at bounding box center [539, 55] width 88 height 83
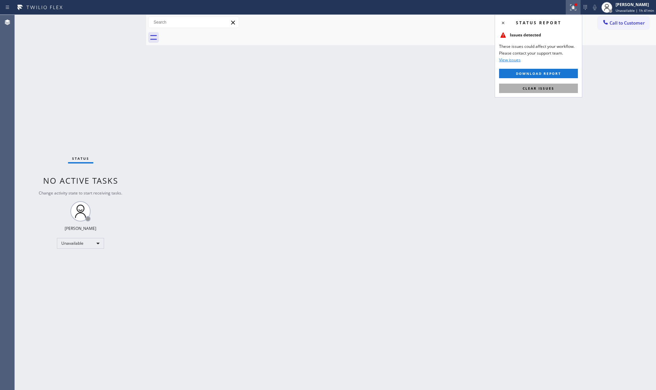
click at [552, 85] on button "Clear issues" at bounding box center [538, 88] width 79 height 9
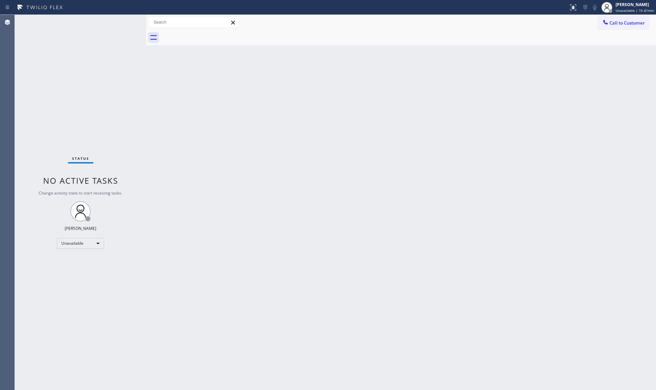
drag, startPoint x: 622, startPoint y: 13, endPoint x: 619, endPoint y: 20, distance: 8.0
click at [622, 13] on div "Giovanni Pleños Unavailable | 1h 41min" at bounding box center [628, 7] width 57 height 15
drag, startPoint x: 564, startPoint y: 26, endPoint x: 600, endPoint y: 18, distance: 36.8
click at [565, 26] on div "Call to Customer Outbound call Location Infinity HVAC Solutions Your caller id …" at bounding box center [401, 23] width 510 height 12
click at [604, 17] on button "Call to Customer" at bounding box center [624, 23] width 52 height 13
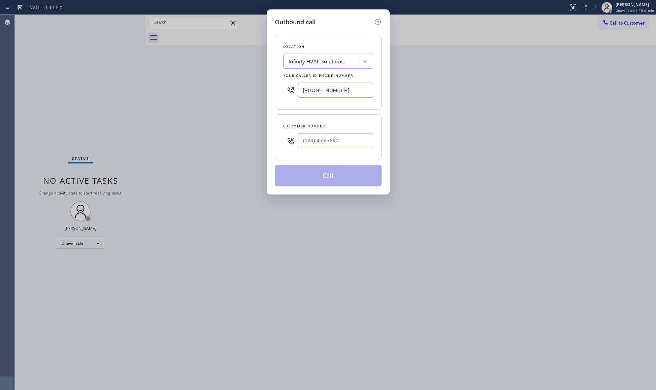
drag, startPoint x: 277, startPoint y: 91, endPoint x: 261, endPoint y: 92, distance: 15.9
click at [247, 91] on div "Outbound call Location Infinity HVAC Solutions Your caller id phone number (760…" at bounding box center [328, 195] width 656 height 390
paste input "203) 693-9269"
type input "(203) 693-9269"
paste input "203) 710-4888"
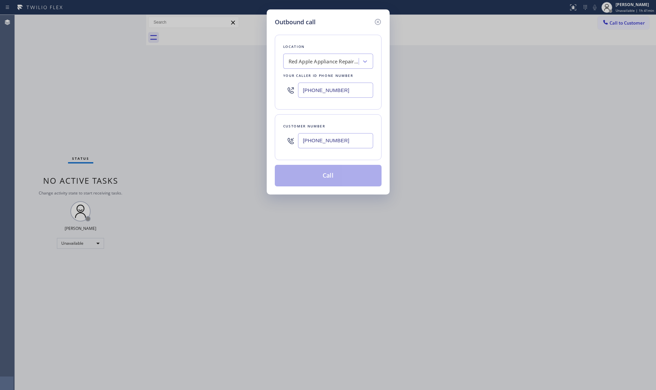
click at [308, 142] on input "(203) 710-4888" at bounding box center [335, 140] width 75 height 15
type input "(203) 710-4888"
drag, startPoint x: 336, startPoint y: 170, endPoint x: 331, endPoint y: 171, distance: 5.4
click at [336, 170] on button "Call" at bounding box center [328, 176] width 107 height 22
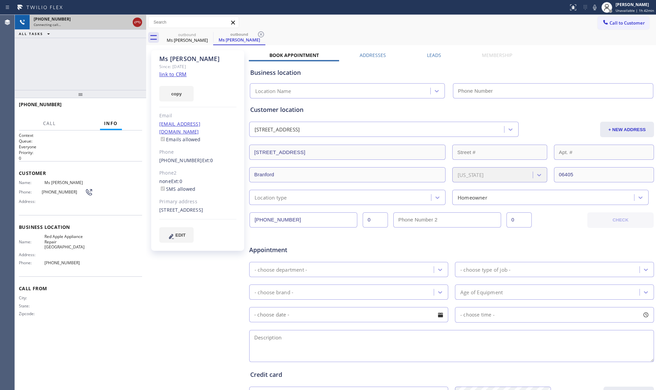
click at [137, 25] on icon at bounding box center [137, 22] width 8 height 8
click at [130, 25] on div "Connecting call…" at bounding box center [82, 24] width 96 height 5
click at [138, 25] on div "Connecting call…" at bounding box center [88, 24] width 108 height 5
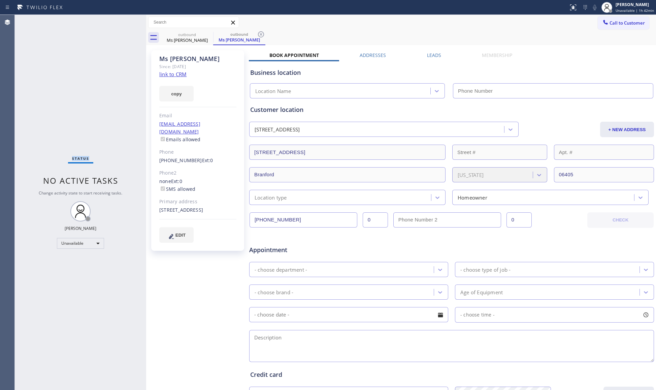
click at [139, 25] on div "Status No active tasks Change activity state to start receiving tasks. Giovanni…" at bounding box center [80, 202] width 131 height 375
type input "(203) 693-9269"
click at [205, 34] on icon at bounding box center [209, 34] width 8 height 8
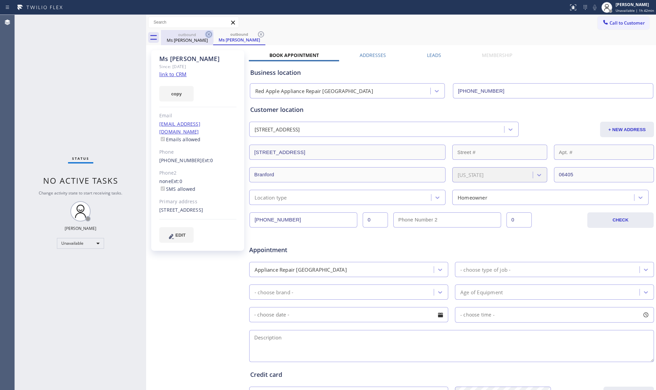
click at [257, 34] on icon at bounding box center [261, 34] width 8 height 8
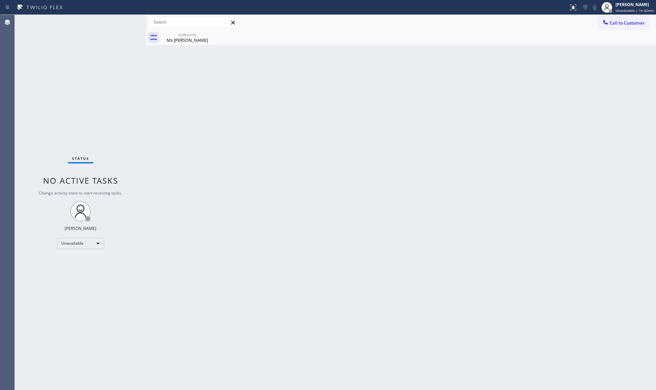
click at [0, 0] on icon at bounding box center [0, 0] width 0 height 0
click at [183, 34] on div "outbound" at bounding box center [187, 34] width 51 height 5
drag, startPoint x: 530, startPoint y: 94, endPoint x: 538, endPoint y: 82, distance: 14.8
click at [531, 92] on div "Back to Dashboard Change Sender ID Customers Technicians Select a contact Outbo…" at bounding box center [401, 202] width 510 height 375
click at [609, 24] on div at bounding box center [606, 23] width 8 height 8
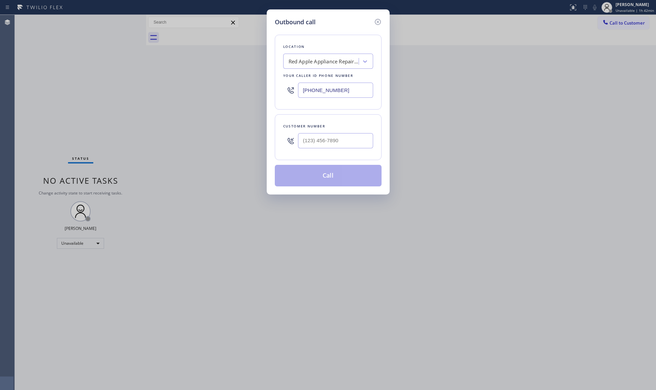
drag, startPoint x: 301, startPoint y: 95, endPoint x: 266, endPoint y: 95, distance: 35.4
click at [266, 95] on div "Outbound call Location Red Apple Appliance Repair Branford Your caller id phone…" at bounding box center [328, 195] width 656 height 390
paste input "708) 554-7898"
type input "(708) 554-7898"
click at [301, 146] on input "(___) ___-____" at bounding box center [335, 140] width 75 height 15
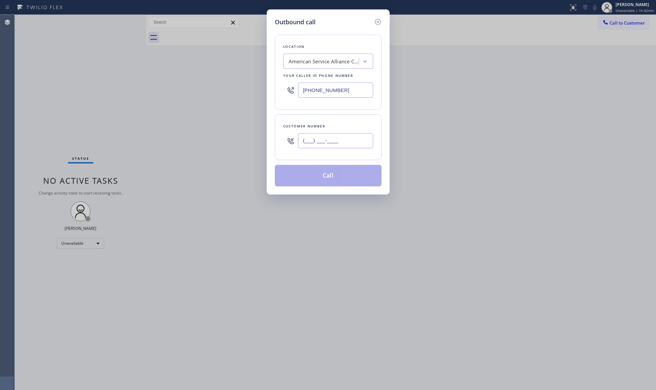
paste
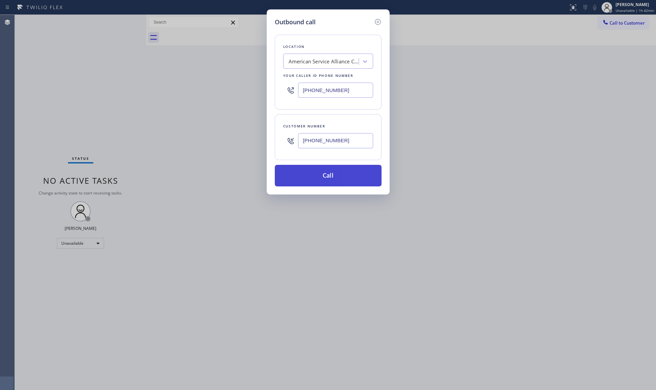
type input "(815) 719-9107"
click at [334, 180] on button "Call" at bounding box center [328, 176] width 107 height 22
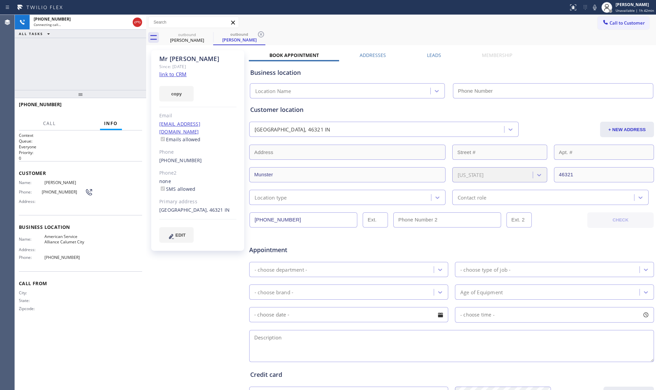
type input "(708) 554-7898"
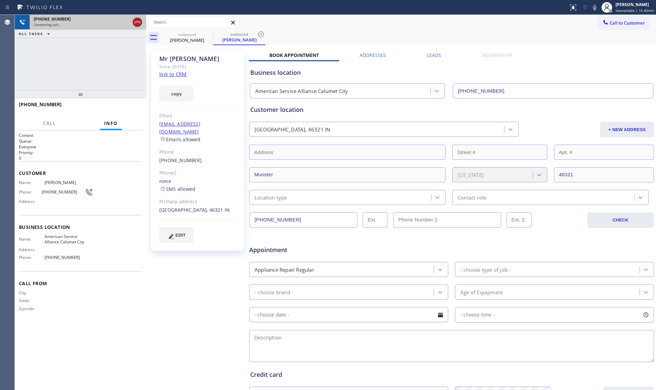
click at [135, 21] on icon at bounding box center [137, 22] width 8 height 8
click at [130, 21] on div "+18157199107" at bounding box center [82, 19] width 96 height 6
click at [135, 21] on div "+18157199107" at bounding box center [88, 19] width 108 height 6
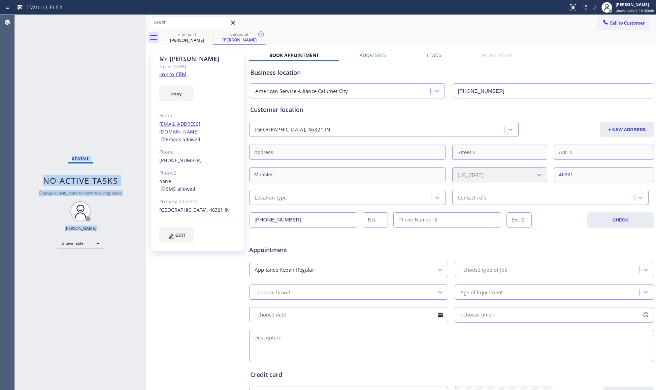
click at [136, 21] on div "Status No active tasks Change activity state to start receiving tasks. Giovanni…" at bounding box center [80, 202] width 131 height 375
click at [136, 20] on div "Status No active tasks Change activity state to start receiving tasks. Giovanni…" at bounding box center [80, 202] width 131 height 375
click at [204, 37] on div "Mr Mazen" at bounding box center [187, 40] width 51 height 6
click at [207, 36] on icon at bounding box center [209, 34] width 6 height 6
click at [257, 35] on icon at bounding box center [261, 34] width 8 height 8
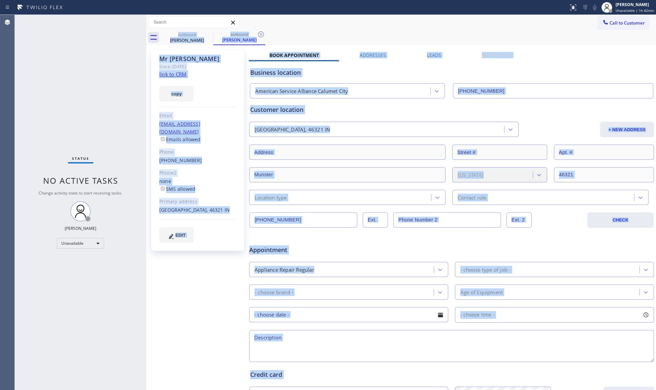
click at [211, 34] on div "outbound Mr Mazen outbound Mr Mazen" at bounding box center [408, 37] width 495 height 15
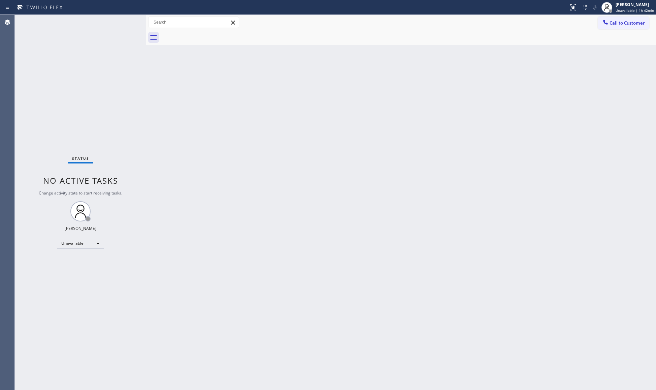
click at [211, 34] on div at bounding box center [408, 37] width 495 height 15
click at [613, 22] on span "Call to Customer" at bounding box center [627, 23] width 35 height 6
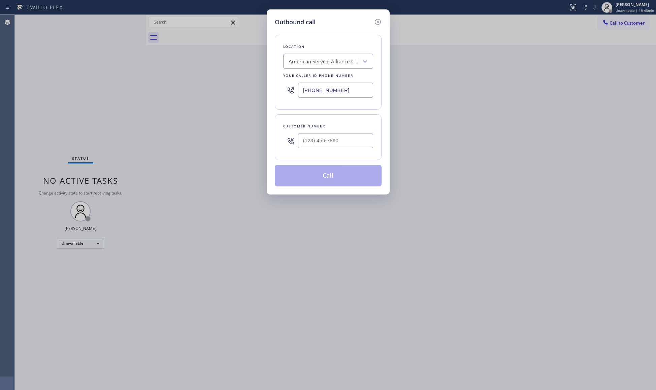
drag, startPoint x: 355, startPoint y: 89, endPoint x: 241, endPoint y: 88, distance: 114.6
click at [241, 86] on div "Outbound call Location American Service Alliance Calumet City Your caller id ph…" at bounding box center [328, 195] width 656 height 390
type input "(858) 413-9269"
click at [361, 145] on input "(___) ___-____" at bounding box center [335, 140] width 75 height 15
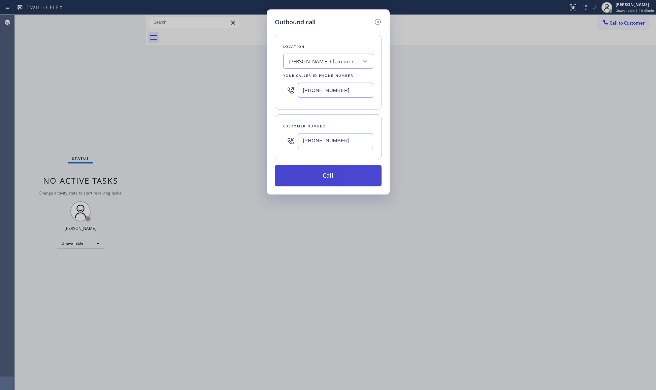
type input "(619) 623-0032"
click at [323, 176] on button "Call" at bounding box center [328, 176] width 107 height 22
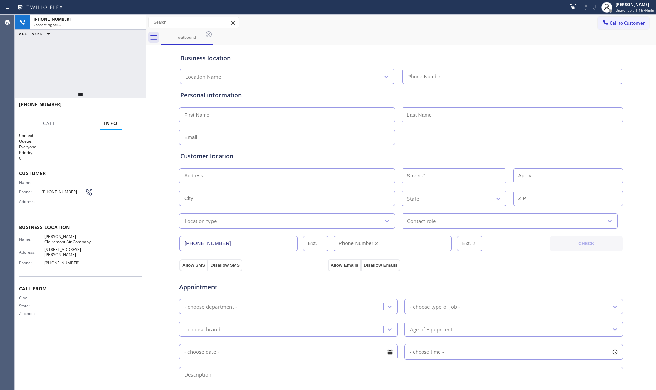
type input "(858) 413-9269"
click at [484, 47] on div "Business location Jesus Clairemont Air Company (858) 413-9269" at bounding box center [401, 65] width 445 height 37
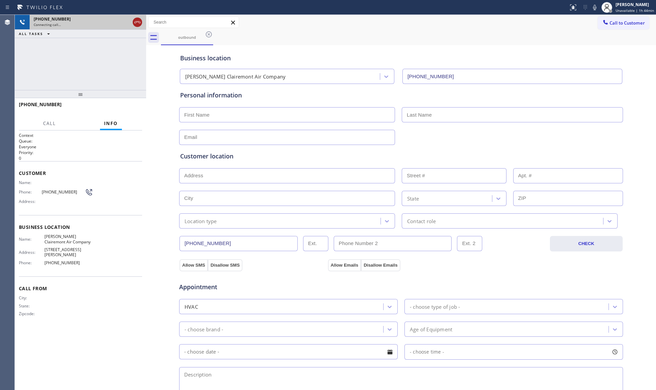
click at [138, 22] on icon at bounding box center [137, 22] width 6 height 2
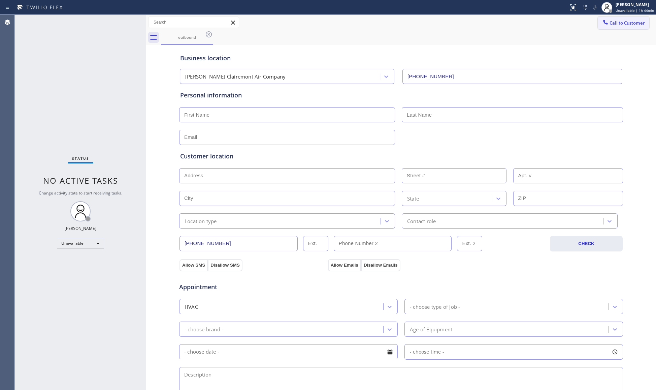
click at [602, 25] on icon at bounding box center [605, 22] width 7 height 7
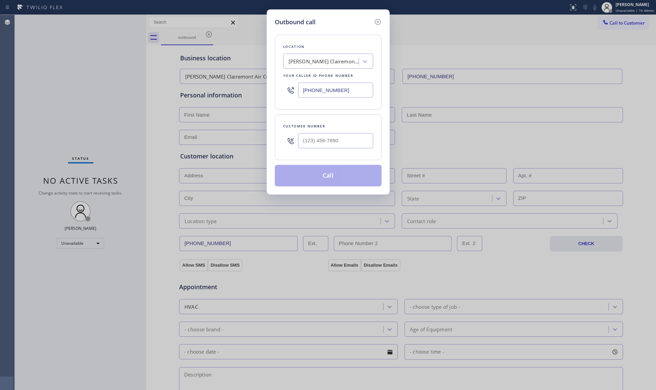
drag, startPoint x: 344, startPoint y: 93, endPoint x: 280, endPoint y: 91, distance: 63.4
click at [280, 91] on div "Location Jesus Clairemont Air Company Your caller id phone number (858) 413-9269" at bounding box center [328, 72] width 107 height 75
type input "(626) 240-5311"
click at [351, 142] on input "(___) ___-____" at bounding box center [335, 140] width 75 height 15
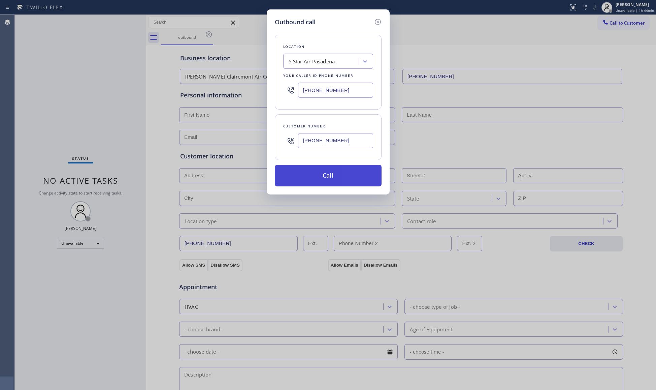
type input "(626) 364-0065"
click at [328, 173] on button "Call" at bounding box center [328, 176] width 107 height 22
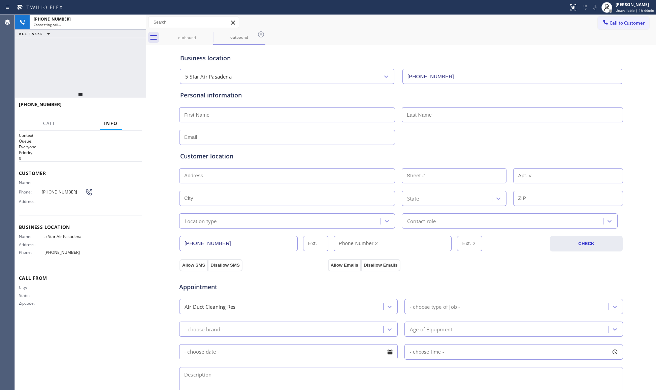
type input "(626) 240-5311"
click at [128, 115] on div "+16263640065 Live | 00:02 HANG UP" at bounding box center [80, 108] width 123 height 18
click at [126, 111] on button "HANG UP" at bounding box center [126, 107] width 31 height 9
click at [126, 109] on button "HANG UP" at bounding box center [126, 107] width 31 height 9
click at [125, 107] on span "HANG UP" at bounding box center [126, 107] width 21 height 5
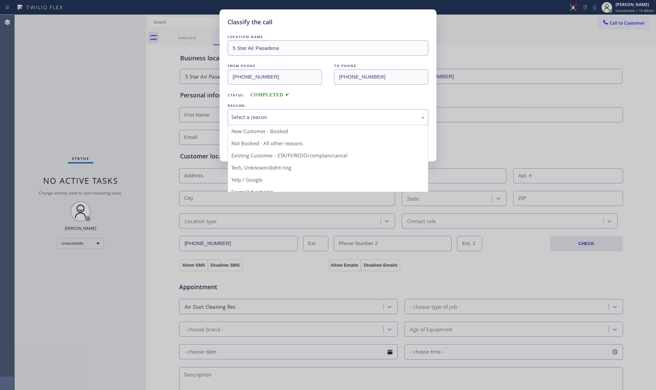
click at [261, 113] on div "Select a reason" at bounding box center [328, 117] width 201 height 16
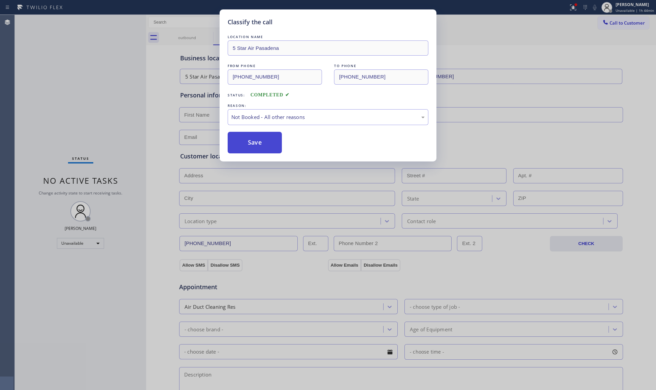
click at [250, 146] on button "Save" at bounding box center [255, 143] width 54 height 22
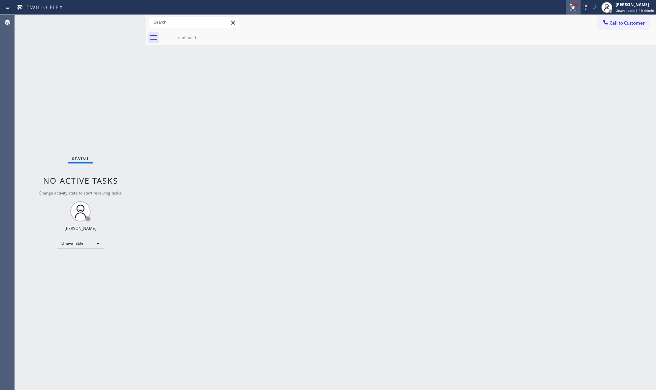
click at [572, 4] on icon at bounding box center [572, 6] width 4 height 5
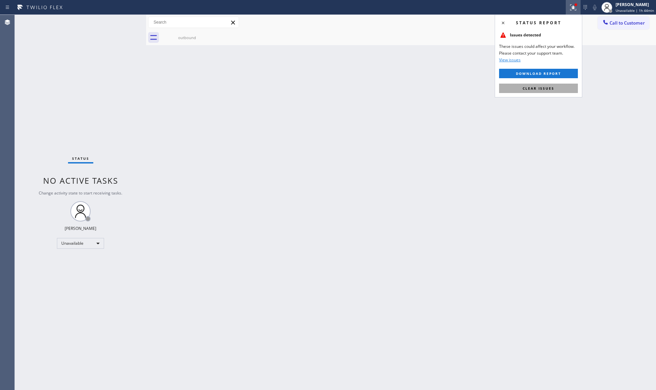
click at [554, 87] on button "Clear issues" at bounding box center [538, 88] width 79 height 9
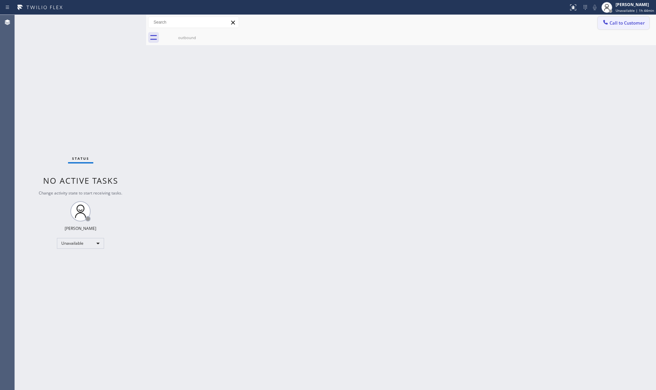
click at [626, 22] on span "Call to Customer" at bounding box center [627, 23] width 35 height 6
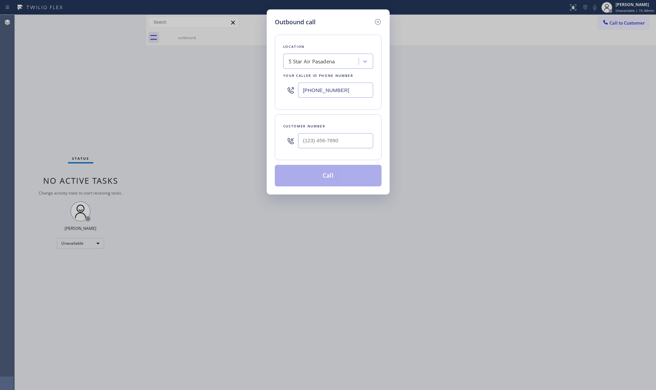
drag, startPoint x: 352, startPoint y: 87, endPoint x: 296, endPoint y: 89, distance: 56.7
click at [288, 91] on div "(626) 240-5311" at bounding box center [328, 90] width 90 height 22
type input "(203) 456-2492"
click at [360, 145] on input "(203) 540-4600" at bounding box center [335, 140] width 75 height 15
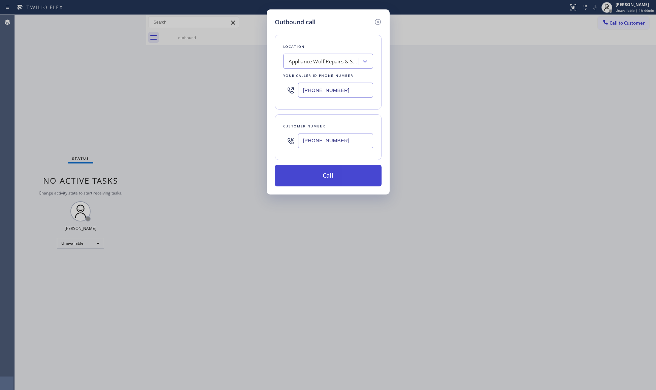
type input "(203) 540-4600"
drag, startPoint x: 336, startPoint y: 179, endPoint x: 340, endPoint y: 178, distance: 4.1
click at [336, 179] on button "Call" at bounding box center [328, 176] width 107 height 22
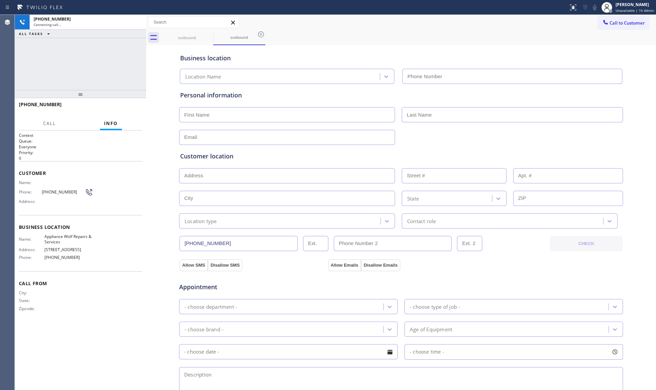
type input "(203) 456-2492"
click at [353, 45] on div "Business location Appliance Wolf Repairs & Services (203) 456-2492" at bounding box center [401, 64] width 445 height 40
click at [126, 104] on button "HANG UP" at bounding box center [126, 107] width 31 height 9
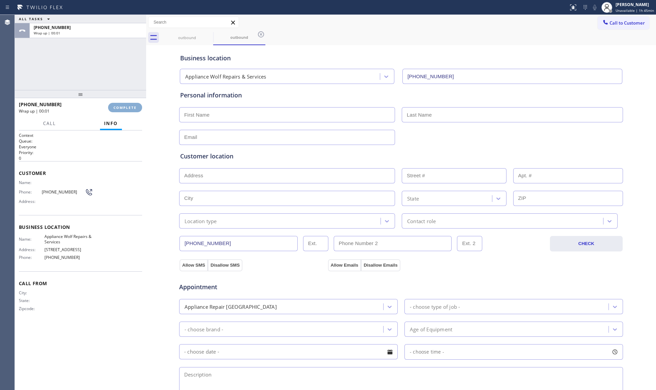
click at [127, 104] on button "COMPLETE" at bounding box center [125, 107] width 34 height 9
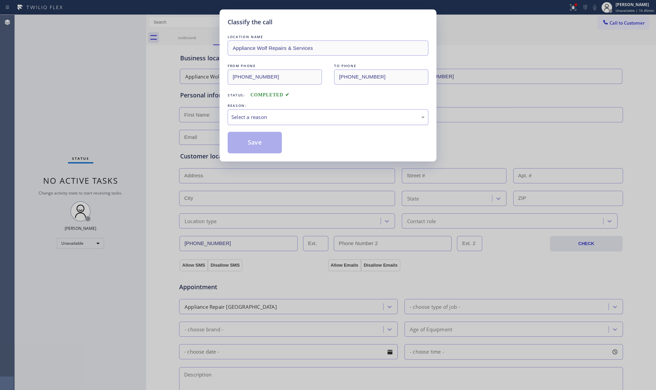
click at [257, 121] on div "Select a reason" at bounding box center [327, 117] width 193 height 8
click at [252, 142] on button "Save" at bounding box center [255, 143] width 54 height 22
click at [253, 142] on button "Save" at bounding box center [255, 143] width 54 height 22
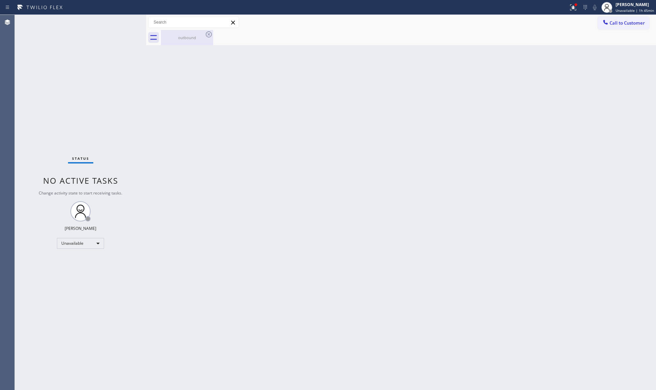
click at [199, 36] on div "outbound" at bounding box center [187, 37] width 51 height 5
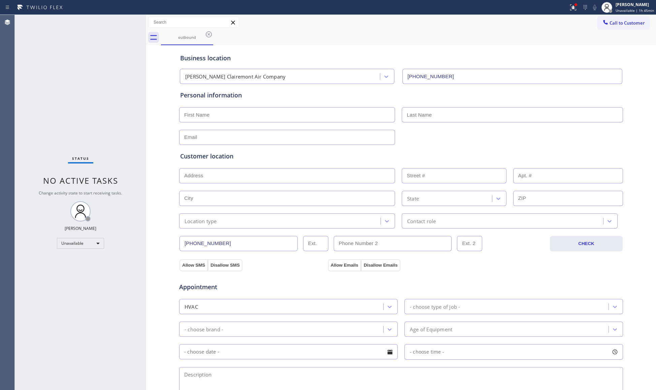
click at [207, 34] on icon at bounding box center [209, 34] width 8 height 8
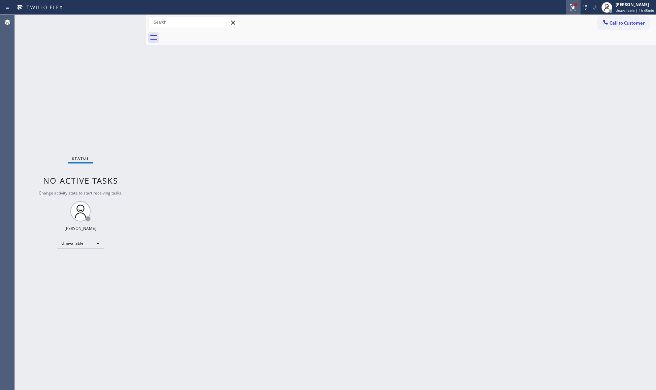
click at [577, 7] on icon at bounding box center [573, 7] width 8 height 8
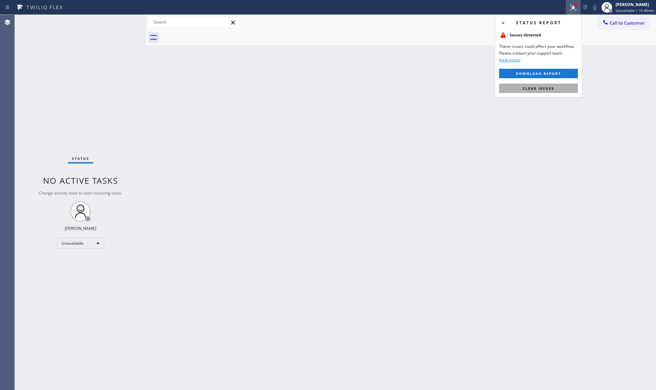
click at [557, 88] on button "Clear issues" at bounding box center [538, 88] width 79 height 9
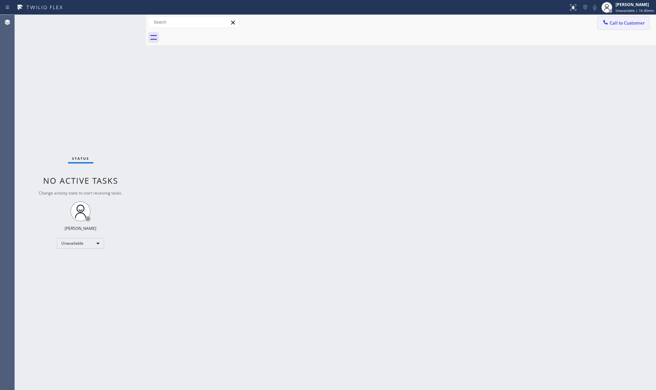
click at [635, 21] on span "Call to Customer" at bounding box center [627, 23] width 35 height 6
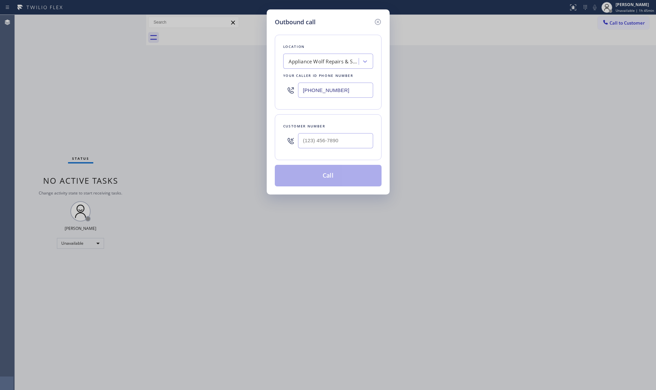
drag, startPoint x: 337, startPoint y: 93, endPoint x: 278, endPoint y: 93, distance: 59.0
click at [277, 93] on div "Location Appliance Wolf Repairs & Services Your caller id phone number (203) 45…" at bounding box center [328, 72] width 107 height 75
type input "(855) 441-8057"
click at [345, 138] on input "(855) 533-5696" at bounding box center [335, 140] width 75 height 15
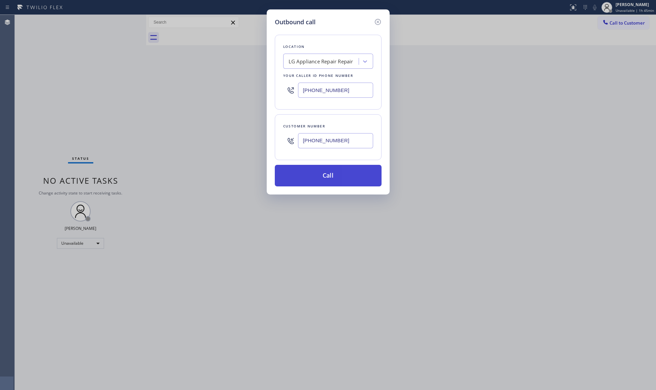
type input "(855) 533-5696"
click at [350, 167] on button "Call" at bounding box center [328, 176] width 107 height 22
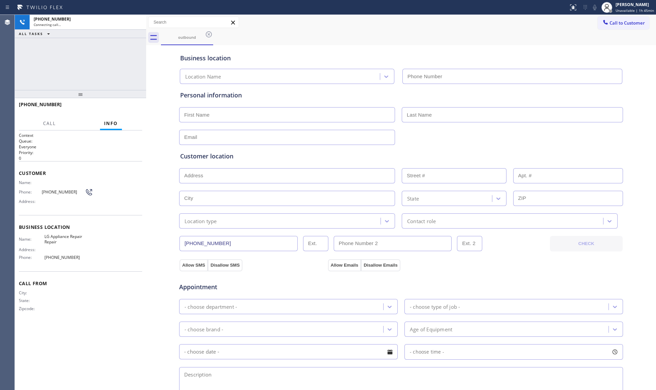
type input "(855) 441-8057"
click at [134, 110] on button "HANG UP" at bounding box center [126, 107] width 31 height 9
click at [132, 108] on span "HANG UP" at bounding box center [126, 107] width 21 height 5
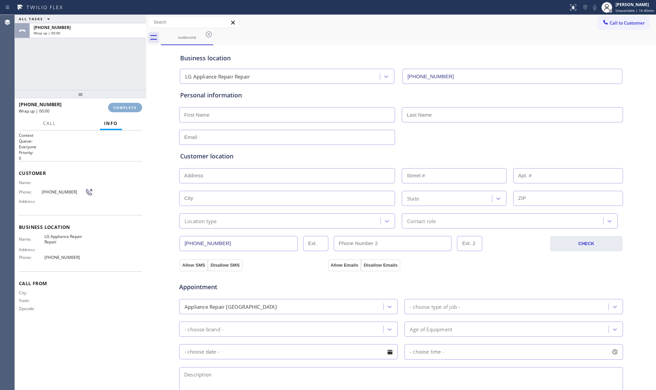
click at [131, 108] on span "COMPLETE" at bounding box center [125, 107] width 23 height 5
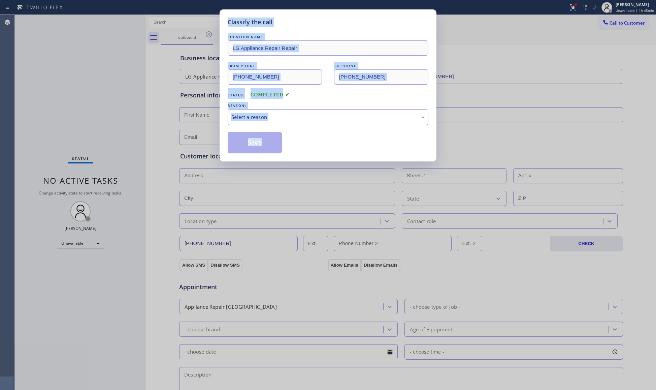
click at [132, 107] on div "Classify the call LOCATION NAME LG Appliance Repair Repair FROM PHONE (855) 441…" at bounding box center [328, 195] width 656 height 390
click at [133, 107] on div "Classify the call LOCATION NAME LG Appliance Repair Repair FROM PHONE (855) 441…" at bounding box center [328, 195] width 656 height 390
drag, startPoint x: 340, startPoint y: 116, endPoint x: 333, endPoint y: 122, distance: 9.2
click at [337, 119] on div "Select a reason" at bounding box center [327, 117] width 193 height 8
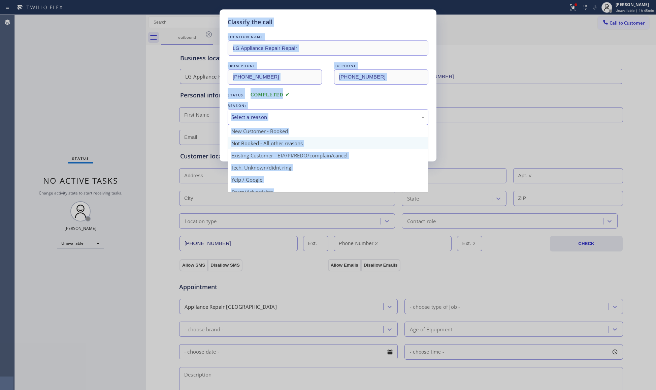
click at [258, 144] on button "Save" at bounding box center [255, 143] width 54 height 22
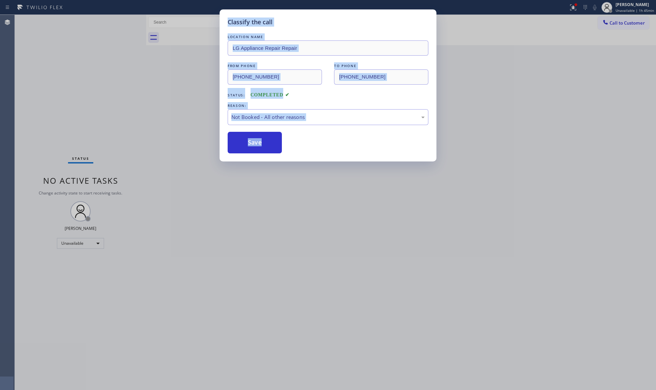
drag, startPoint x: 258, startPoint y: 144, endPoint x: 464, endPoint y: 160, distance: 206.8
click at [259, 144] on button "Save" at bounding box center [255, 143] width 54 height 22
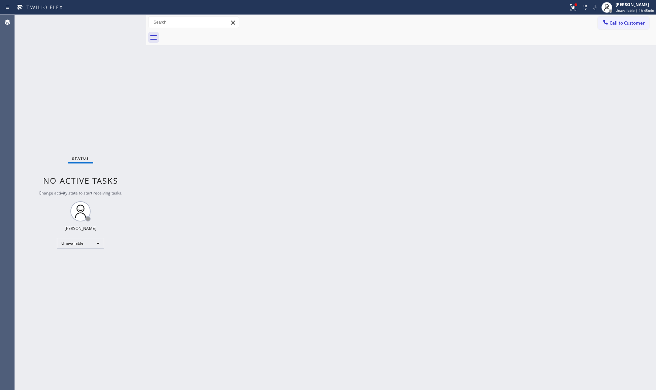
drag, startPoint x: 562, startPoint y: 99, endPoint x: 553, endPoint y: 88, distance: 14.8
click at [561, 98] on div "Back to Dashboard Change Sender ID Customers Technicians Select a contact Outbo…" at bounding box center [401, 202] width 510 height 375
click at [568, 11] on button at bounding box center [573, 7] width 15 height 15
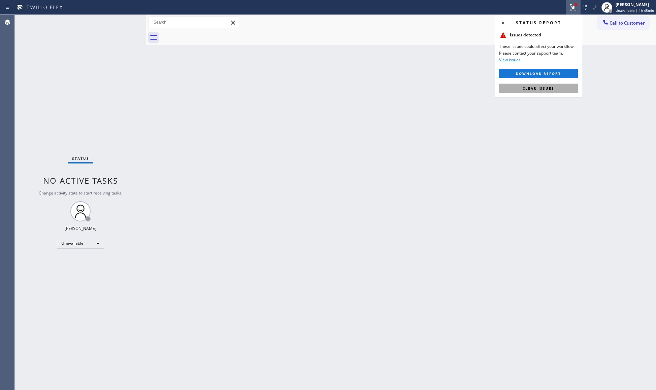
click at [553, 86] on span "Clear issues" at bounding box center [539, 88] width 32 height 5
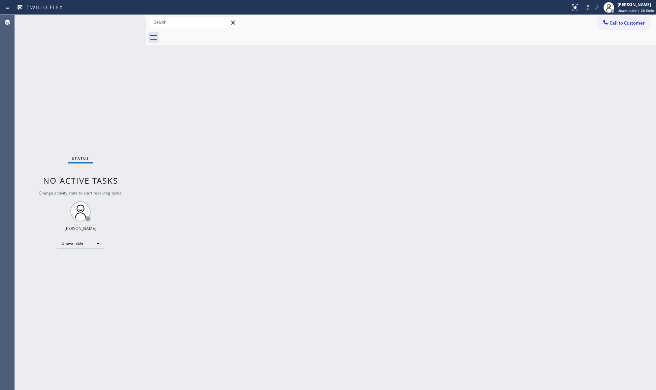
click at [308, 157] on div "Back to Dashboard Change Sender ID Customers Technicians Select a contact Outbo…" at bounding box center [401, 202] width 510 height 375
drag, startPoint x: 147, startPoint y: 69, endPoint x: 174, endPoint y: 74, distance: 27.8
click at [174, 74] on div at bounding box center [174, 202] width 0 height 375
drag, startPoint x: 399, startPoint y: 92, endPoint x: 408, endPoint y: 93, distance: 9.5
click at [399, 92] on div "Back to Dashboard Change Sender ID Customers Technicians Select a contact Outbo…" at bounding box center [415, 202] width 483 height 375
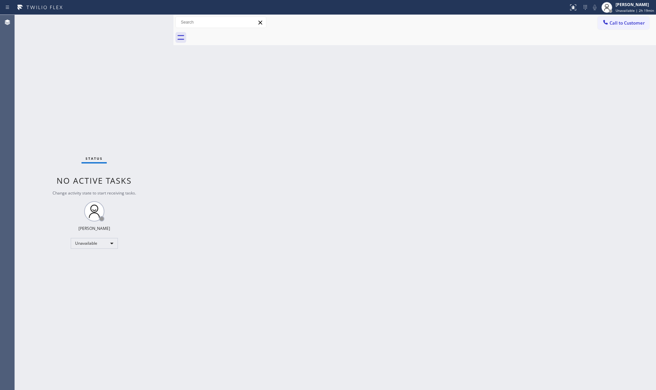
click at [470, 53] on div "Back to Dashboard Change Sender ID Customers Technicians Select a contact Outbo…" at bounding box center [415, 202] width 483 height 375
drag, startPoint x: 596, startPoint y: 138, endPoint x: 599, endPoint y: 90, distance: 48.2
click at [596, 136] on div "Back to Dashboard Change Sender ID Customers Technicians Select a contact Outbo…" at bounding box center [415, 202] width 483 height 375
click at [619, 24] on span "Call to Customer" at bounding box center [627, 23] width 35 height 6
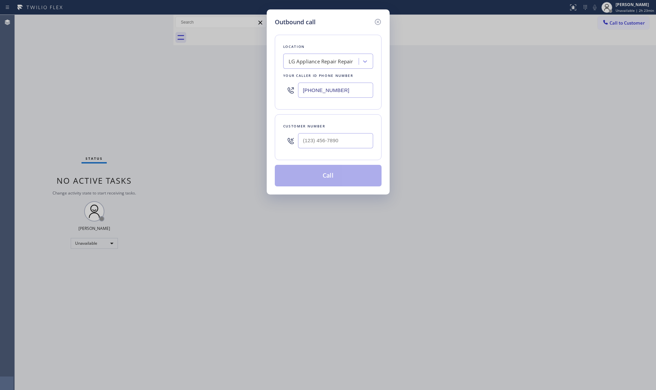
drag, startPoint x: 347, startPoint y: 89, endPoint x: 302, endPoint y: 94, distance: 45.1
click at [303, 95] on input "(855) 441-8057" at bounding box center [335, 90] width 75 height 15
type input "(954) 475-6226"
click at [306, 145] on input "(954) 569-7974" at bounding box center [335, 140] width 75 height 15
type input "(954) 569-7974"
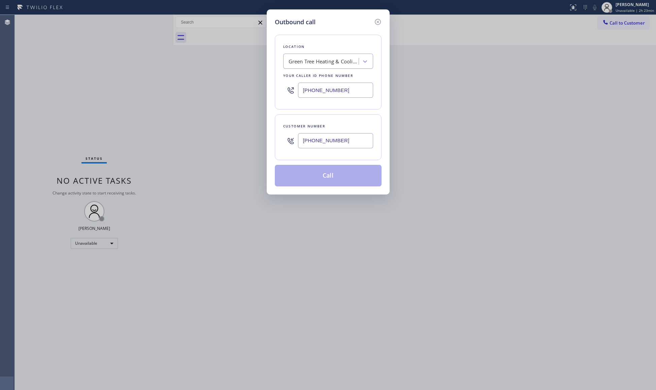
click at [327, 174] on button "Call" at bounding box center [328, 176] width 107 height 22
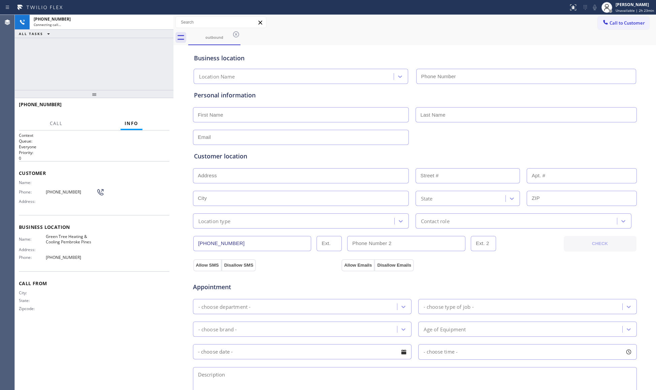
type input "(954) 475-6226"
click at [364, 30] on div "outbound" at bounding box center [422, 37] width 468 height 15
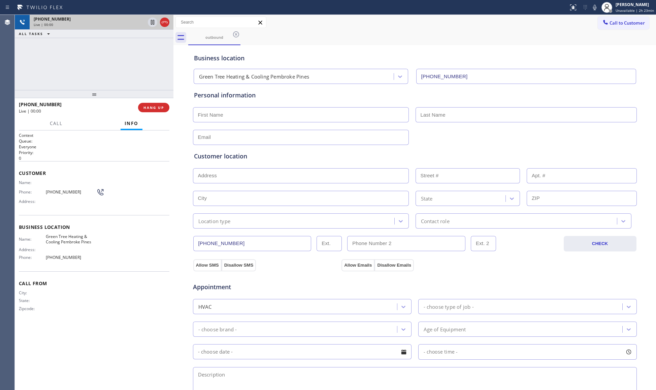
click at [160, 22] on div at bounding box center [164, 22] width 9 height 8
click at [169, 21] on div "+19545697974" at bounding box center [102, 19] width 136 height 6
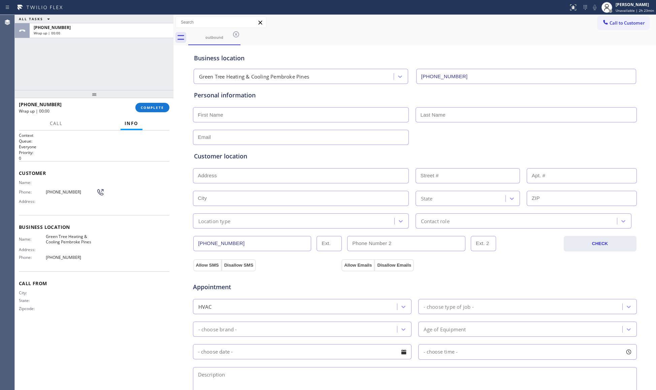
click at [155, 101] on div "+19545697974 Wrap up | 00:00 COMPLETE" at bounding box center [94, 108] width 151 height 18
drag, startPoint x: 156, startPoint y: 102, endPoint x: 157, endPoint y: 106, distance: 4.9
click at [156, 103] on div "+19545697974 Wrap up | 00:01 COMPLETE" at bounding box center [94, 108] width 151 height 18
click at [157, 106] on span "COMPLETE" at bounding box center [152, 107] width 23 height 5
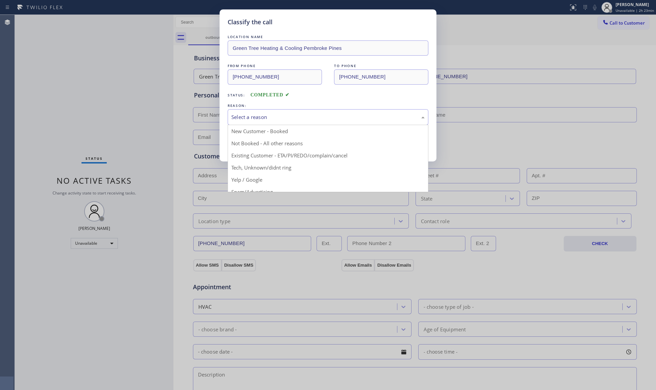
click at [259, 124] on div "Select a reason" at bounding box center [328, 117] width 201 height 16
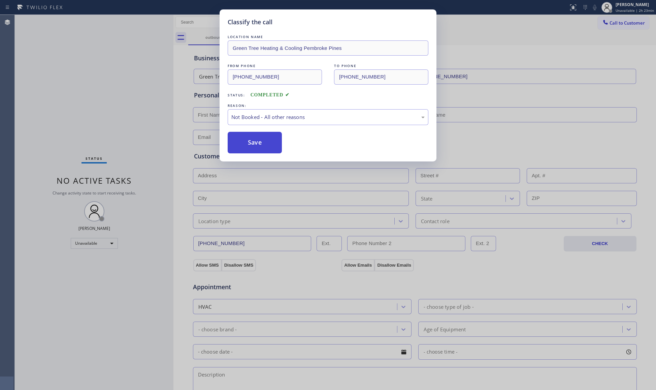
click at [256, 140] on button "Save" at bounding box center [255, 143] width 54 height 22
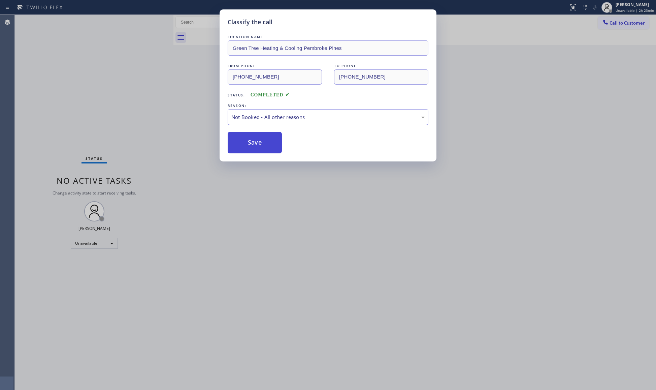
click at [257, 140] on button "Save" at bounding box center [255, 143] width 54 height 22
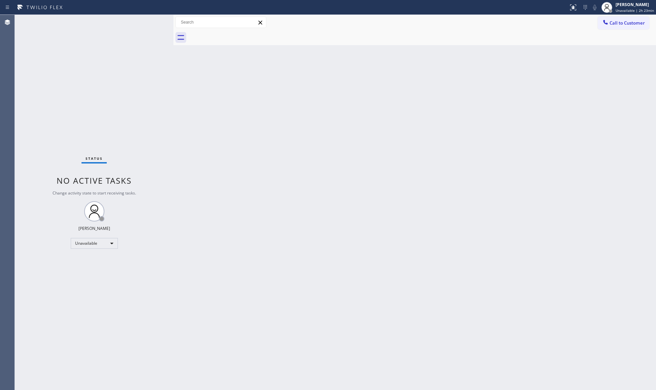
drag, startPoint x: 603, startPoint y: 25, endPoint x: 551, endPoint y: 42, distance: 55.3
click at [604, 25] on icon at bounding box center [605, 22] width 7 height 7
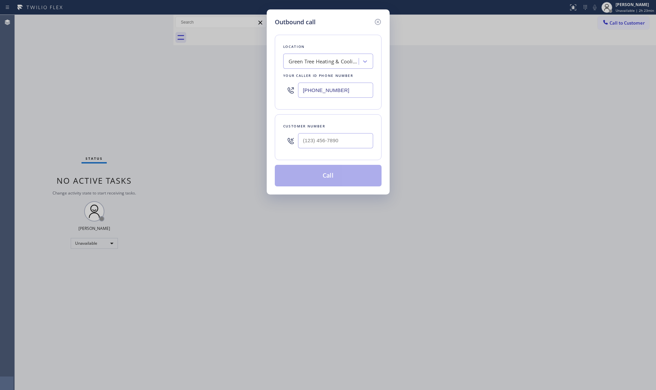
drag, startPoint x: 362, startPoint y: 86, endPoint x: 259, endPoint y: 86, distance: 102.8
click at [259, 86] on div "Outbound call Location Green Tree Heating & Cooling Pembroke Pines Your caller …" at bounding box center [328, 195] width 656 height 390
type input "(747) 322-4459"
click at [345, 141] on input "(929) 392-4276" at bounding box center [335, 140] width 75 height 15
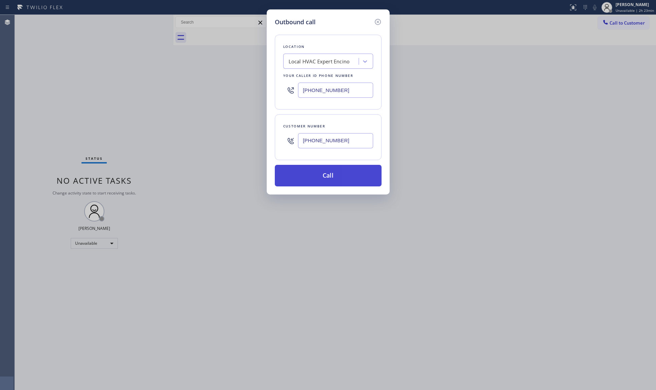
type input "(929) 392-4276"
click at [339, 175] on button "Call" at bounding box center [328, 176] width 107 height 22
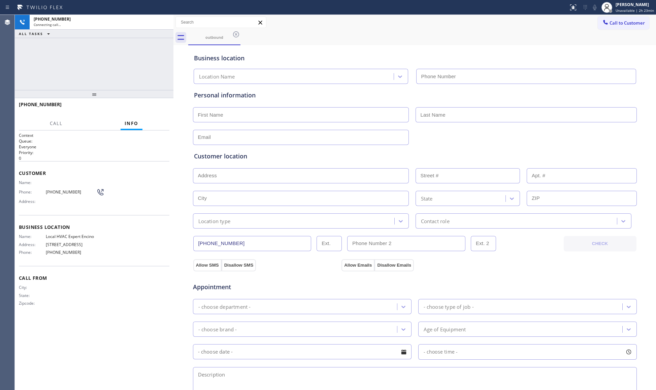
type input "(747) 322-4459"
click at [162, 107] on span "HANG UP" at bounding box center [154, 107] width 21 height 5
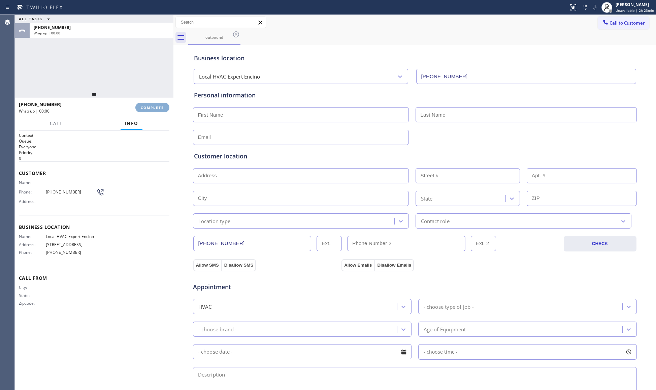
click at [162, 107] on span "COMPLETE" at bounding box center [152, 107] width 23 height 5
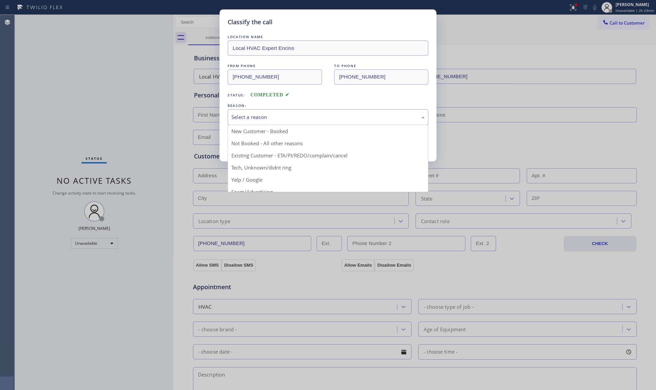
drag, startPoint x: 259, startPoint y: 119, endPoint x: 257, endPoint y: 122, distance: 3.9
click at [259, 119] on div "Select a reason" at bounding box center [327, 117] width 193 height 8
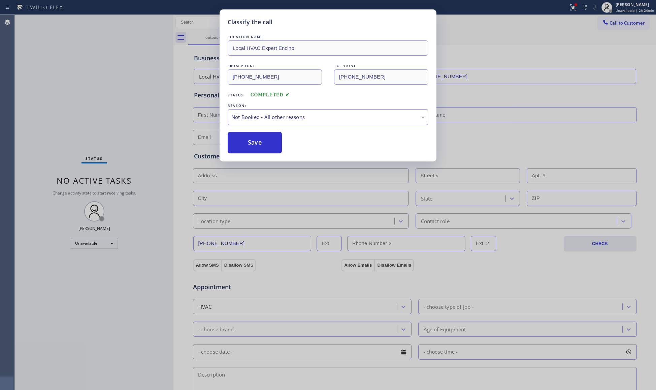
click at [241, 142] on button "Save" at bounding box center [255, 143] width 54 height 22
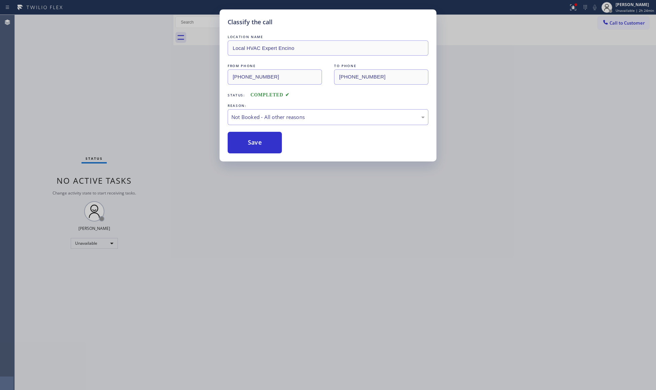
click at [241, 142] on button "Save" at bounding box center [255, 143] width 54 height 22
click at [242, 142] on button "Save" at bounding box center [255, 143] width 54 height 22
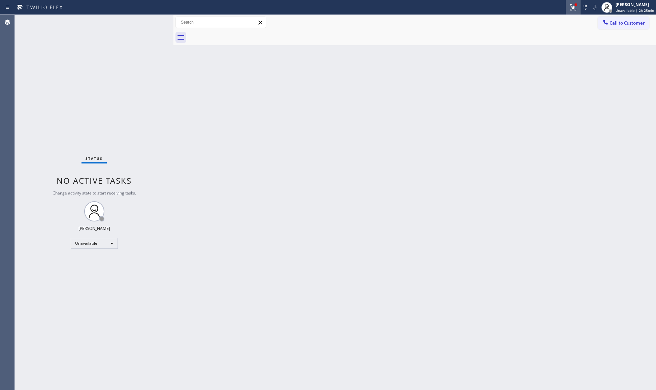
click at [573, 8] on icon at bounding box center [573, 7] width 8 height 8
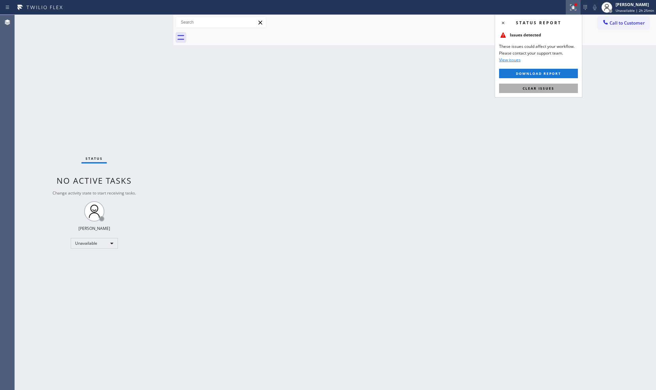
click at [549, 87] on span "Clear issues" at bounding box center [539, 88] width 32 height 5
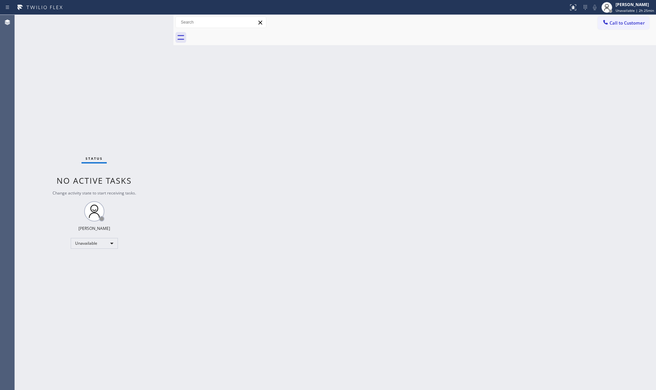
click at [597, 52] on div "Back to Dashboard Change Sender ID Customers Technicians Select a contact Outbo…" at bounding box center [415, 202] width 483 height 375
click at [616, 18] on button "Call to Customer" at bounding box center [624, 23] width 52 height 13
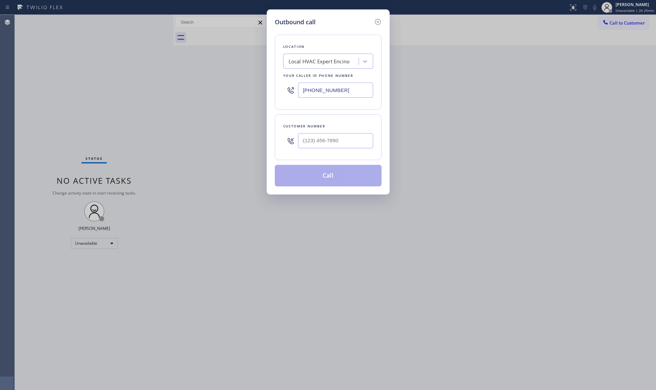
drag, startPoint x: 337, startPoint y: 90, endPoint x: 276, endPoint y: 92, distance: 60.7
click at [276, 92] on div "Location Local HVAC Expert Encino Your caller id phone number (747) 322-4459" at bounding box center [328, 72] width 107 height 75
type input "(954) 475-6115"
click at [353, 142] on input "(___) ___-____" at bounding box center [335, 140] width 75 height 15
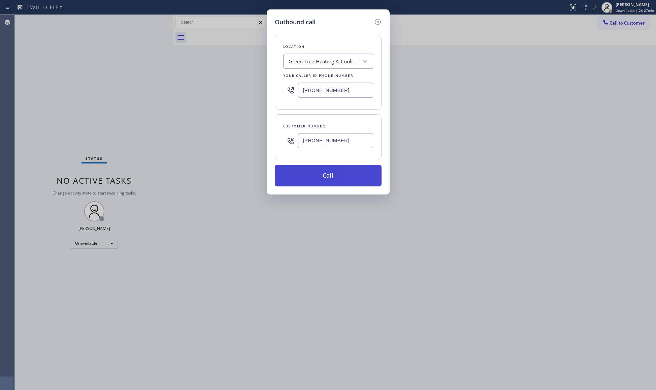
type input "(786) 706-7545"
click at [318, 179] on button "Call" at bounding box center [328, 176] width 107 height 22
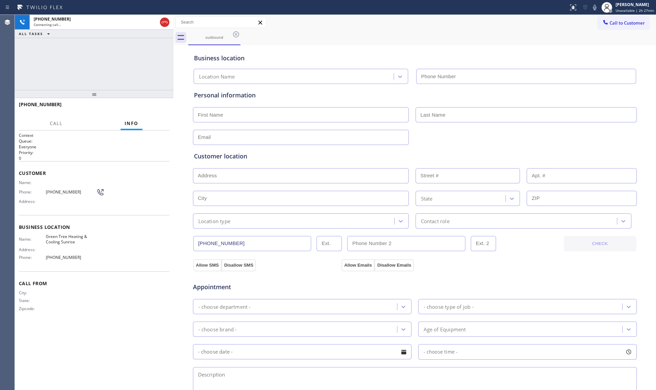
type input "(954) 475-6115"
click at [156, 110] on button "HANG UP" at bounding box center [153, 107] width 31 height 9
click at [157, 110] on button "HANG UP" at bounding box center [153, 107] width 31 height 9
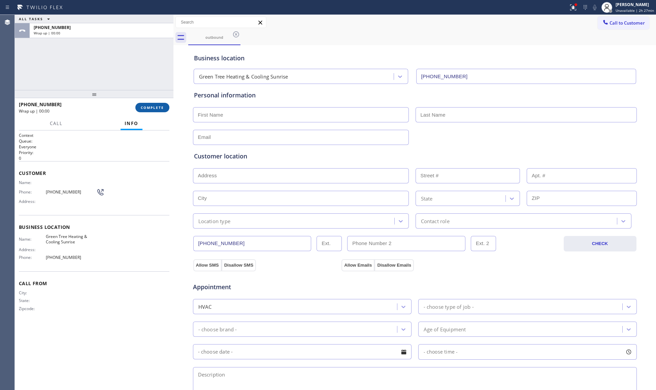
click at [158, 108] on span "COMPLETE" at bounding box center [152, 107] width 23 height 5
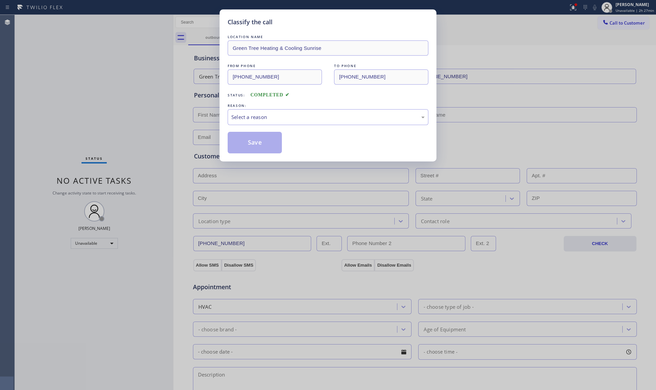
click at [249, 104] on div "REASON:" at bounding box center [328, 105] width 201 height 7
click at [252, 120] on div "Select a reason" at bounding box center [327, 117] width 193 height 8
click at [258, 143] on button "Save" at bounding box center [255, 143] width 54 height 22
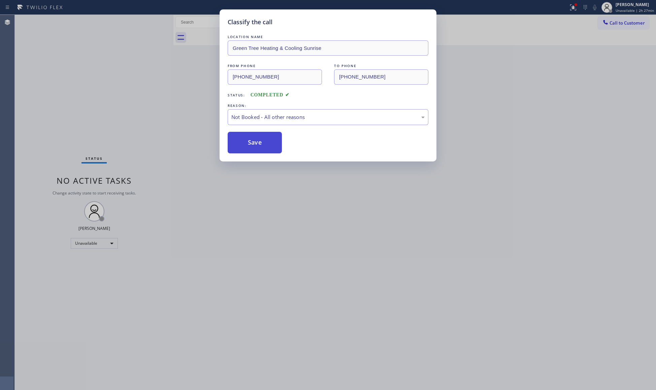
click at [259, 143] on button "Save" at bounding box center [255, 143] width 54 height 22
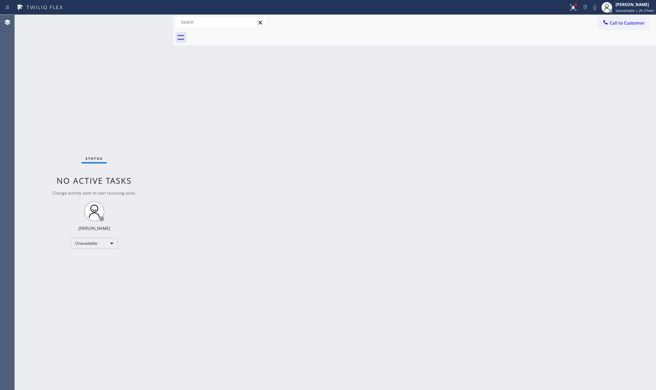
click at [566, 9] on div at bounding box center [284, 7] width 563 height 11
click at [576, 12] on button at bounding box center [573, 7] width 15 height 15
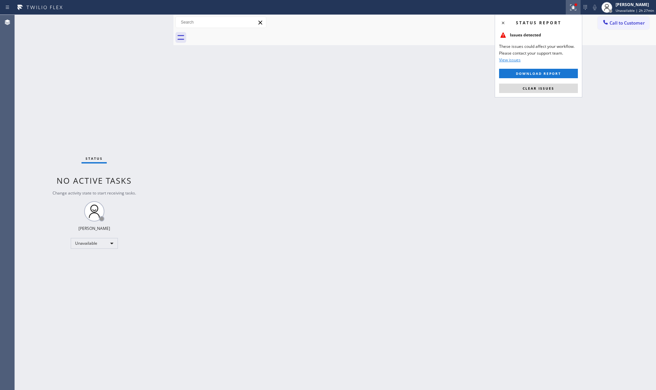
click at [564, 96] on div "Status report Issues detected These issues could affect your workflow. Please c…" at bounding box center [539, 55] width 88 height 83
click at [565, 88] on button "Clear issues" at bounding box center [538, 88] width 79 height 9
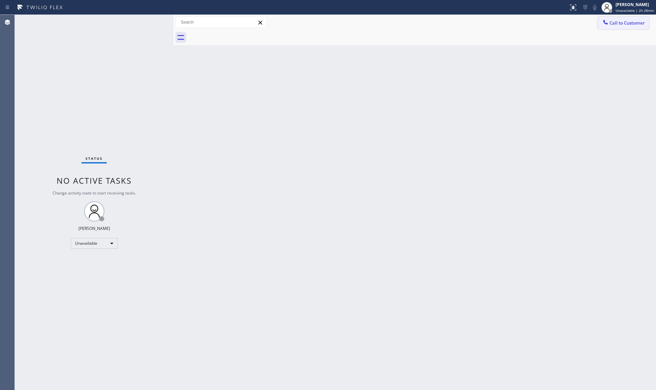
click at [599, 22] on div "Call to Customer Outbound call Location Green Tree Heating & Cooling Sunrise Yo…" at bounding box center [415, 23] width 483 height 12
drag, startPoint x: 650, startPoint y: 29, endPoint x: 633, endPoint y: 25, distance: 17.0
click at [647, 28] on div "Call to Customer Outbound call Location Green Tree Heating & Cooling Sunrise Yo…" at bounding box center [415, 22] width 483 height 15
click at [625, 23] on span "Call to Customer" at bounding box center [627, 23] width 35 height 6
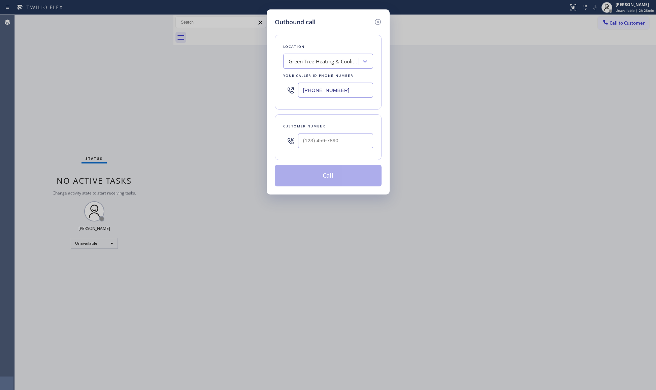
drag, startPoint x: 356, startPoint y: 88, endPoint x: 250, endPoint y: 82, distance: 106.7
click at [250, 82] on div "Outbound call Location Green Tree Heating & Cooling Sunrise Your caller id phon…" at bounding box center [328, 195] width 656 height 390
type input "(602) 755-6017"
click at [353, 134] on input "(480) 443-0094" at bounding box center [335, 140] width 75 height 15
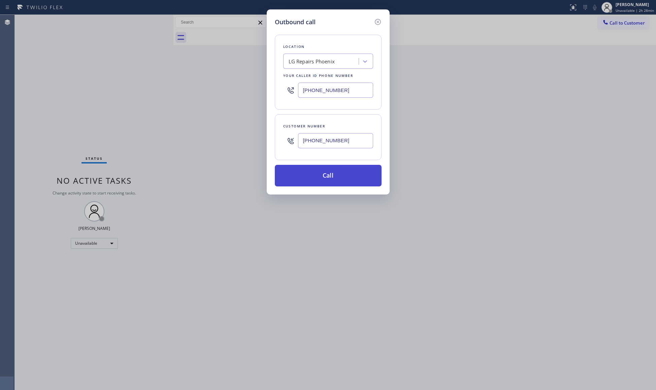
type input "(480) 443-0094"
drag, startPoint x: 338, startPoint y: 178, endPoint x: 352, endPoint y: 164, distance: 19.1
click at [340, 176] on button "Call" at bounding box center [328, 176] width 107 height 22
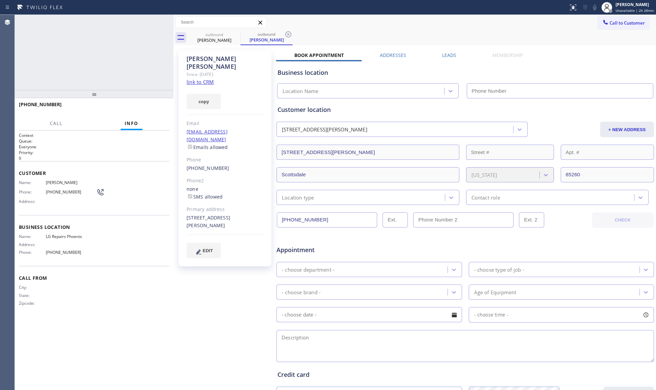
type input "(602) 755-6017"
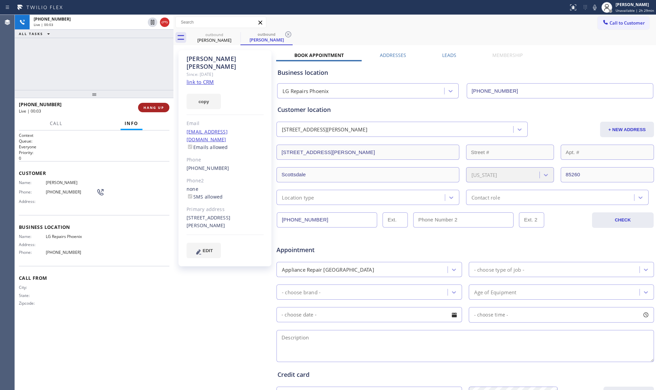
click at [152, 111] on button "HANG UP" at bounding box center [153, 107] width 31 height 9
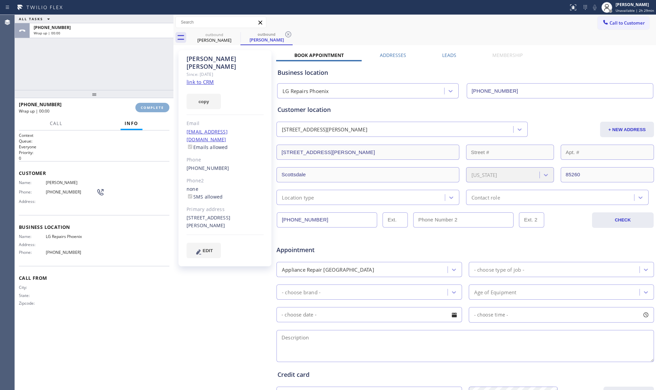
click at [153, 110] on button "COMPLETE" at bounding box center [152, 107] width 34 height 9
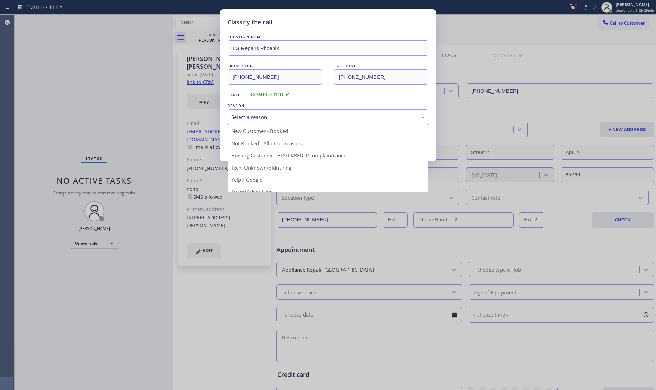
click at [283, 114] on div "Select a reason" at bounding box center [327, 117] width 193 height 8
drag, startPoint x: 267, startPoint y: 134, endPoint x: 262, endPoint y: 138, distance: 6.5
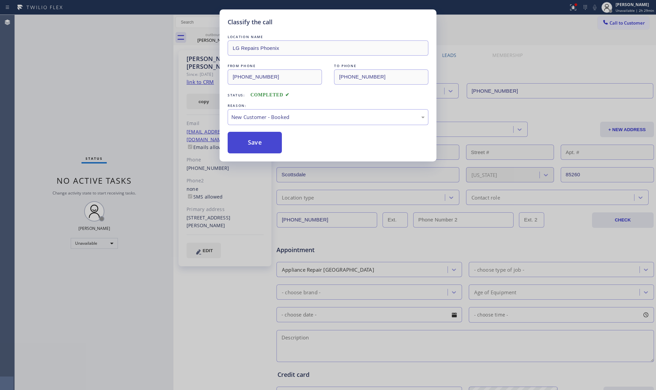
click at [261, 139] on button "Save" at bounding box center [255, 143] width 54 height 22
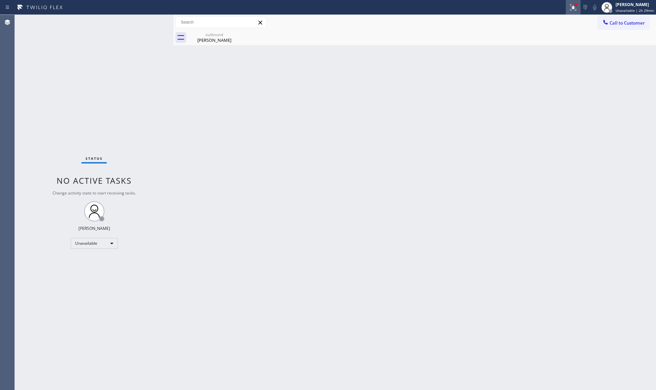
click at [576, 8] on icon at bounding box center [573, 7] width 8 height 8
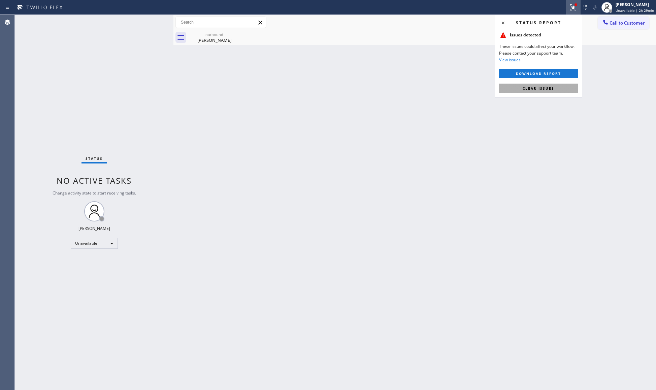
click at [549, 90] on span "Clear issues" at bounding box center [539, 88] width 32 height 5
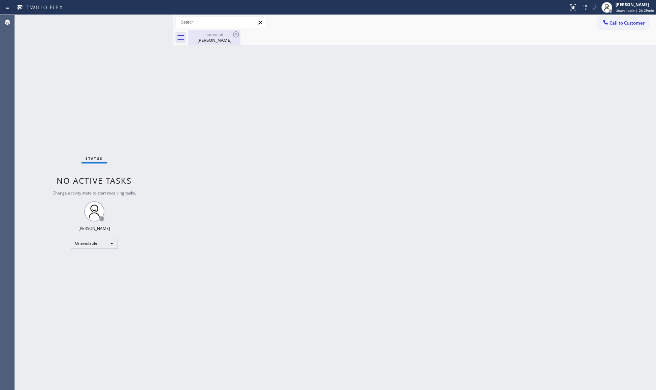
click at [212, 32] on div "outbound" at bounding box center [214, 34] width 51 height 5
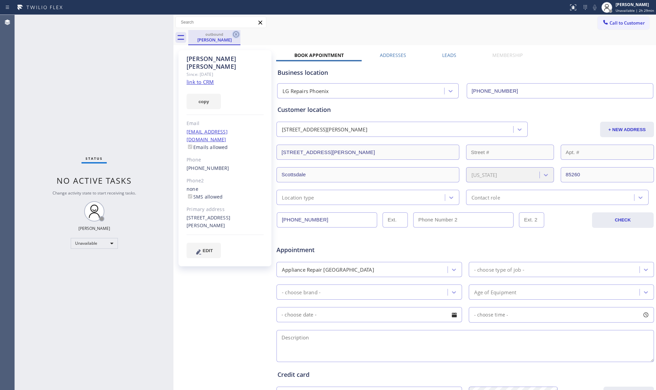
click at [236, 38] on icon at bounding box center [236, 34] width 8 height 8
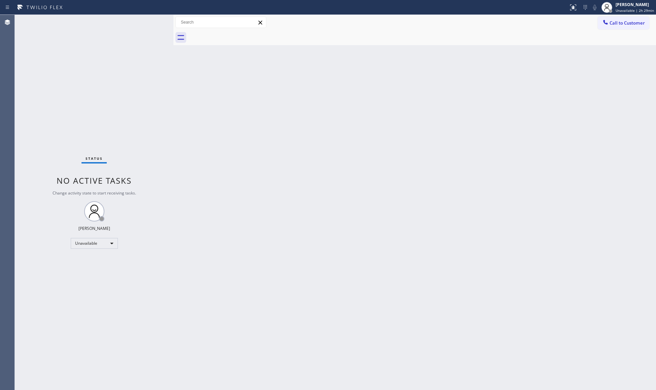
click at [545, 63] on div "Back to Dashboard Change Sender ID Customers Technicians Select a contact Outbo…" at bounding box center [415, 202] width 483 height 375
click at [611, 26] on span "Call to Customer" at bounding box center [627, 23] width 35 height 6
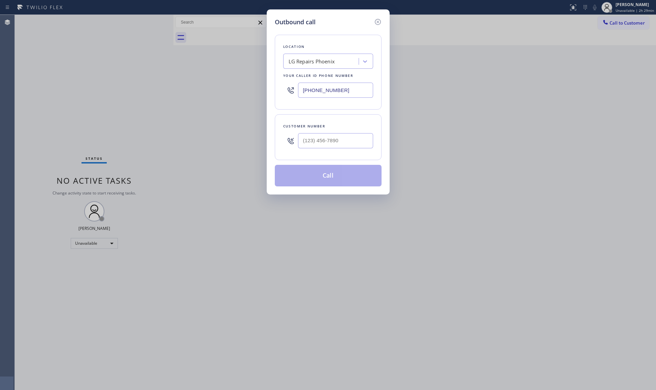
drag, startPoint x: 356, startPoint y: 88, endPoint x: 286, endPoint y: 84, distance: 69.8
click at [250, 83] on div "Outbound call Location LG Repairs Phoenix Your caller id phone number (602) 755…" at bounding box center [328, 195] width 656 height 390
type input "(661) 344-1554"
click at [346, 141] on input "(___) ___-____" at bounding box center [335, 140] width 75 height 15
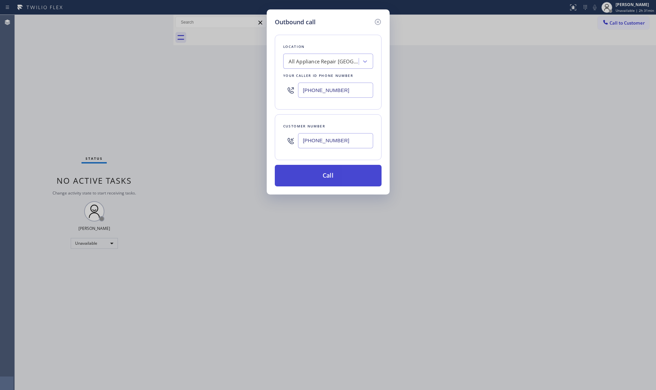
type input "(661) 513-2582"
click at [315, 177] on button "Call" at bounding box center [328, 176] width 107 height 22
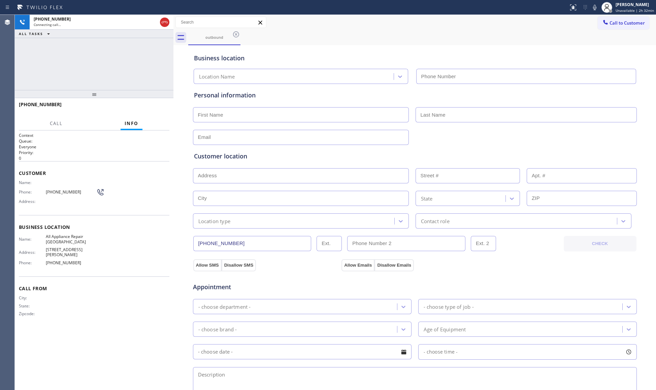
type input "(661) 344-1554"
click at [270, 48] on div "Business location All Appliance Repair Santa Clarita (661) 344-1554" at bounding box center [415, 65] width 445 height 37
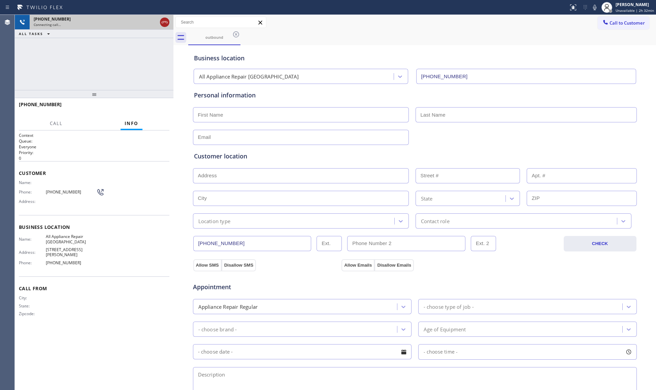
click at [164, 22] on icon at bounding box center [165, 22] width 8 height 8
click at [164, 22] on div "Connecting call…" at bounding box center [102, 24] width 136 height 5
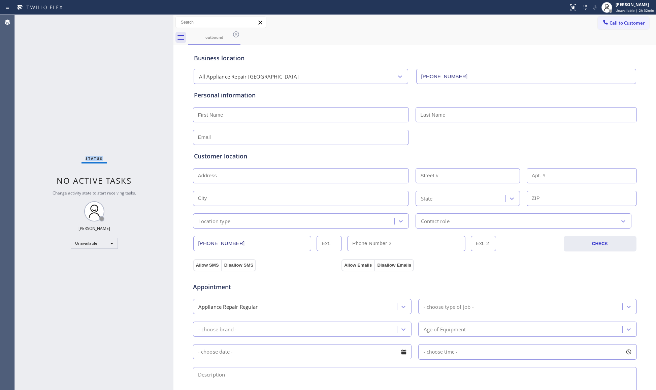
click at [164, 22] on div "Status No active tasks Change activity state to start receiving tasks. Giovanni…" at bounding box center [94, 202] width 159 height 375
click at [237, 37] on icon at bounding box center [236, 34] width 6 height 6
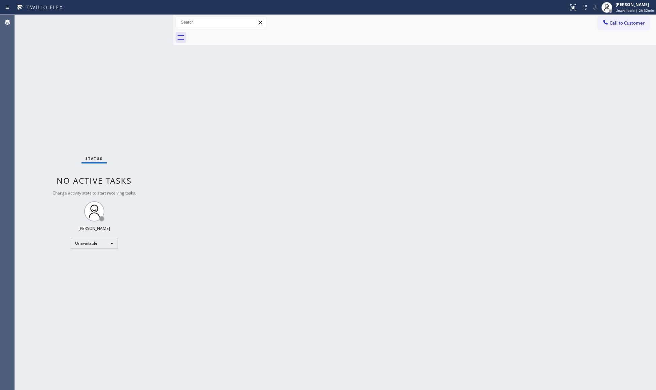
click at [254, 37] on div at bounding box center [422, 37] width 468 height 15
click at [415, 85] on div "Back to Dashboard Change Sender ID Customers Technicians Select a contact Outbo…" at bounding box center [415, 202] width 483 height 375
click at [410, 39] on div at bounding box center [422, 37] width 468 height 15
drag, startPoint x: 593, startPoint y: 219, endPoint x: 576, endPoint y: 177, distance: 45.8
click at [593, 218] on div "Back to Dashboard Change Sender ID Customers Technicians Select a contact Outbo…" at bounding box center [415, 202] width 483 height 375
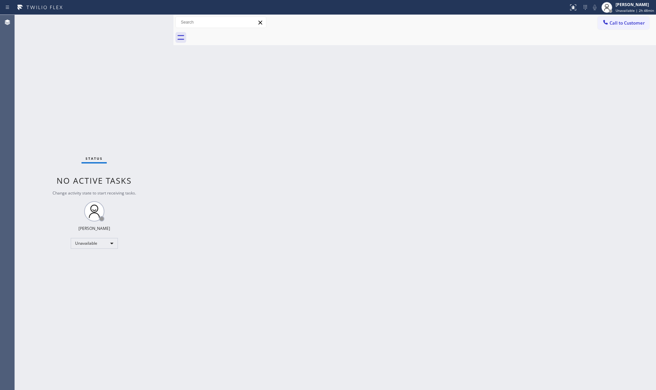
drag, startPoint x: 441, startPoint y: 46, endPoint x: 293, endPoint y: 132, distance: 171.2
click at [290, 132] on div "Back to Dashboard Change Sender ID Customers Technicians Select a contact Outbo…" at bounding box center [415, 202] width 483 height 375
click at [623, 4] on div "Giovanni Pleños" at bounding box center [635, 5] width 38 height 6
click at [518, 69] on div "Back to Dashboard Change Sender ID Customers Technicians Select a contact Outbo…" at bounding box center [415, 202] width 483 height 375
click at [611, 8] on icon at bounding box center [607, 7] width 8 height 8
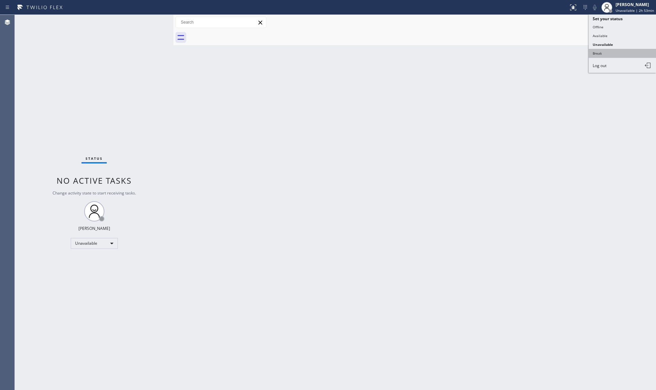
click at [613, 49] on button "Break" at bounding box center [622, 53] width 67 height 9
